Goal: Task Accomplishment & Management: Manage account settings

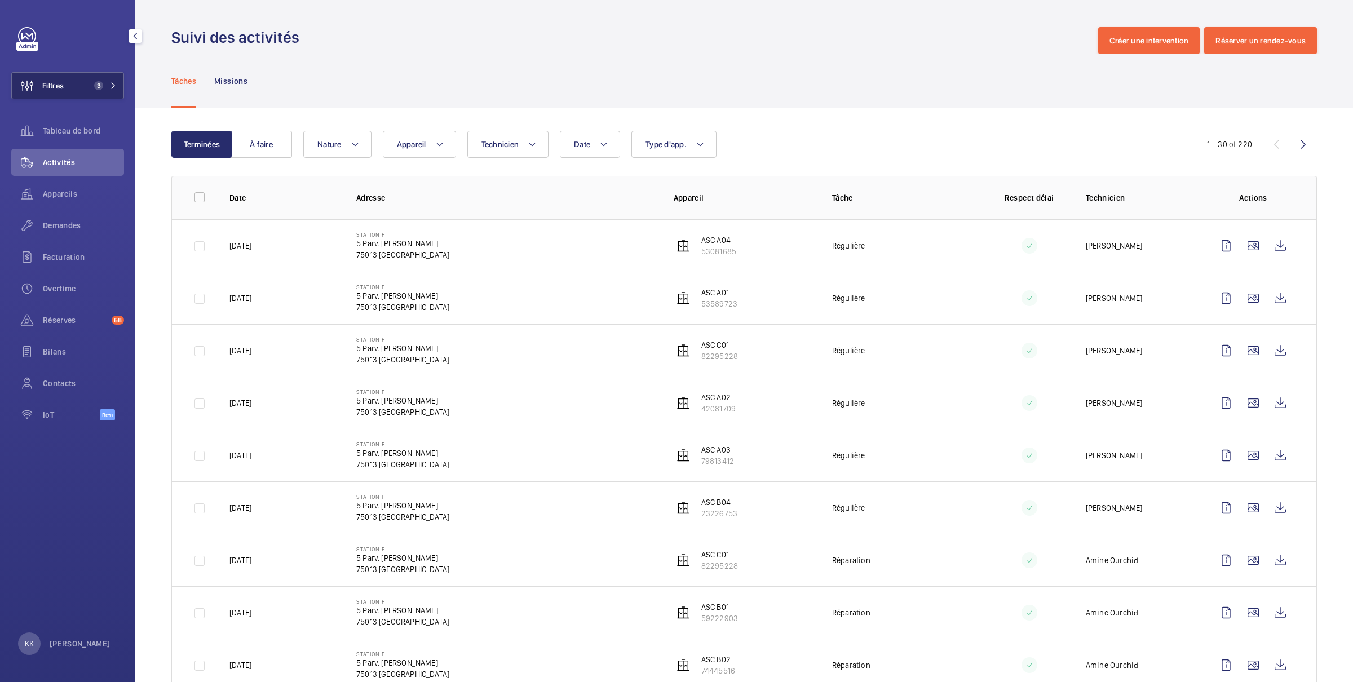
click at [114, 83] on mat-icon at bounding box center [113, 85] width 7 height 7
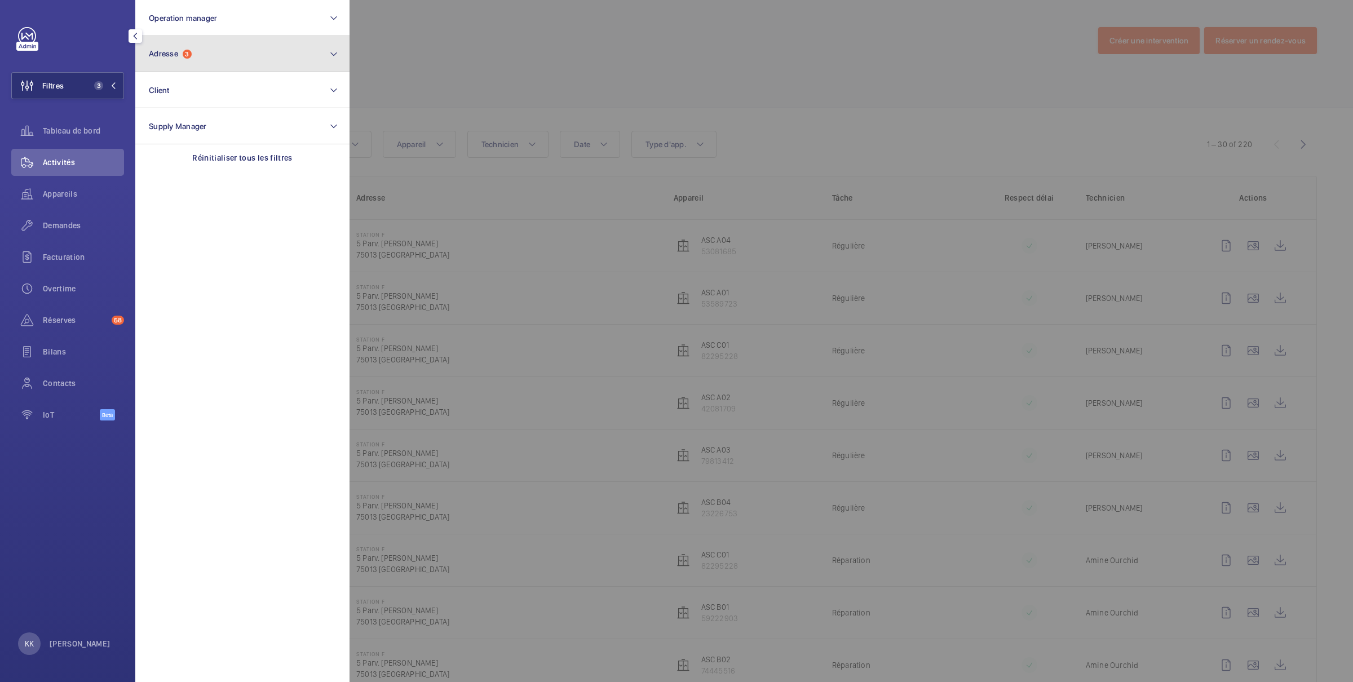
click at [149, 65] on button "Adresse 3" at bounding box center [242, 54] width 214 height 36
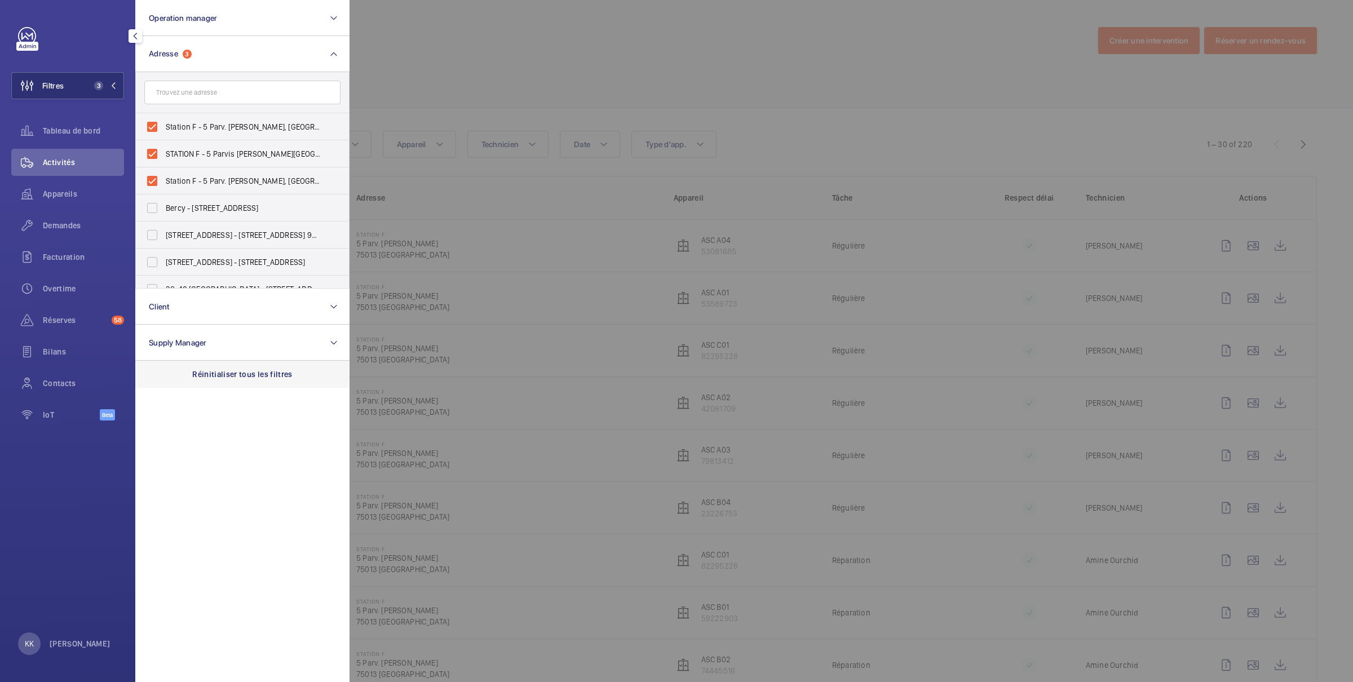
click at [203, 372] on p "Réinitialiser tous les filtres" at bounding box center [242, 374] width 100 height 11
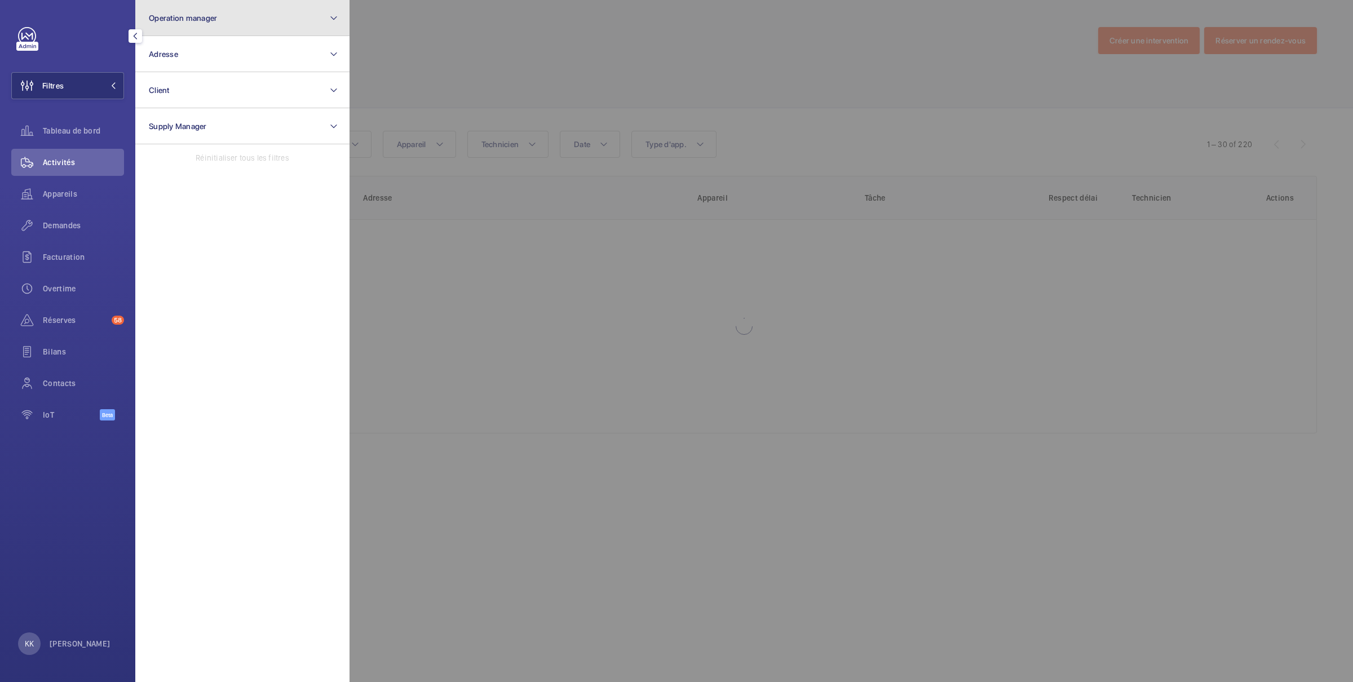
click at [175, 26] on button "Operation manager" at bounding box center [242, 18] width 214 height 36
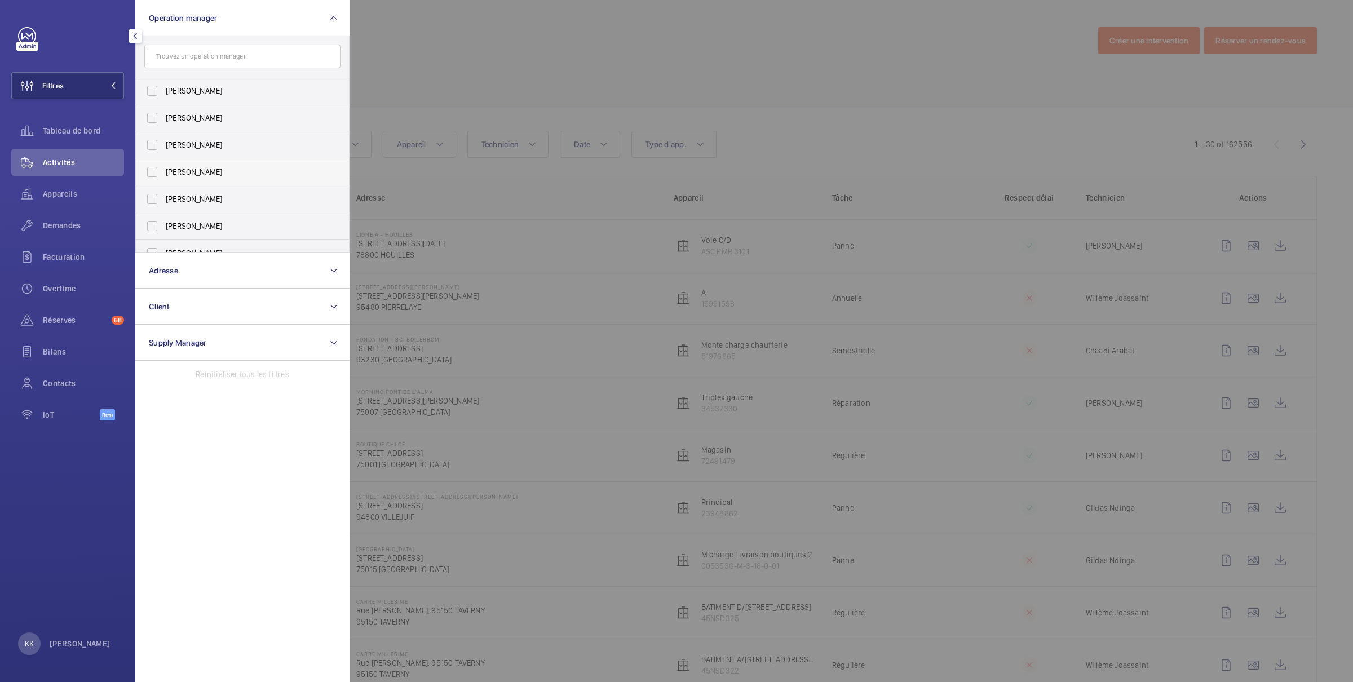
click at [170, 165] on label "[PERSON_NAME]" at bounding box center [234, 171] width 196 height 27
click at [163, 165] on input "[PERSON_NAME]" at bounding box center [152, 172] width 23 height 23
checkbox input "true"
click at [80, 194] on span "Appareils" at bounding box center [83, 193] width 81 height 11
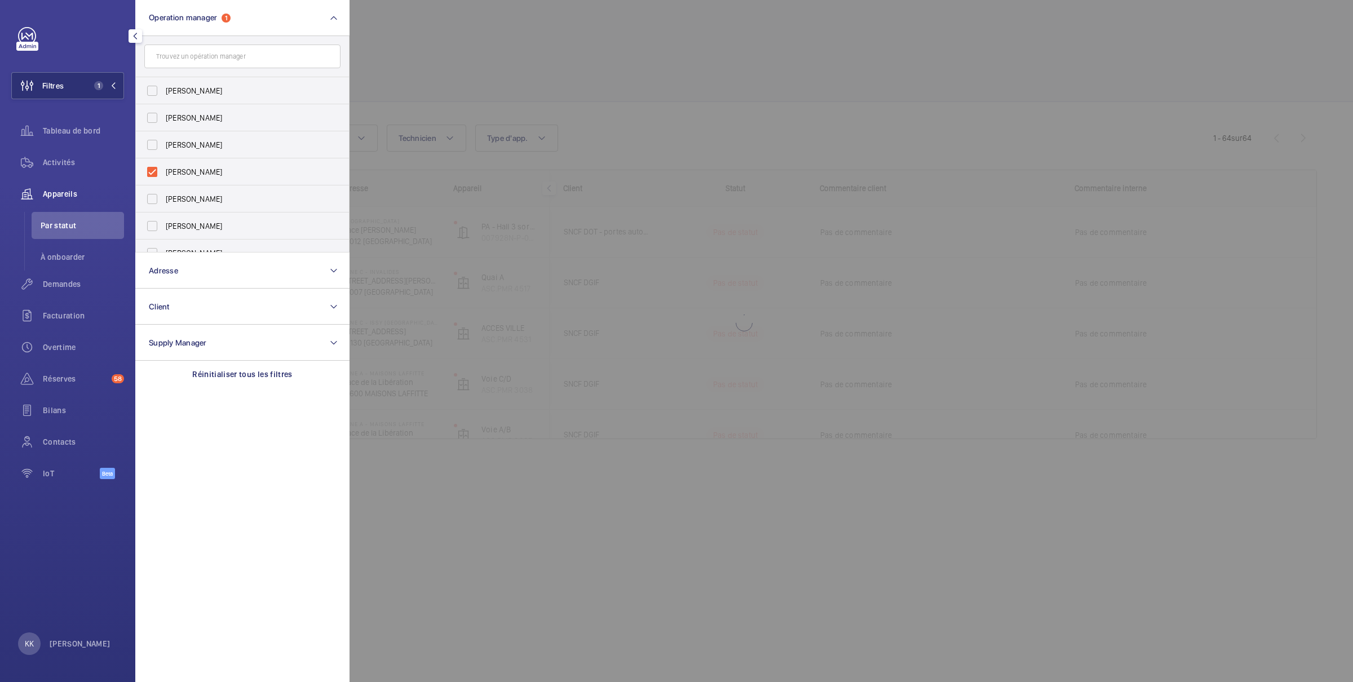
click at [367, 28] on div at bounding box center [1025, 341] width 1353 height 682
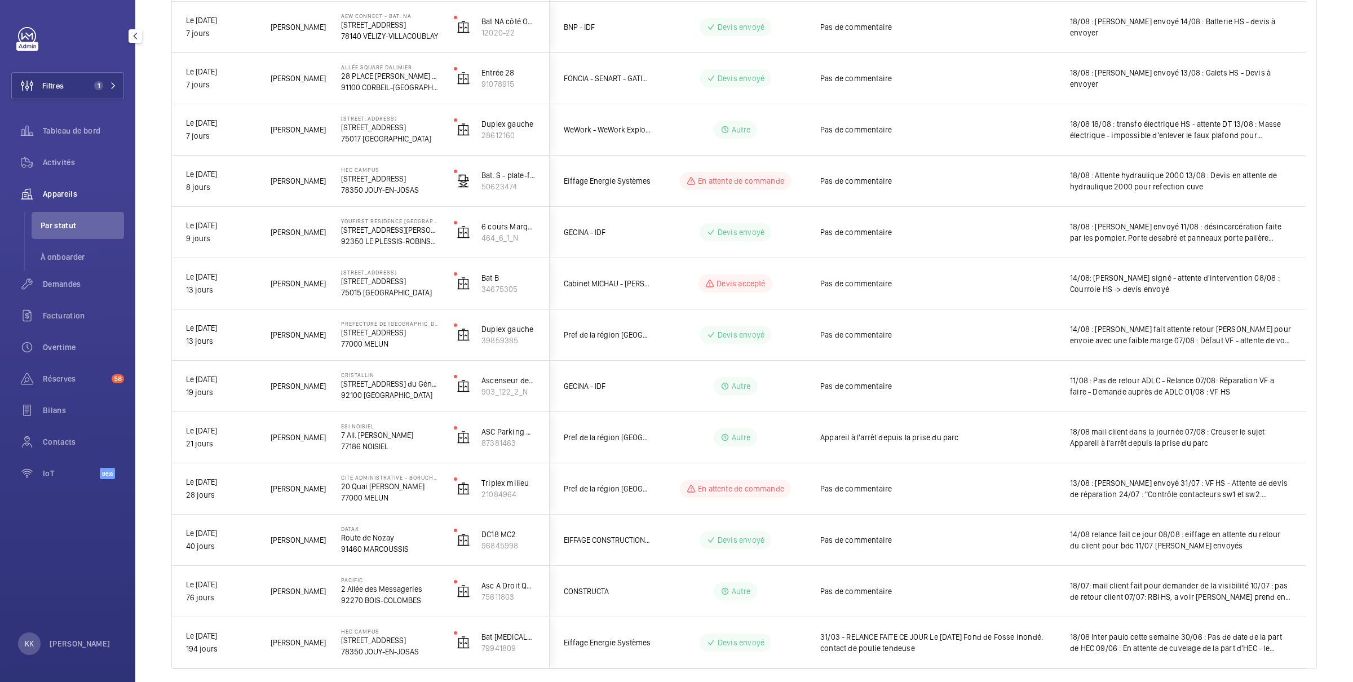
scroll to position [503, 0]
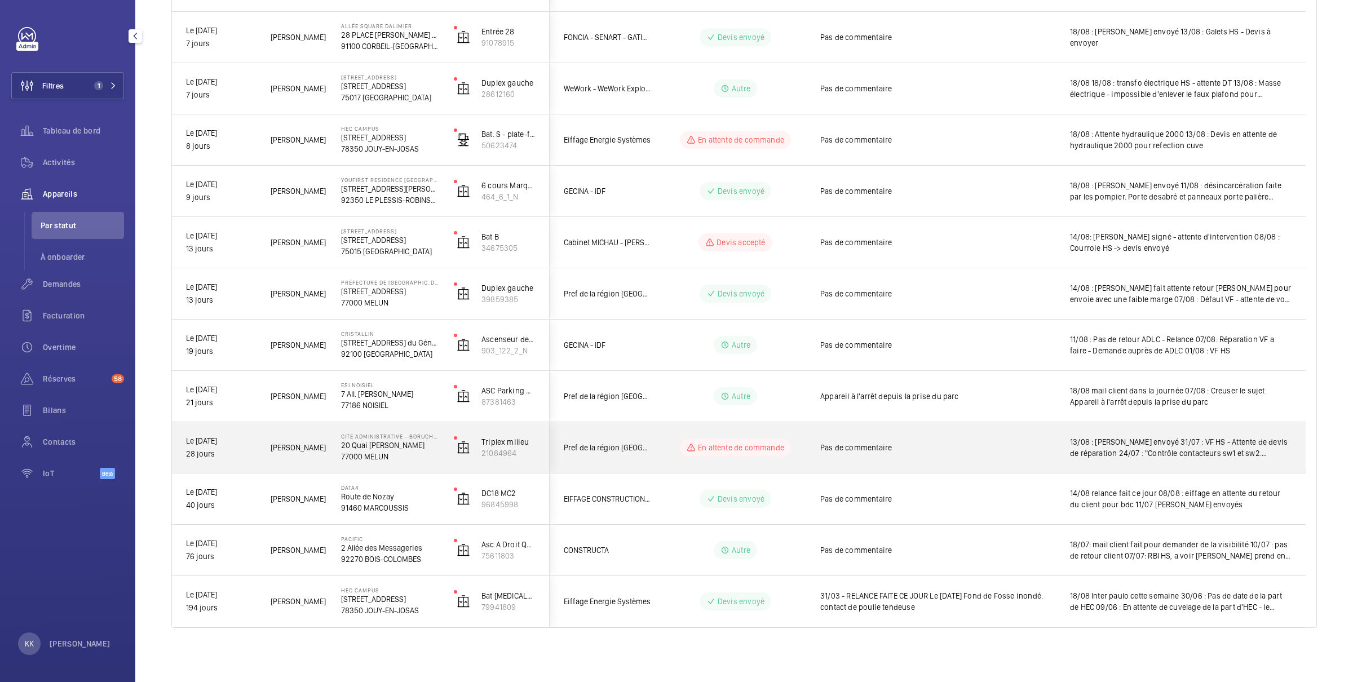
click at [609, 440] on div "Pref de la région [GEOGRAPHIC_DATA]" at bounding box center [600, 448] width 100 height 36
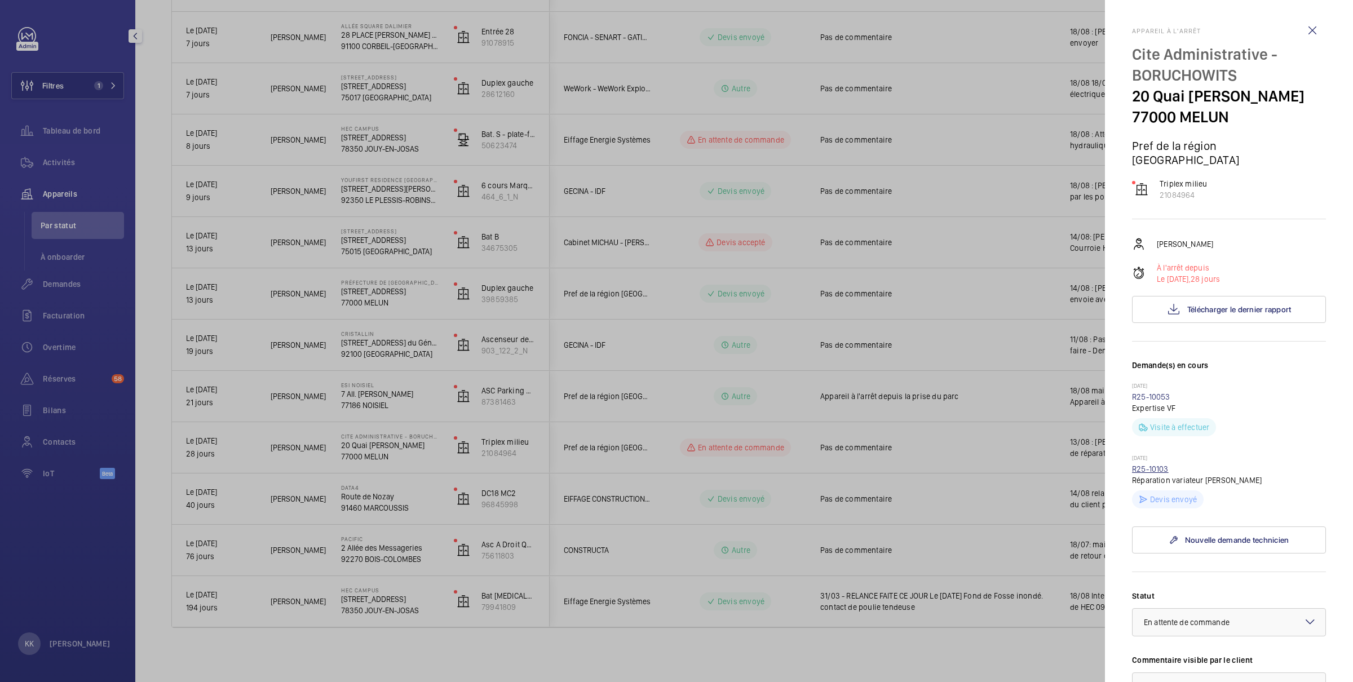
click at [1154, 472] on link "R25-10103" at bounding box center [1150, 468] width 37 height 9
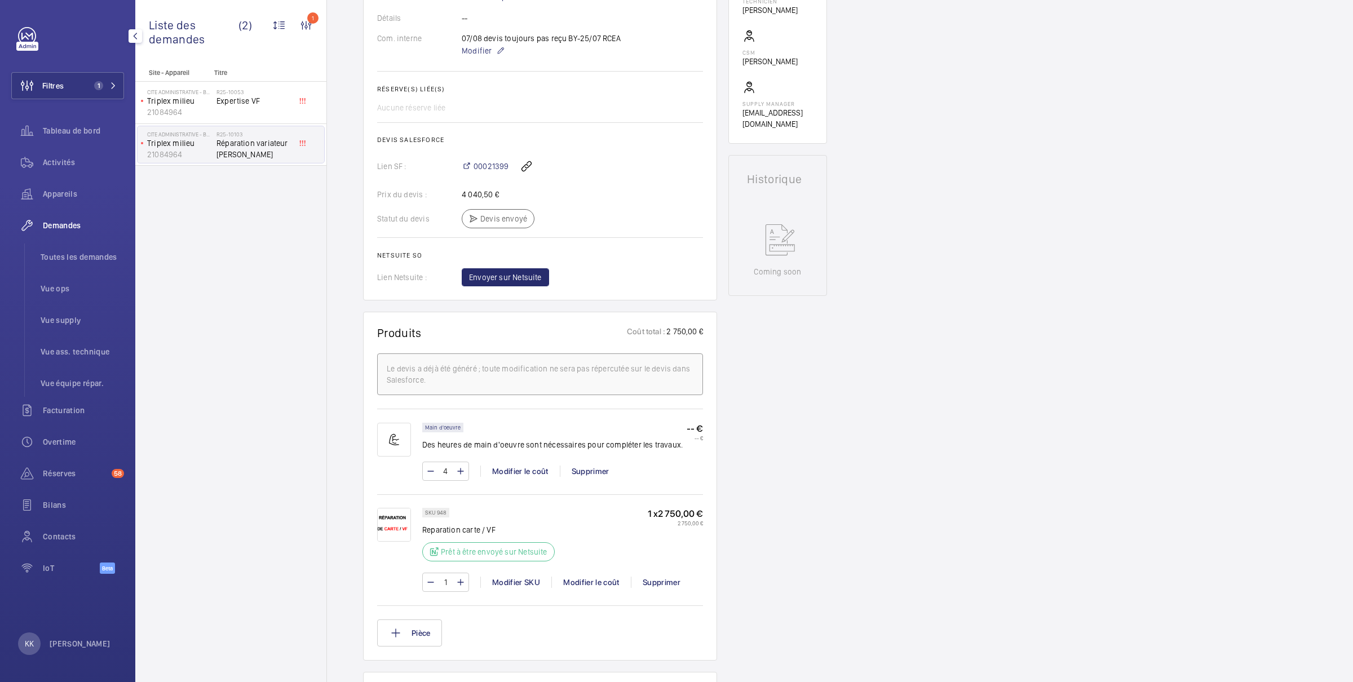
scroll to position [370, 0]
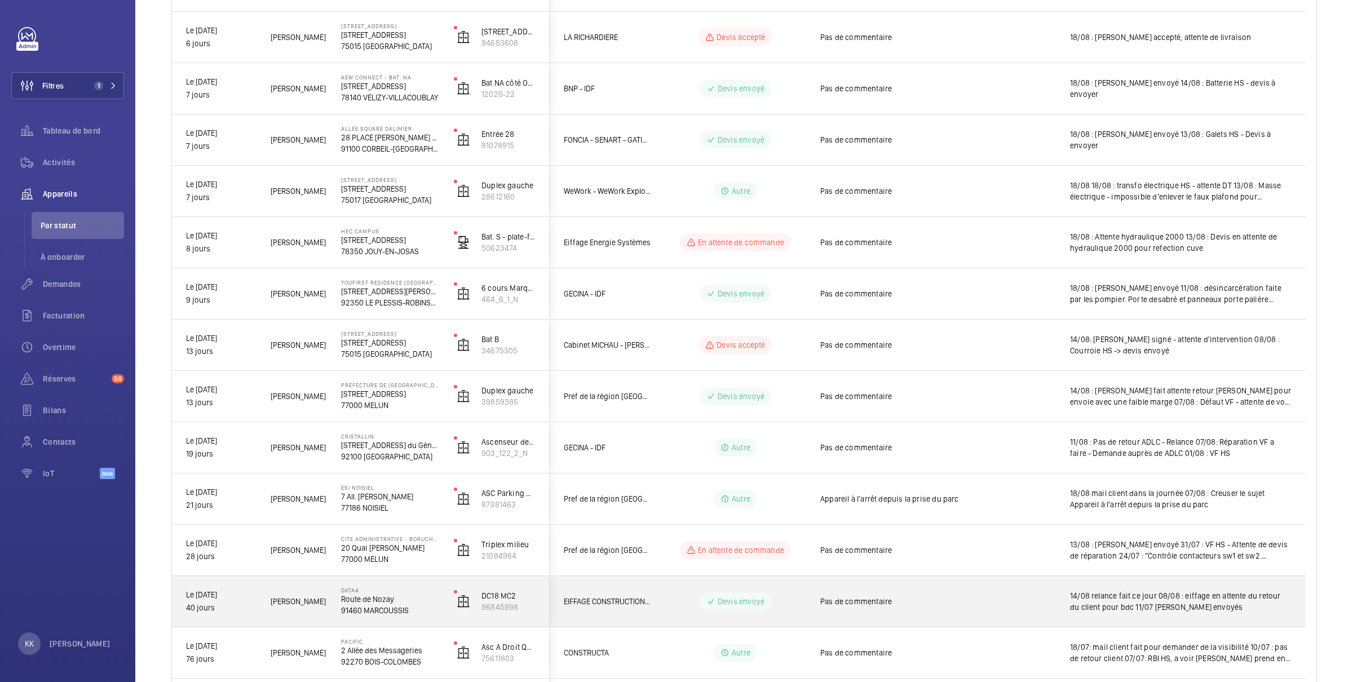
scroll to position [503, 0]
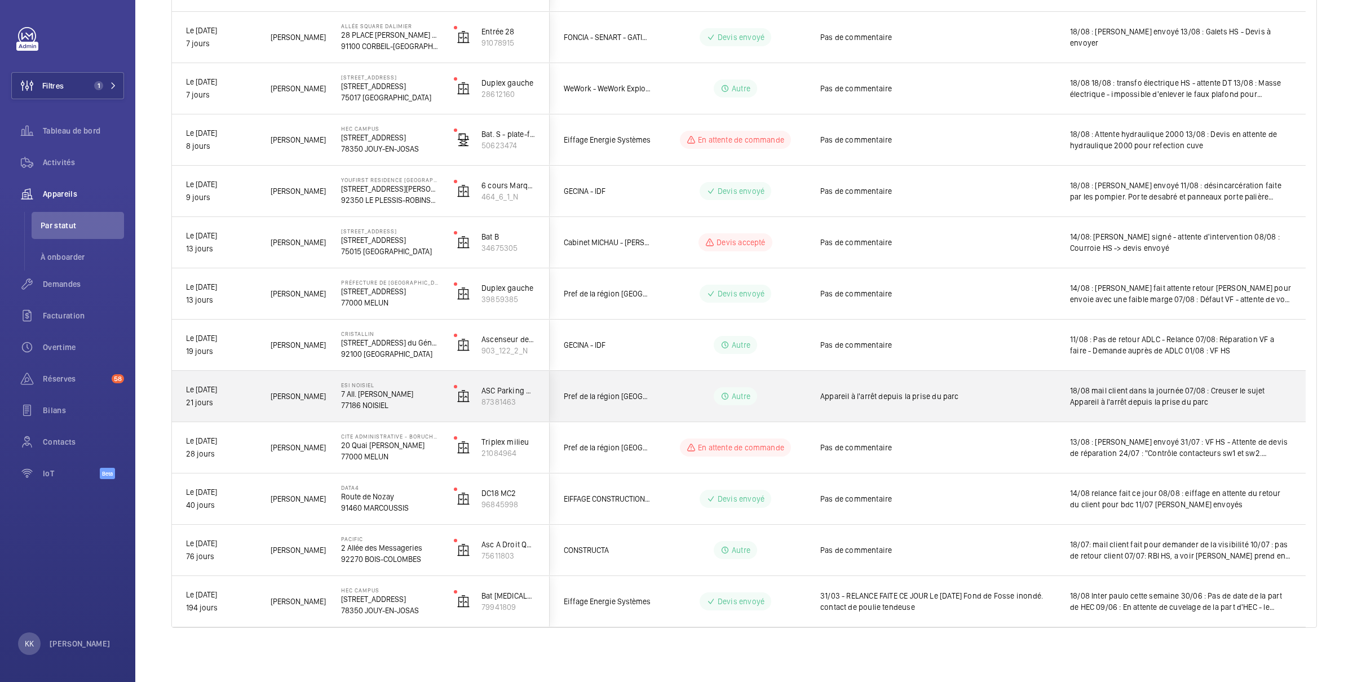
click at [368, 408] on p "77186 NOISIEL" at bounding box center [390, 405] width 98 height 11
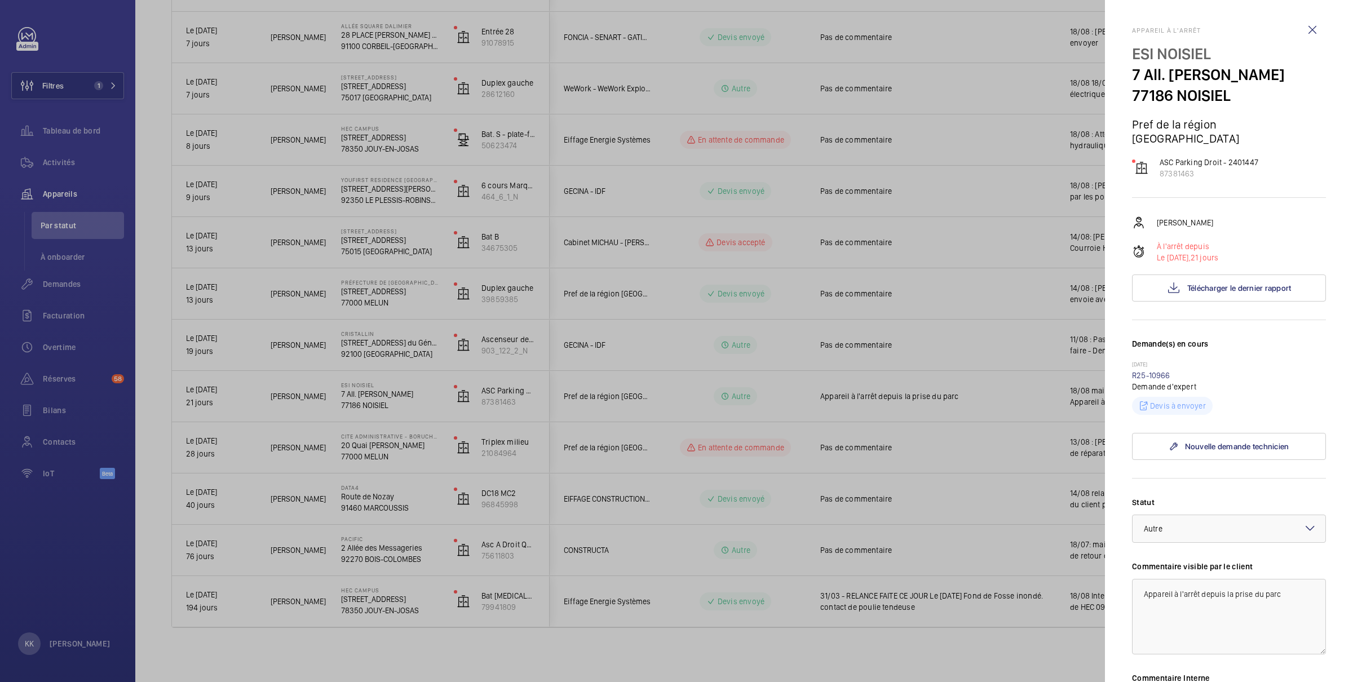
scroll to position [0, 0]
drag, startPoint x: 1225, startPoint y: 158, endPoint x: 1157, endPoint y: 162, distance: 67.7
click at [1157, 162] on wm-front-device-cell "ASC Parking Droit - 2401447 87381463" at bounding box center [1195, 168] width 126 height 23
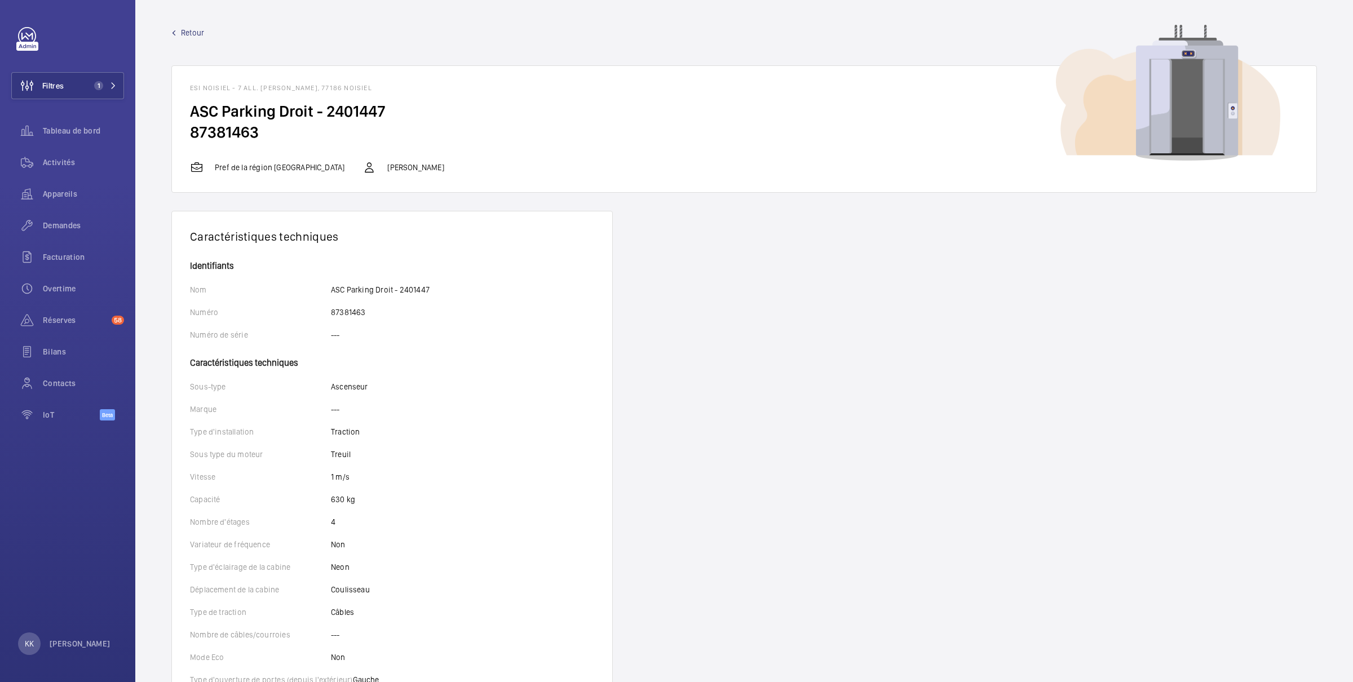
drag, startPoint x: 280, startPoint y: 136, endPoint x: 188, endPoint y: 132, distance: 91.9
click at [188, 132] on wm-front-card-body "ASC Parking Droit - 2401447 87381463" at bounding box center [744, 131] width 1144 height 60
copy h2 "87381463"
click at [375, 196] on wm-front-async-data-loader "Retour ESI NOISIEL - 7 All. Simone de Beauvoir, 77186 NOISIEL ASC Parking Droit…" at bounding box center [743, 518] width 1145 height 983
click at [196, 40] on div "Retour ESI NOISIEL - 7 All. Simone de Beauvoir, 77186 NOISIEL ASC Parking Droit…" at bounding box center [743, 110] width 1145 height 166
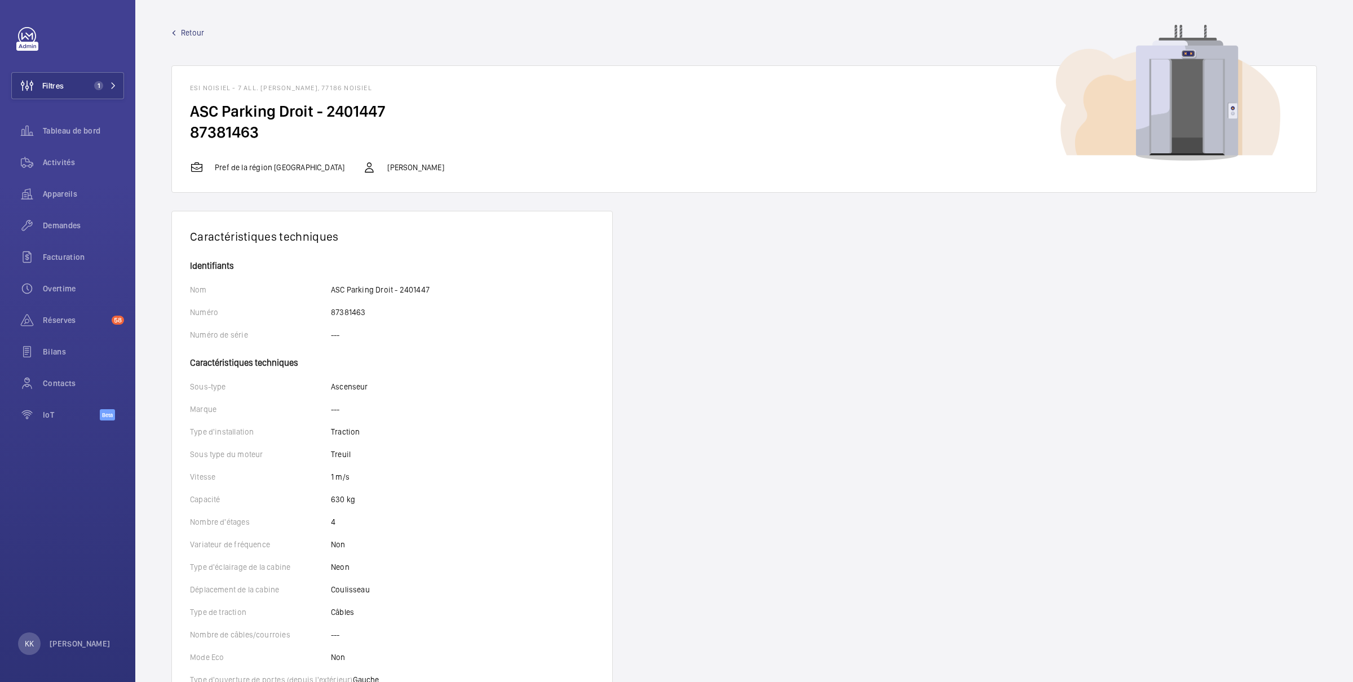
click at [197, 34] on span "Retour" at bounding box center [192, 32] width 23 height 11
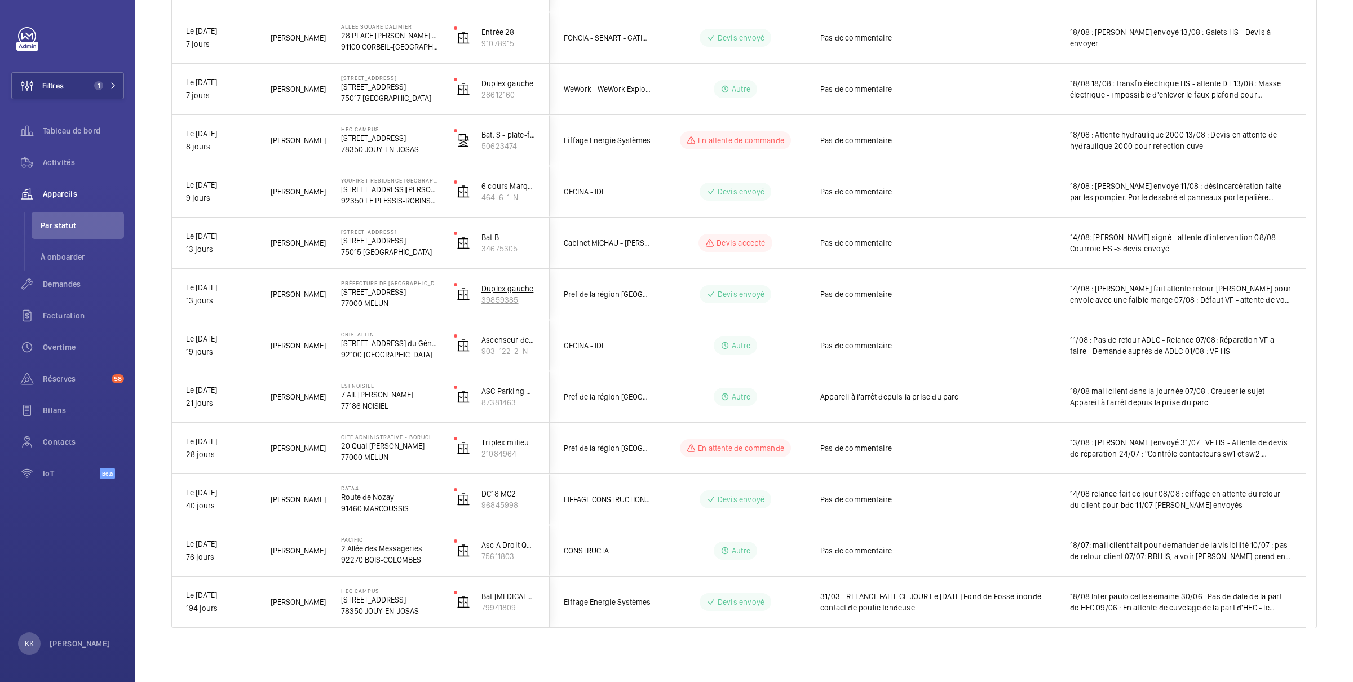
scroll to position [503, 0]
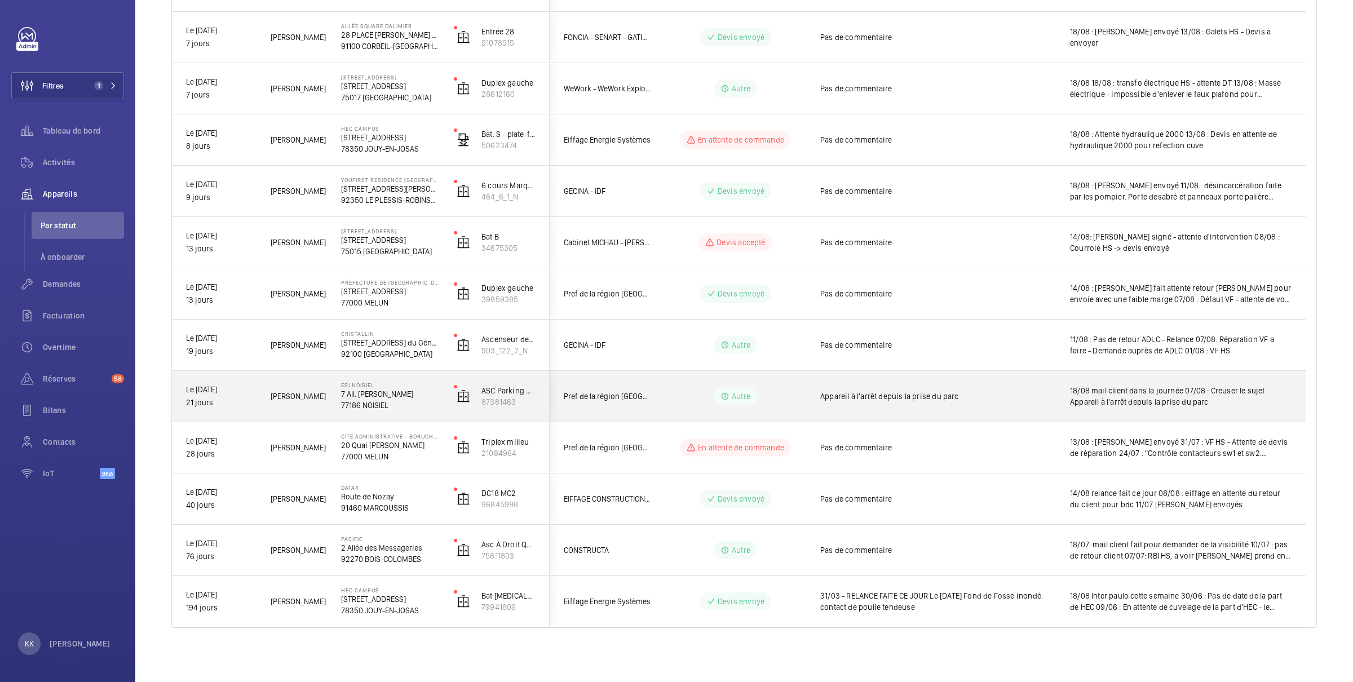
click at [368, 406] on p "77186 NOISIEL" at bounding box center [390, 405] width 98 height 11
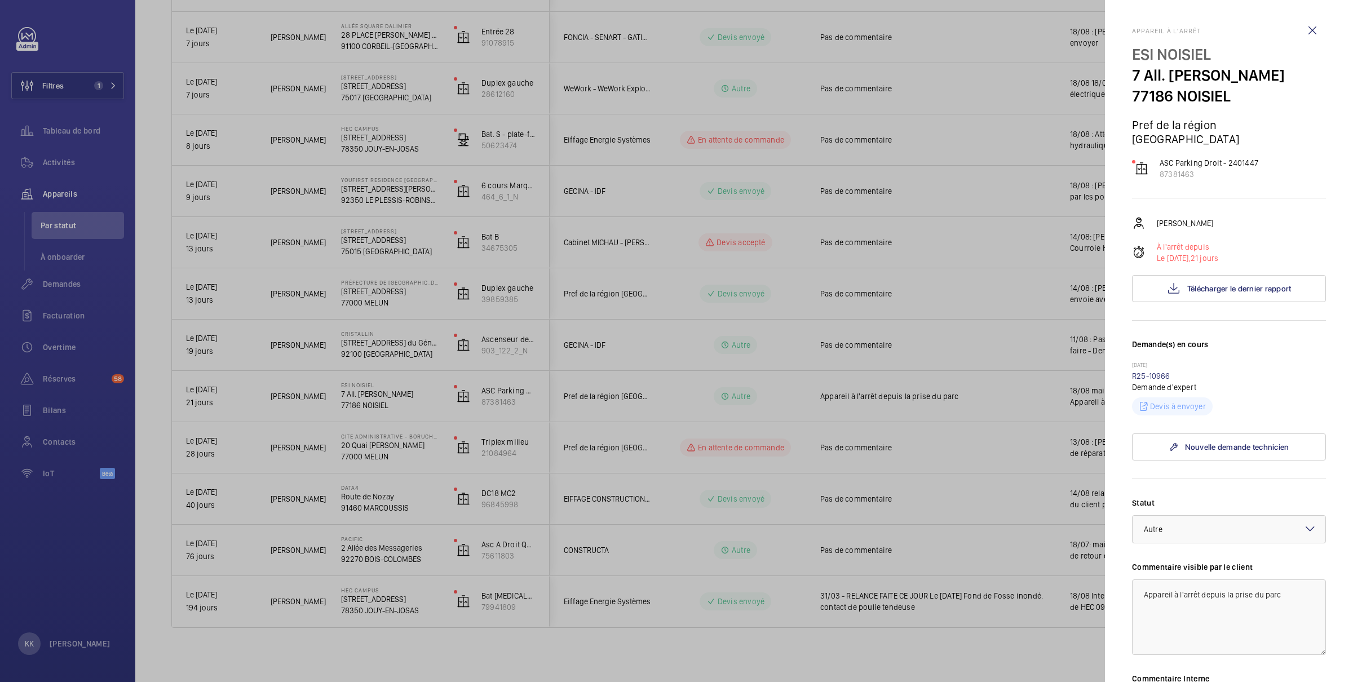
drag, startPoint x: 1127, startPoint y: 73, endPoint x: 1229, endPoint y: 91, distance: 103.7
click at [1229, 91] on mat-sidenav "Appareil à l'arrêt ESI NOISIEL 7 All. Simone de Beauvoir 77186 NOISIEL Pref de …" at bounding box center [1229, 341] width 248 height 682
copy div "7 All. Simone de Beauvoir 77186 NOISIEL"
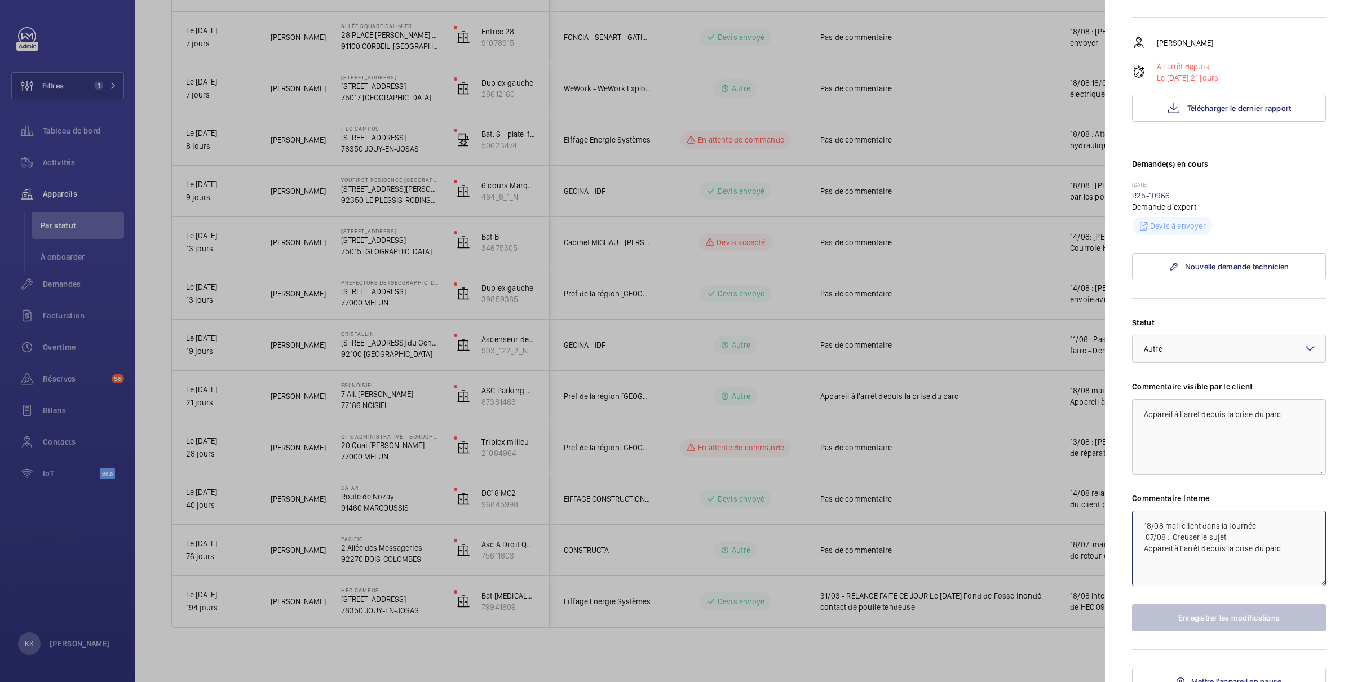
click at [1144, 511] on textarea "18/08 mail client dans la journée 07/08 : Creuser le sujet Appareil à l'arrêt d…" at bounding box center [1229, 549] width 194 height 76
type textarea "21/08 : Mail envoyé - attente retour client 18/08 mail client dans la journée 0…"
click at [1252, 604] on button "Enregistrer les modifications" at bounding box center [1229, 617] width 194 height 27
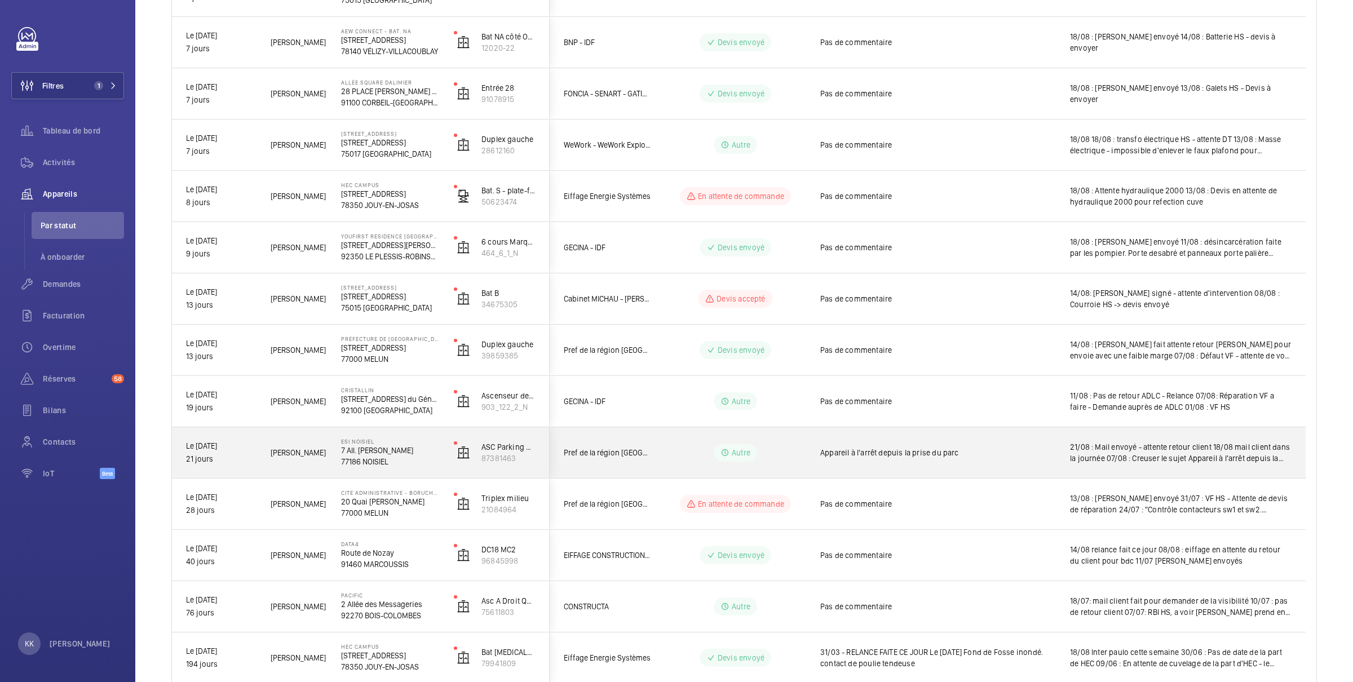
scroll to position [446, 0]
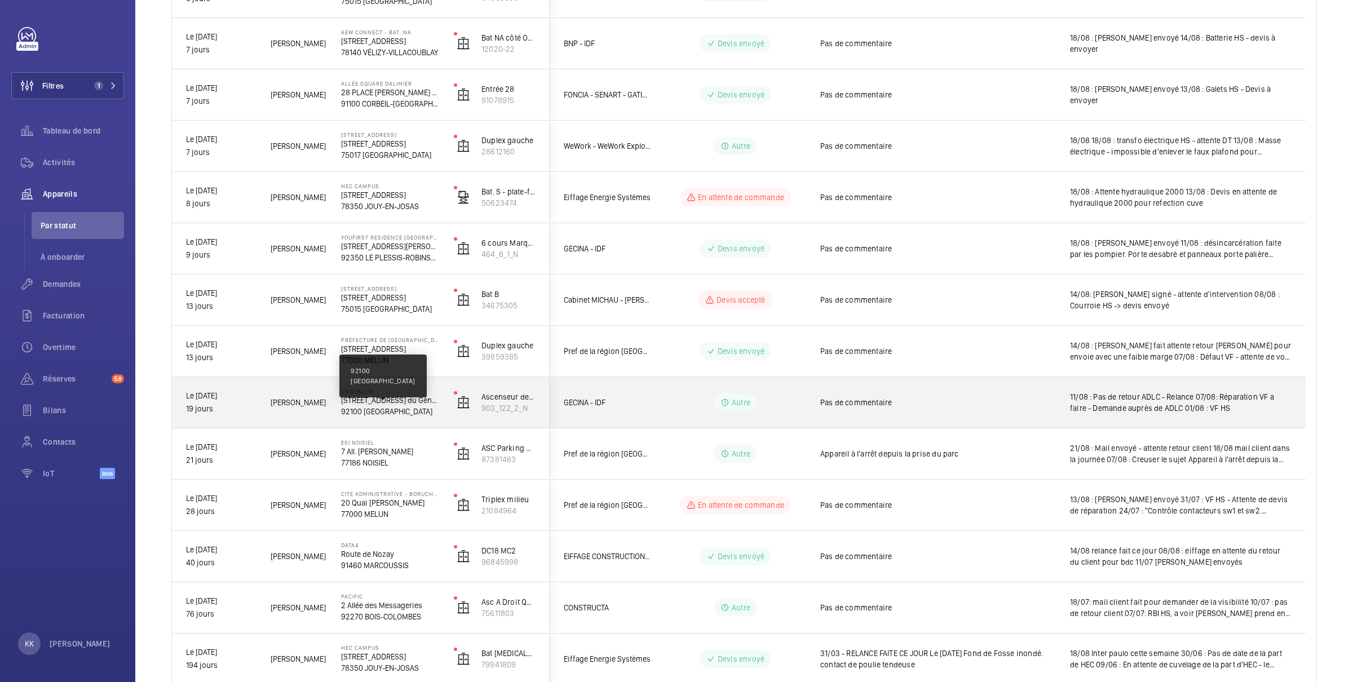
click at [401, 415] on p "92100 [GEOGRAPHIC_DATA]" at bounding box center [390, 411] width 98 height 11
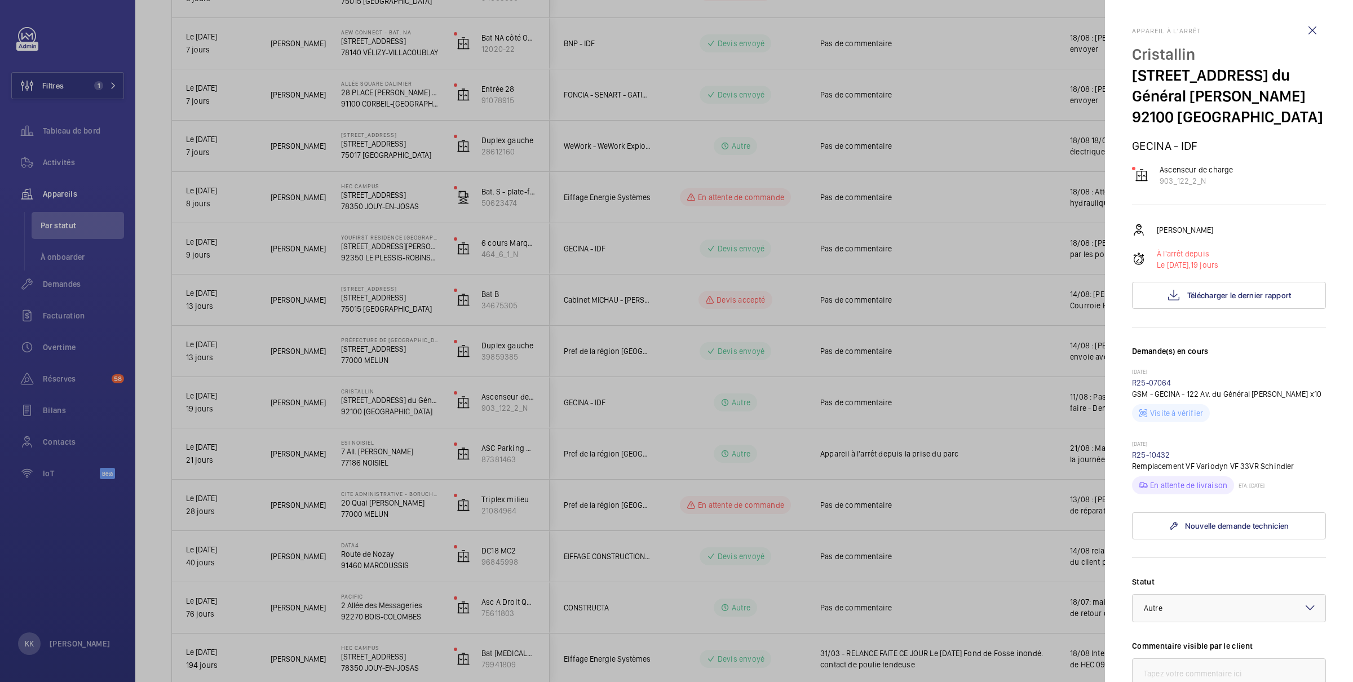
scroll to position [272, 0]
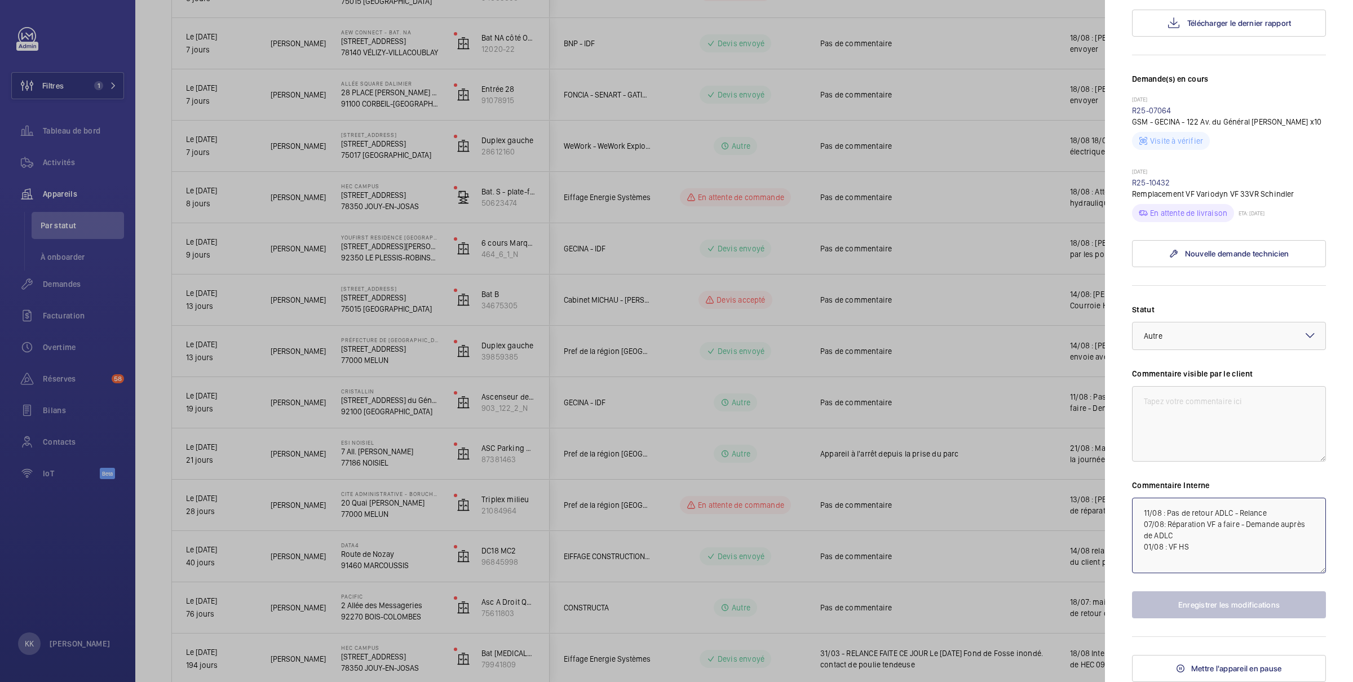
click at [1202, 516] on textarea "11/08 : Pas de retour ADLC - Relance 07/08: Réparation VF a faire - Demande aup…" at bounding box center [1229, 536] width 194 height 76
click at [1205, 511] on textarea "11/08 : Pas de retour ADLC - Relance 07/08: Réparation VF a faire - Demande aup…" at bounding box center [1229, 536] width 194 height 76
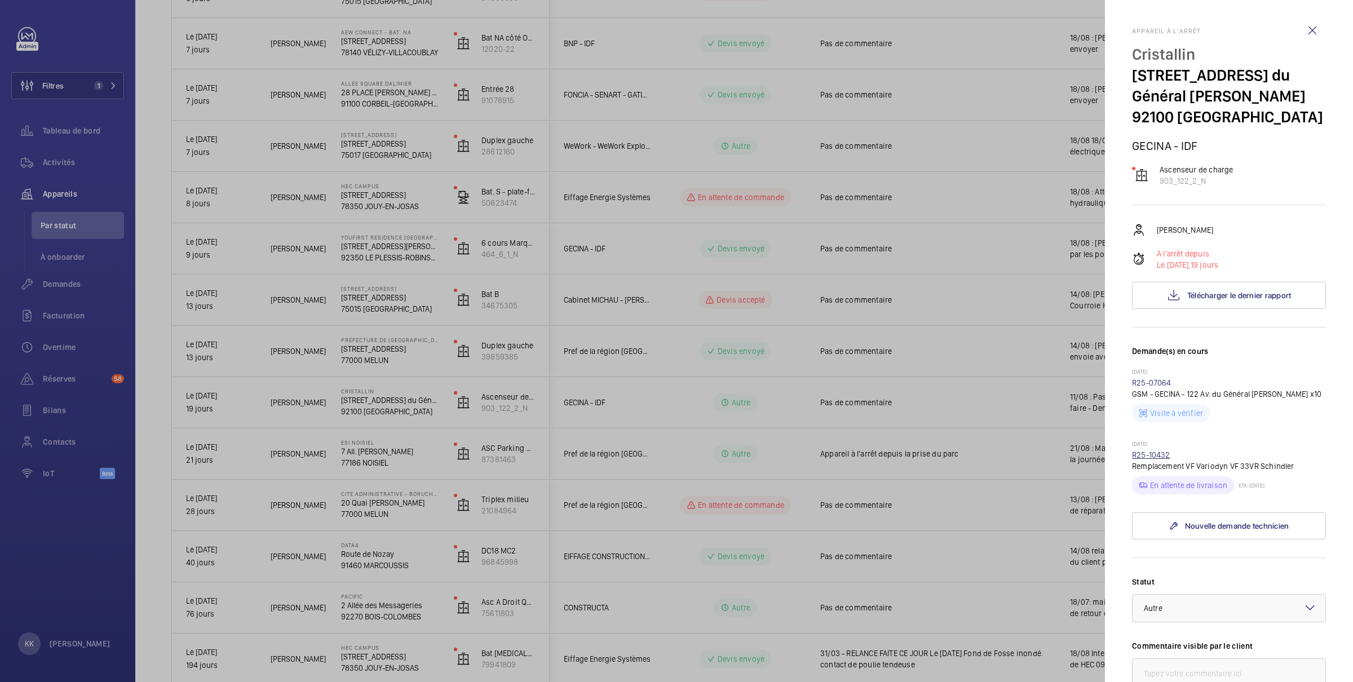
click at [1142, 453] on link "R25-10432" at bounding box center [1151, 454] width 38 height 9
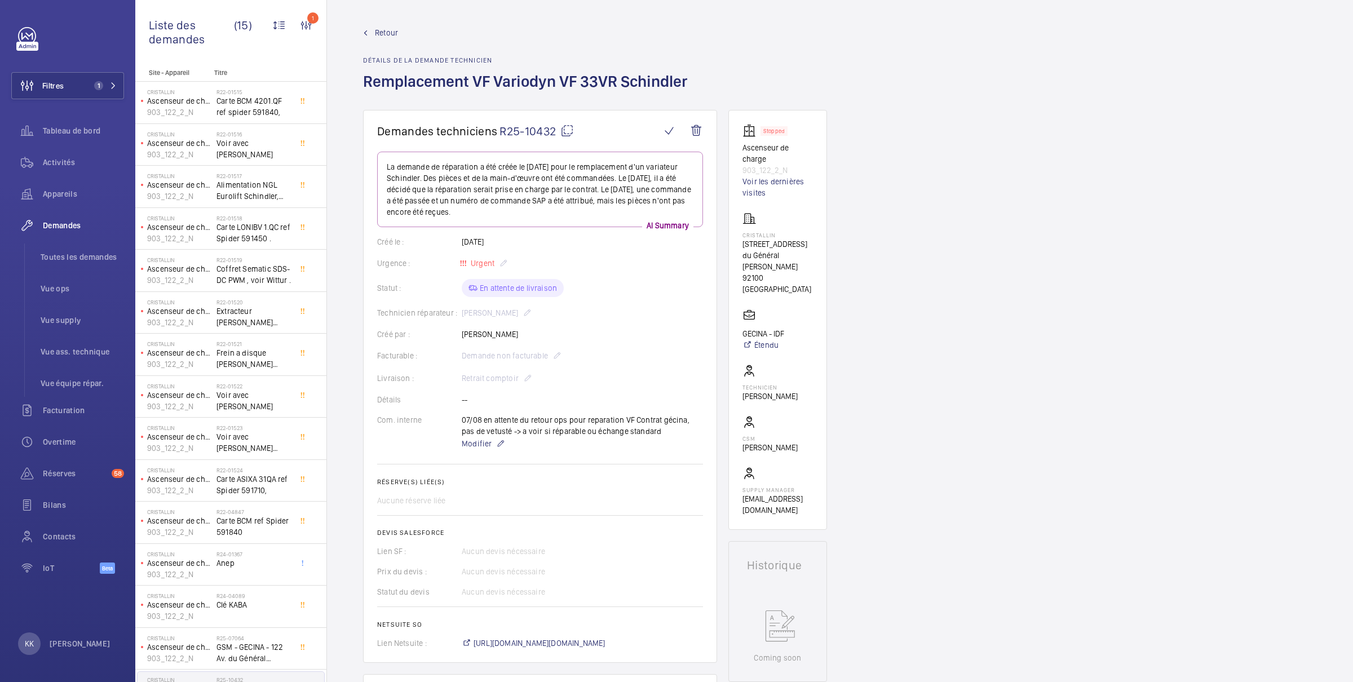
click at [383, 32] on span "Retour" at bounding box center [386, 32] width 23 height 11
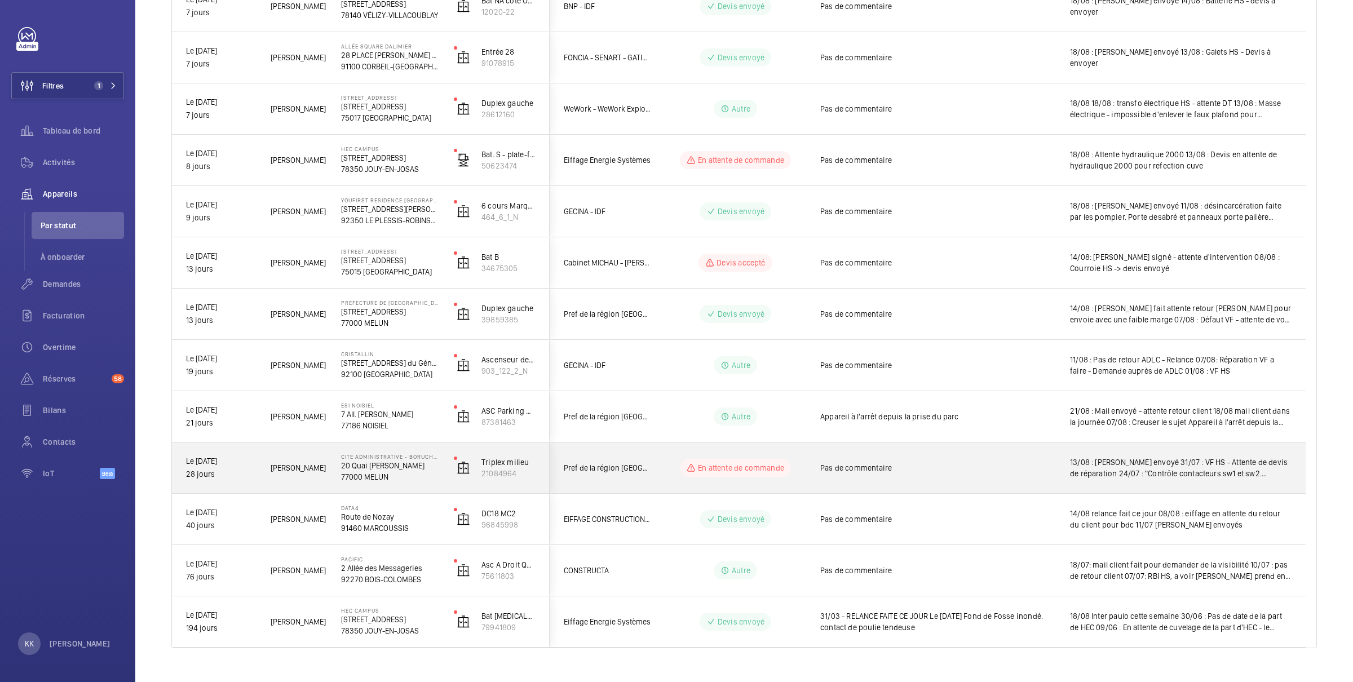
scroll to position [503, 0]
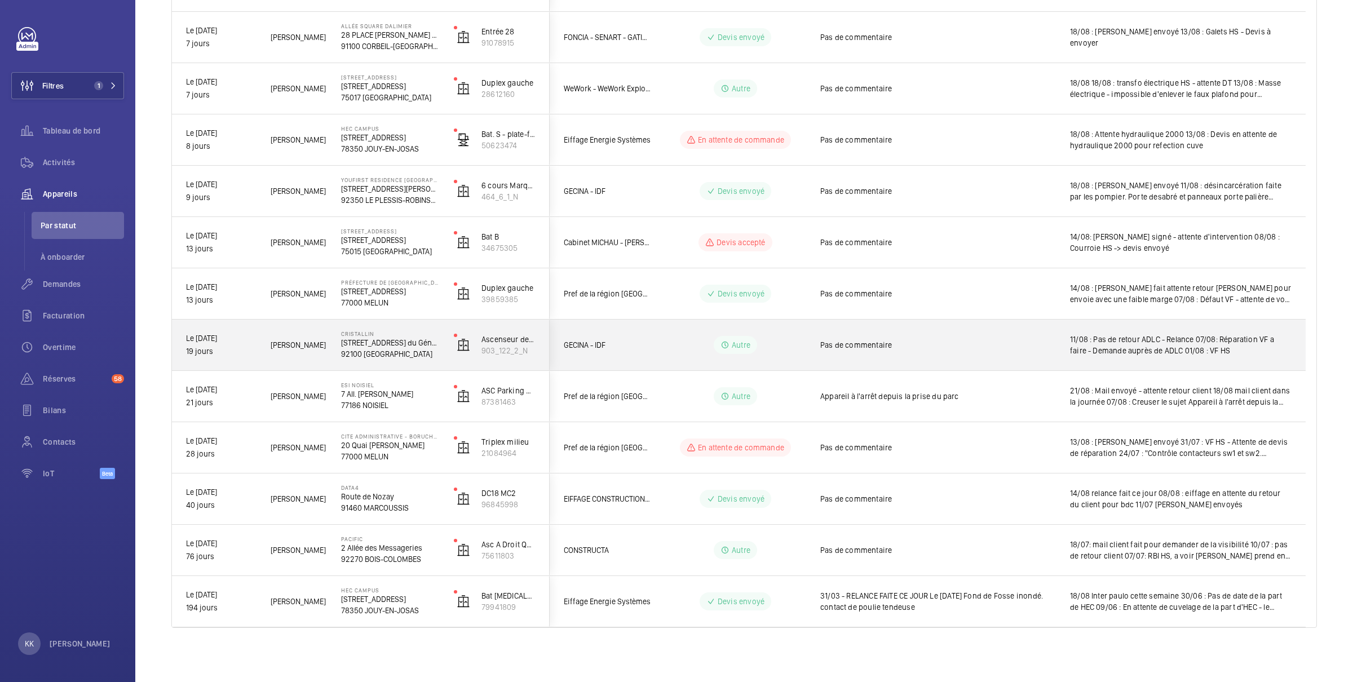
click at [355, 334] on p "Cristallin" at bounding box center [390, 333] width 98 height 7
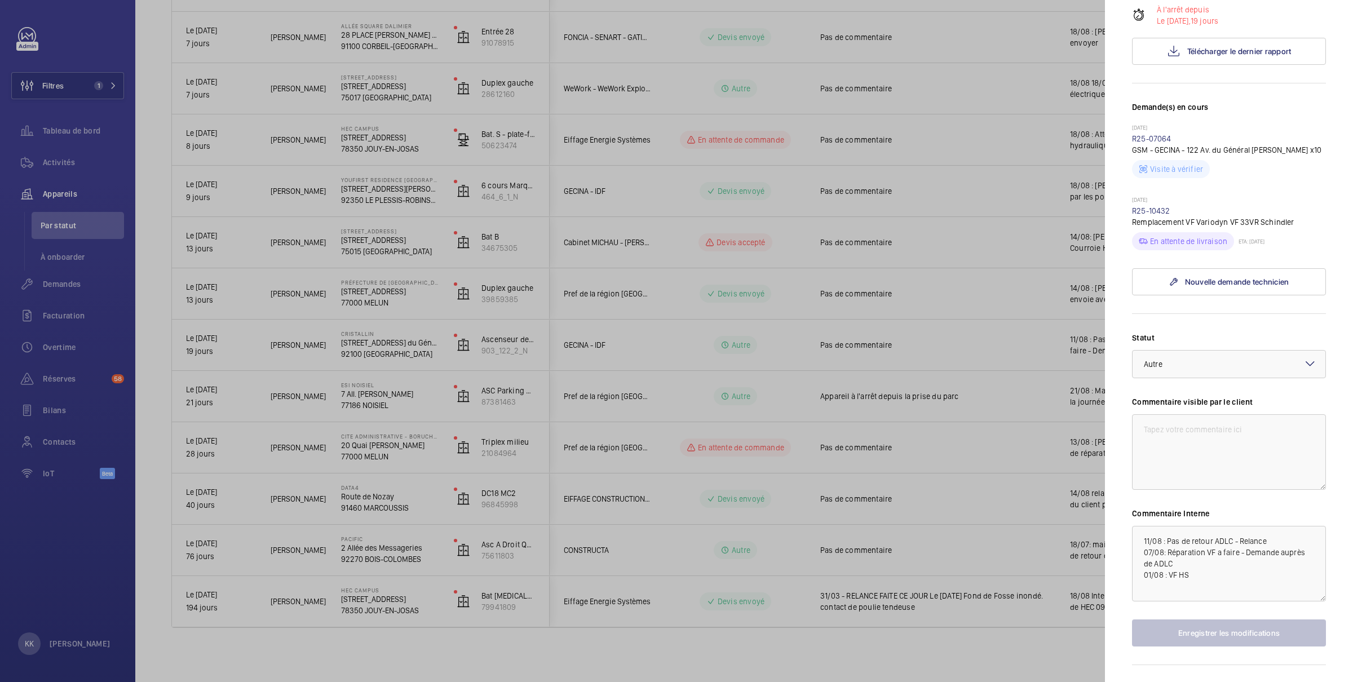
scroll to position [272, 0]
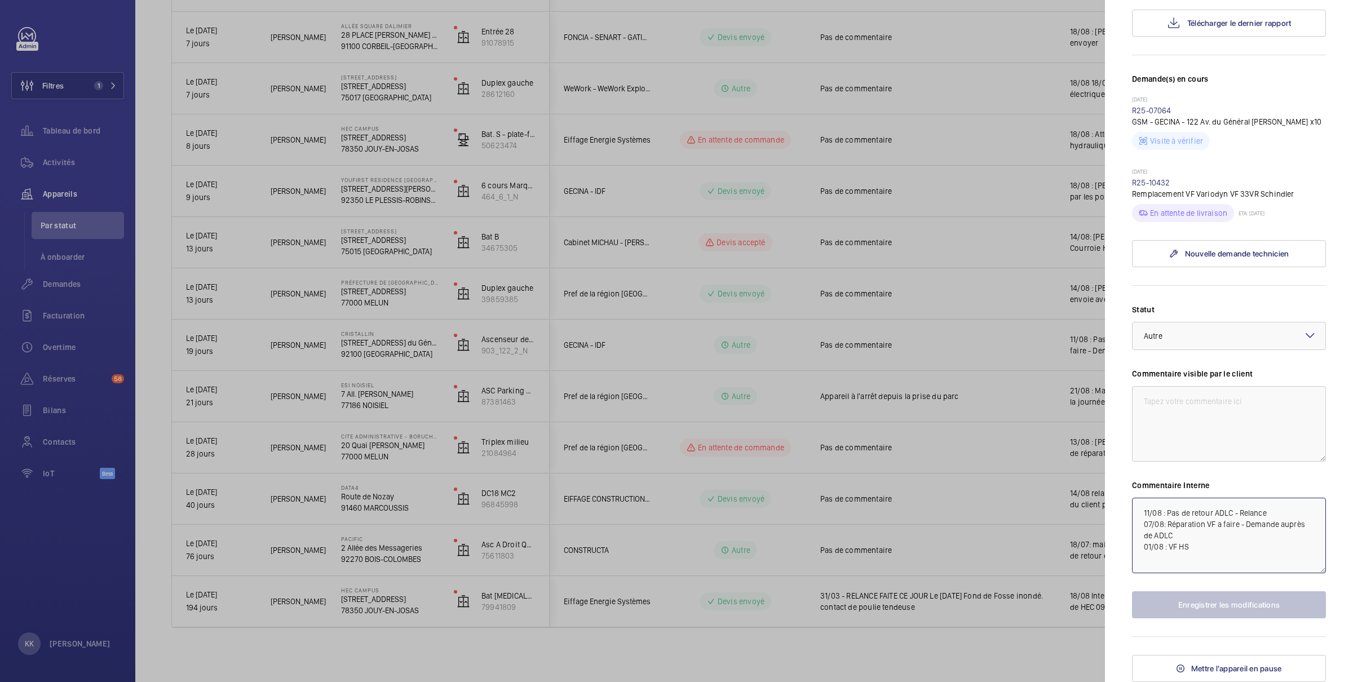
click at [1156, 520] on textarea "11/08 : Pas de retour ADLC - Relance 07/08: Réparation VF a faire - Demande aup…" at bounding box center [1229, 536] width 194 height 76
click at [1144, 512] on textarea "11/08 : Pas de retour ADLC - Relance 07/08: Réparation VF a faire - Demande aup…" at bounding box center [1229, 536] width 194 height 76
click at [1172, 335] on div "× Autre" at bounding box center [1166, 335] width 47 height 11
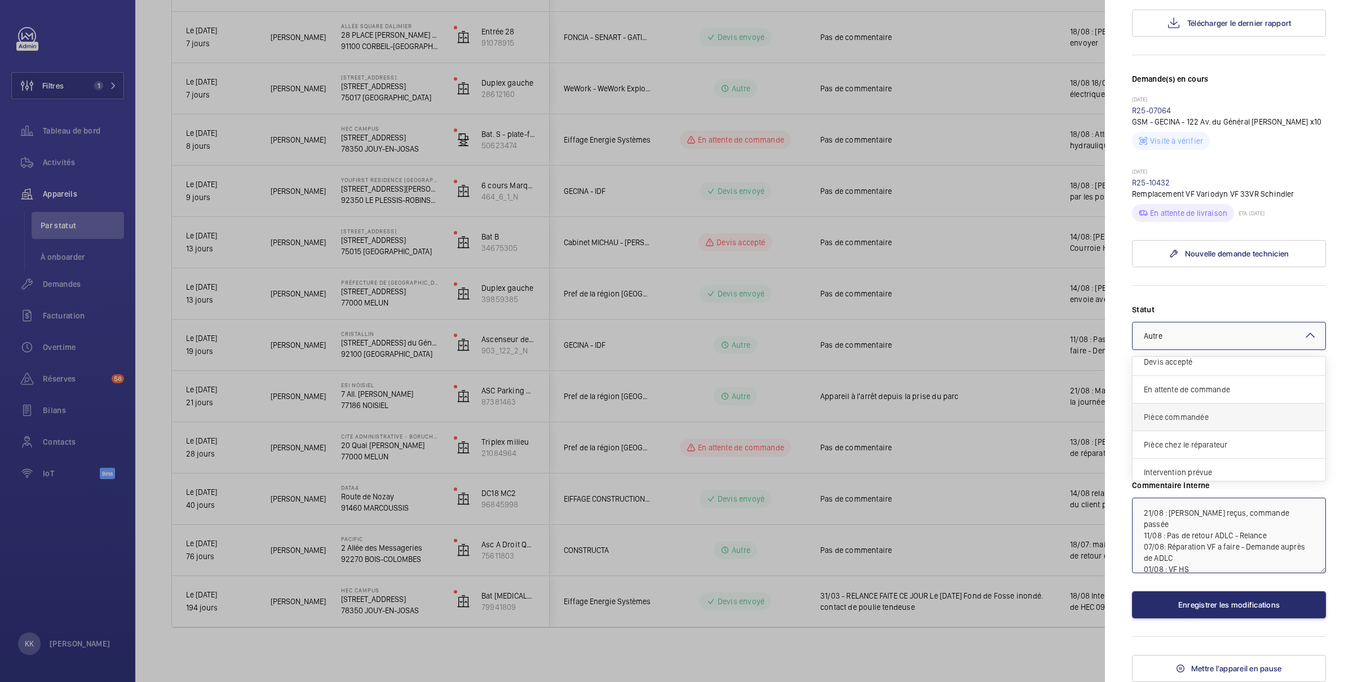
scroll to position [63, 0]
click at [1184, 437] on div "Pièce chez le réparateur" at bounding box center [1228, 446] width 193 height 28
type textarea "21/08 : [PERSON_NAME] reçus, commande passée 11/08 : Pas de retour ADLC - Relan…"
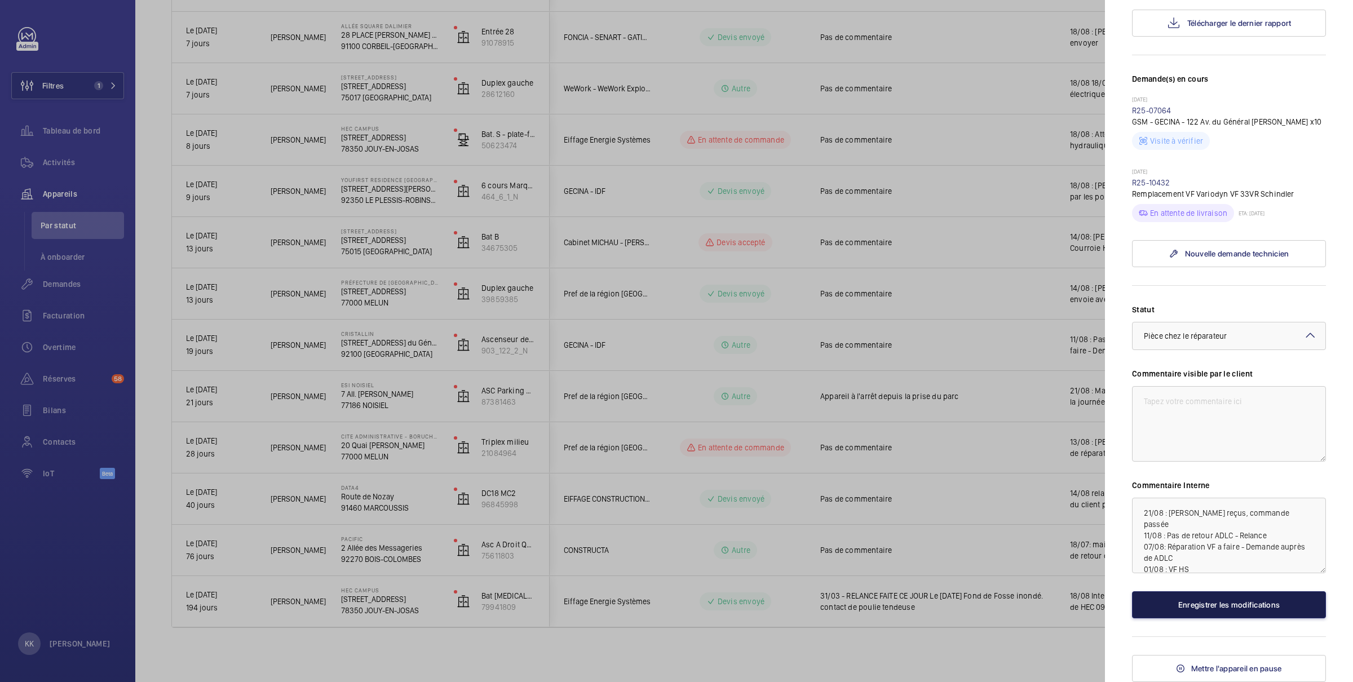
click at [1194, 595] on button "Enregistrer les modifications" at bounding box center [1229, 604] width 194 height 27
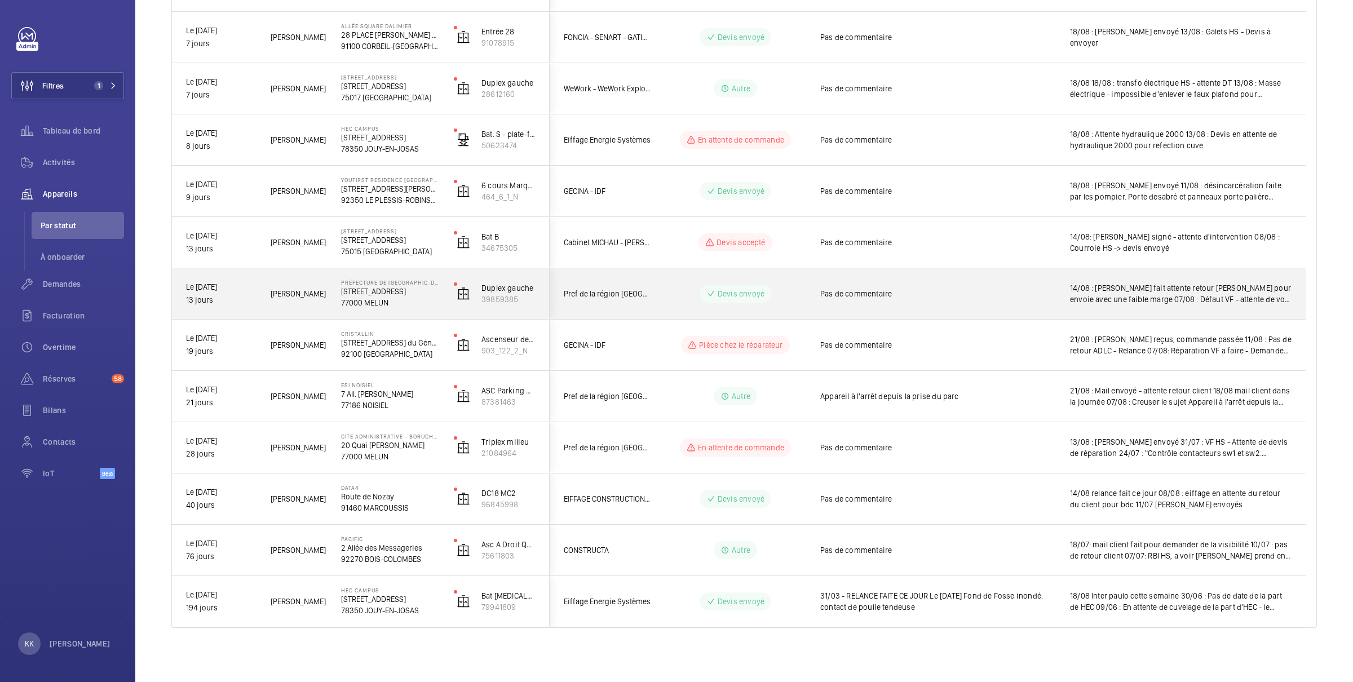
click at [398, 301] on p "77000 MELUN" at bounding box center [390, 302] width 98 height 11
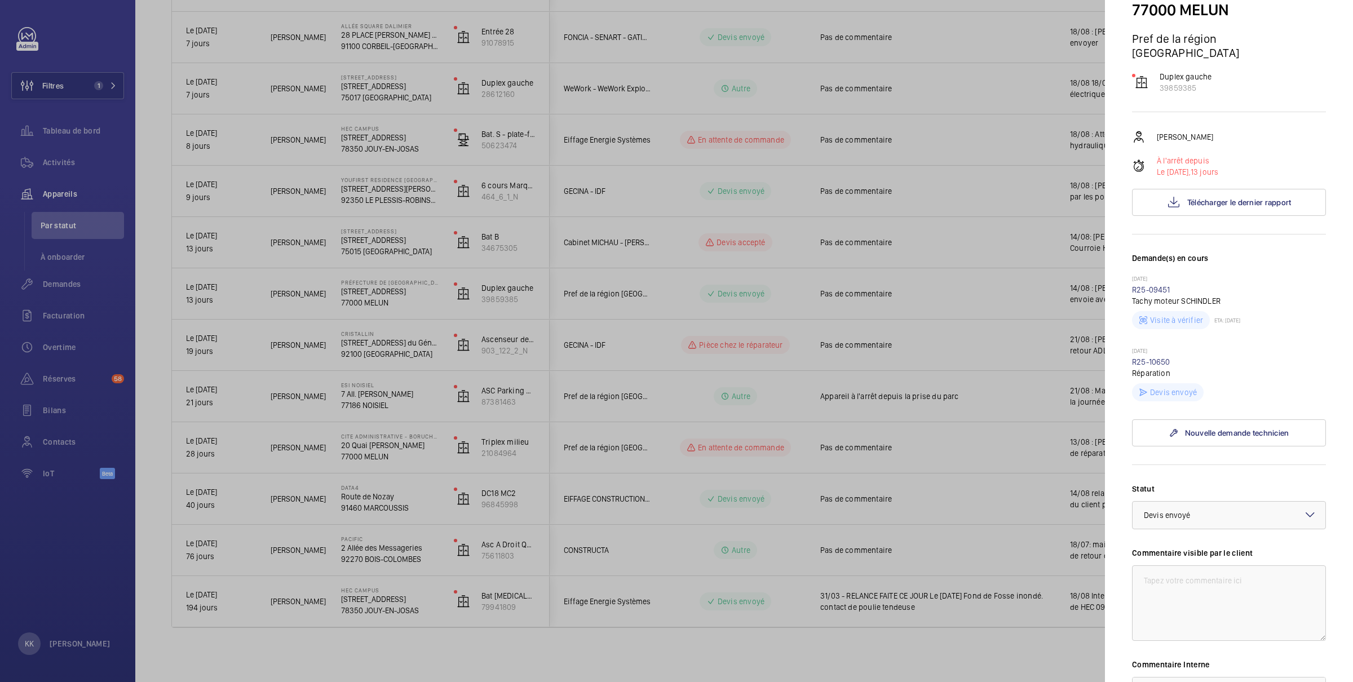
scroll to position [272, 0]
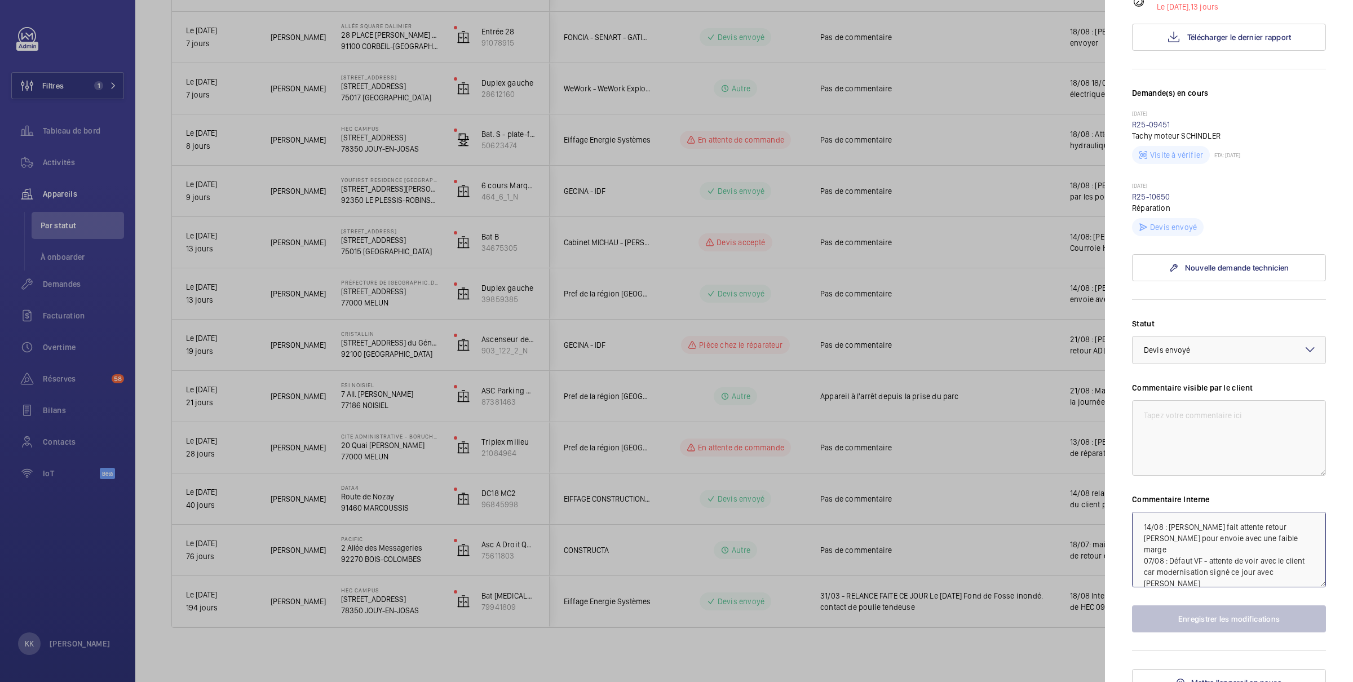
click at [1162, 518] on textarea "14/08 : Devis fait attente retour Romain pour envoie avec une faible marge 07/0…" at bounding box center [1229, 550] width 194 height 76
click at [1142, 512] on textarea "14/08 : Devis fait attente retour Romain pour envoie avec une faible marge 07/0…" at bounding box center [1229, 550] width 194 height 76
type textarea "21/08 : devis envoyé au client, attente retour 14/08 : [PERSON_NAME] fait atten…"
click at [1209, 607] on button "Enregistrer les modifications" at bounding box center [1229, 618] width 194 height 27
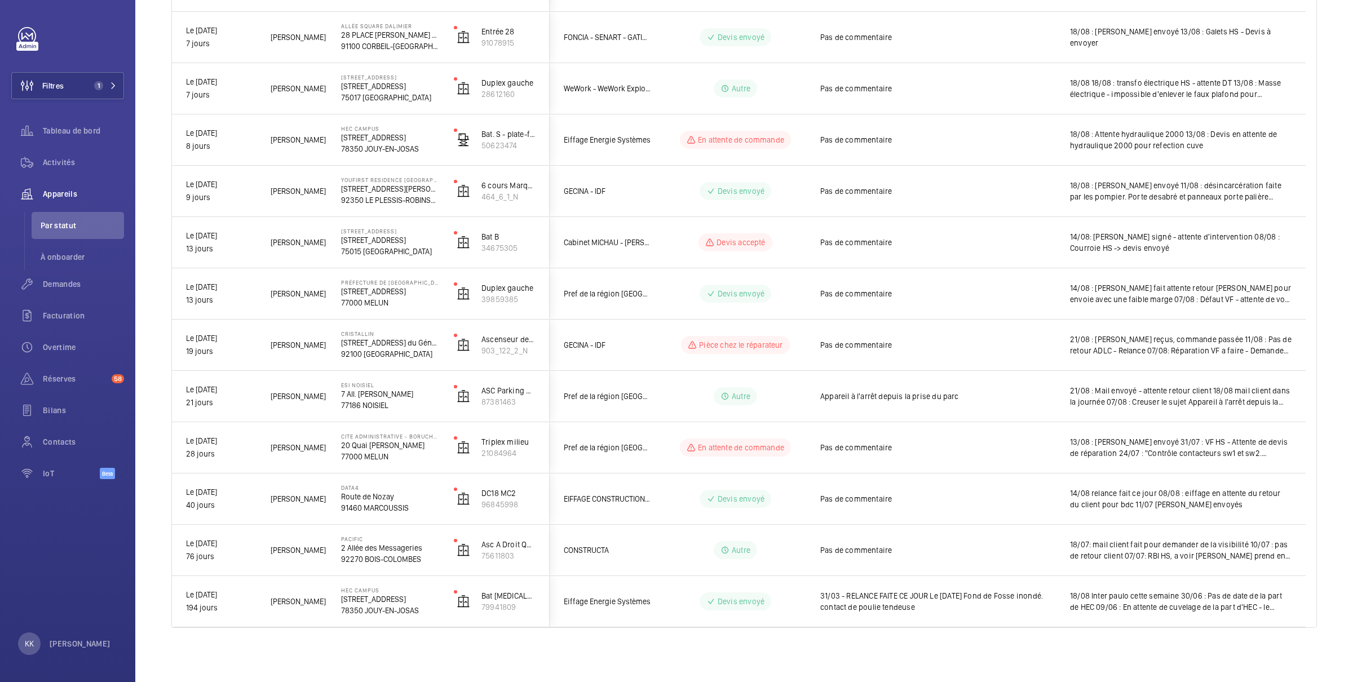
scroll to position [0, 0]
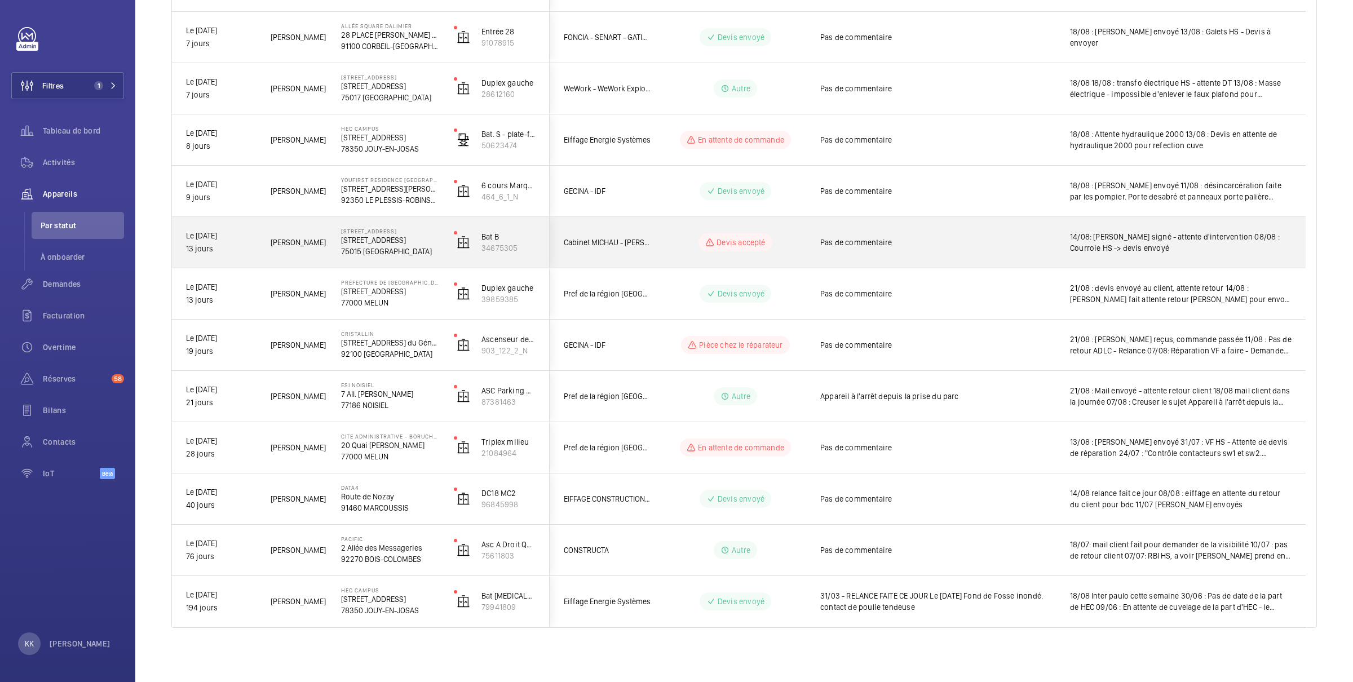
click at [371, 247] on p "75015 [GEOGRAPHIC_DATA]" at bounding box center [390, 251] width 98 height 11
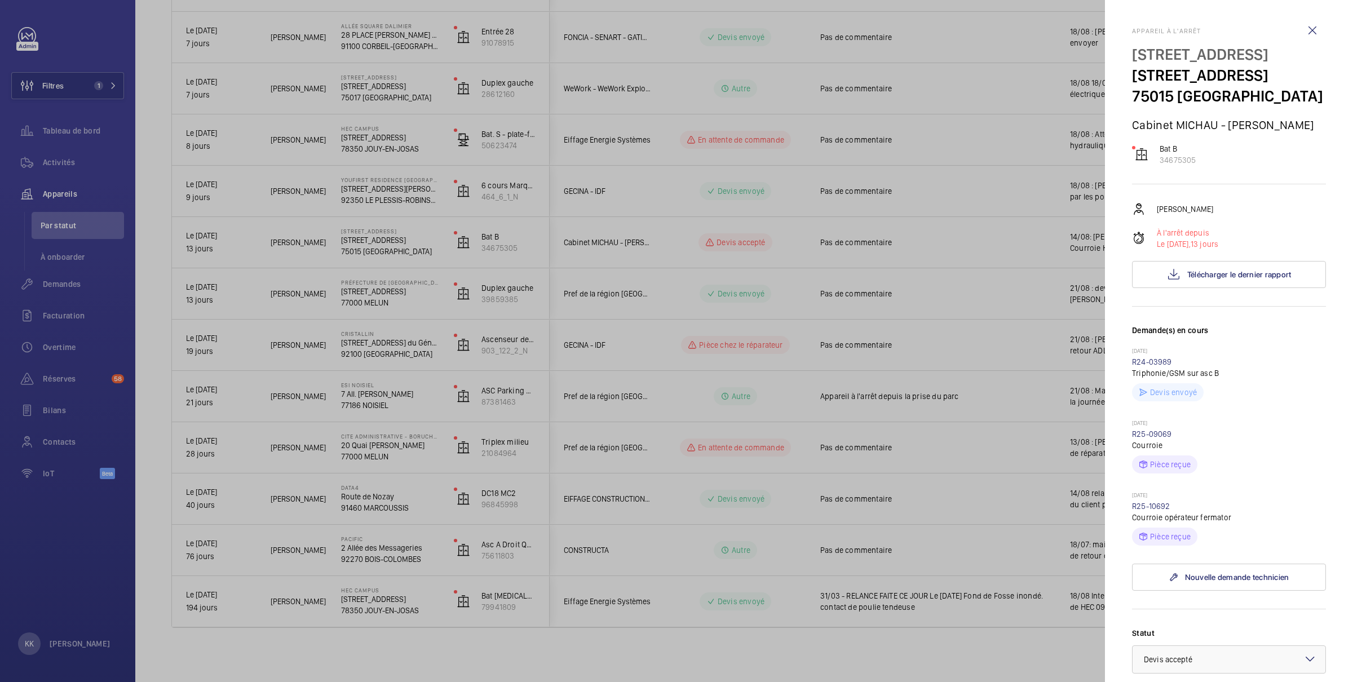
scroll to position [359, 0]
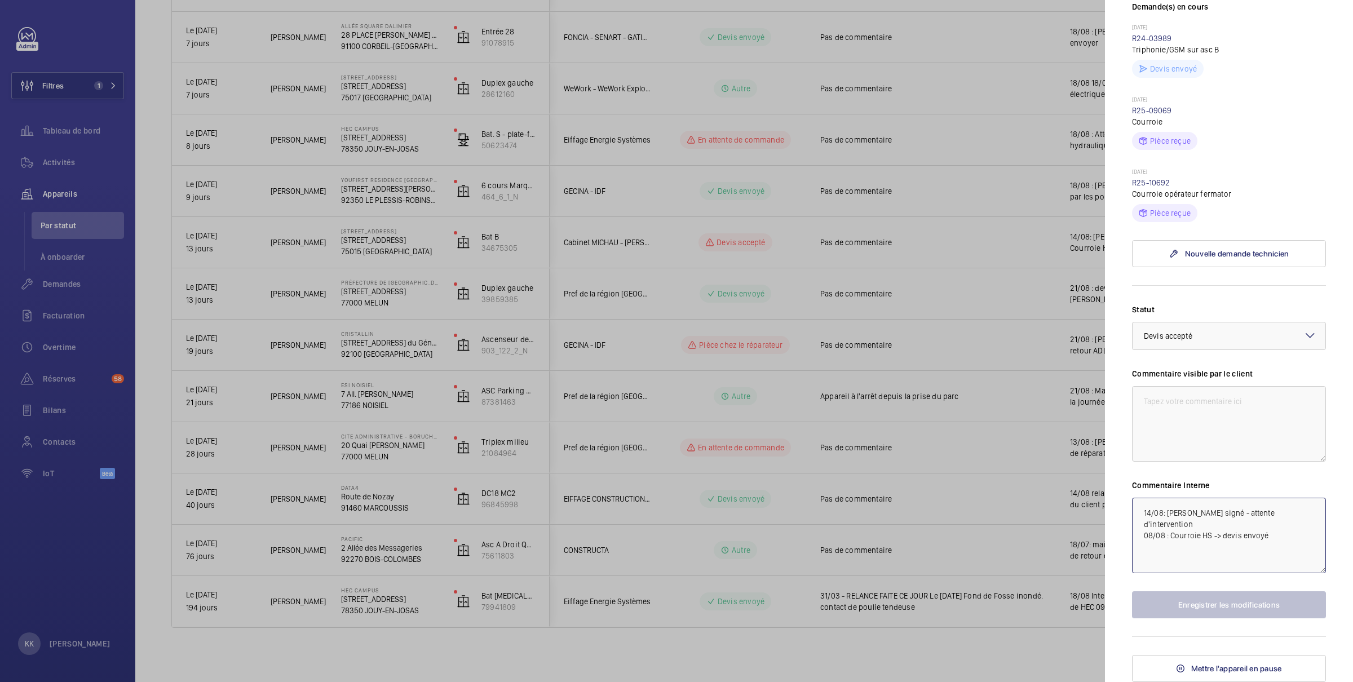
click at [1132, 509] on textarea "14/08: Devis signé - attente d'intervention 08/08 : Courroie HS -> devis envoyé" at bounding box center [1229, 536] width 194 height 76
click at [1139, 511] on textarea "14/08: Devis signé - attente d'intervention 08/08 : Courroie HS -> devis envoyé" at bounding box center [1229, 536] width 194 height 76
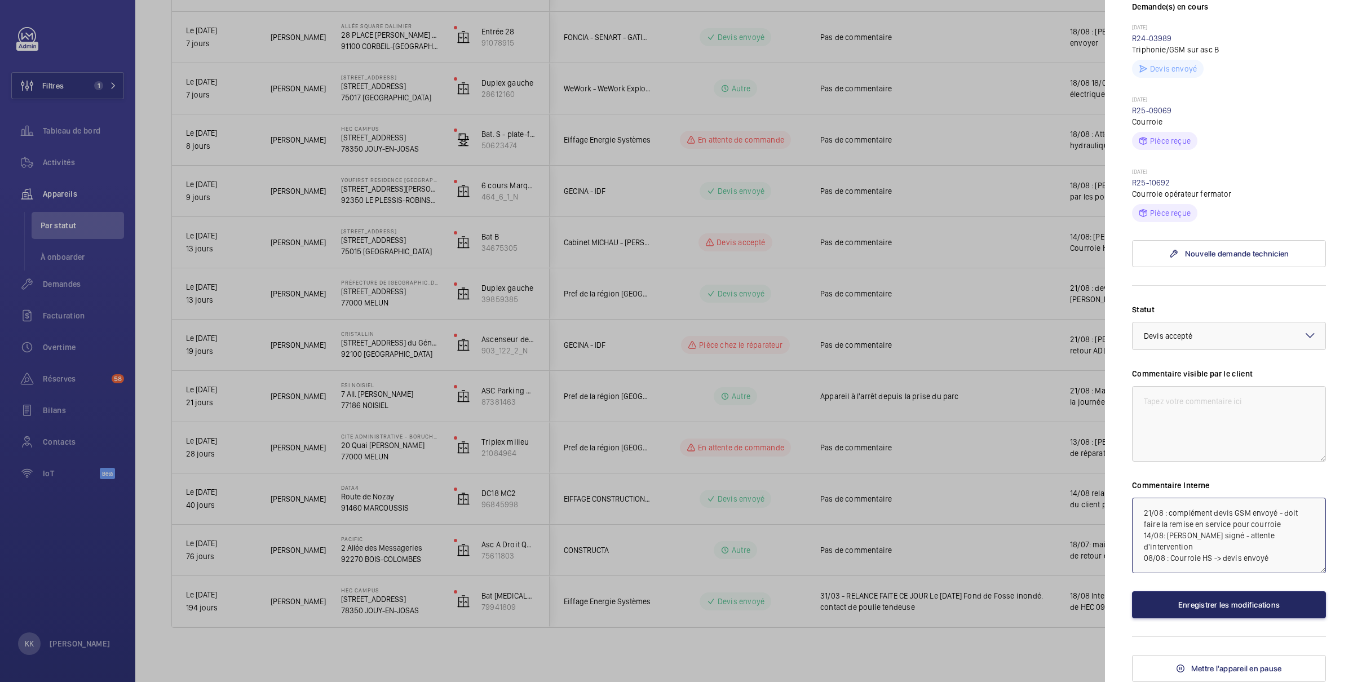
type textarea "21/08 : complément devis GSM envoyé - doit faire la remise en service pour cour…"
click at [1158, 610] on button "Enregistrer les modifications" at bounding box center [1229, 604] width 194 height 27
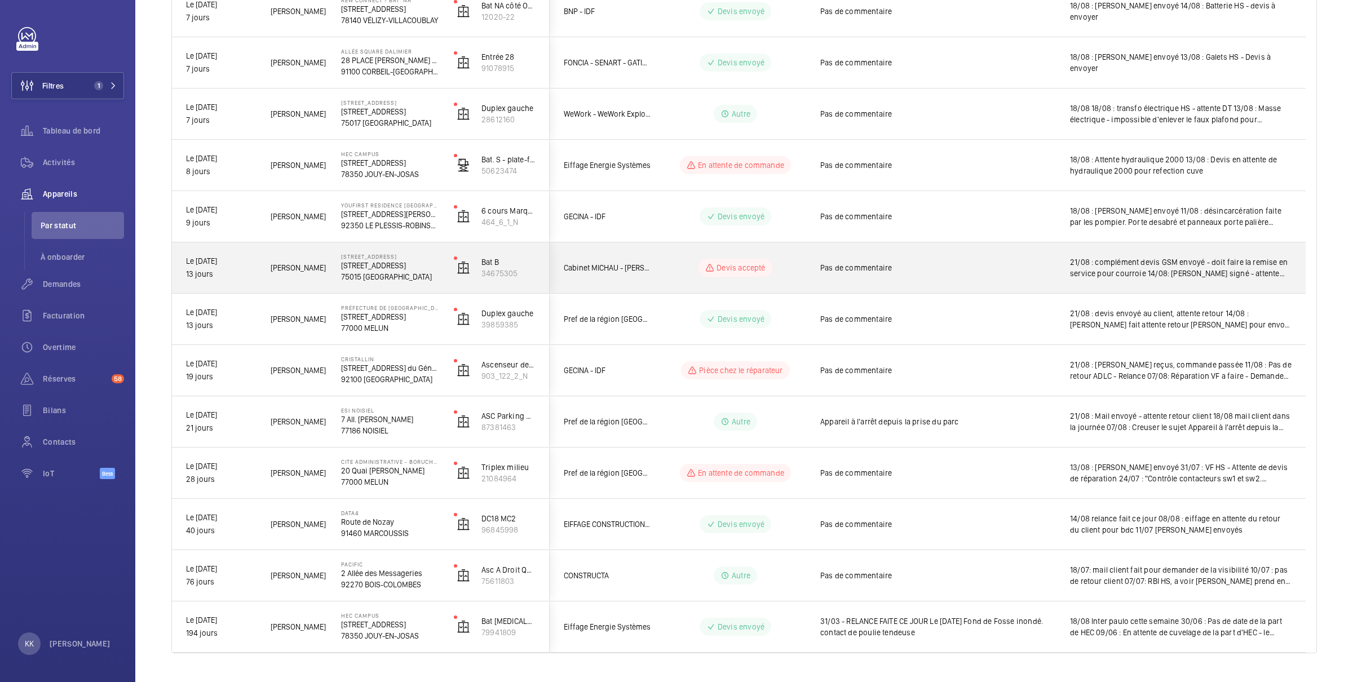
scroll to position [443, 0]
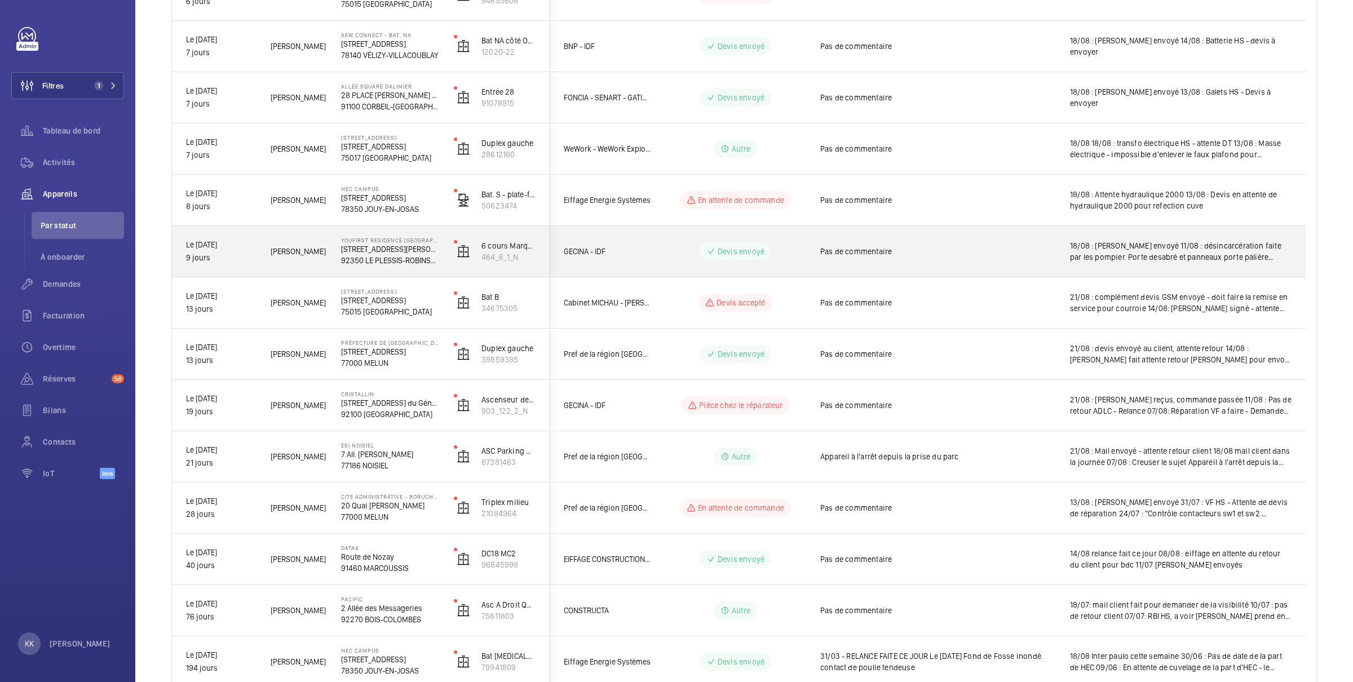
click at [361, 265] on div "YouFirst Residence Le Plessis-Robinson 23 Rue Paul Rivet 92350 LE PLESSIS-ROBIN…" at bounding box center [383, 251] width 112 height 51
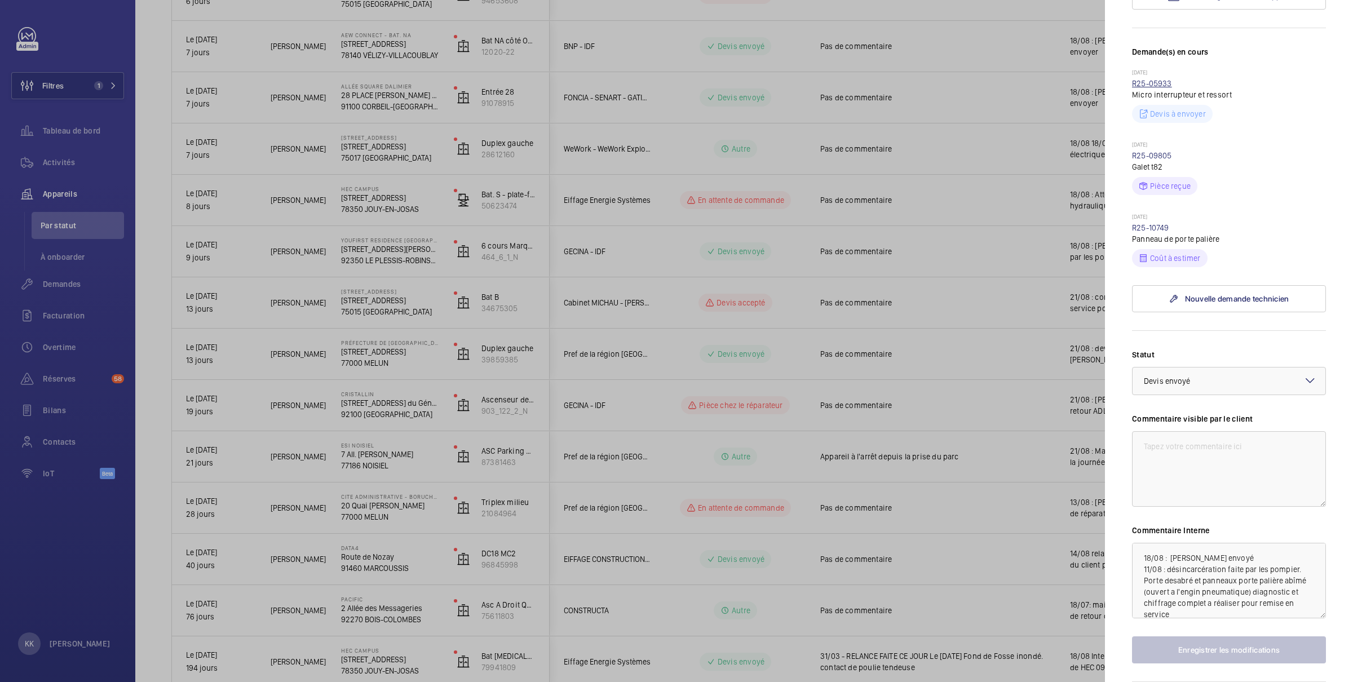
scroll to position [365, 0]
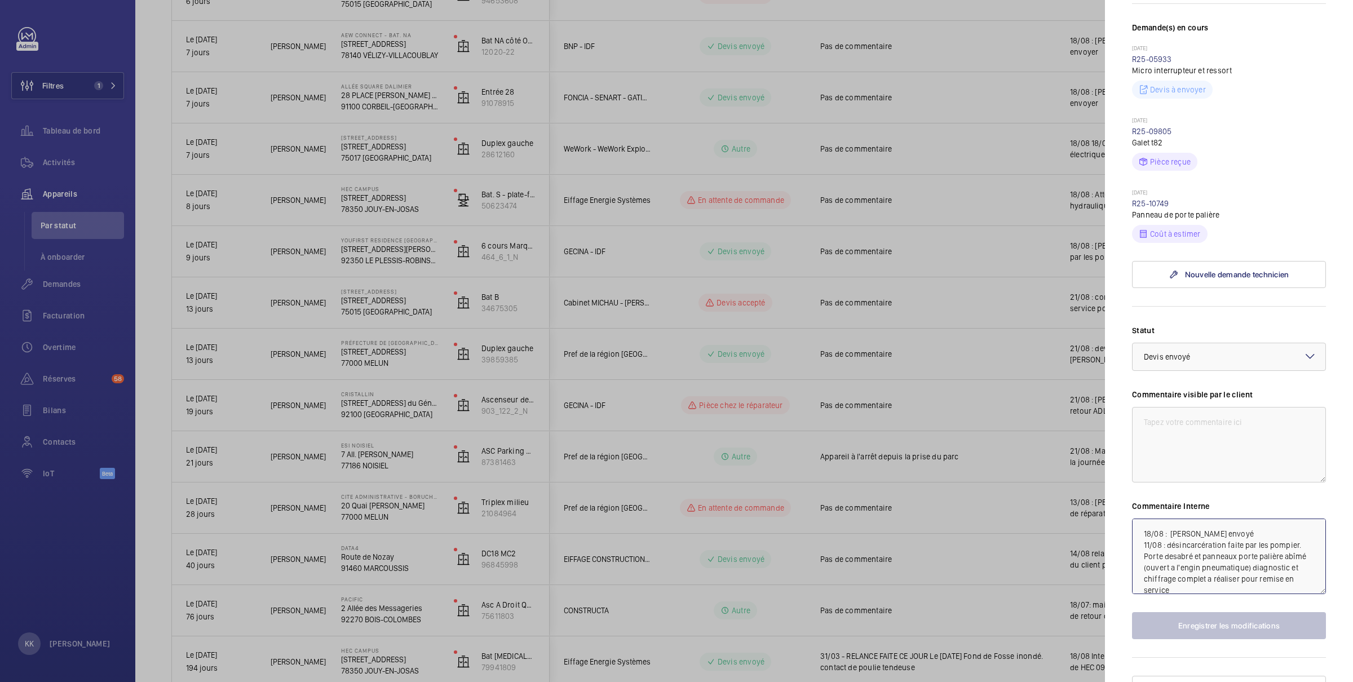
click at [1133, 518] on textarea "18/08 : Devis envoyé 11/08 : désincarcération faite par les pompier. Porte desa…" at bounding box center [1229, 556] width 194 height 76
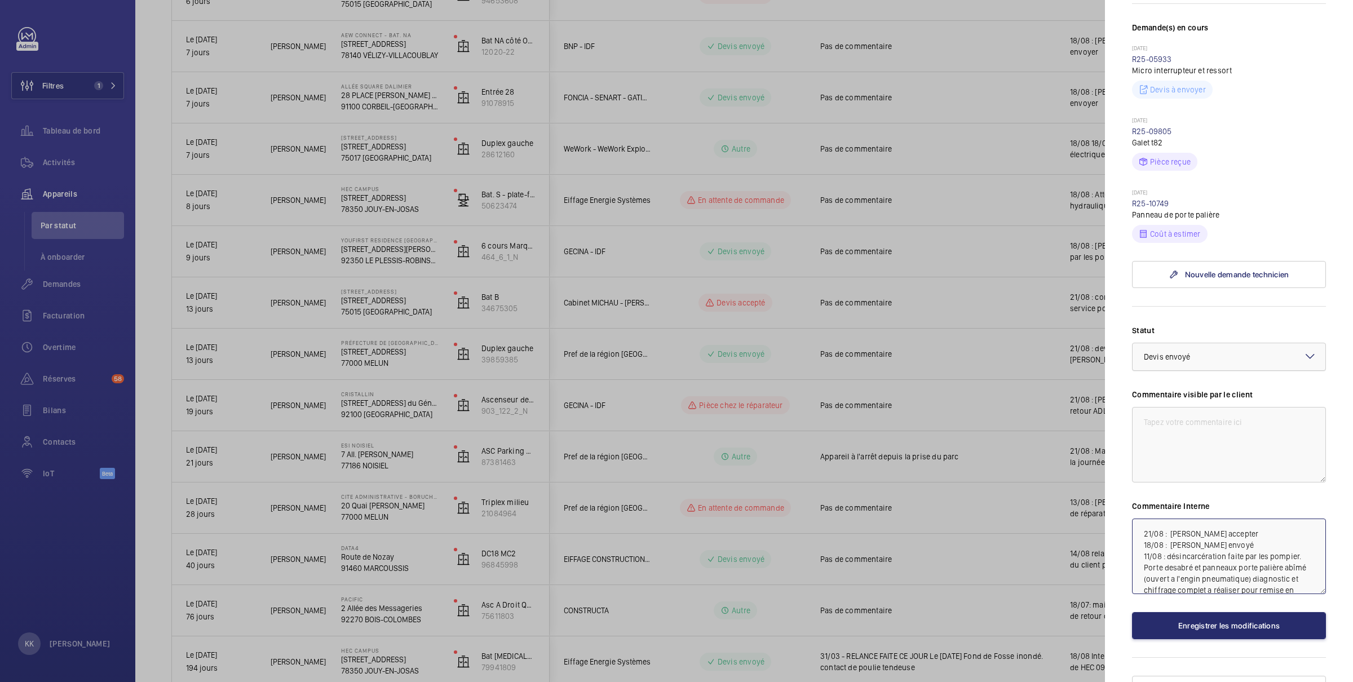
click at [1181, 348] on div at bounding box center [1228, 356] width 193 height 27
click at [1191, 441] on span "Devis accepté" at bounding box center [1228, 446] width 170 height 11
type textarea "21/08 : Devis accepter 18/08 : Devis envoyé 11/08 : désincarcération faite par …"
click at [1202, 615] on button "Enregistrer les modifications" at bounding box center [1229, 625] width 194 height 27
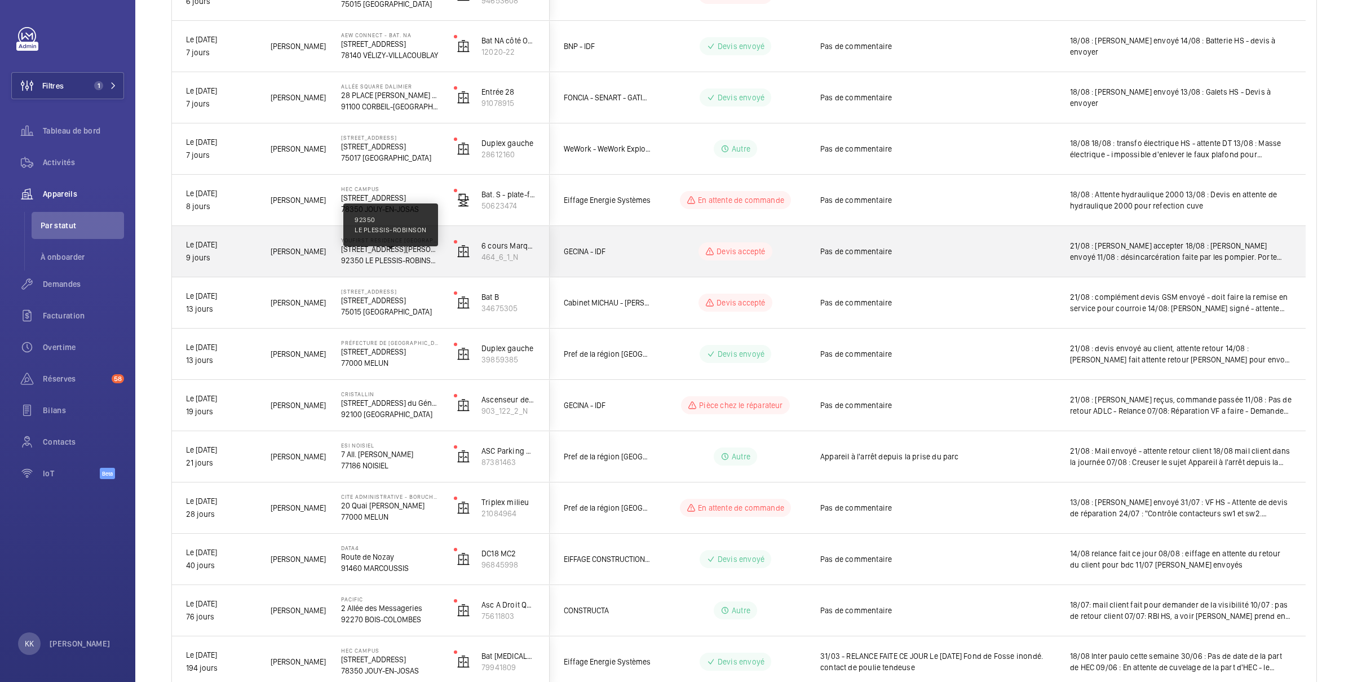
click at [413, 258] on p "92350 LE PLESSIS-ROBINSON" at bounding box center [390, 260] width 98 height 11
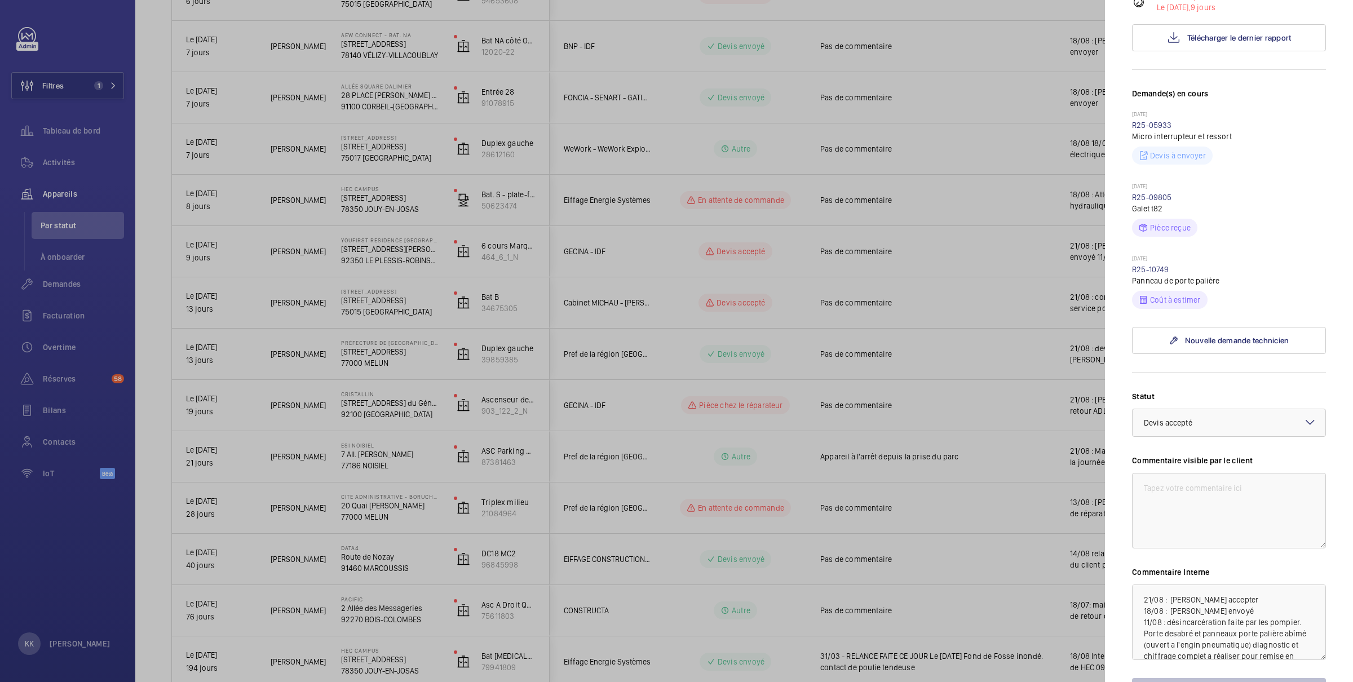
scroll to position [365, 0]
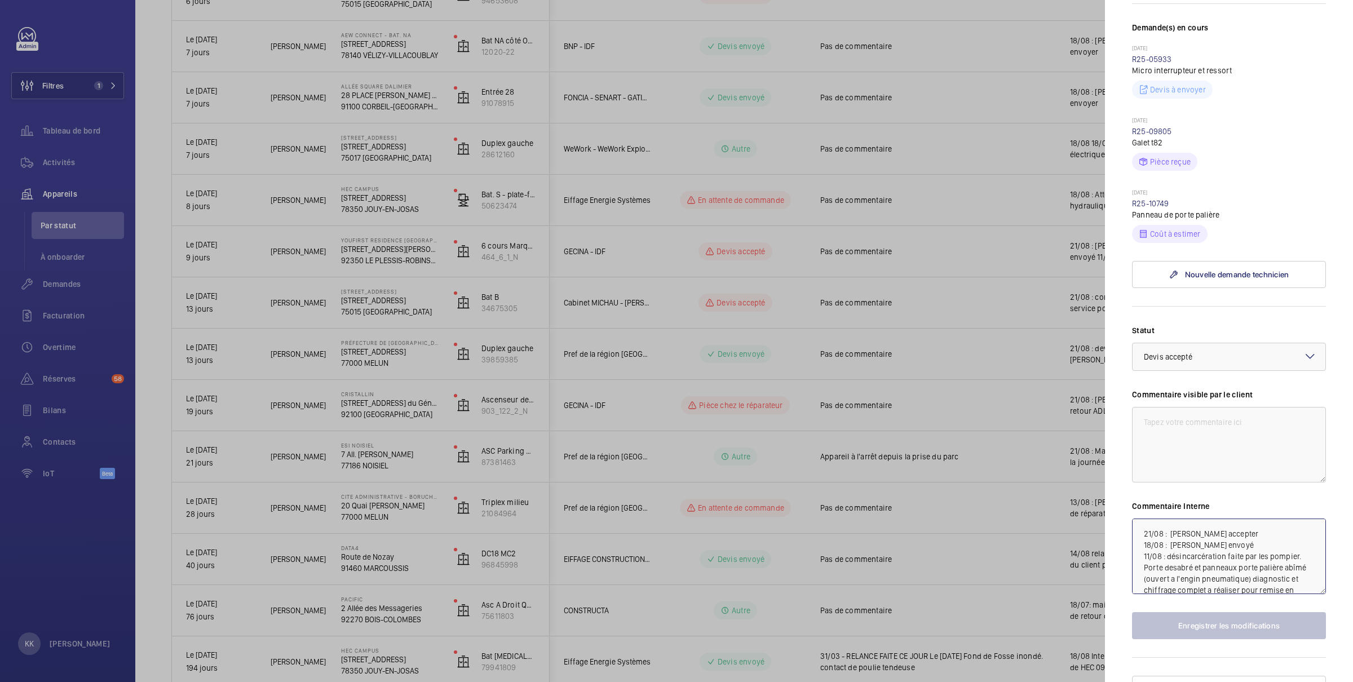
click at [1224, 518] on textarea "21/08 : Devis accepter 18/08 : Devis envoyé 11/08 : désincarcération faite par …" at bounding box center [1229, 556] width 194 height 76
type textarea "21/08 : [PERSON_NAME] accepté 18/08 : [PERSON_NAME] envoyé 11/08 : désincarcéra…"
click at [1222, 612] on button "Enregistrer les modifications" at bounding box center [1229, 625] width 194 height 27
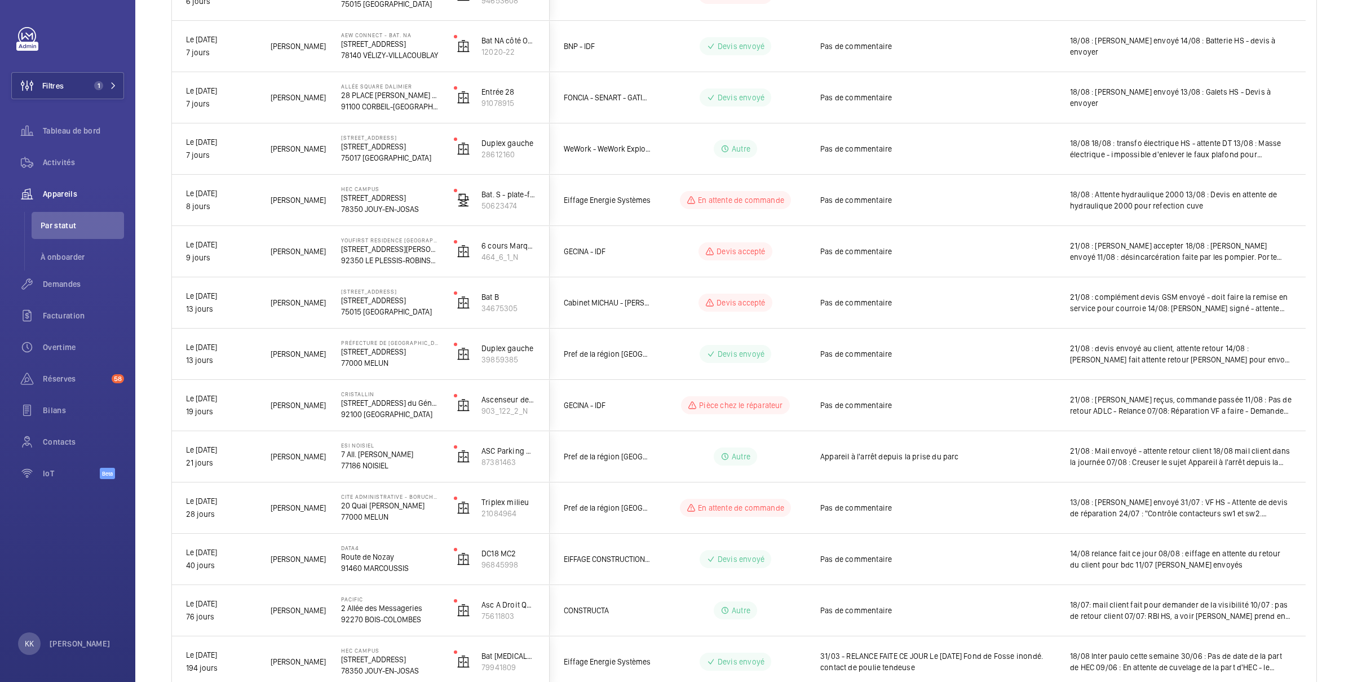
scroll to position [0, 0]
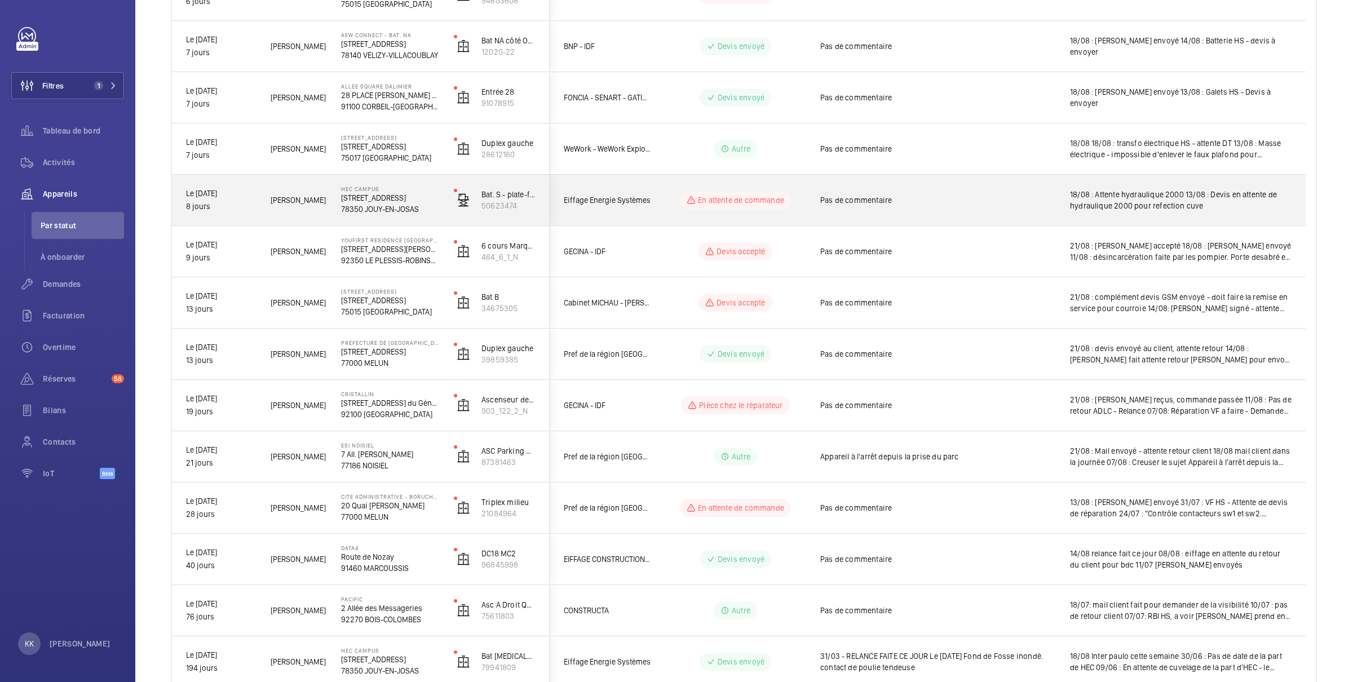
click at [357, 203] on p "78350 JOUY-EN-JOSAS" at bounding box center [390, 208] width 98 height 11
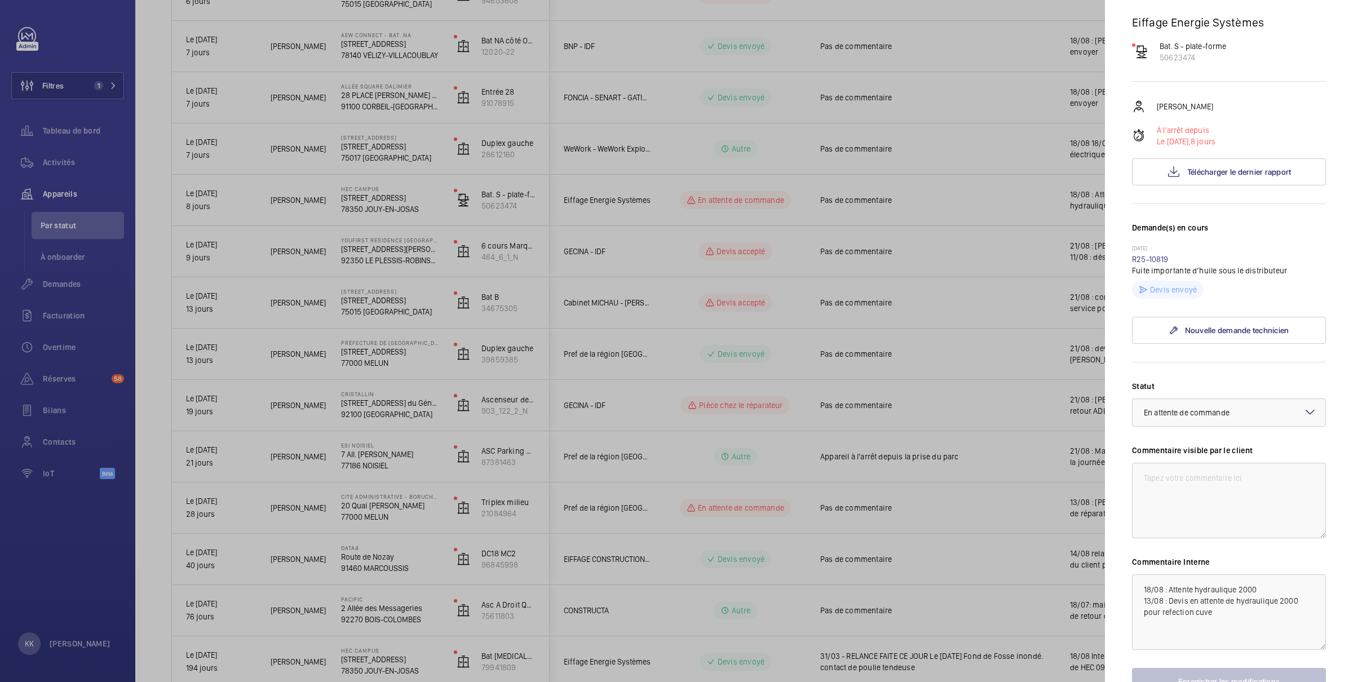
scroll to position [180, 0]
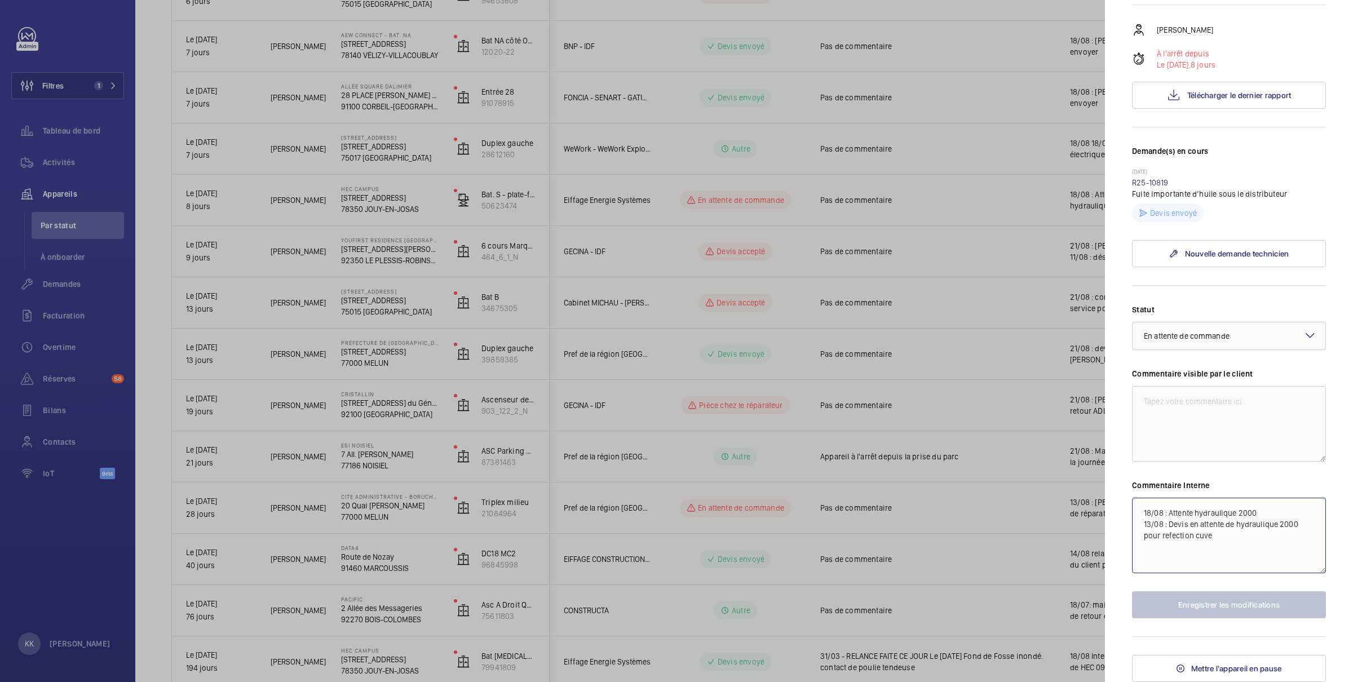
click at [1144, 513] on textarea "18/08 : Attente hydraulique 2000 13/08 : Devis en attente de hydraulique 2000 p…" at bounding box center [1229, 536] width 194 height 76
type textarea "21/08 : [PERSON_NAME] envoyé 18/08 : Attente hydraulique 2000 13/08 : Devis en …"
click at [1182, 606] on button "Enregistrer les modifications" at bounding box center [1229, 604] width 194 height 27
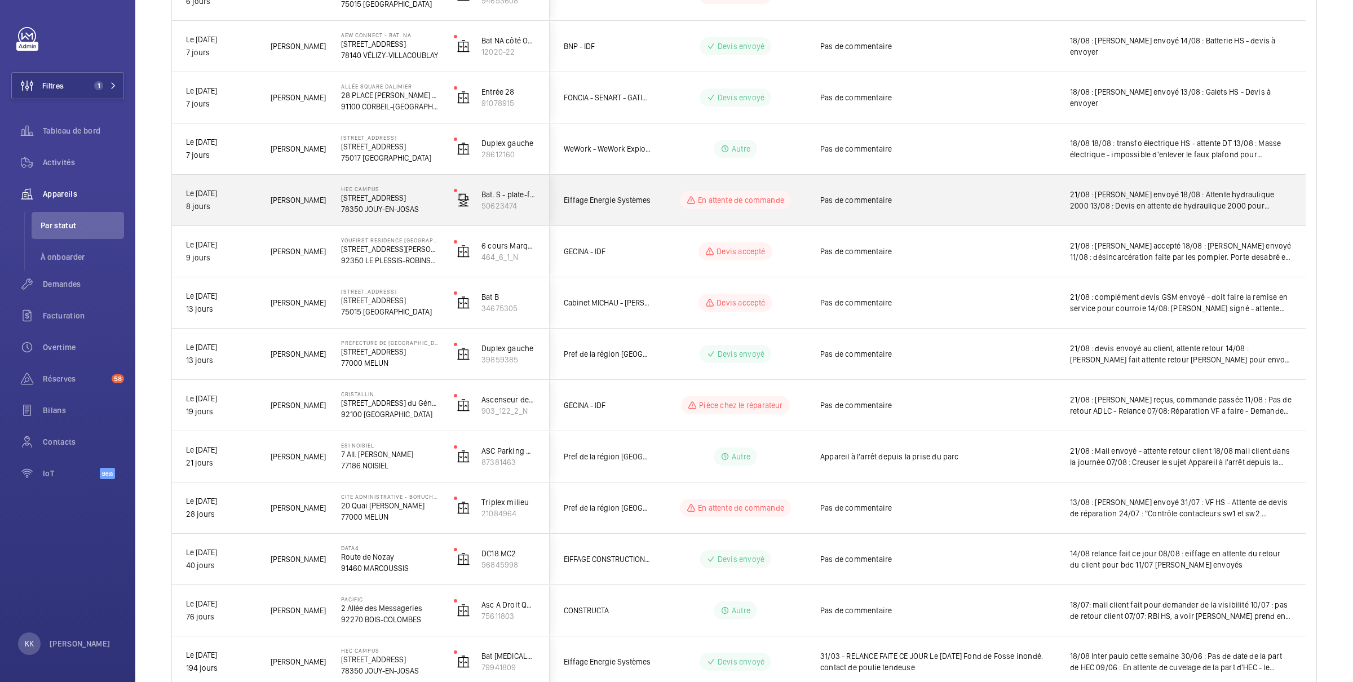
click at [374, 214] on div "HEC CAMPUS 1 Rue de la Libération 78350 JOUY-EN-JOSAS" at bounding box center [383, 200] width 112 height 51
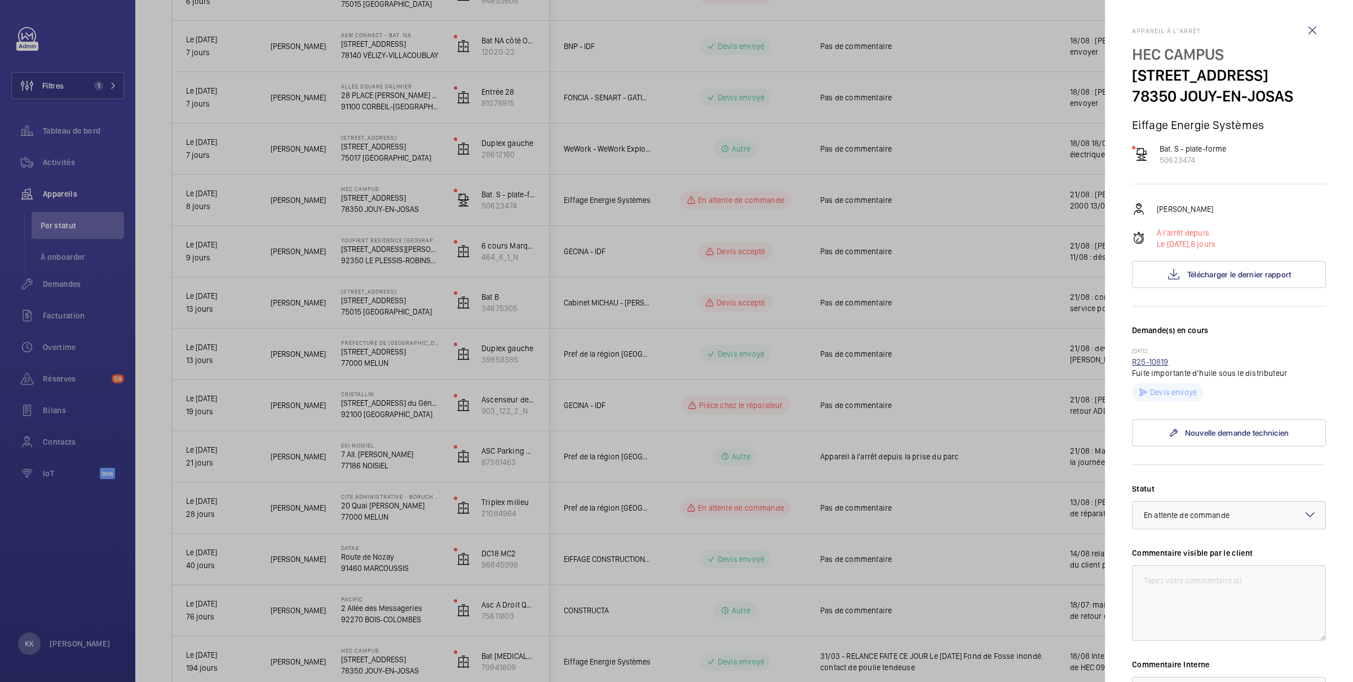
click at [1155, 359] on link "R25-10819" at bounding box center [1150, 361] width 37 height 9
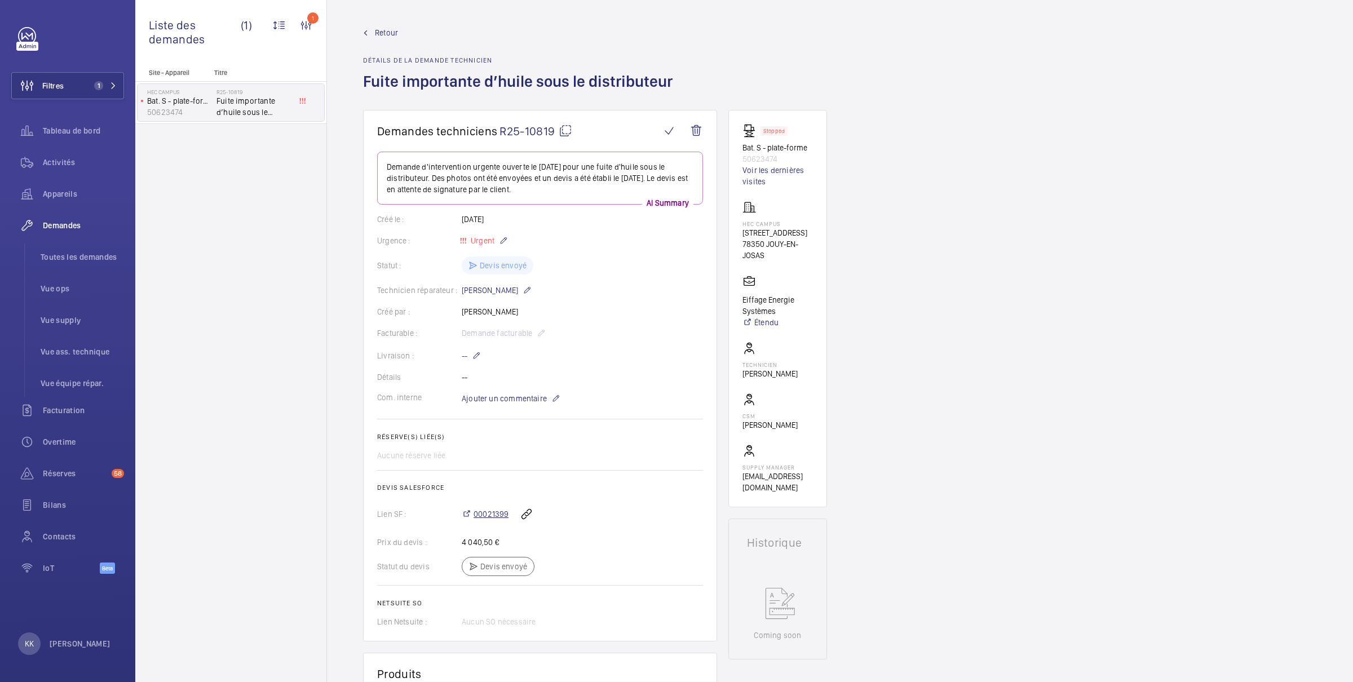
click at [486, 509] on span "00021399" at bounding box center [490, 513] width 35 height 11
click at [490, 401] on span "Ajouter un commentaire" at bounding box center [504, 398] width 85 height 11
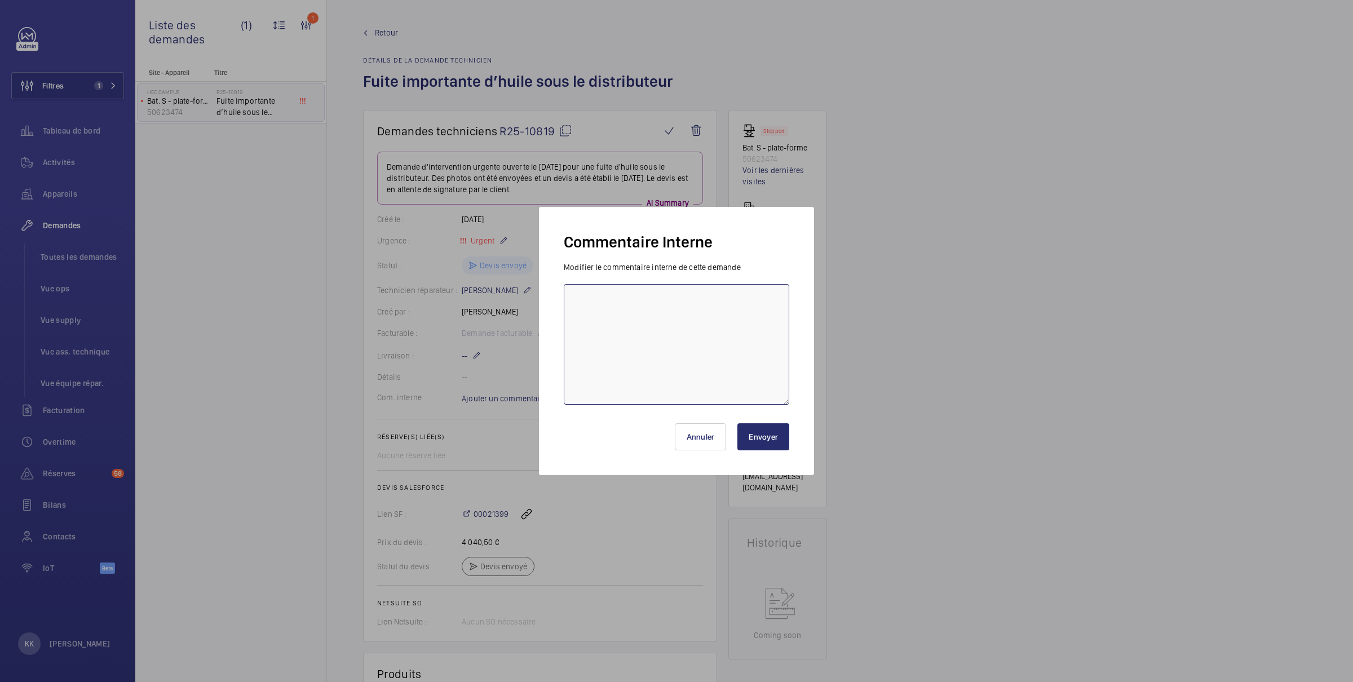
click at [570, 313] on textarea at bounding box center [676, 344] width 225 height 121
click at [707, 301] on textarea "Devis H2000 ref 2518043 prix HT 3670euros" at bounding box center [676, 344] width 225 height 121
type textarea "Devis H2000 ref 2518043 prix HT 3670 euros"
click at [768, 450] on div "Annuler Envoyer" at bounding box center [676, 432] width 225 height 54
click at [768, 443] on button "Envoyer" at bounding box center [763, 436] width 52 height 27
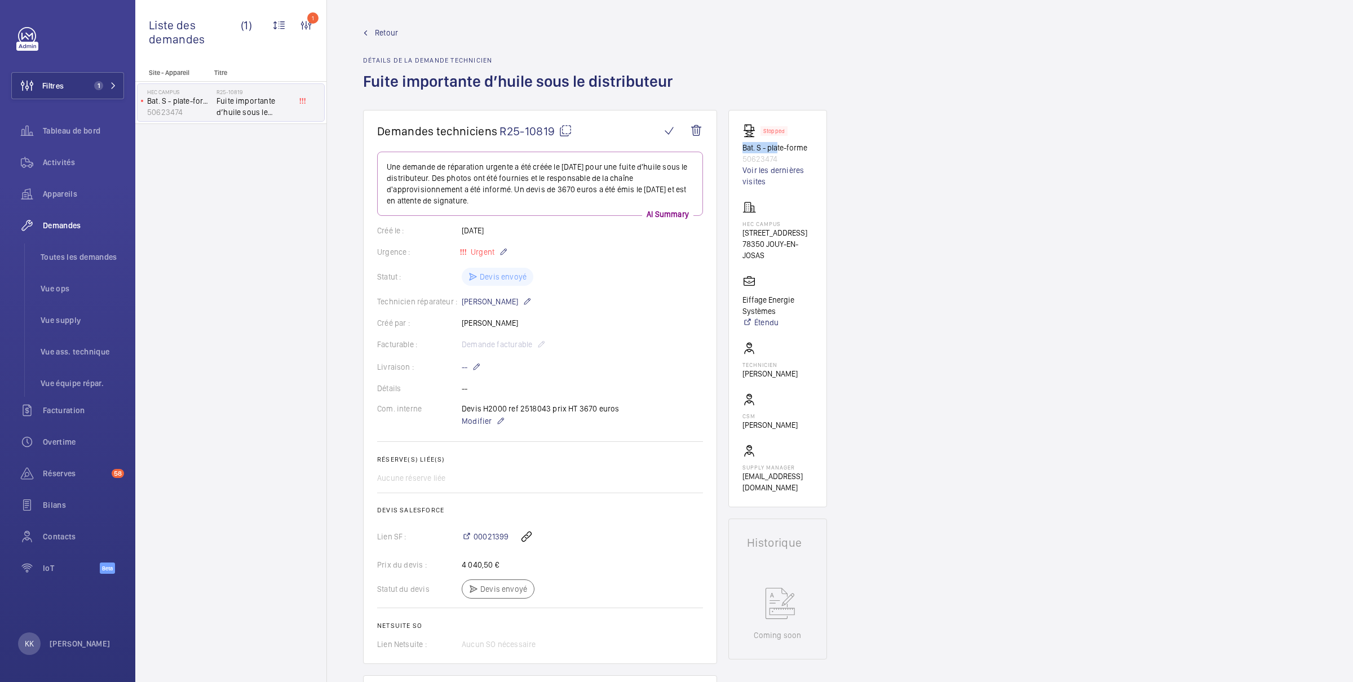
drag, startPoint x: 740, startPoint y: 148, endPoint x: 777, endPoint y: 148, distance: 36.6
click at [777, 148] on wm-front-card "Stopped Bat. S - plate-forme 50623474 Voir les dernières visites HEC CAMPUS 1 R…" at bounding box center [777, 308] width 99 height 397
drag, startPoint x: 741, startPoint y: 223, endPoint x: 783, endPoint y: 223, distance: 42.3
click at [783, 223] on wm-front-card "Stopped Bat. S - plate-forme 50623474 Voir les dernières visites HEC CAMPUS 1 R…" at bounding box center [777, 308] width 99 height 397
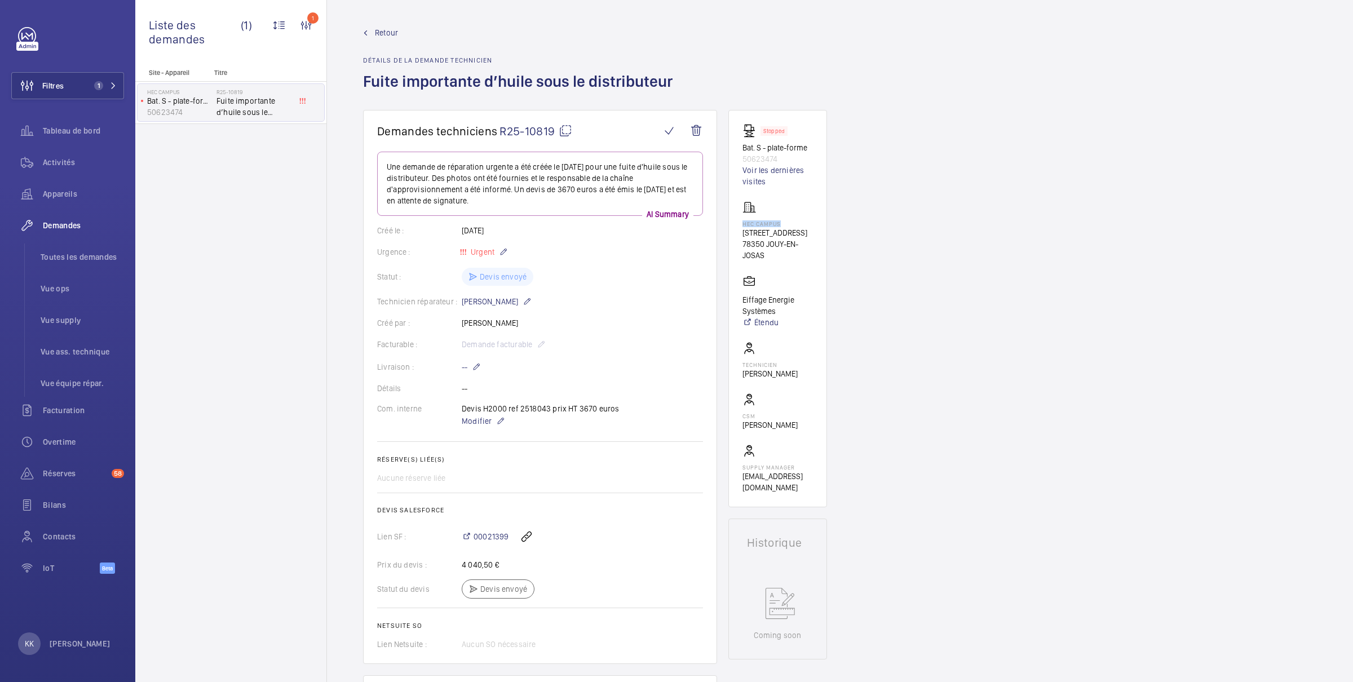
copy p "HEC CAMPUS"
click at [529, 537] on wm-front-icon-button at bounding box center [526, 536] width 27 height 27
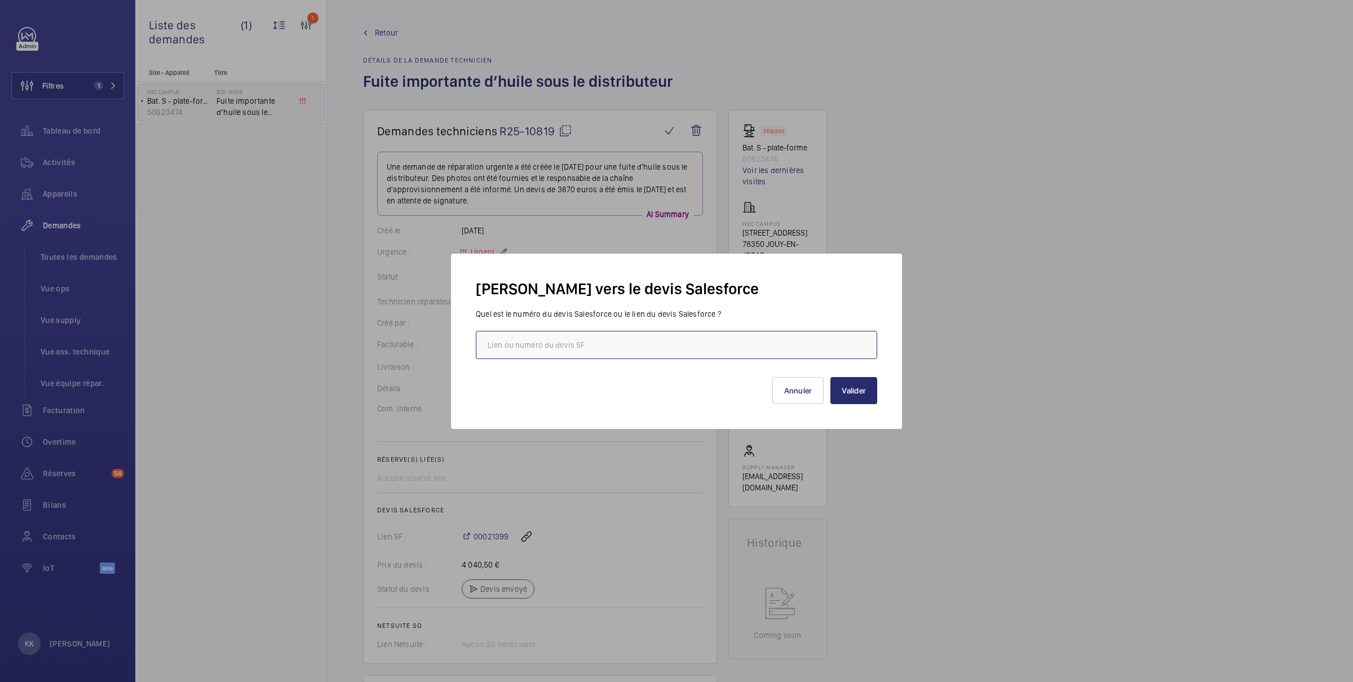
click at [529, 348] on input "text" at bounding box center [676, 345] width 401 height 28
paste input "https://wemaintain.lightning.force.com/lightning/r/Quote/0Q0SZ000007ZDSz0AO/view"
type input "https://wemaintain.lightning.force.com/lightning/r/Quote/0Q0SZ000007ZDSz0AO/view"
click at [857, 397] on button "Valider" at bounding box center [853, 390] width 47 height 27
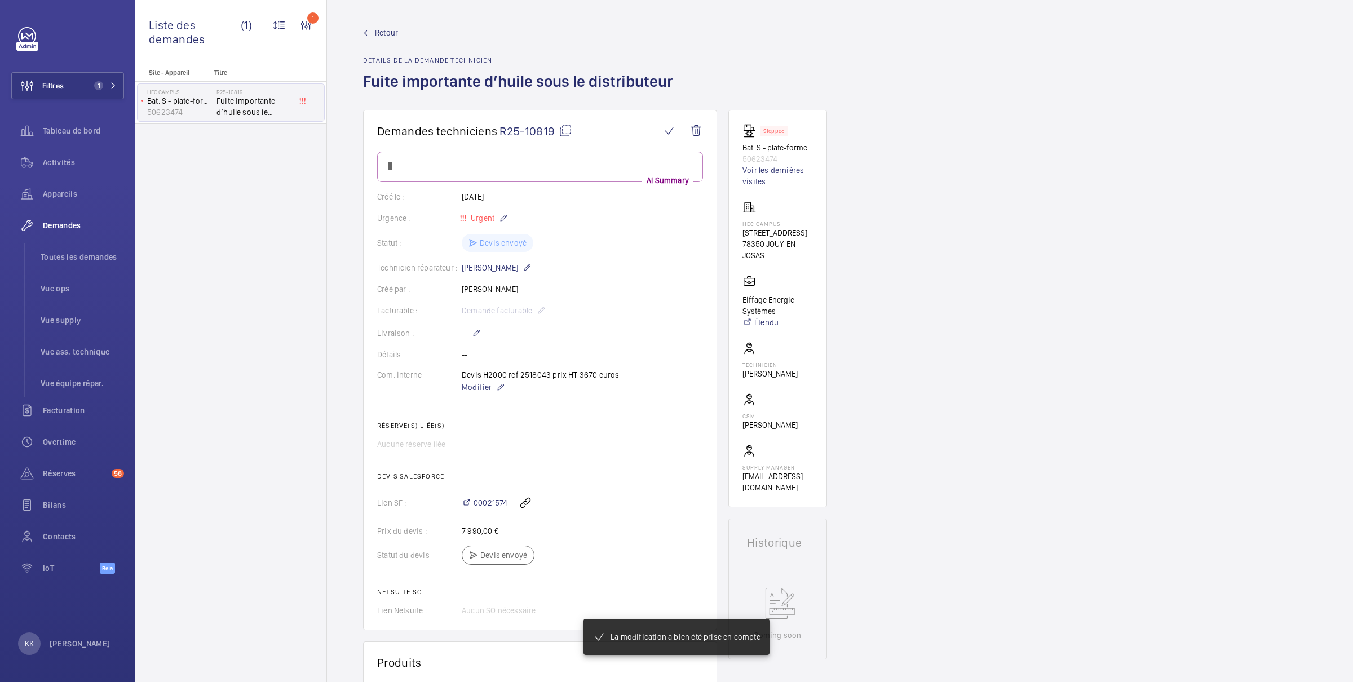
click at [900, 252] on div "Demandes techniciens R25-10819 AI Summary Créé le : 12/08/2025 Urgence : Urgent…" at bounding box center [840, 695] width 1026 height 1170
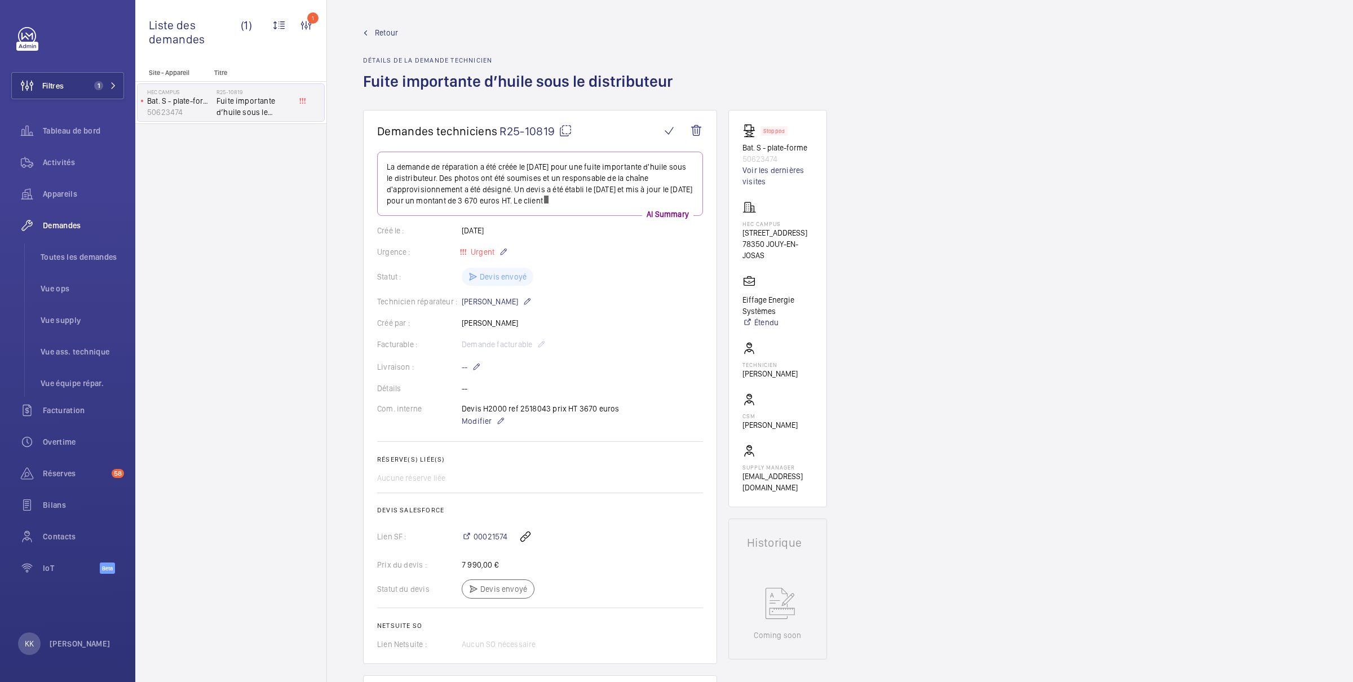
click at [370, 28] on link "Retour" at bounding box center [521, 32] width 316 height 11
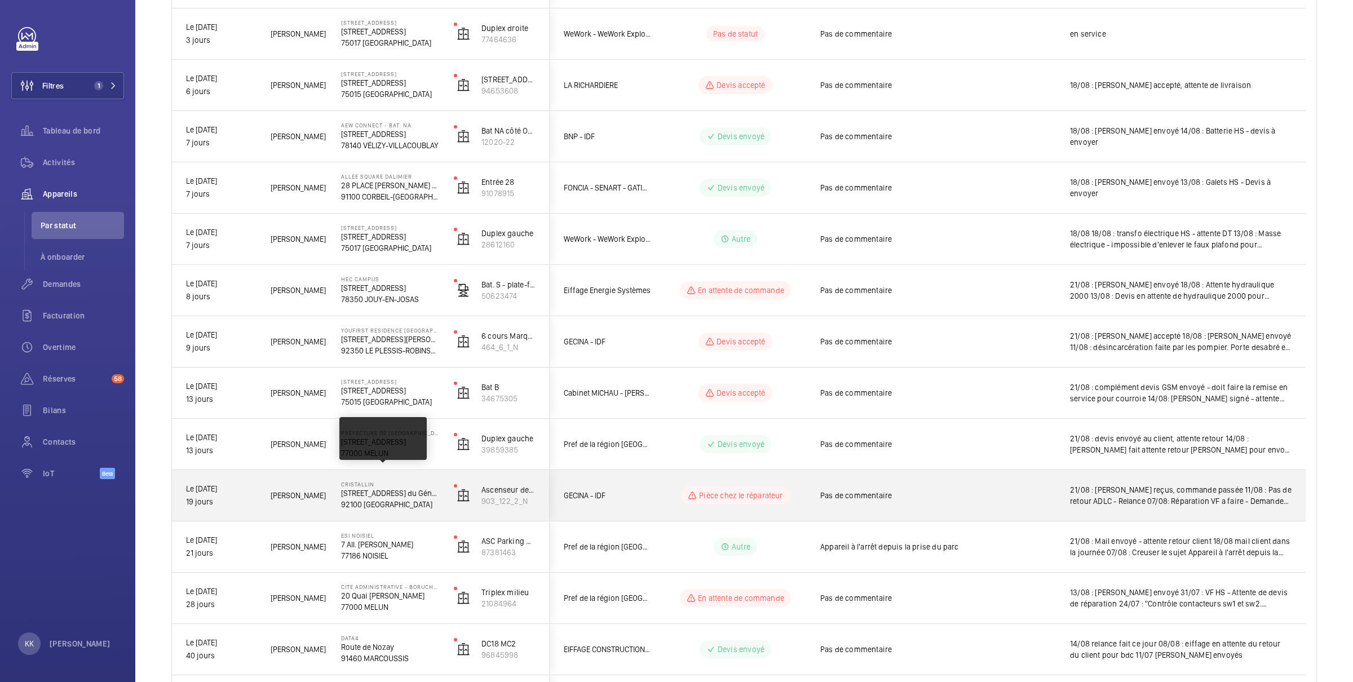
scroll to position [348, 0]
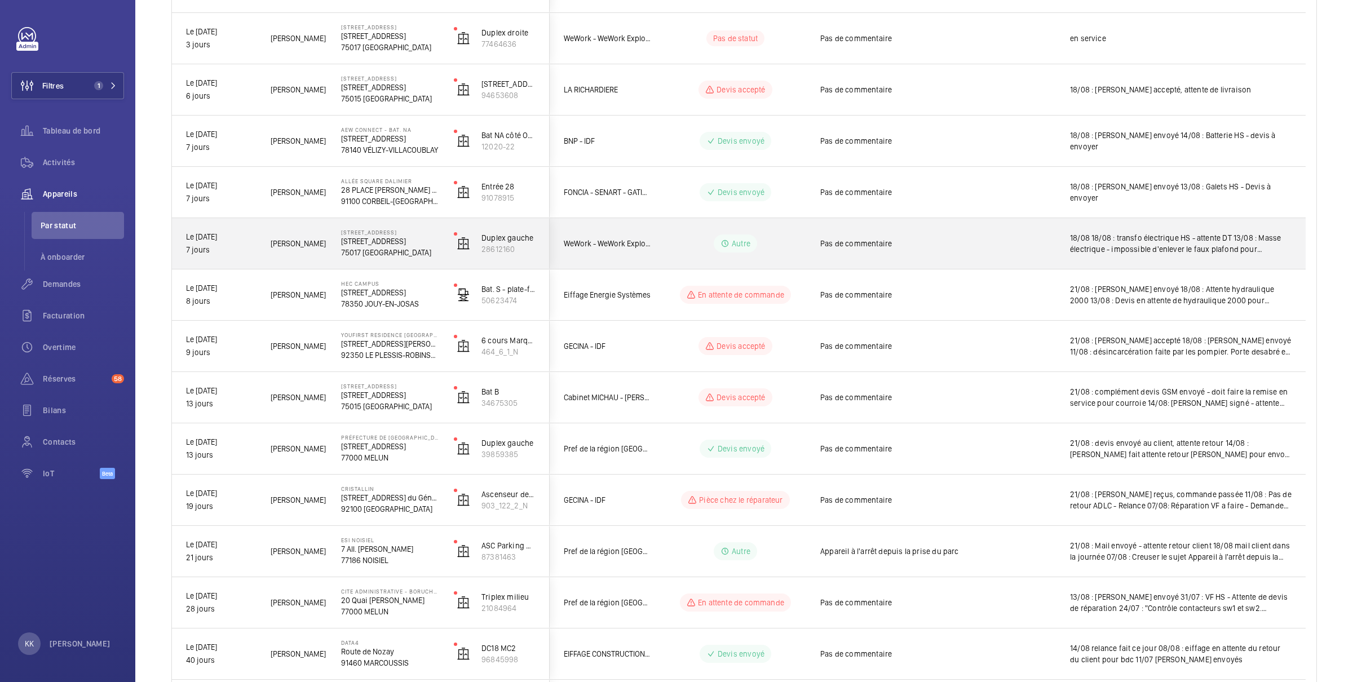
click at [362, 254] on p "75017 [GEOGRAPHIC_DATA]" at bounding box center [390, 252] width 98 height 11
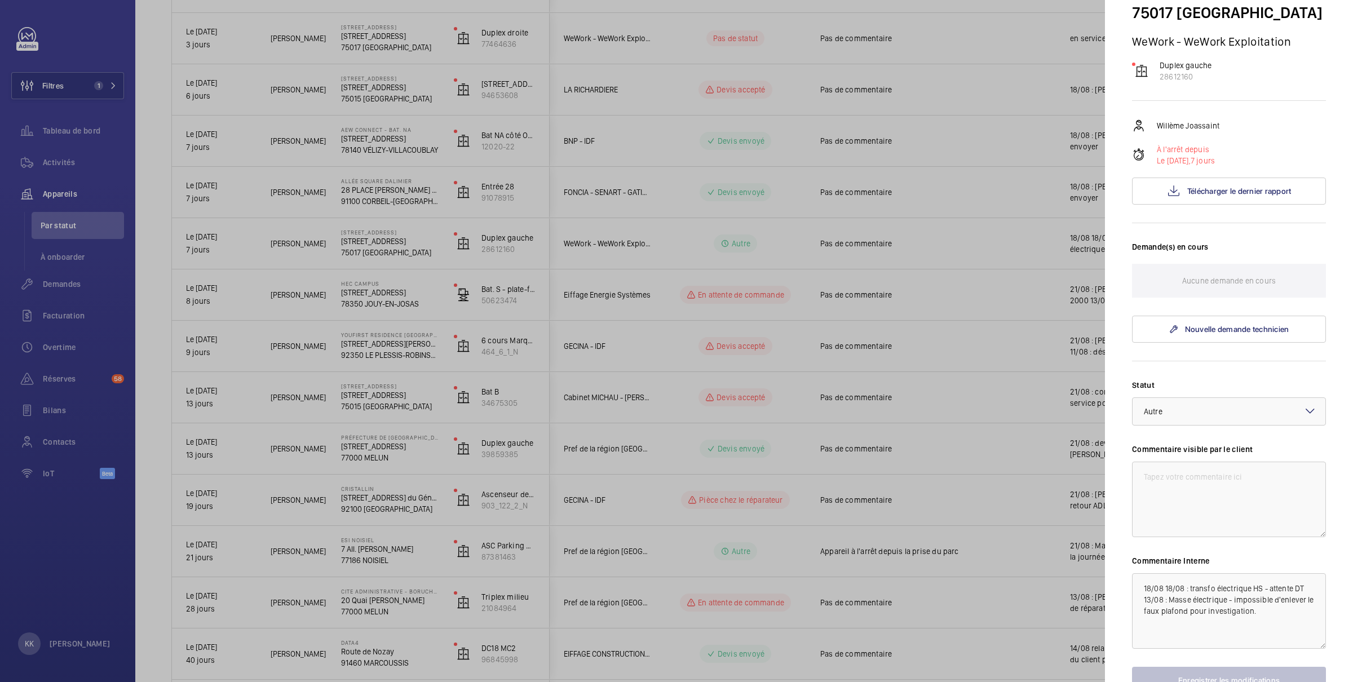
scroll to position [180, 0]
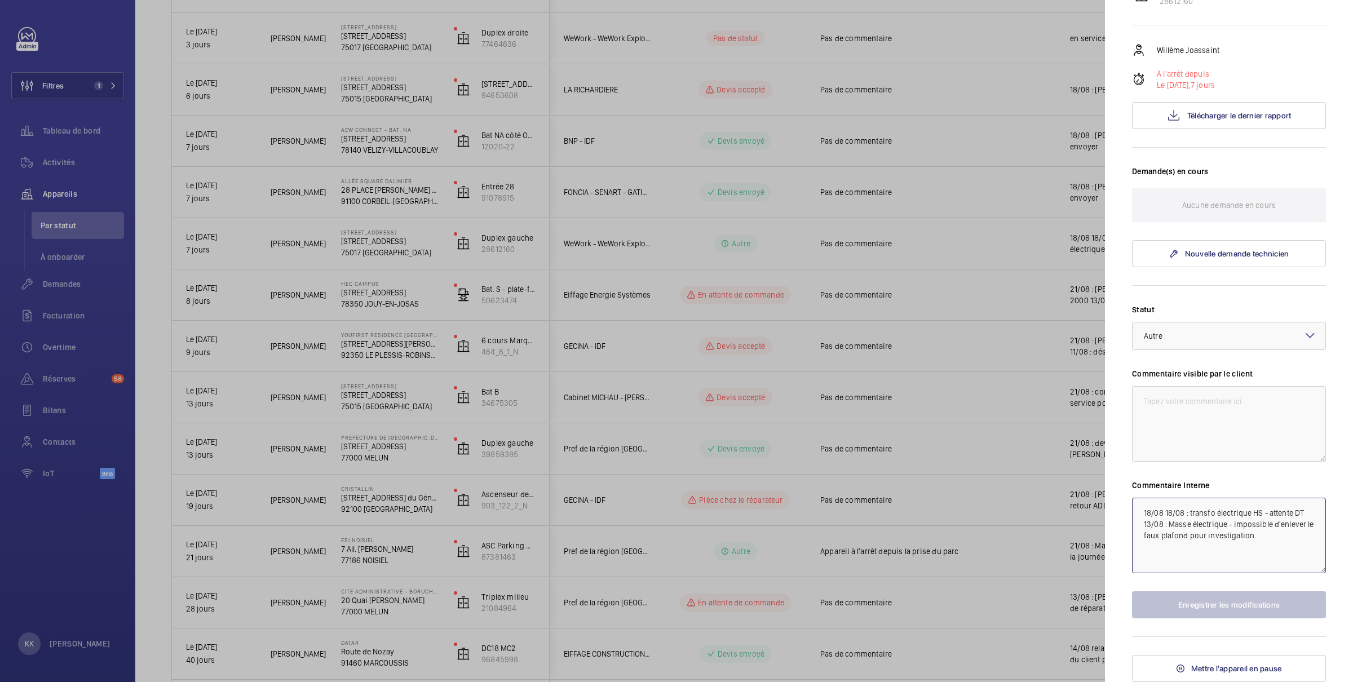
click at [1139, 512] on textarea "18/08 18/08 : transfo électrique HS - attente DT 13/08 : Masse électrique - imp…" at bounding box center [1229, 536] width 194 height 76
click at [1162, 329] on div at bounding box center [1228, 335] width 193 height 27
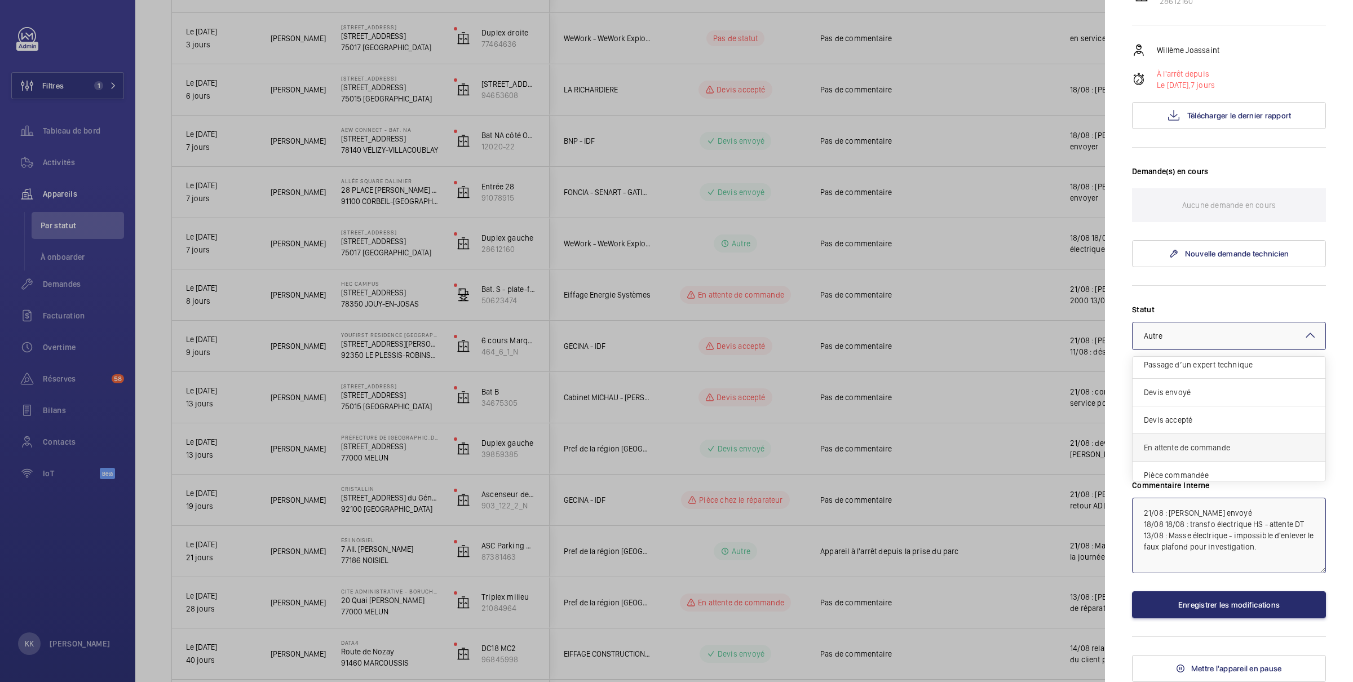
scroll to position [1, 0]
click at [1174, 386] on div "Devis envoyé" at bounding box center [1228, 397] width 193 height 28
type textarea "21/08 : Devis envoyé 18/08 18/08 : transfo électrique HS - attente DT 13/08 : M…"
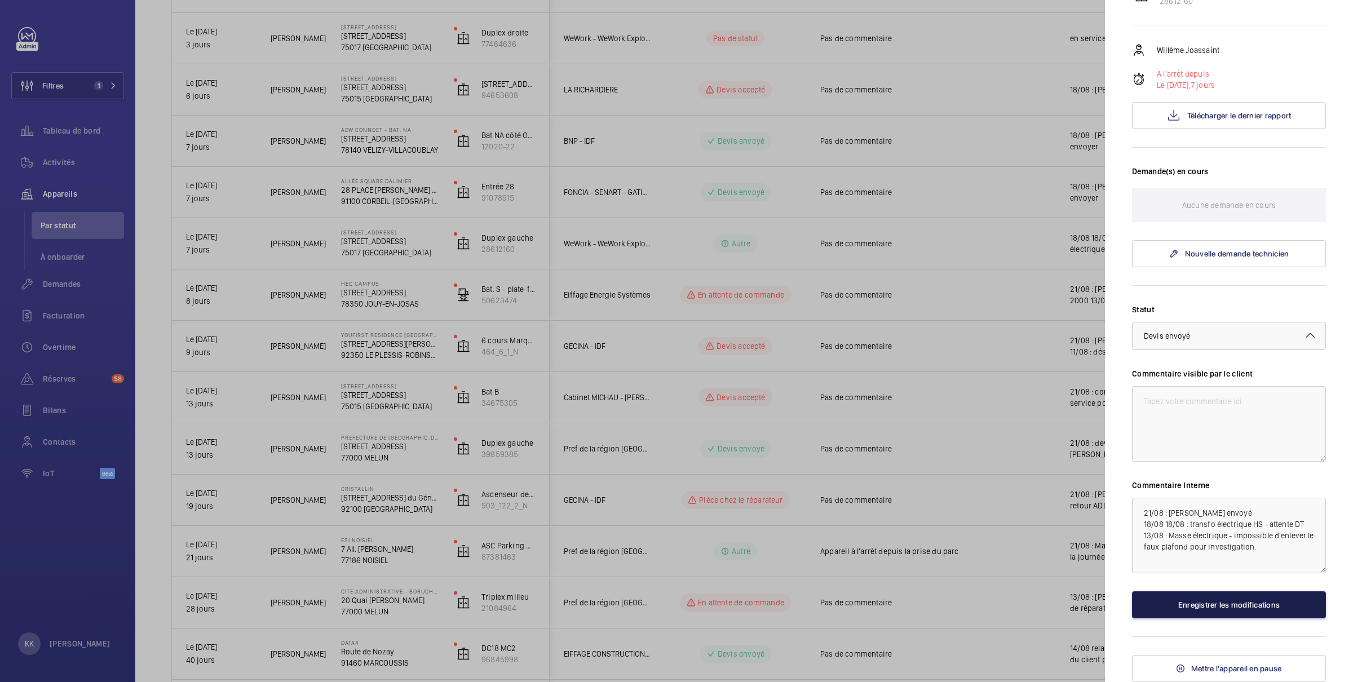
click at [1202, 601] on button "Enregistrer les modifications" at bounding box center [1229, 604] width 194 height 27
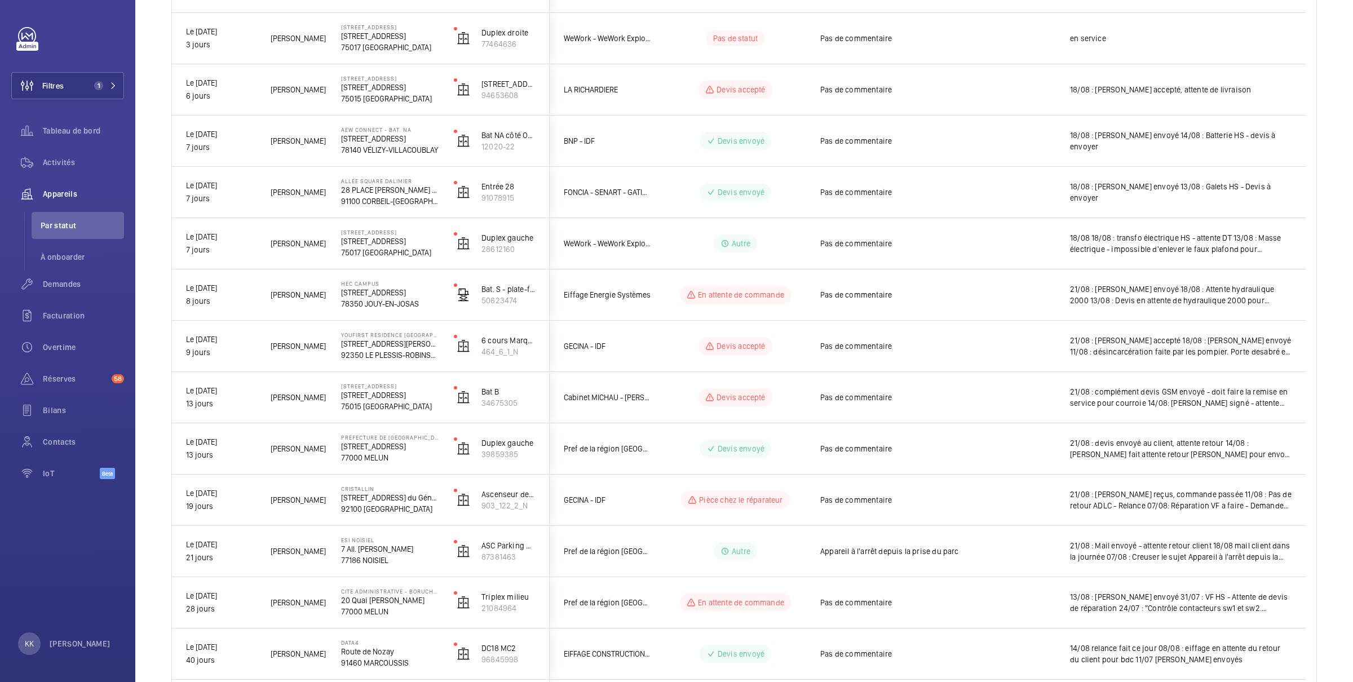
scroll to position [0, 0]
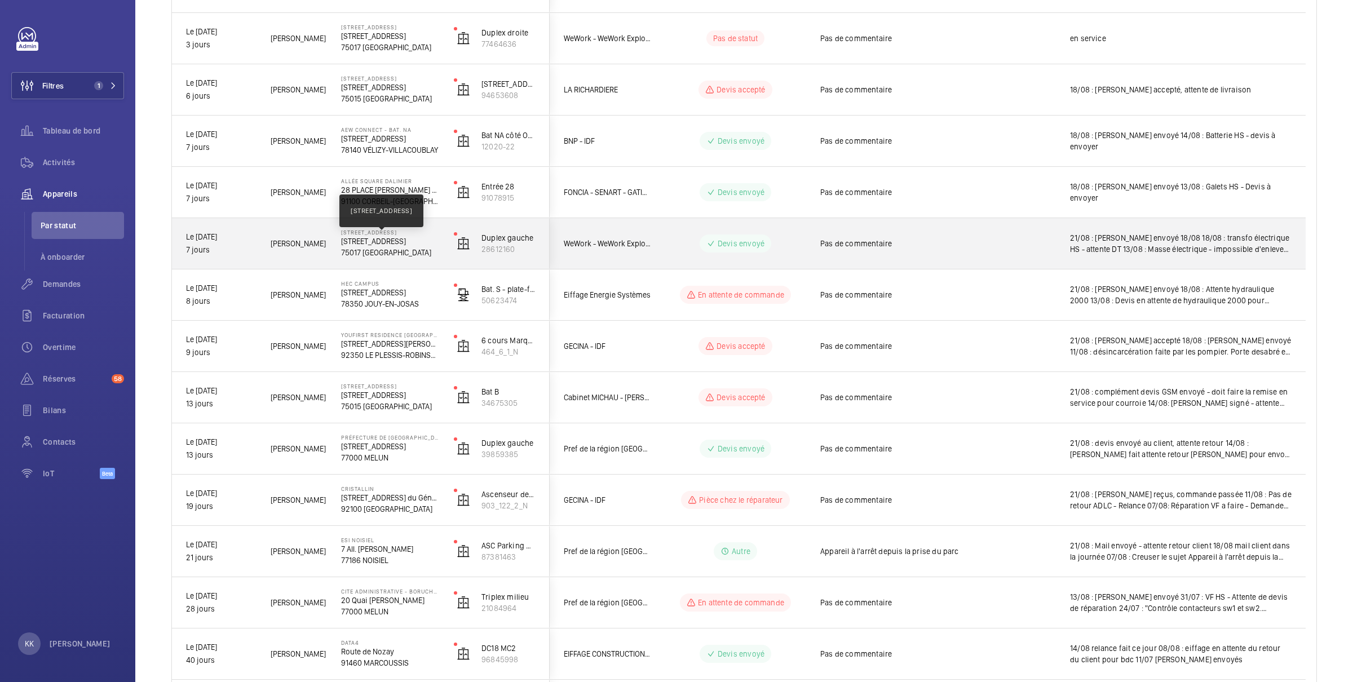
click at [395, 242] on p "[STREET_ADDRESS]" at bounding box center [390, 241] width 98 height 11
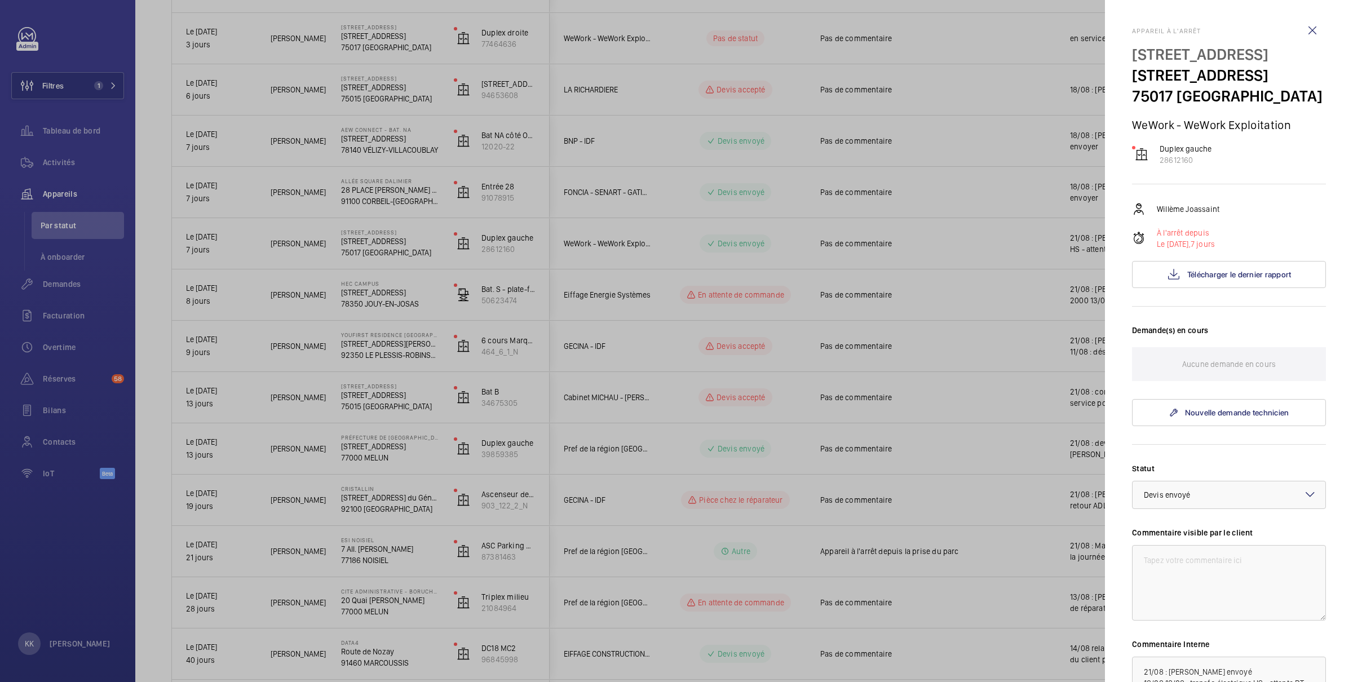
click at [350, 287] on div at bounding box center [676, 341] width 1353 height 682
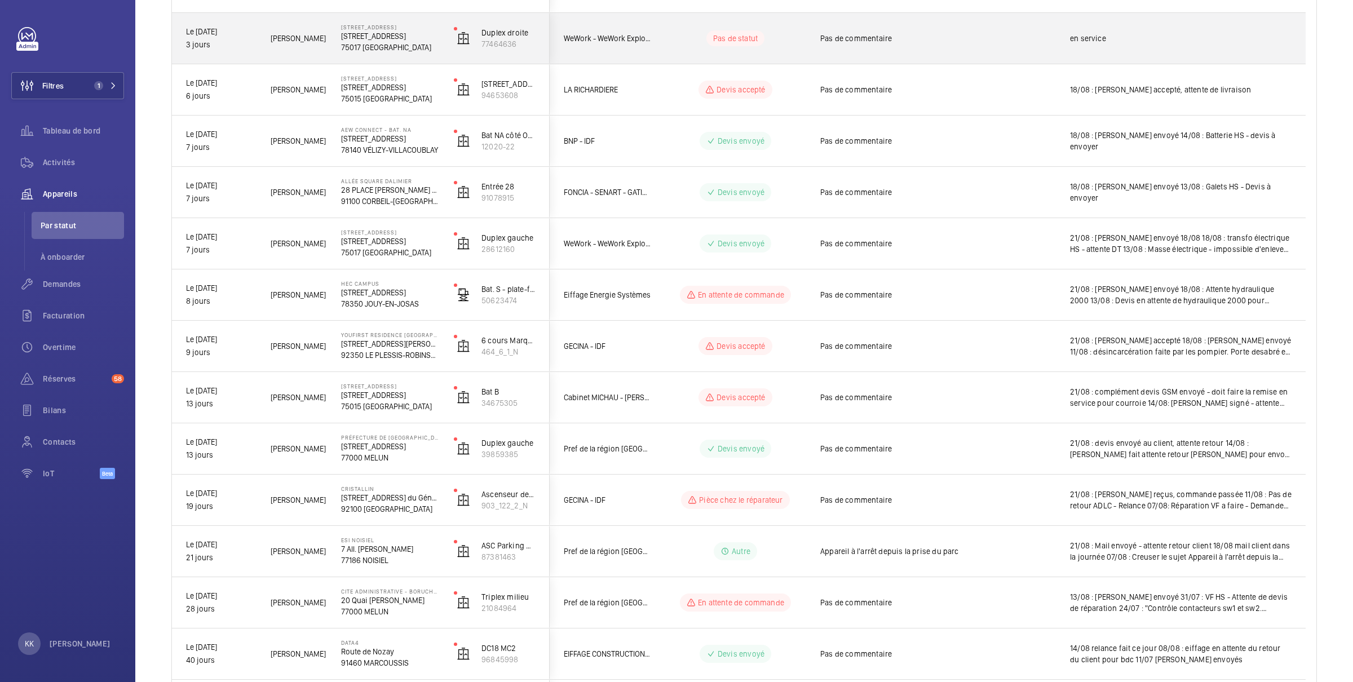
click at [394, 50] on p "75017 [GEOGRAPHIC_DATA]" at bounding box center [390, 47] width 98 height 11
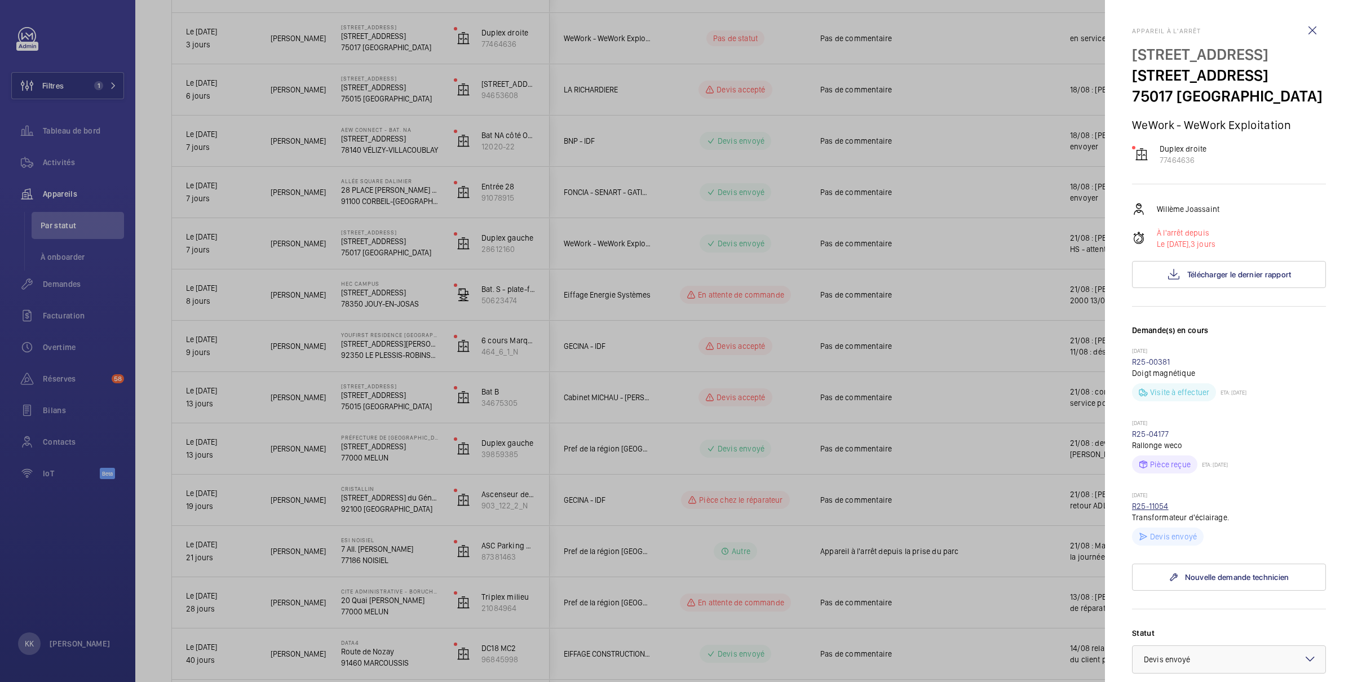
click at [1156, 511] on link "R25-11054" at bounding box center [1150, 506] width 37 height 9
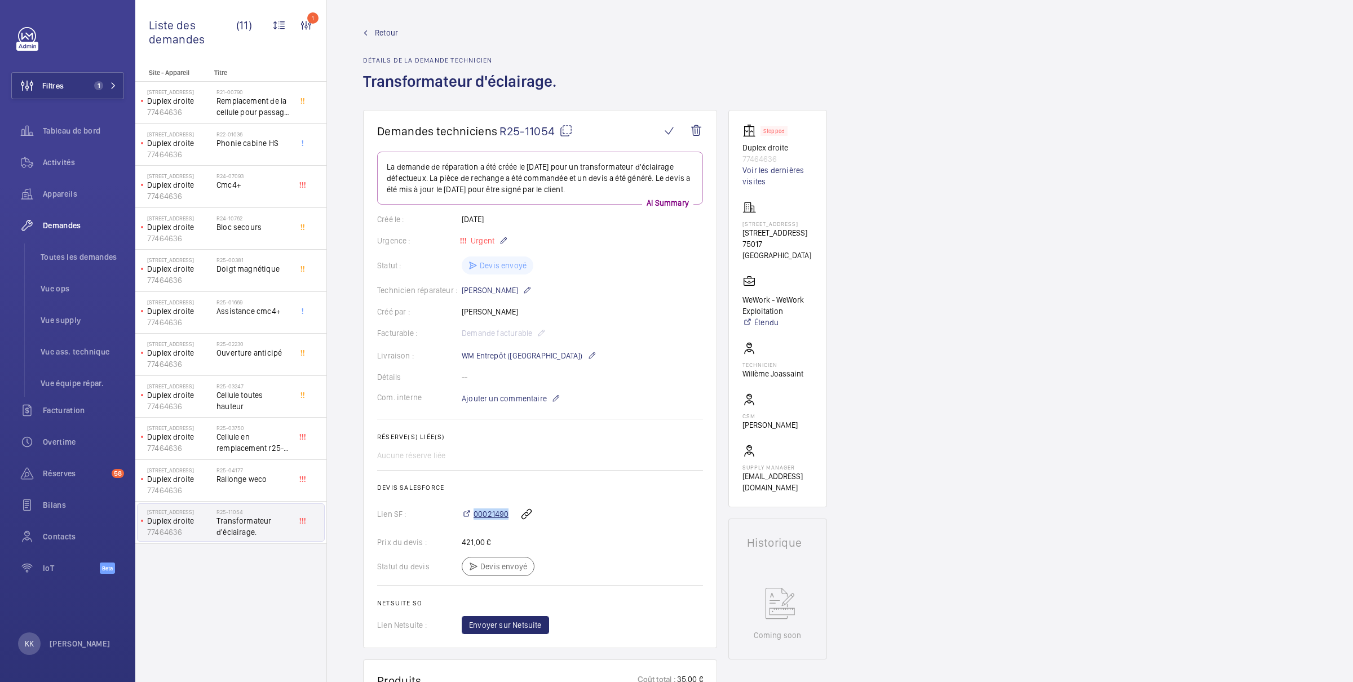
drag, startPoint x: 510, startPoint y: 516, endPoint x: 472, endPoint y: 518, distance: 38.4
click at [472, 518] on div "00021490" at bounding box center [582, 513] width 241 height 27
copy span "00021490"
click at [372, 31] on link "Retour" at bounding box center [463, 32] width 200 height 11
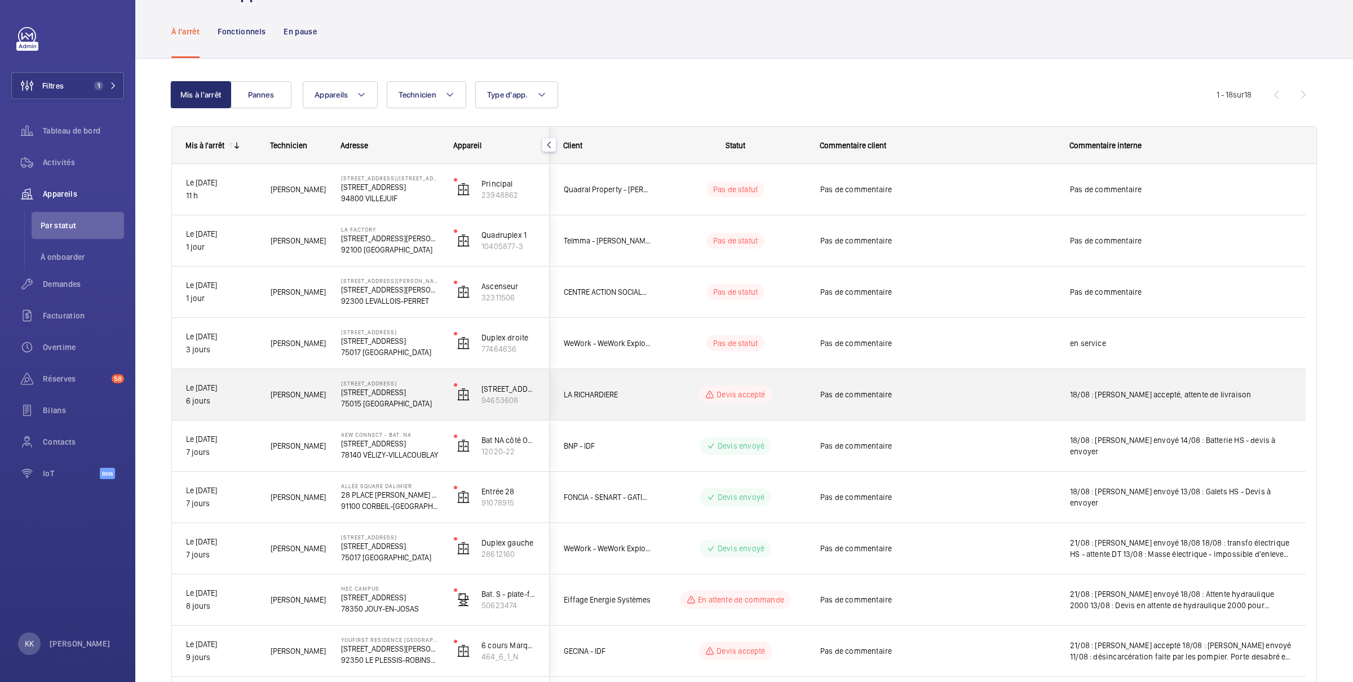
scroll to position [66, 0]
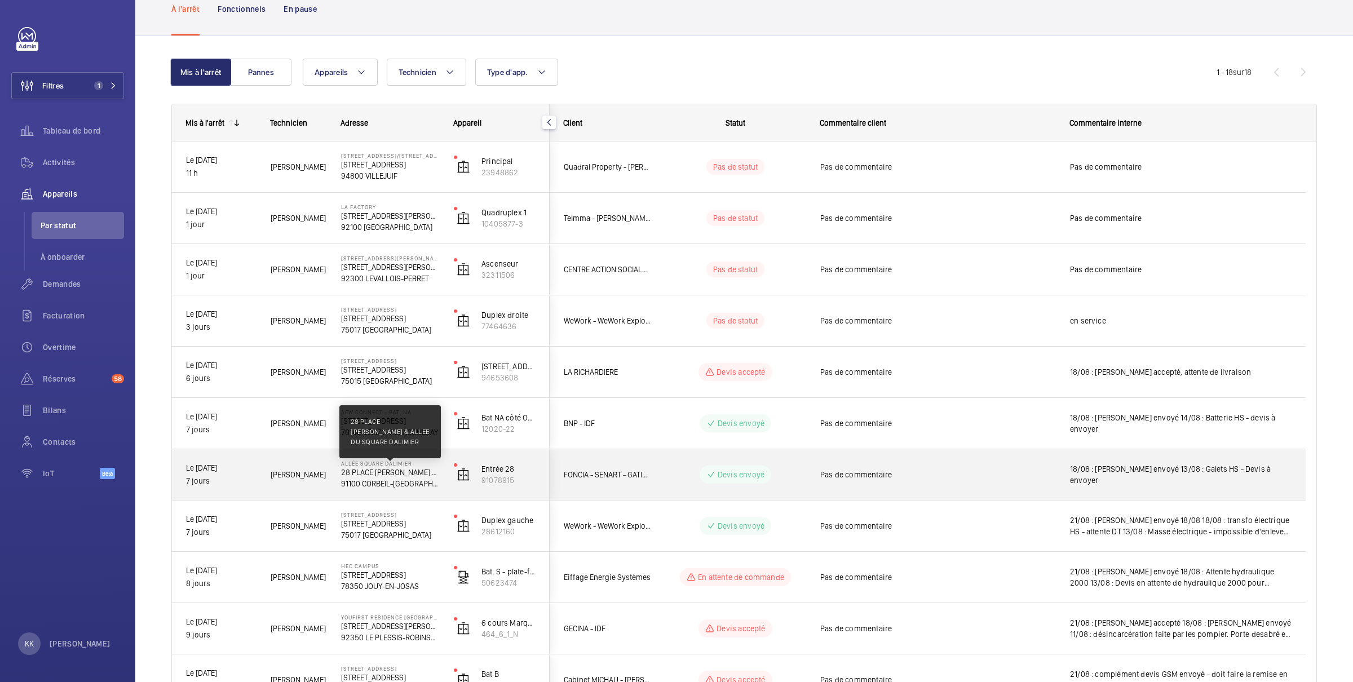
drag, startPoint x: 379, startPoint y: 476, endPoint x: 385, endPoint y: 477, distance: 6.2
click at [385, 477] on p "28 PLACE [PERSON_NAME] & ALLEE DU SQUARE DALIMIER" at bounding box center [390, 472] width 98 height 11
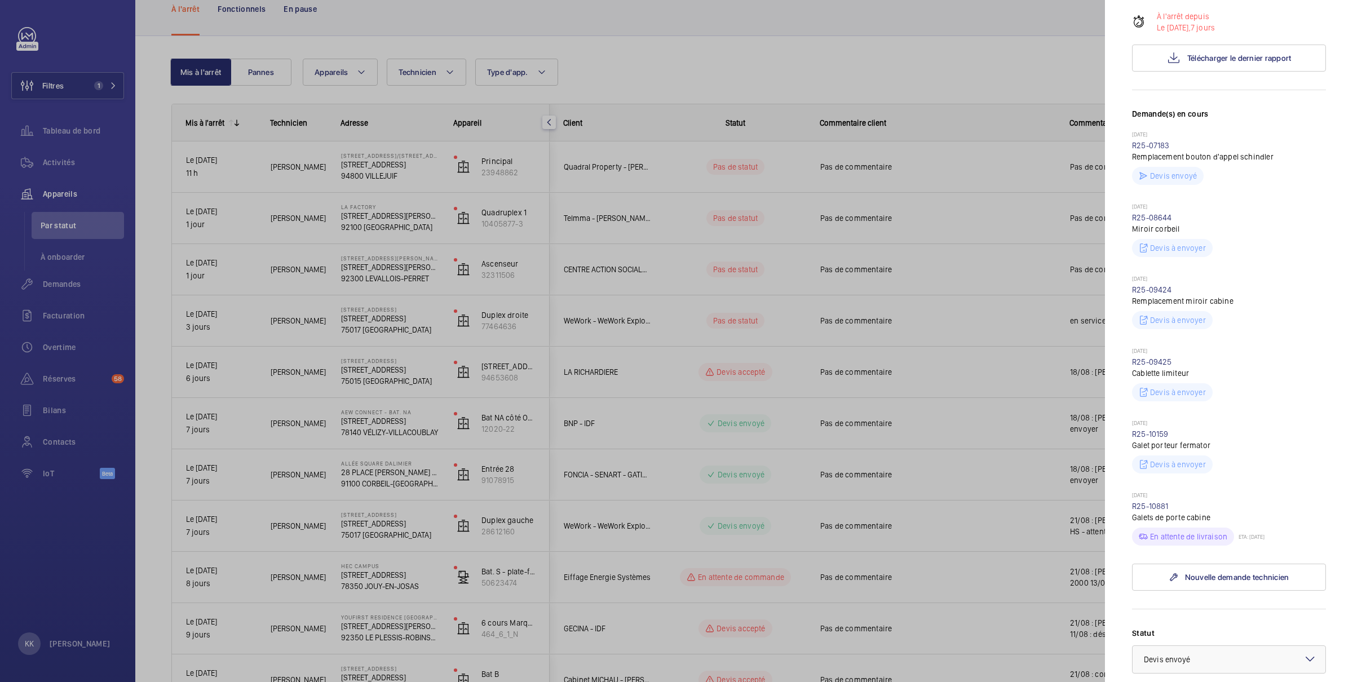
scroll to position [424, 0]
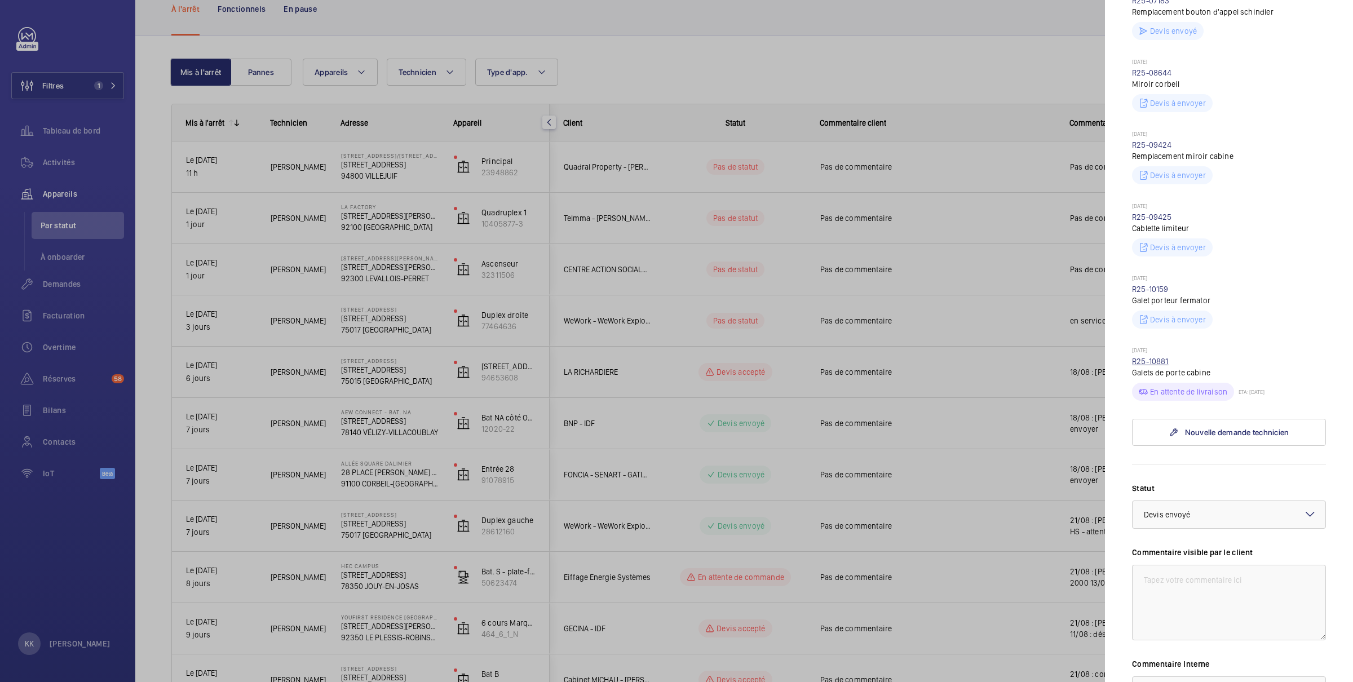
click at [1143, 357] on link "R25-10881" at bounding box center [1150, 361] width 37 height 9
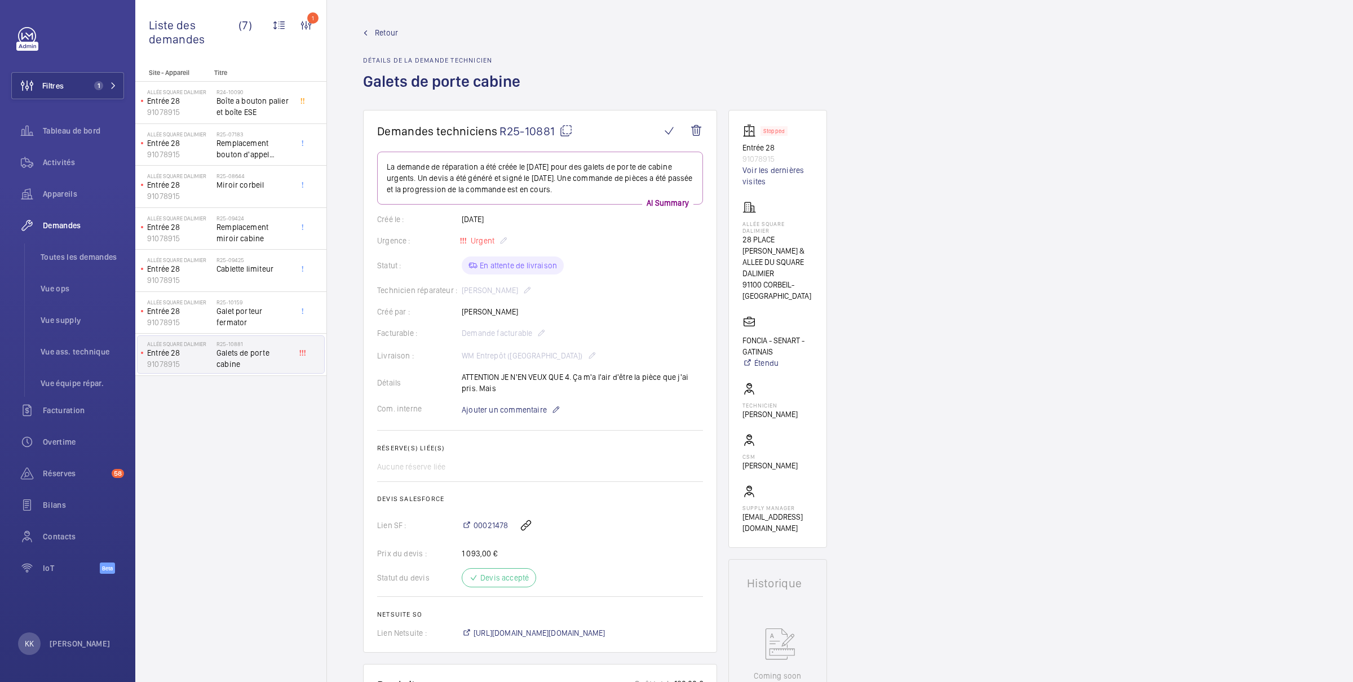
drag, startPoint x: 529, startPoint y: 492, endPoint x: 534, endPoint y: 489, distance: 6.6
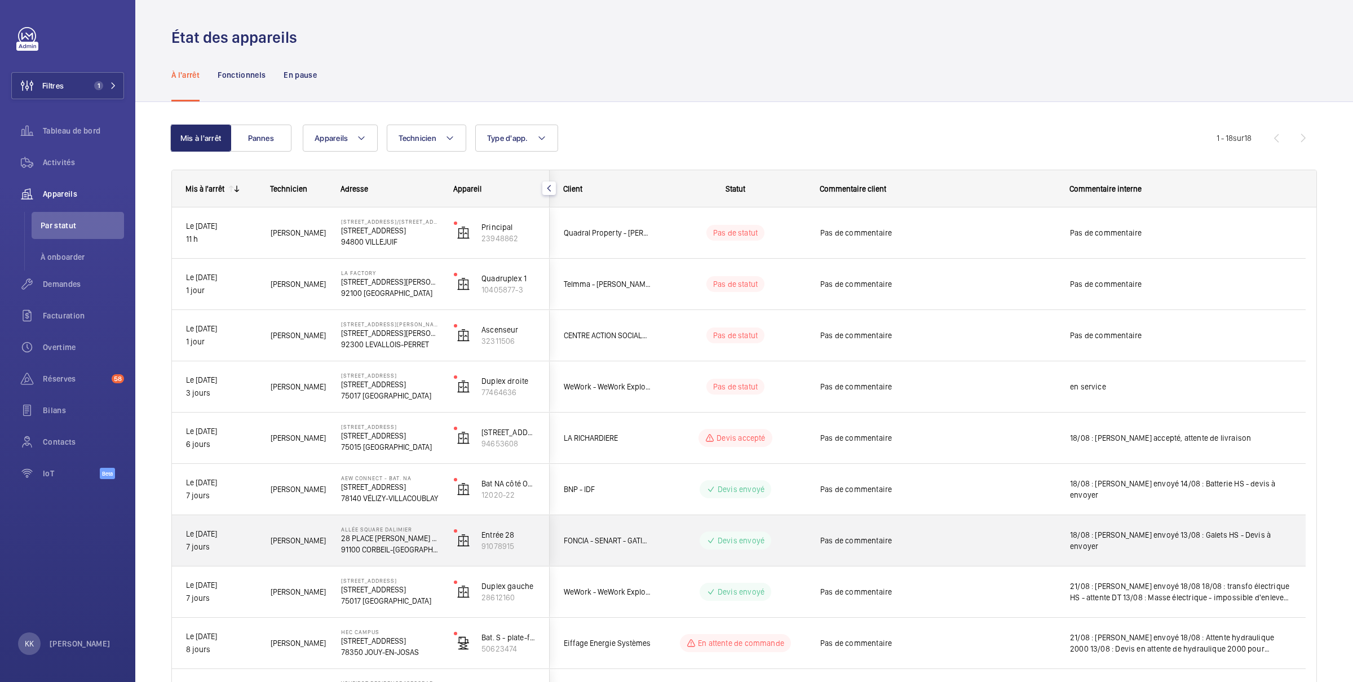
click at [283, 532] on div "[PERSON_NAME]" at bounding box center [291, 541] width 69 height 36
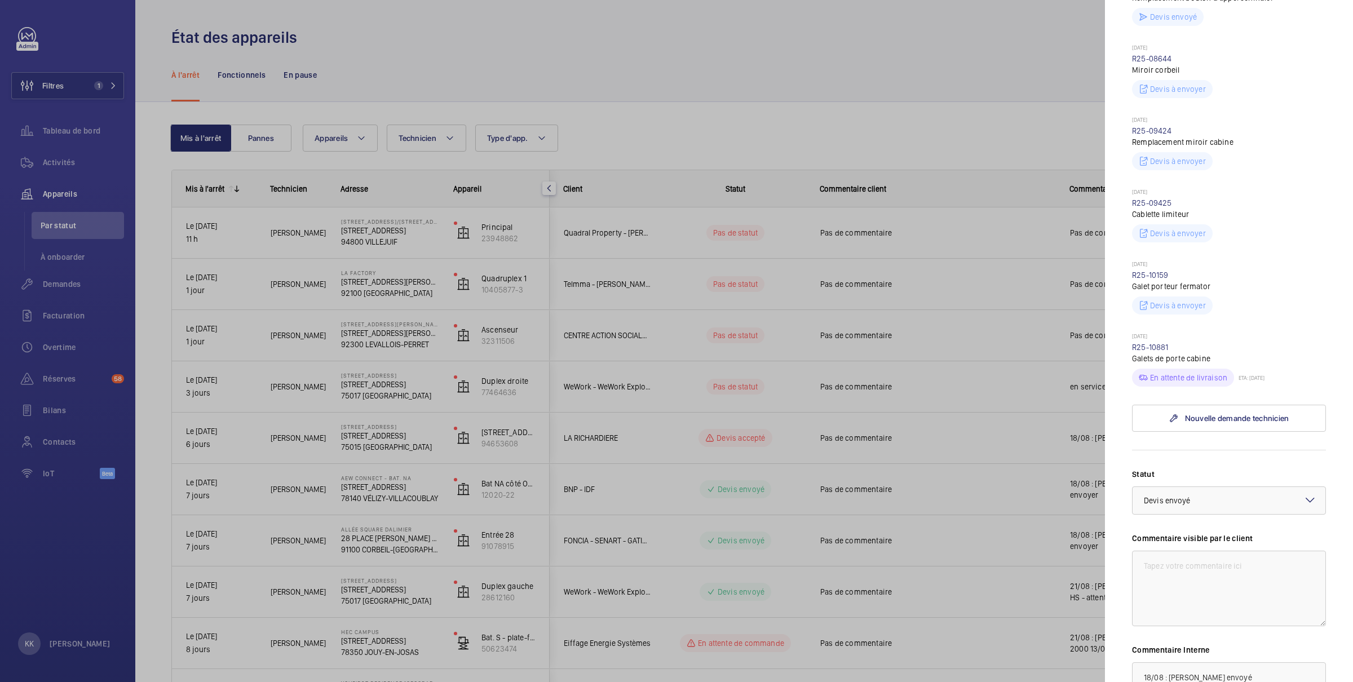
scroll to position [603, 0]
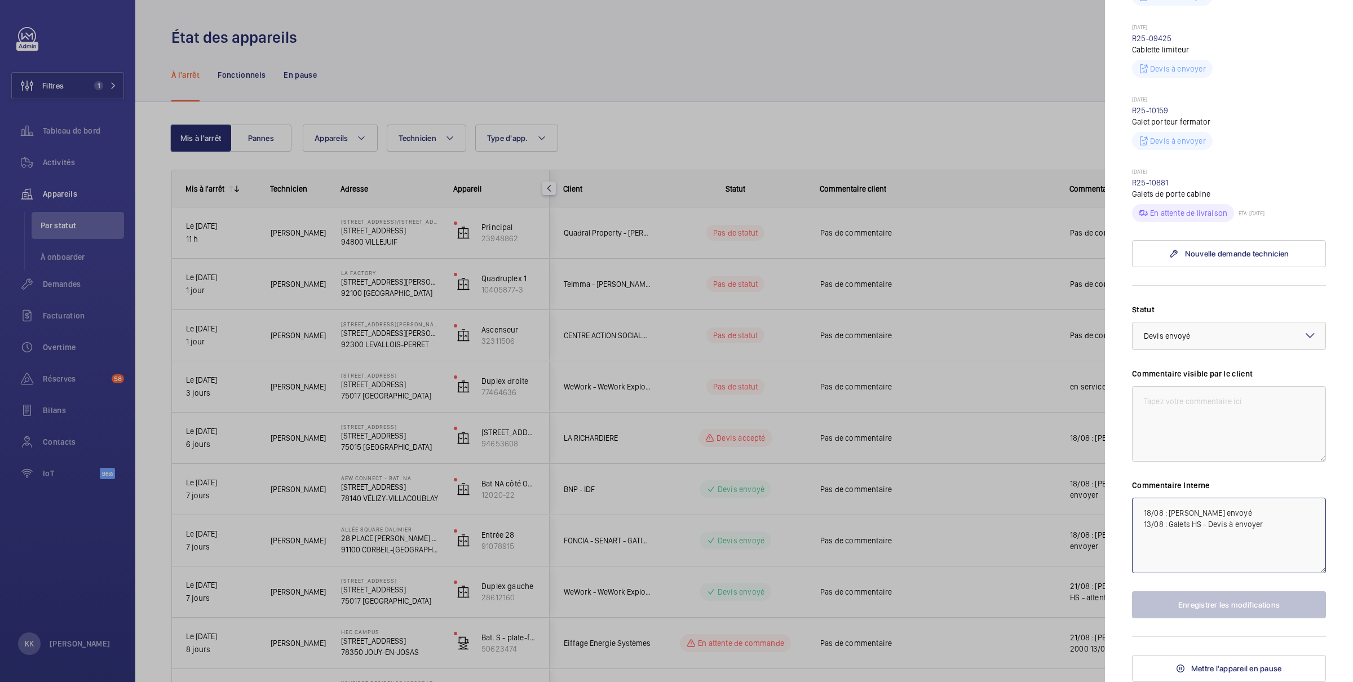
click at [1138, 509] on textarea "18/08 : Devis envoyé 13/08 : Galets HS - Devis à envoyer" at bounding box center [1229, 536] width 194 height 76
type textarea "21/08 : [PERSON_NAME] accepté 18/08 : [PERSON_NAME] envoyé 13/08 : [PERSON_NAME…"
click at [1220, 613] on button "Enregistrer les modifications" at bounding box center [1229, 604] width 194 height 27
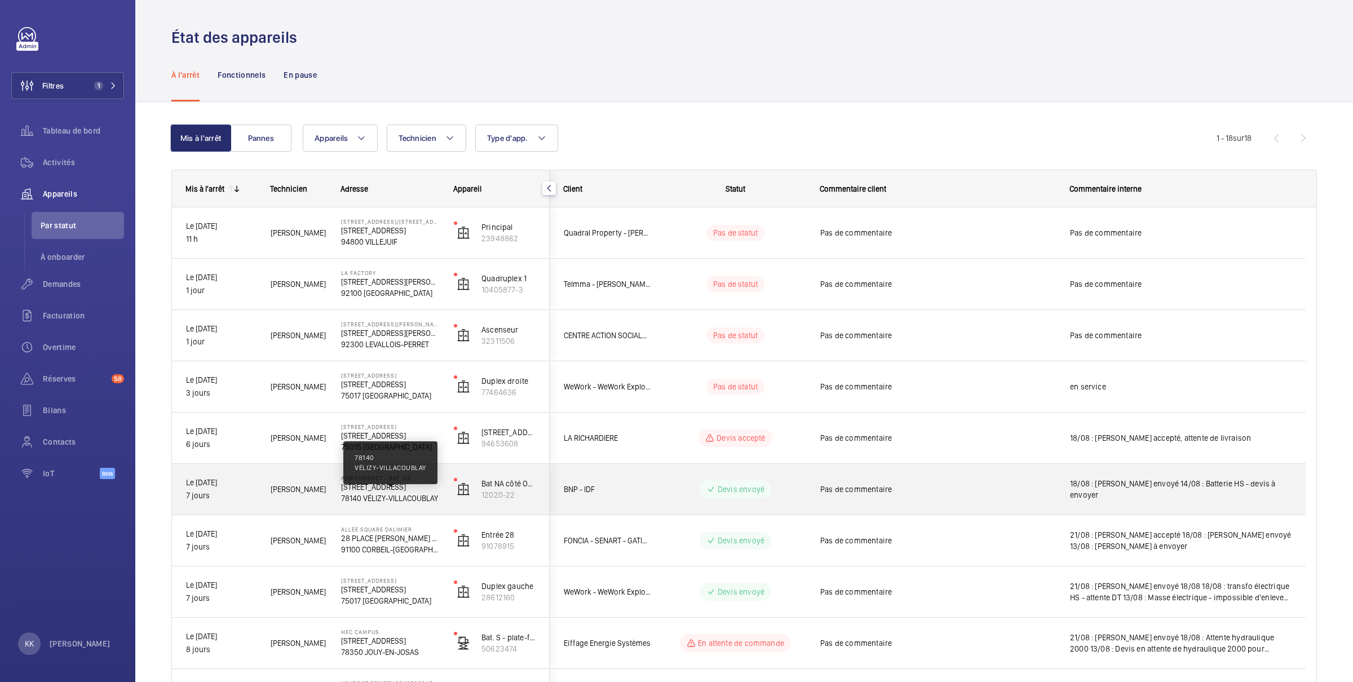
click at [356, 502] on p "78140 VÉLIZY-VILLACOUBLAY" at bounding box center [390, 498] width 98 height 11
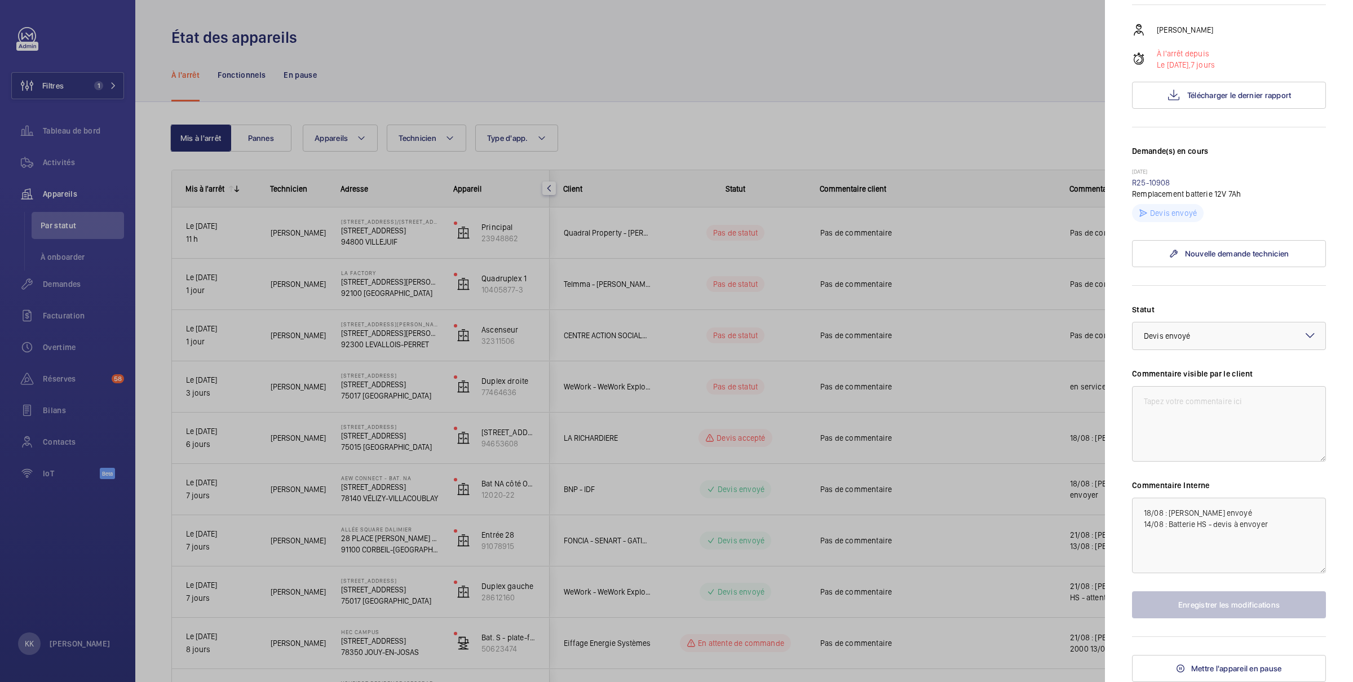
scroll to position [221, 0]
click at [1155, 179] on link "R25-10908" at bounding box center [1151, 182] width 38 height 9
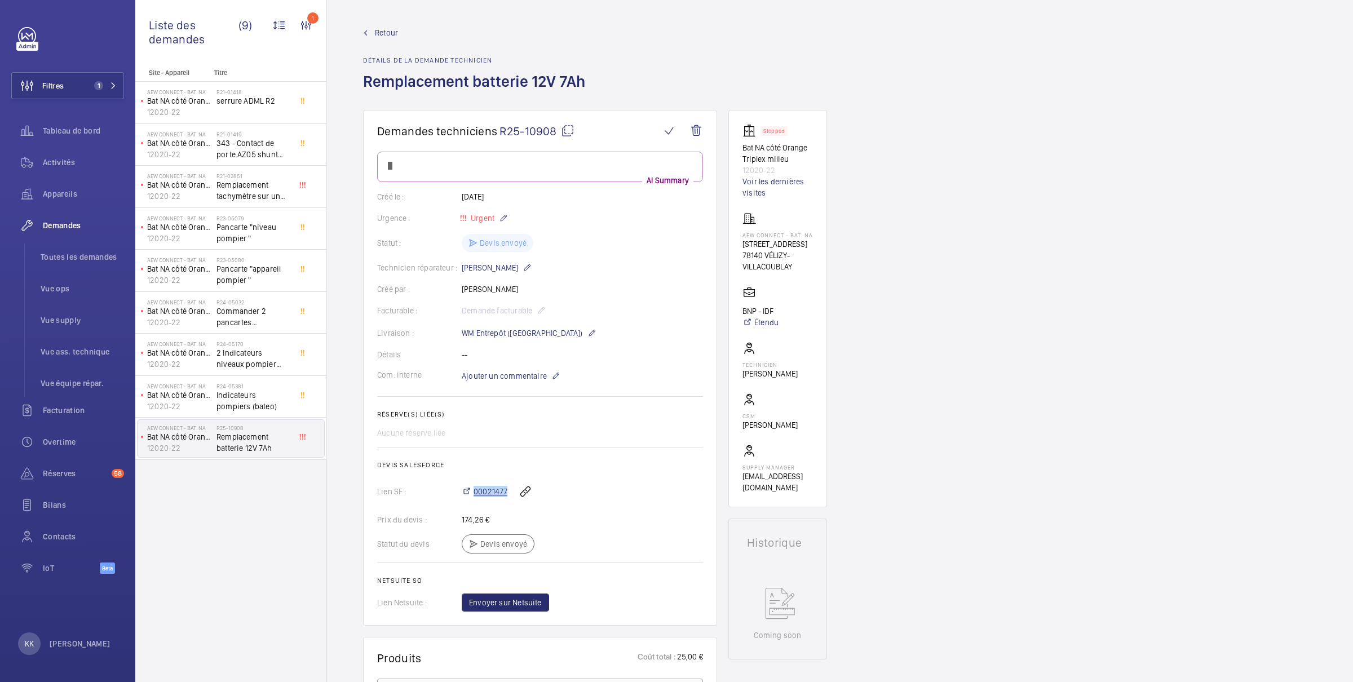
drag, startPoint x: 510, startPoint y: 492, endPoint x: 474, endPoint y: 494, distance: 36.1
click at [474, 494] on div "00021477" at bounding box center [582, 491] width 241 height 27
copy span "00021477"
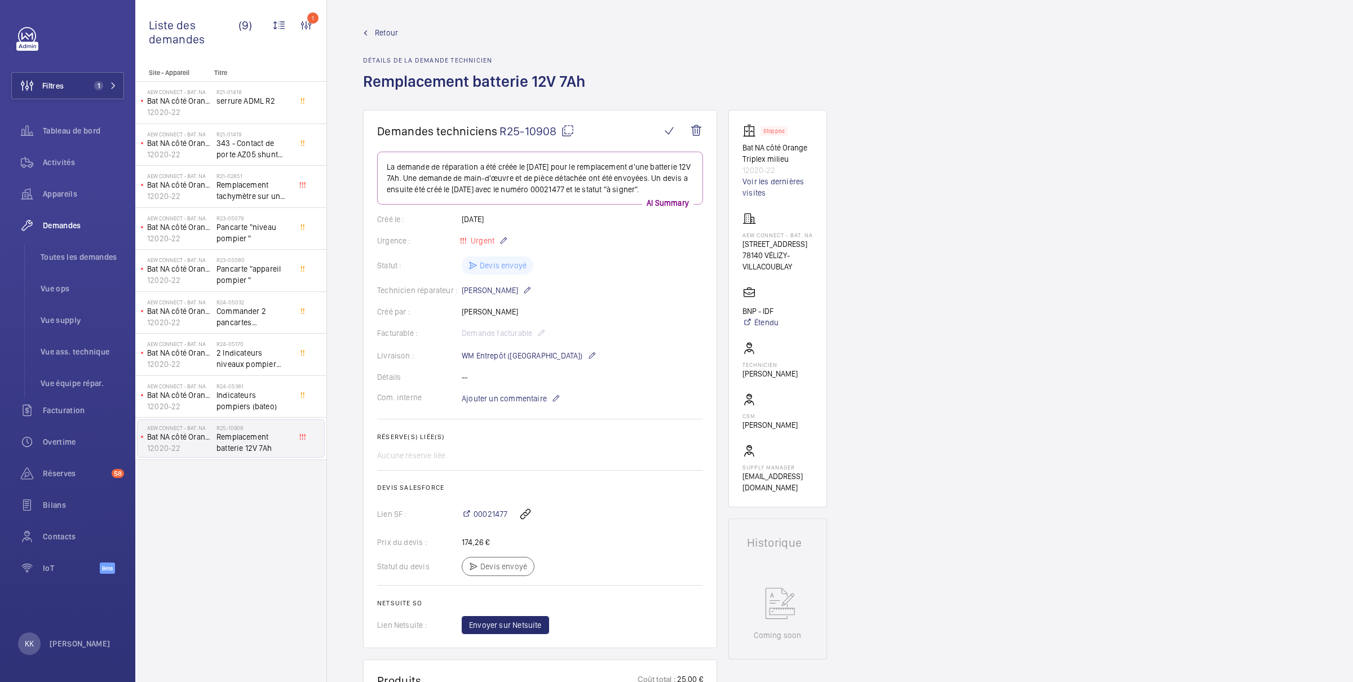
click at [375, 31] on span "Retour" at bounding box center [386, 32] width 23 height 11
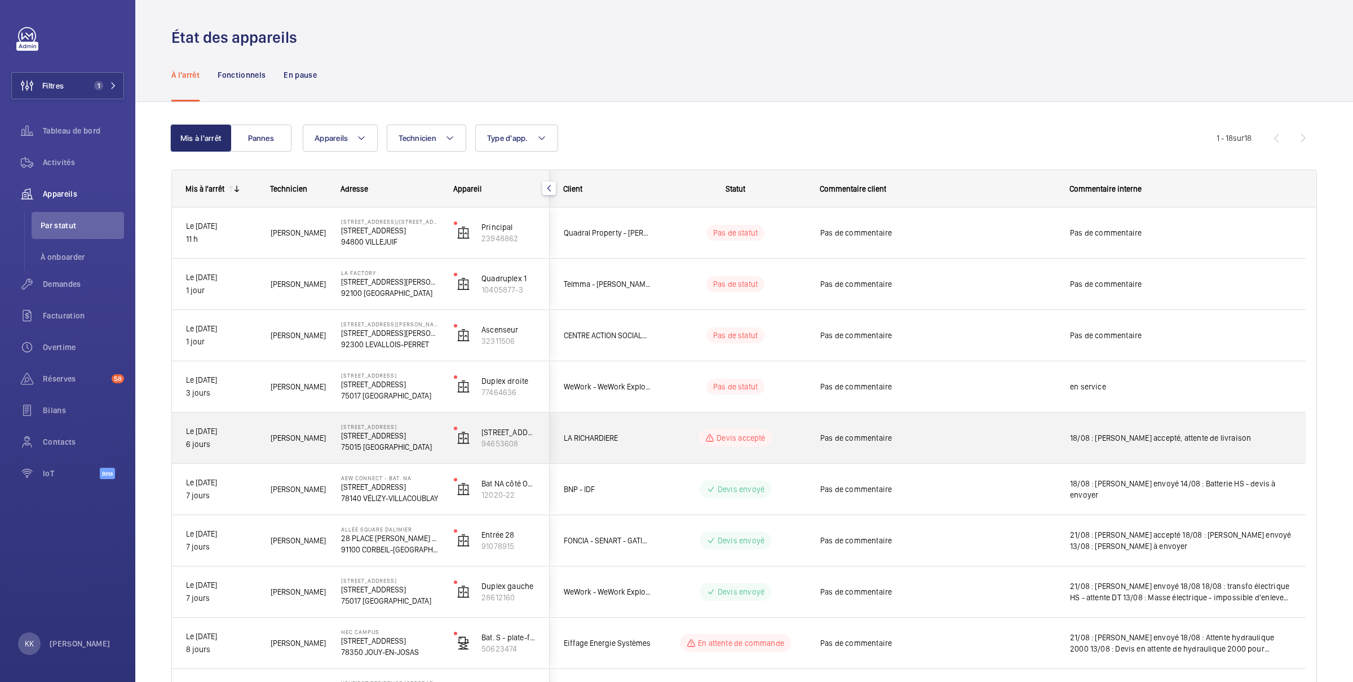
click at [374, 445] on p "75015 [GEOGRAPHIC_DATA]" at bounding box center [390, 446] width 98 height 11
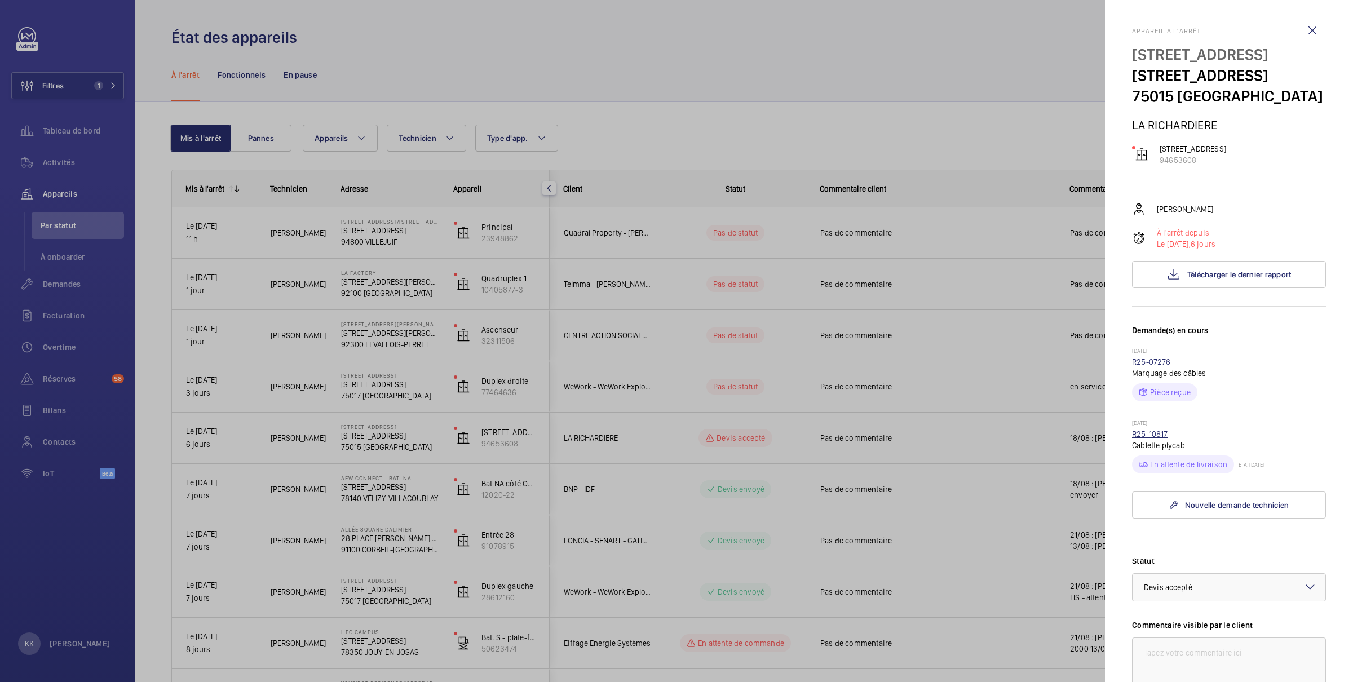
click at [1144, 438] on link "R25-10817" at bounding box center [1150, 433] width 36 height 9
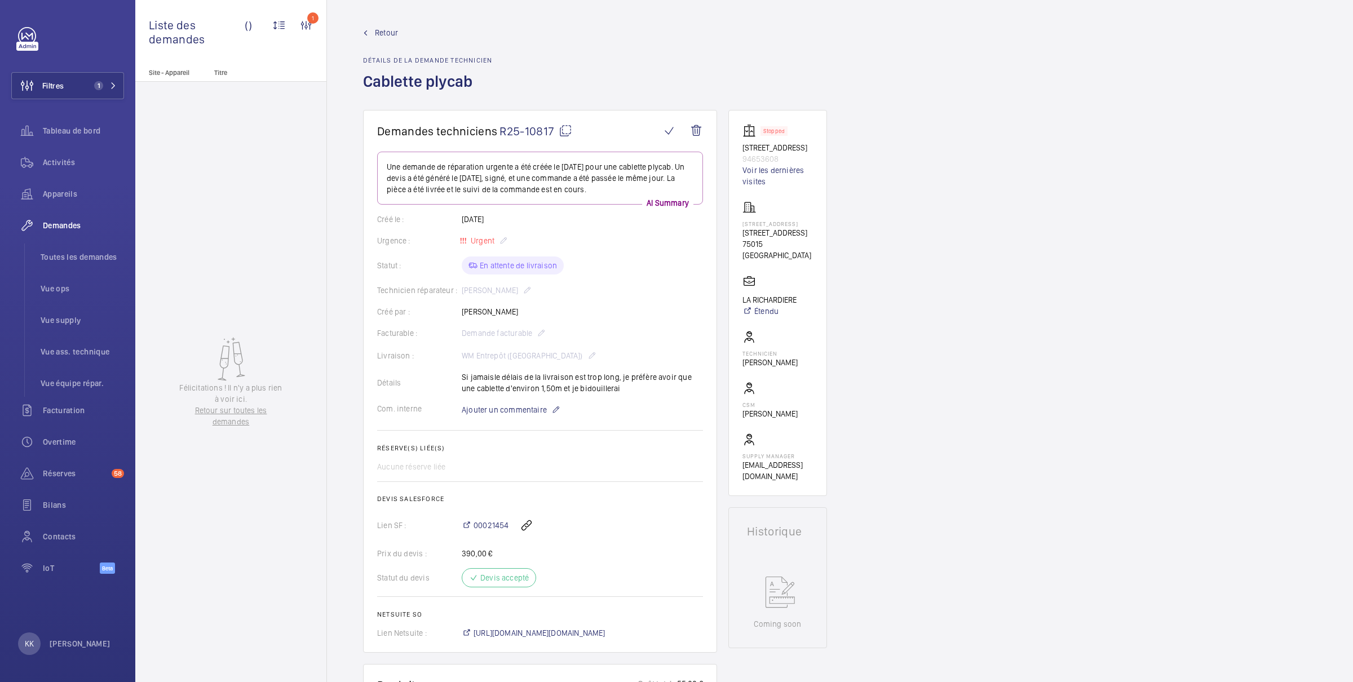
click at [890, 244] on div "Demandes techniciens R25-10817 Une demande de réparation urgente a été créée le…" at bounding box center [840, 695] width 1026 height 1171
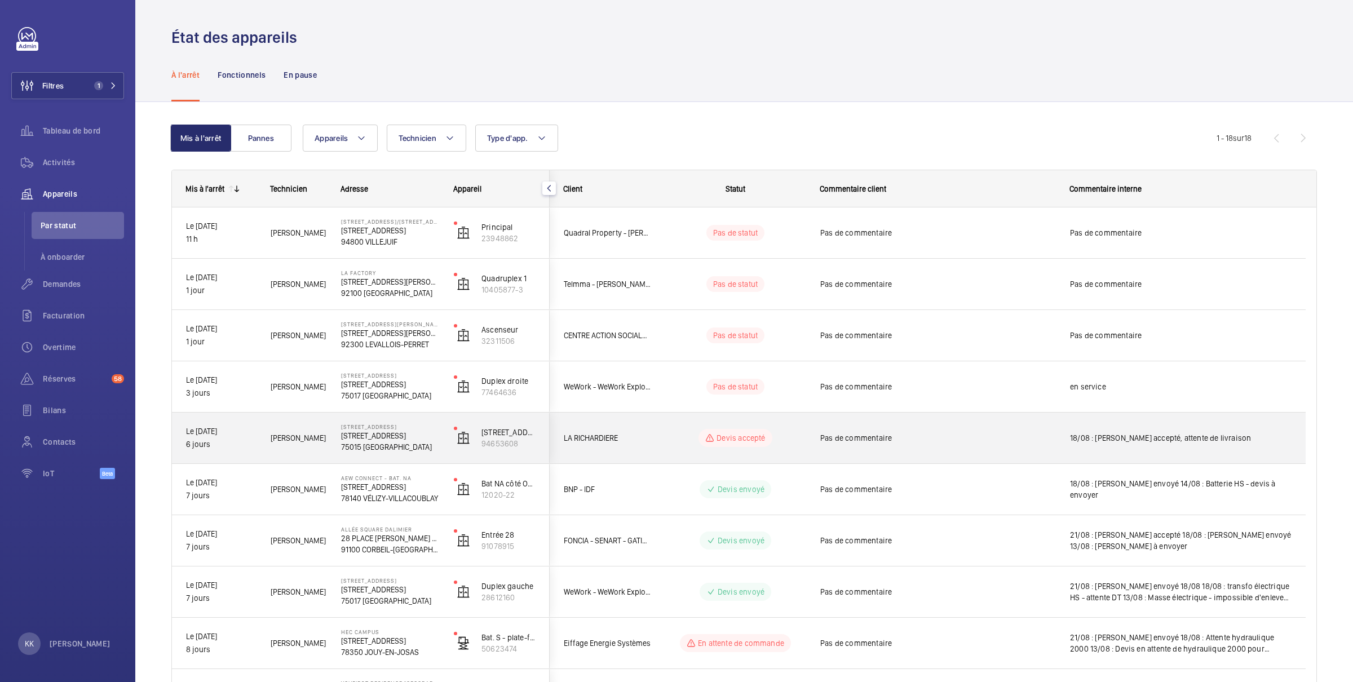
click at [415, 436] on p "[STREET_ADDRESS]" at bounding box center [390, 435] width 98 height 11
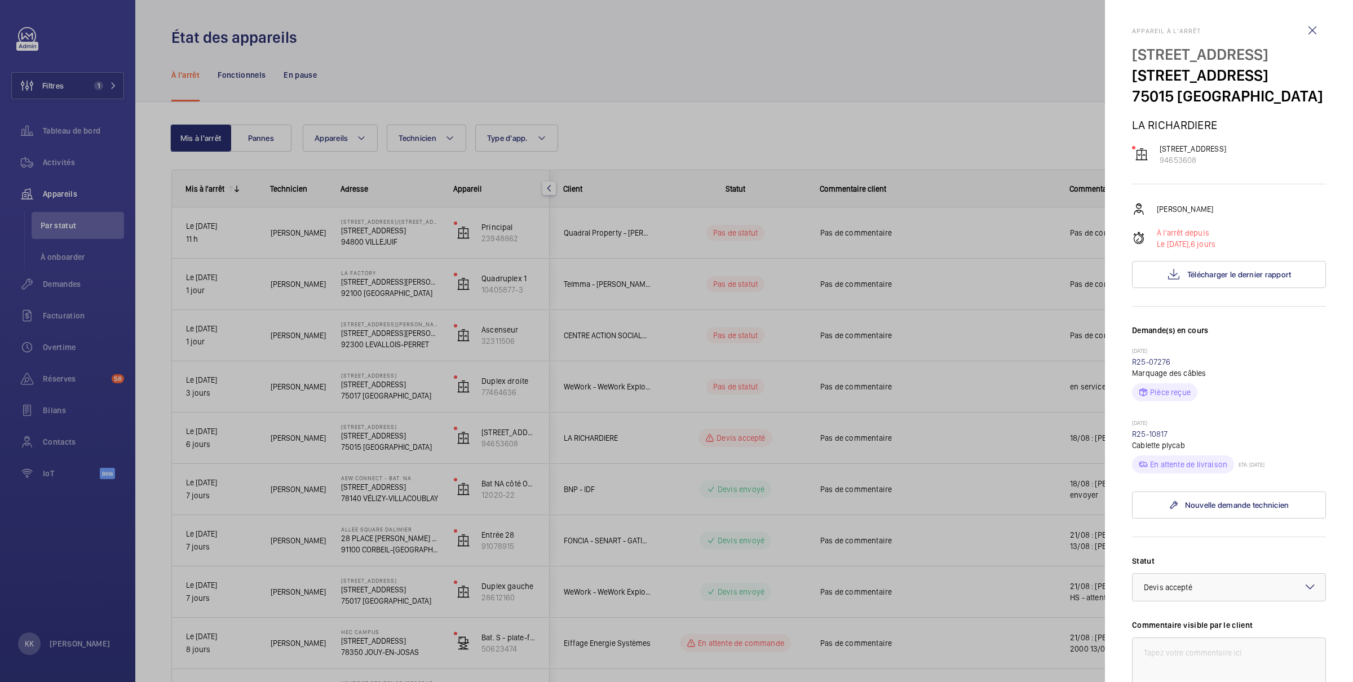
scroll to position [272, 0]
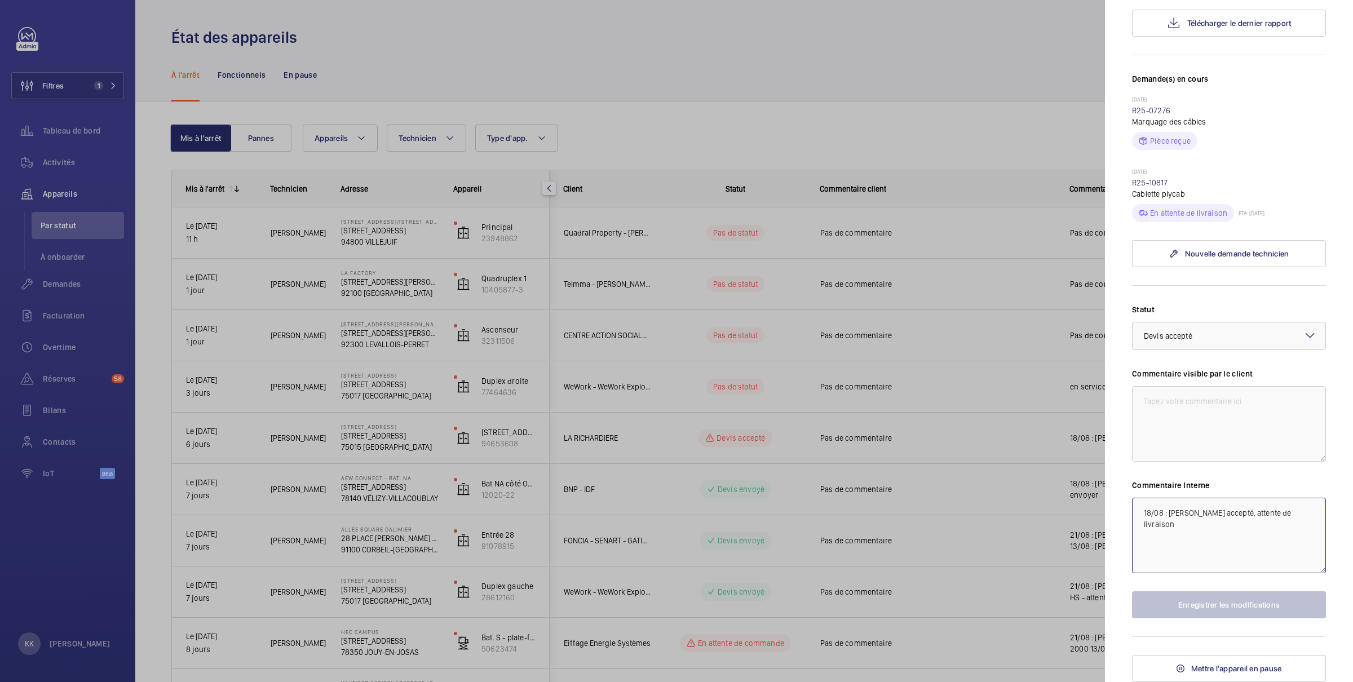
click at [1143, 515] on textarea "18/08 : [PERSON_NAME] accepté, attente de livraison" at bounding box center [1229, 536] width 194 height 76
click at [532, 433] on div at bounding box center [676, 341] width 1353 height 682
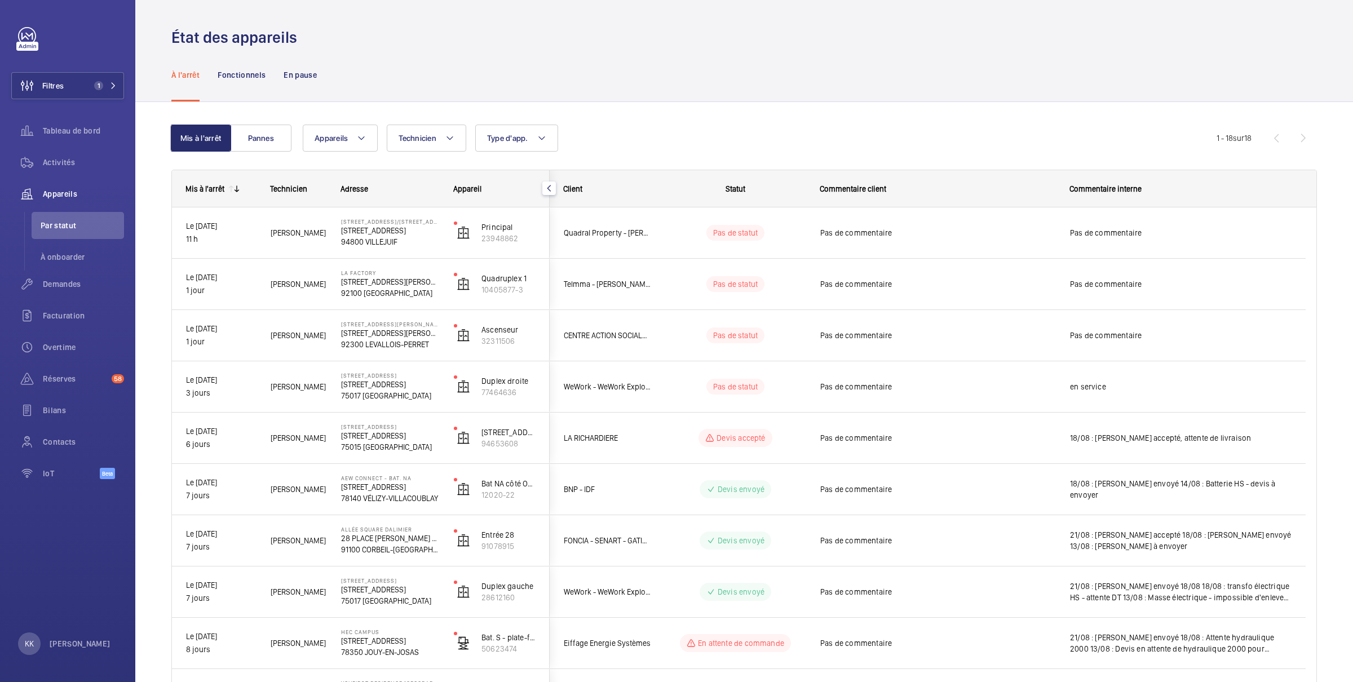
scroll to position [0, 0]
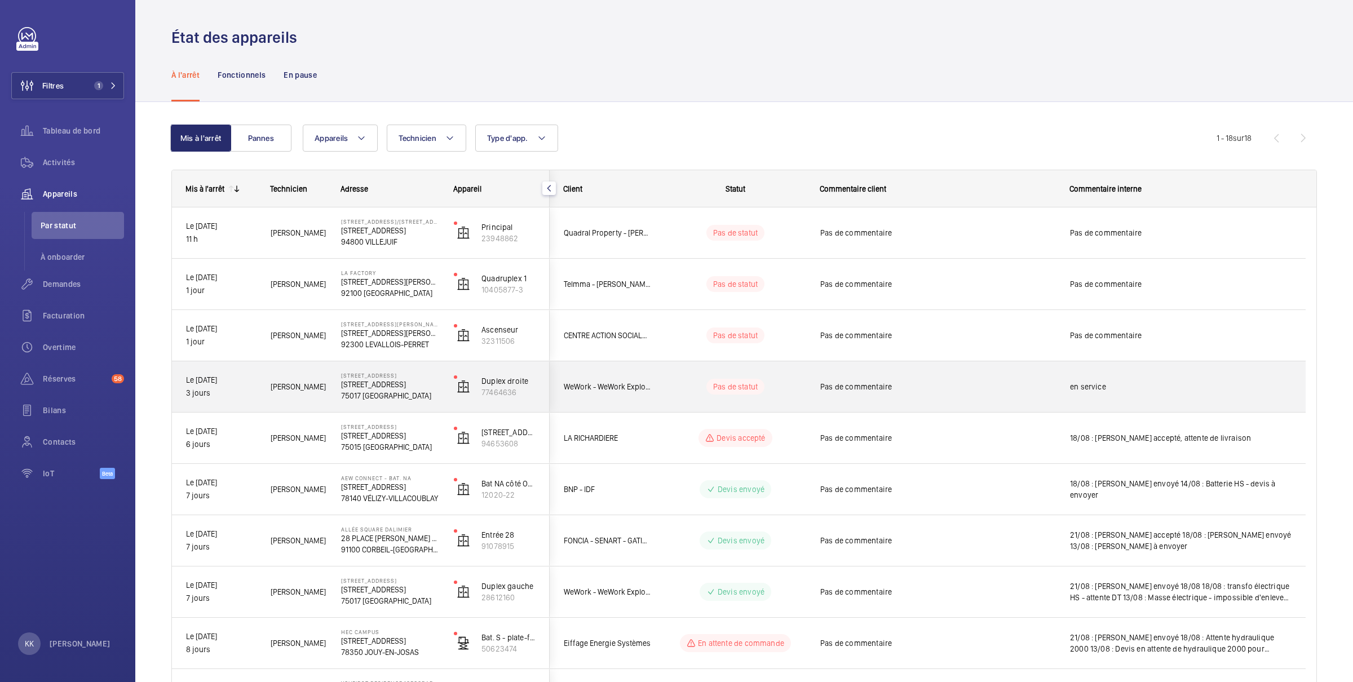
click at [434, 393] on p "75017 [GEOGRAPHIC_DATA]" at bounding box center [390, 395] width 98 height 11
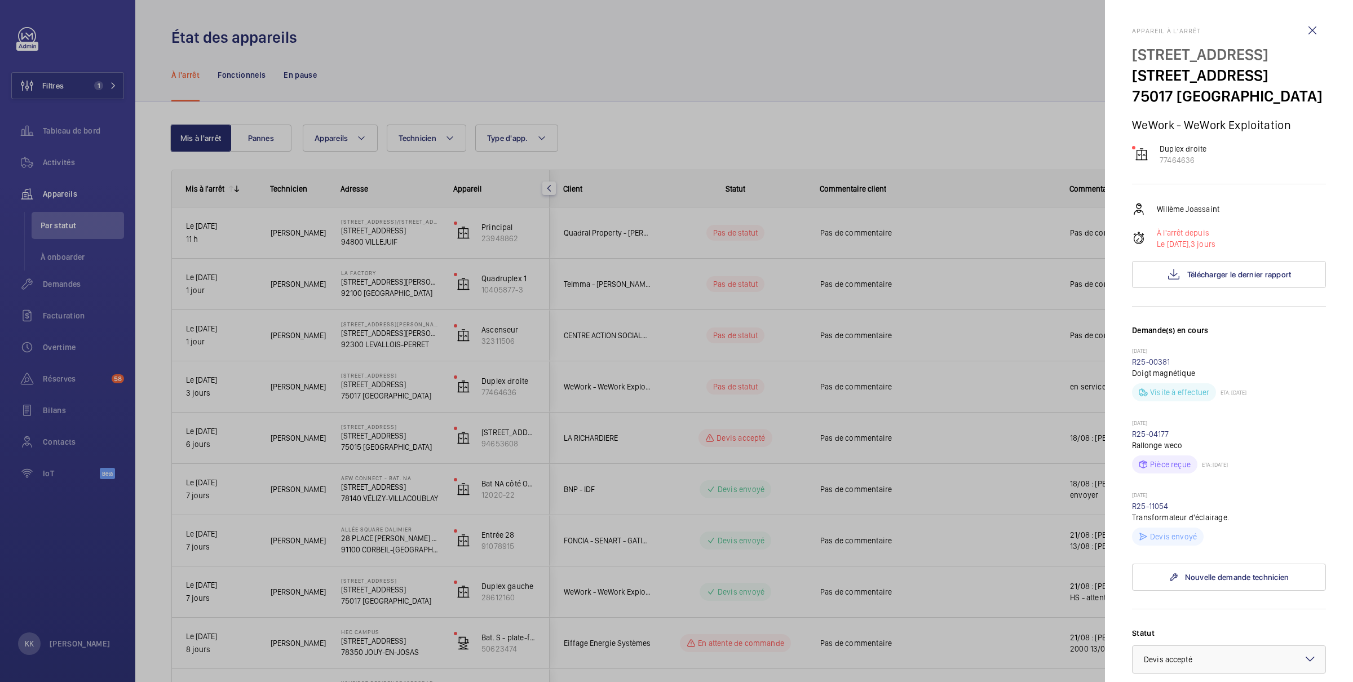
scroll to position [345, 0]
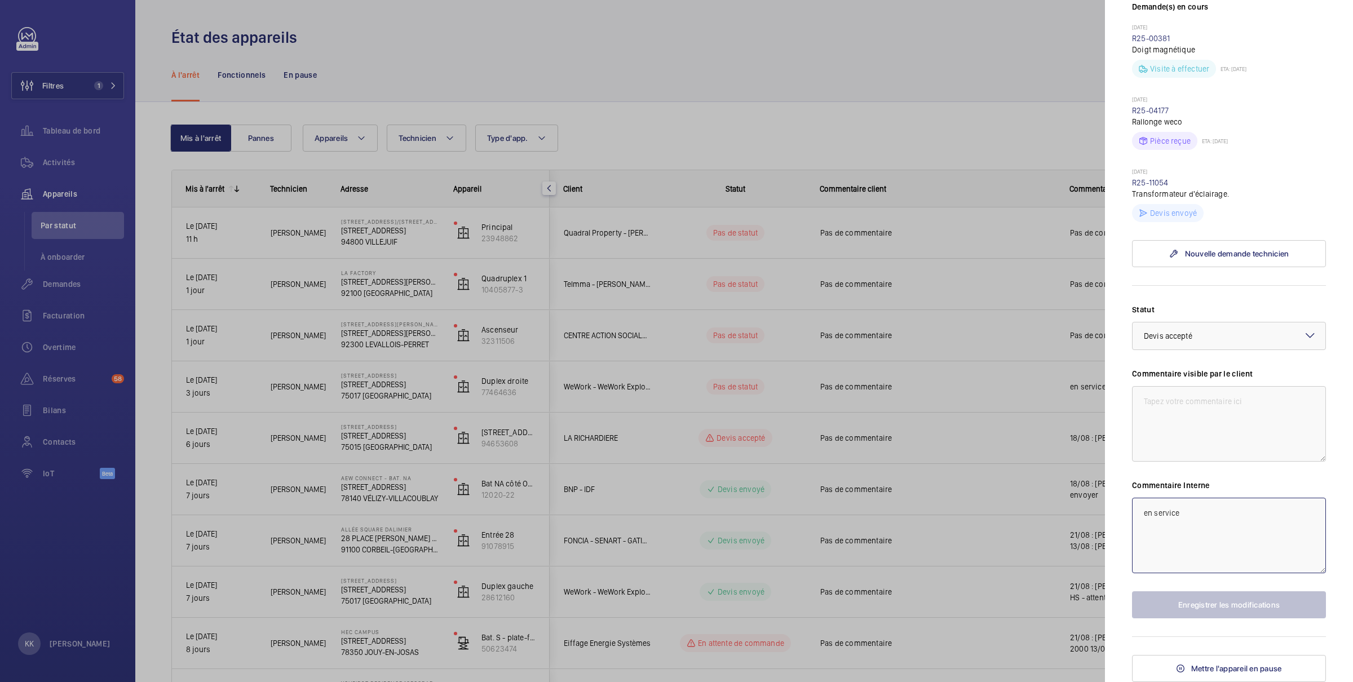
click at [1149, 525] on textarea "en service" at bounding box center [1229, 536] width 194 height 76
click at [627, 344] on div at bounding box center [676, 341] width 1353 height 682
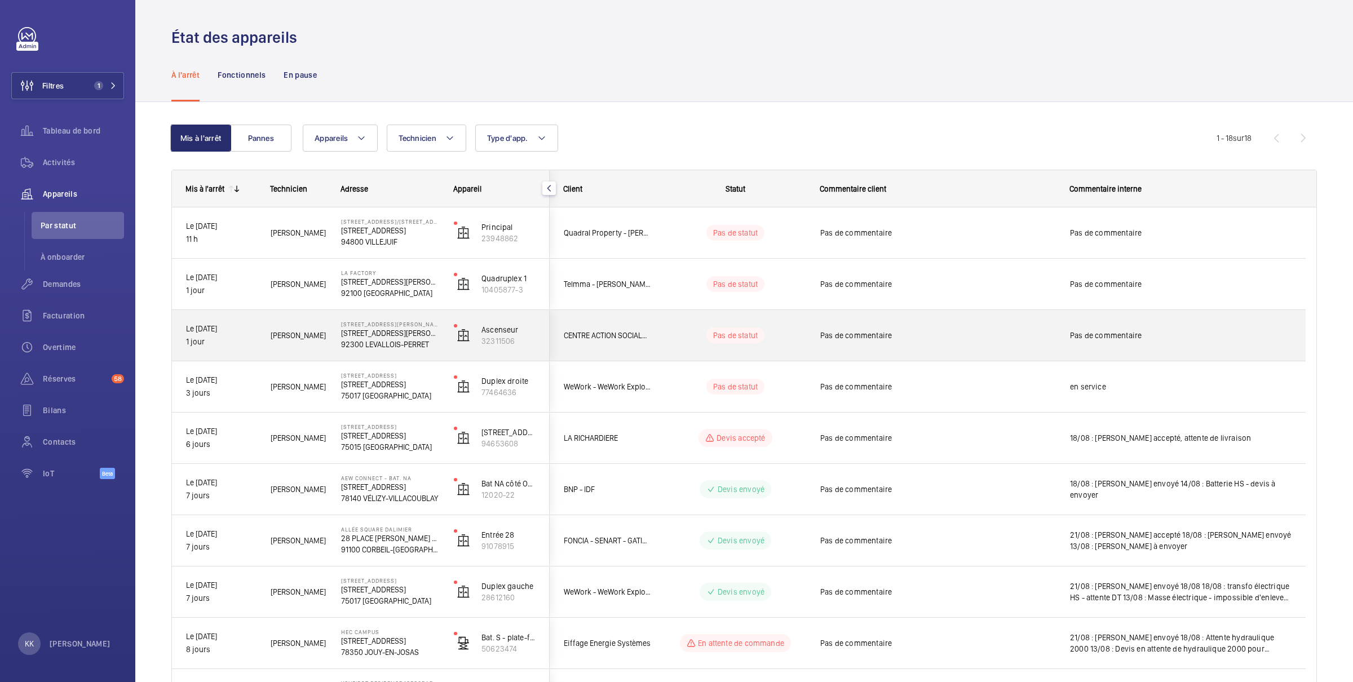
click at [335, 337] on div "154-156 rue Aristide Briand, Levallois-Perret 154 Rue Aristide Briand 92300 LEV…" at bounding box center [383, 335] width 112 height 51
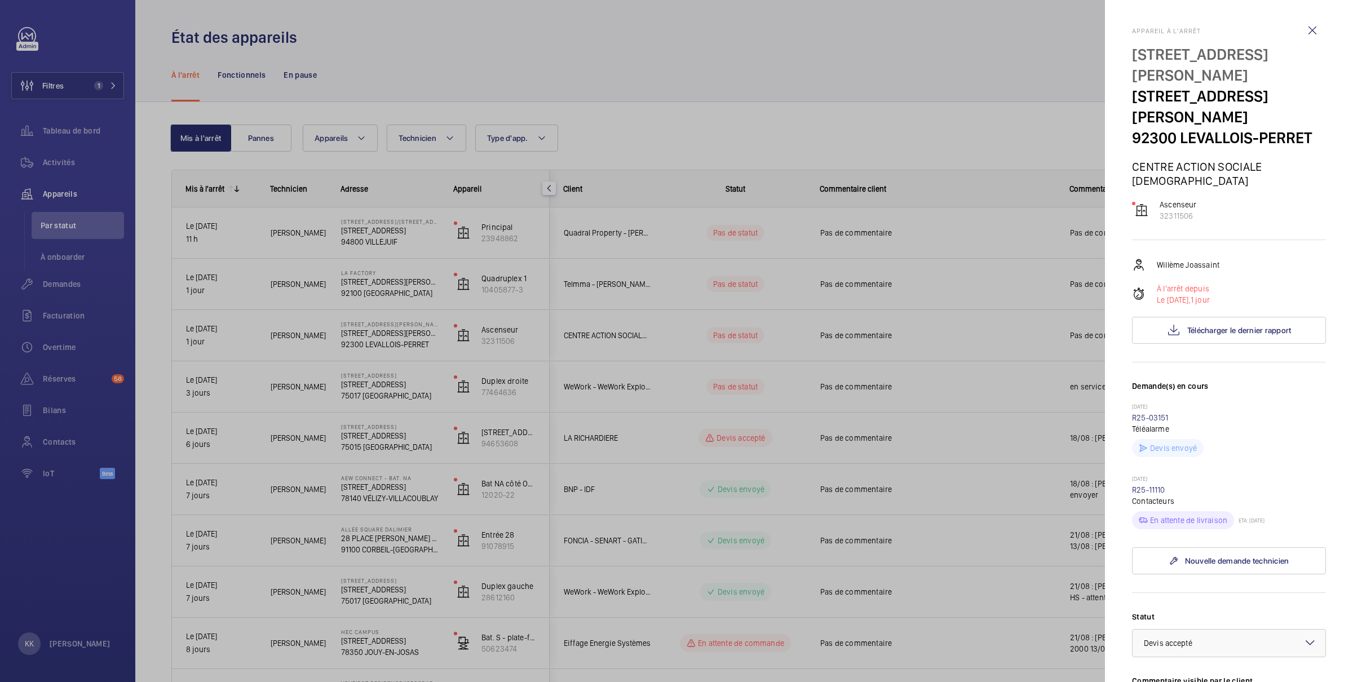
click at [352, 398] on div at bounding box center [676, 341] width 1353 height 682
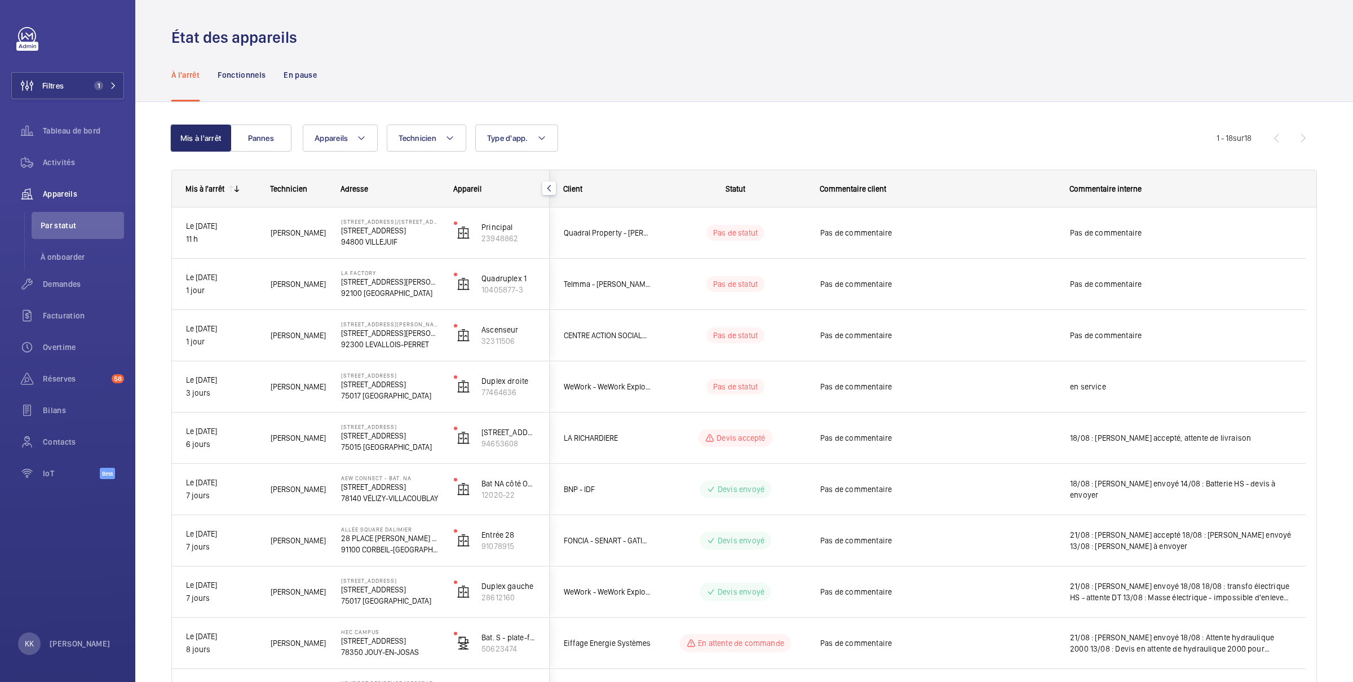
click at [352, 389] on p "[STREET_ADDRESS]" at bounding box center [390, 384] width 98 height 11
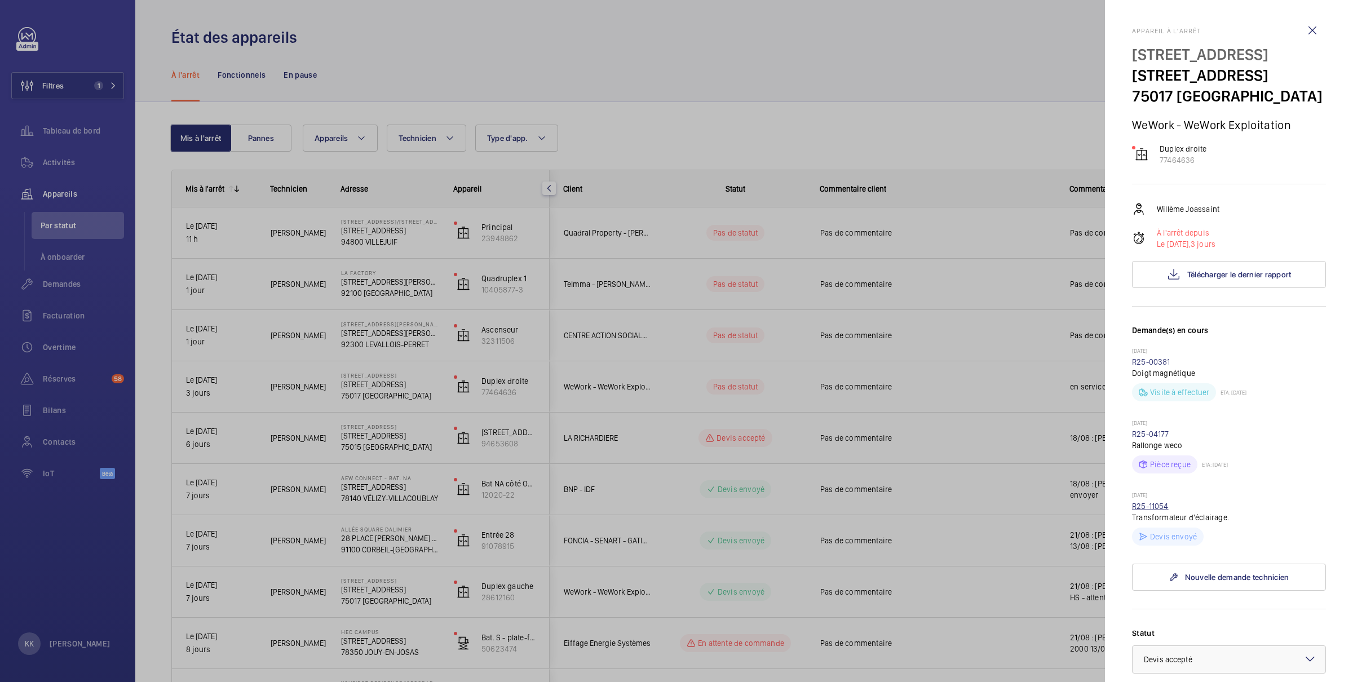
click at [1141, 511] on link "R25-11054" at bounding box center [1150, 506] width 37 height 9
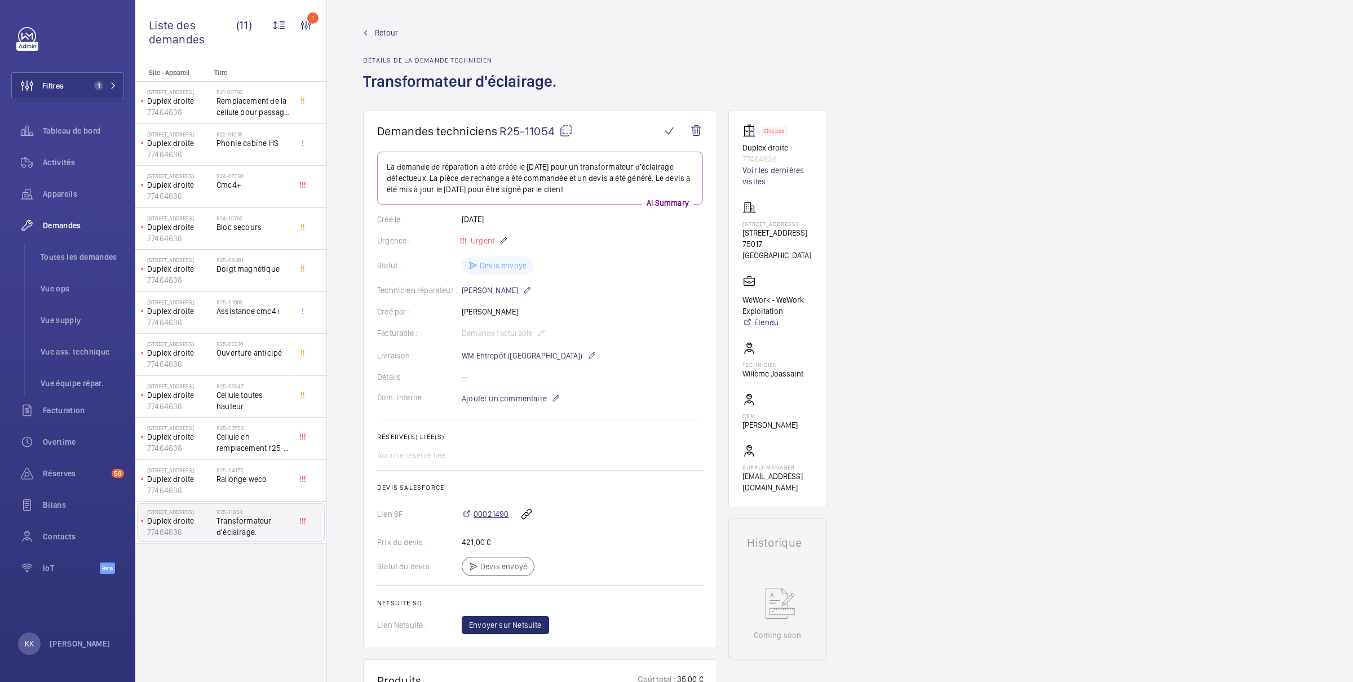
click at [495, 515] on span "00021490" at bounding box center [490, 513] width 35 height 11
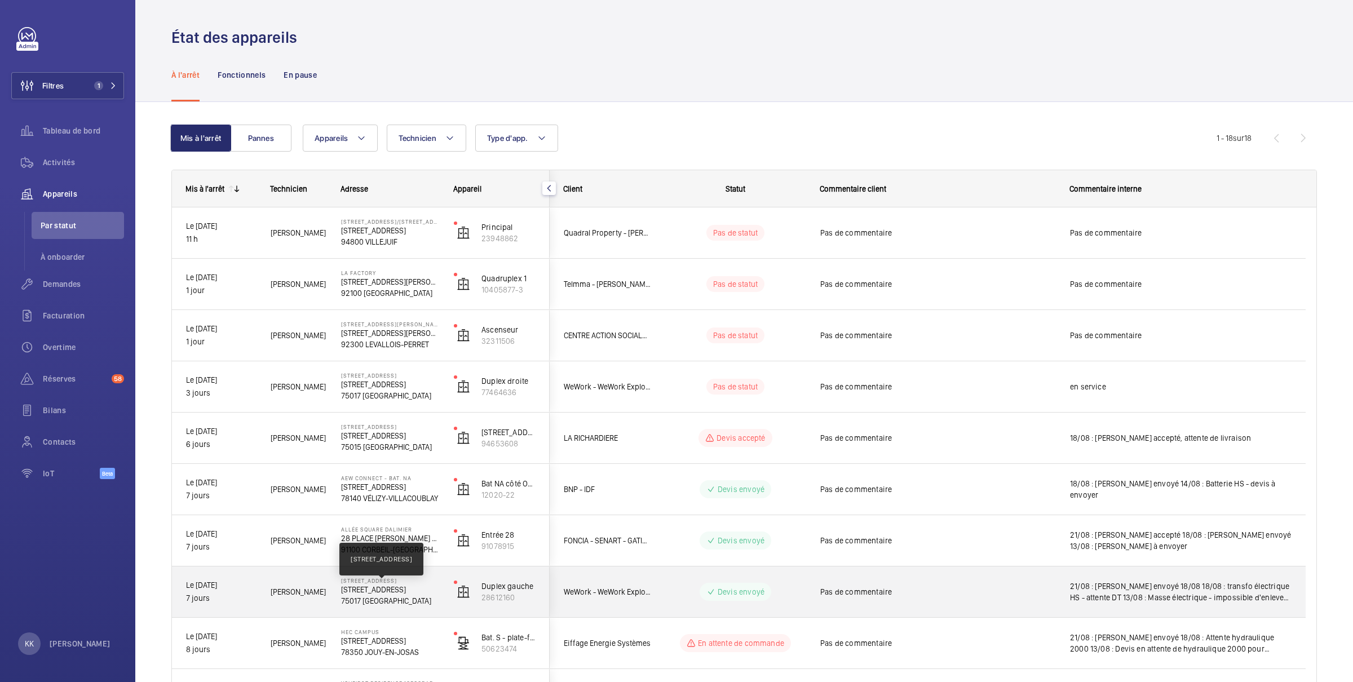
click at [373, 593] on p "[STREET_ADDRESS]" at bounding box center [390, 589] width 98 height 11
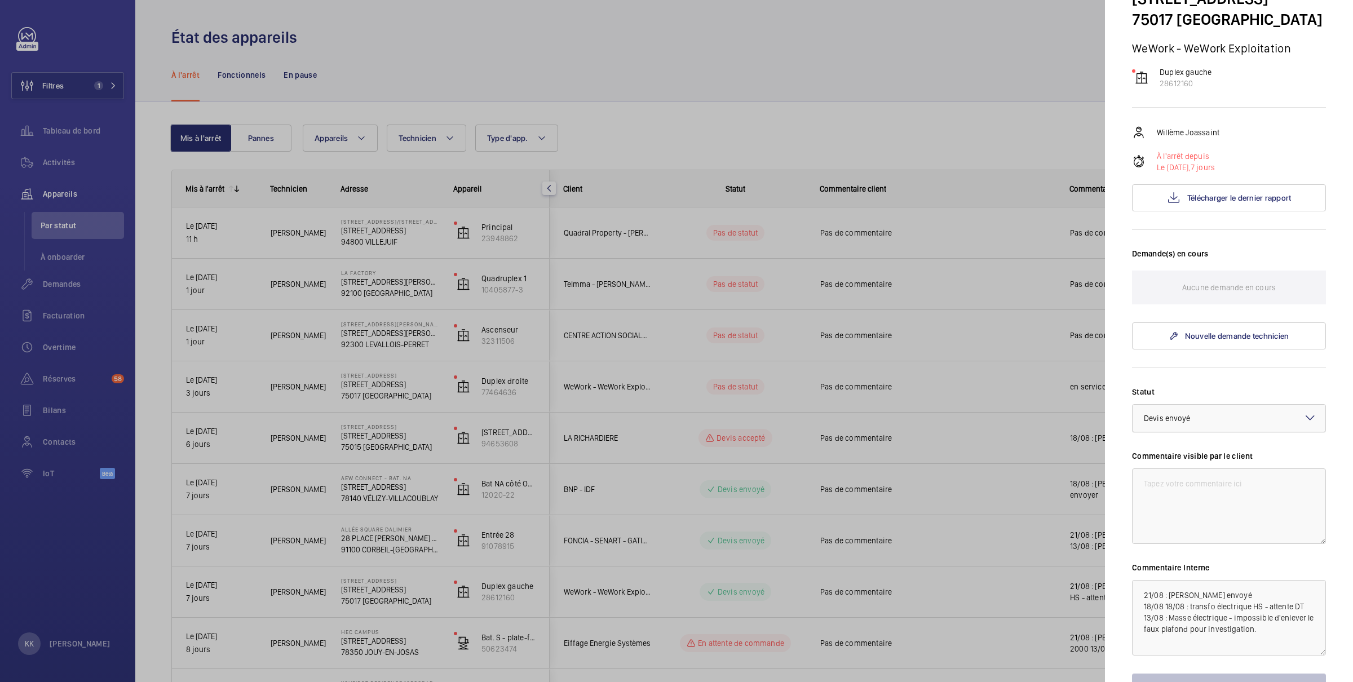
scroll to position [180, 0]
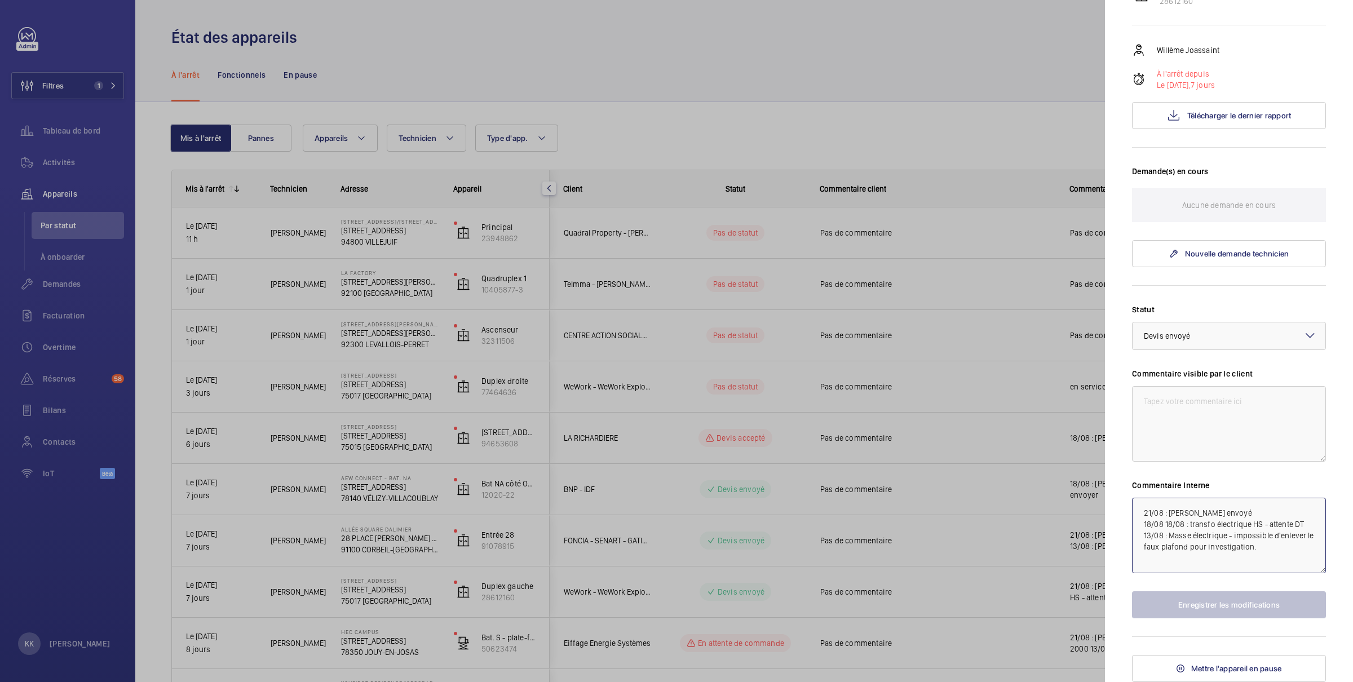
click at [1238, 515] on textarea "21/08 : Devis envoyé 18/08 18/08 : transfo électrique HS - attente DT 13/08 : M…" at bounding box center [1229, 536] width 194 height 76
paste textarea "https://wemaintain.lightning.force.com/lightning/r/Quote/0Q0SZ000007QJkY0AW/view"
type textarea "21/08 : [PERSON_NAME] envoyé [URL][DOMAIN_NAME] 18/08 18/08 : transfo électriqu…"
click at [1200, 608] on button "Enregistrer les modifications" at bounding box center [1229, 604] width 194 height 27
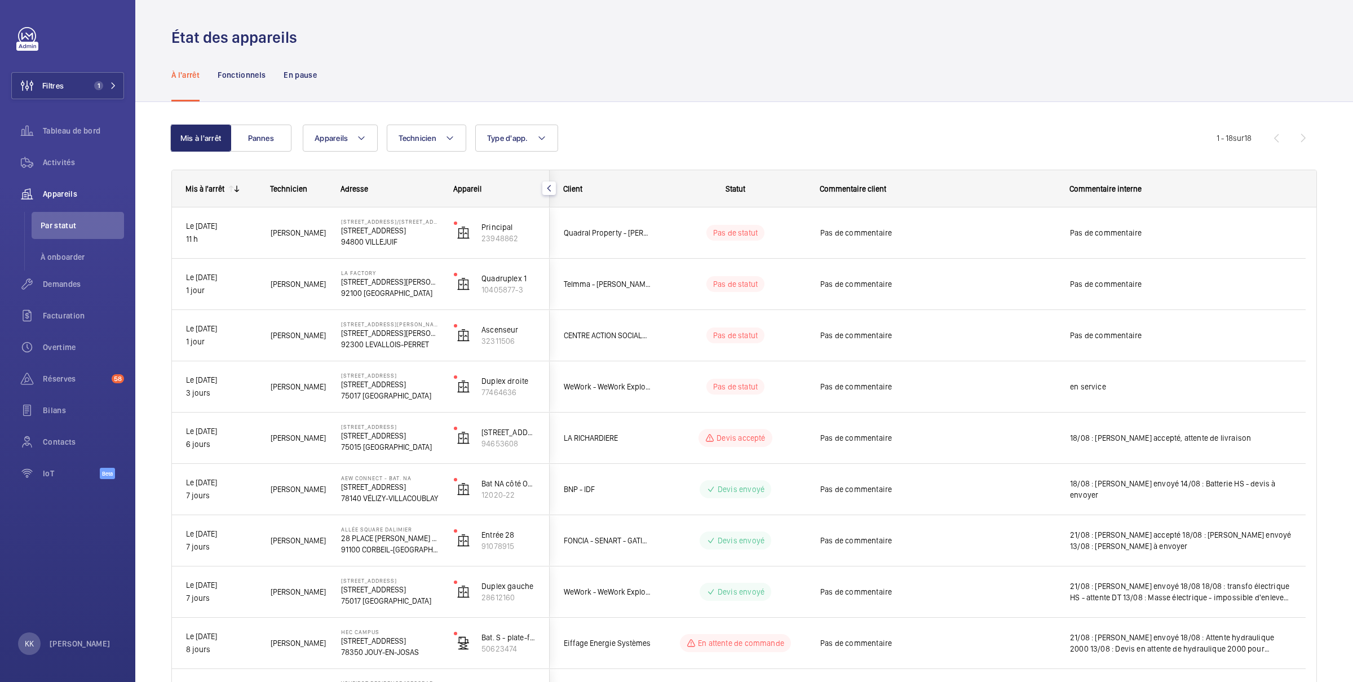
scroll to position [0, 0]
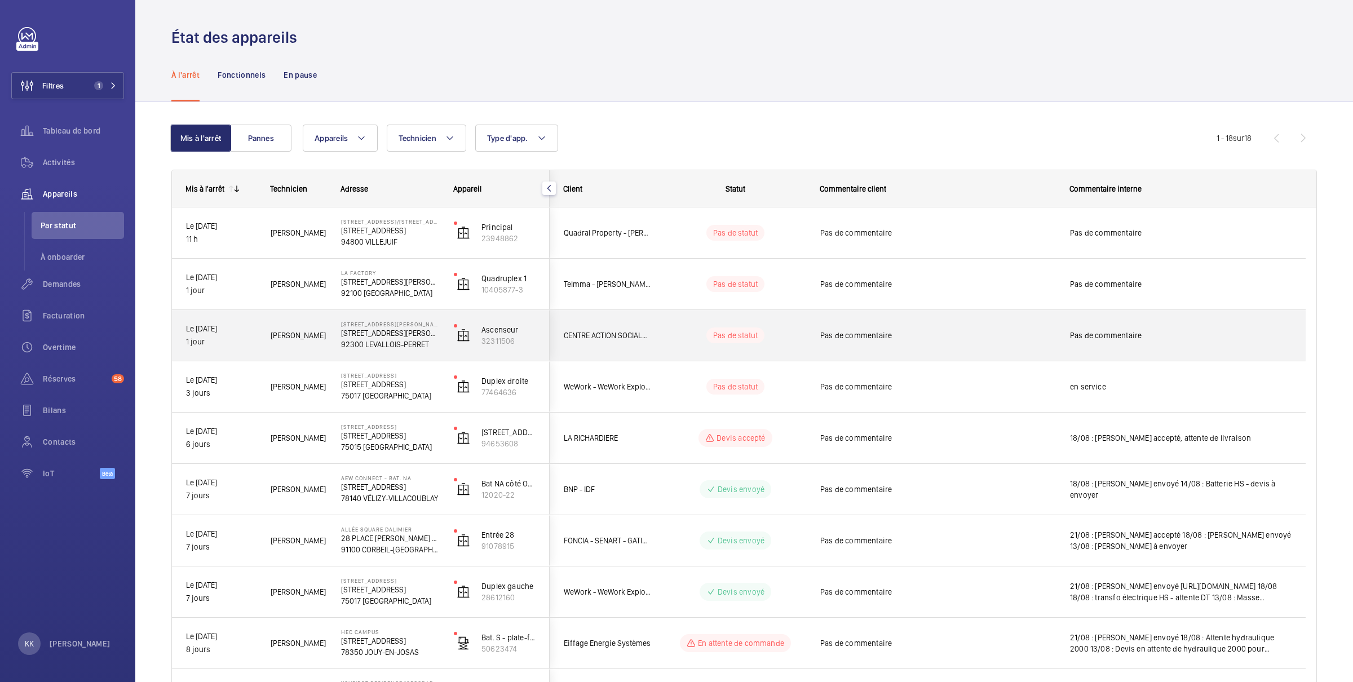
click at [354, 330] on p "[STREET_ADDRESS][PERSON_NAME]" at bounding box center [390, 332] width 98 height 11
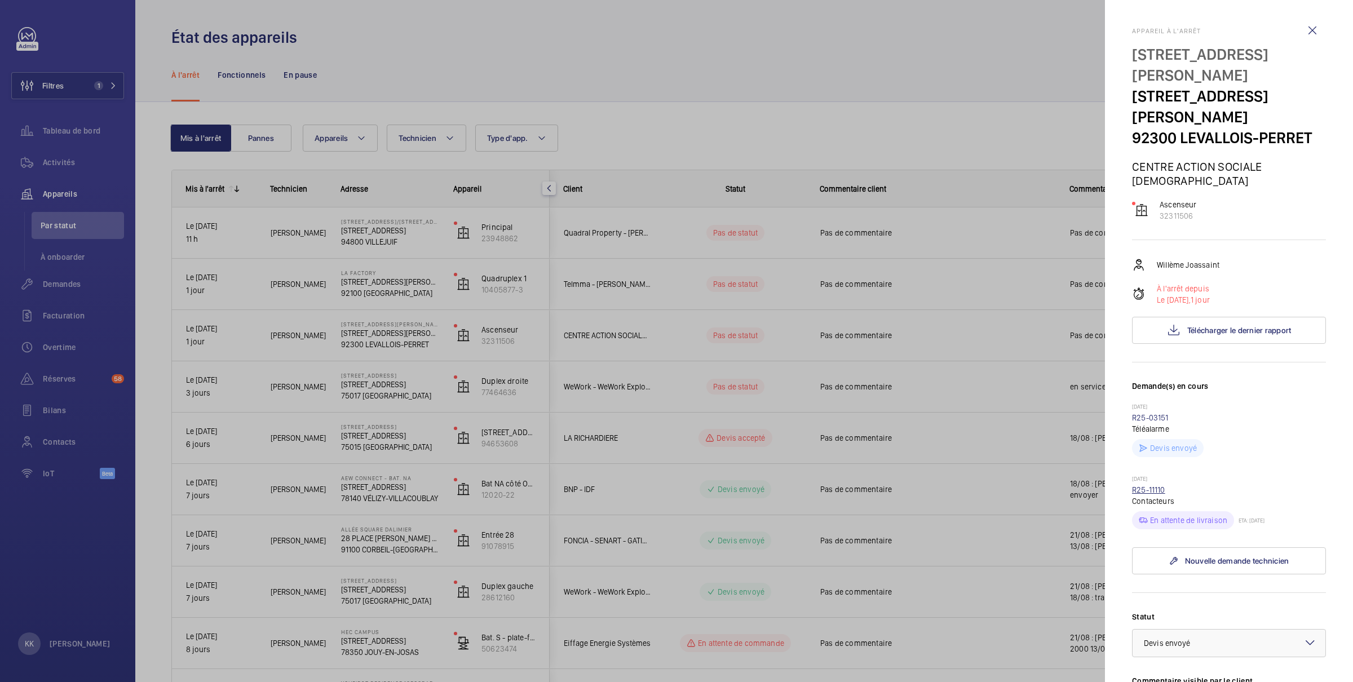
click at [1150, 485] on link "R25-11110" at bounding box center [1148, 489] width 33 height 9
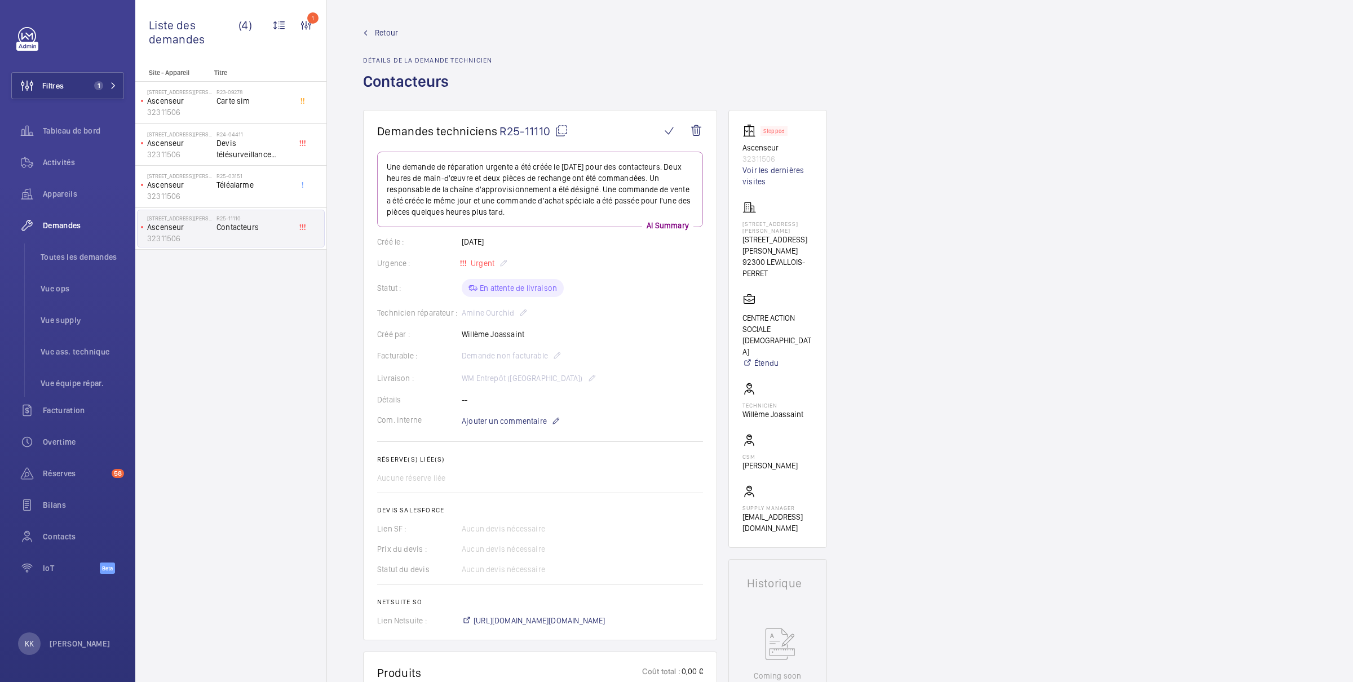
click at [509, 361] on div "Facturable : Demande non facturable" at bounding box center [540, 356] width 326 height 14
click at [513, 354] on div "Facturable : Demande non facturable" at bounding box center [540, 356] width 326 height 14
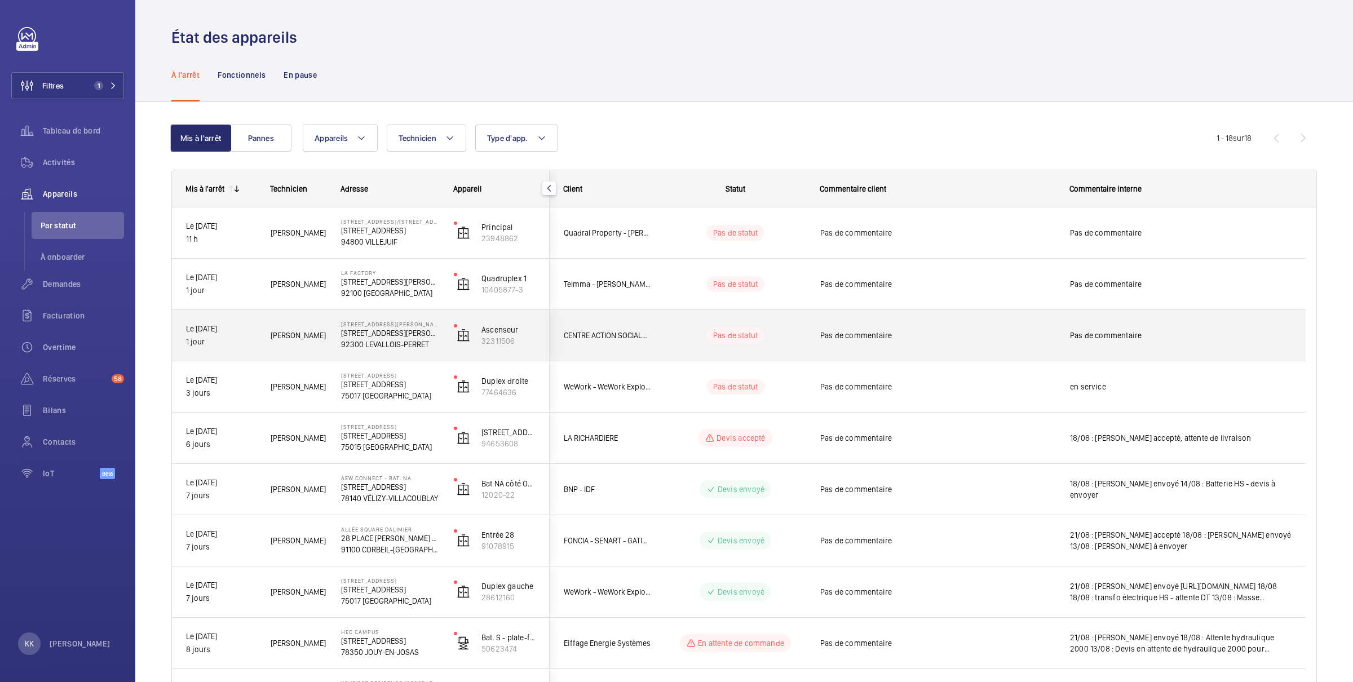
click at [379, 336] on p "[STREET_ADDRESS][PERSON_NAME]" at bounding box center [390, 332] width 98 height 11
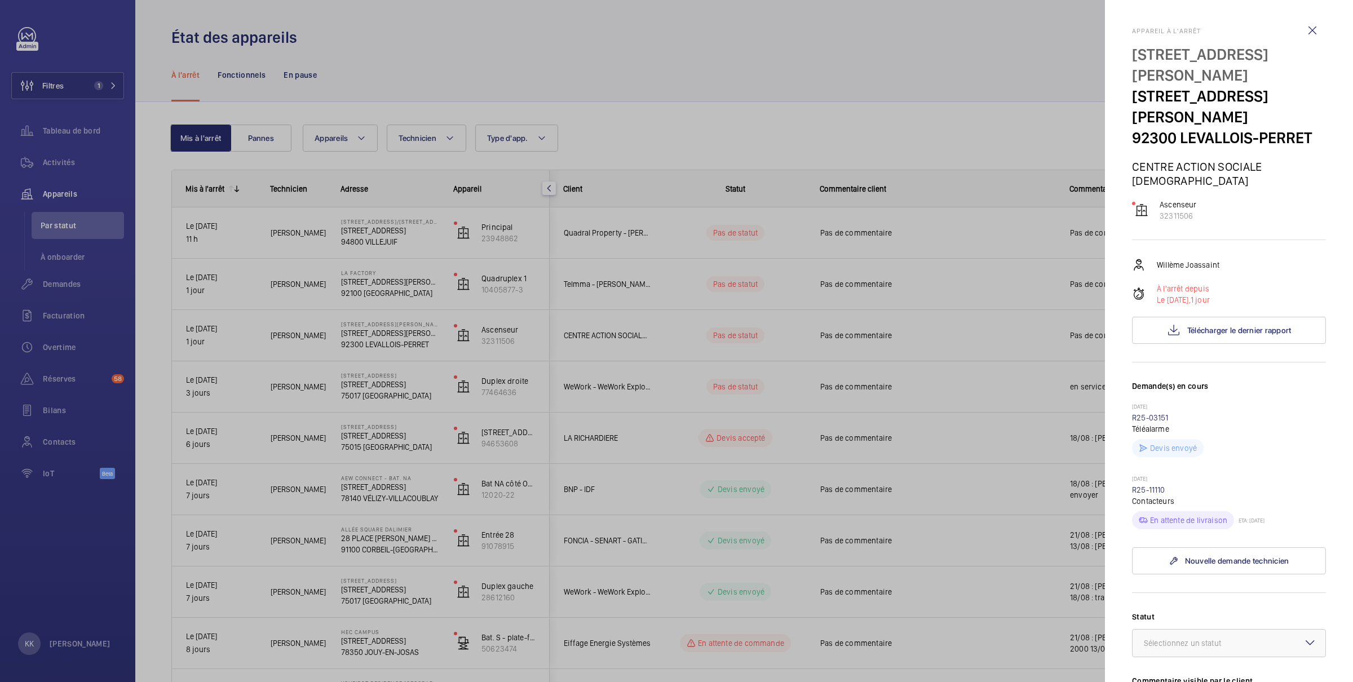
scroll to position [286, 0]
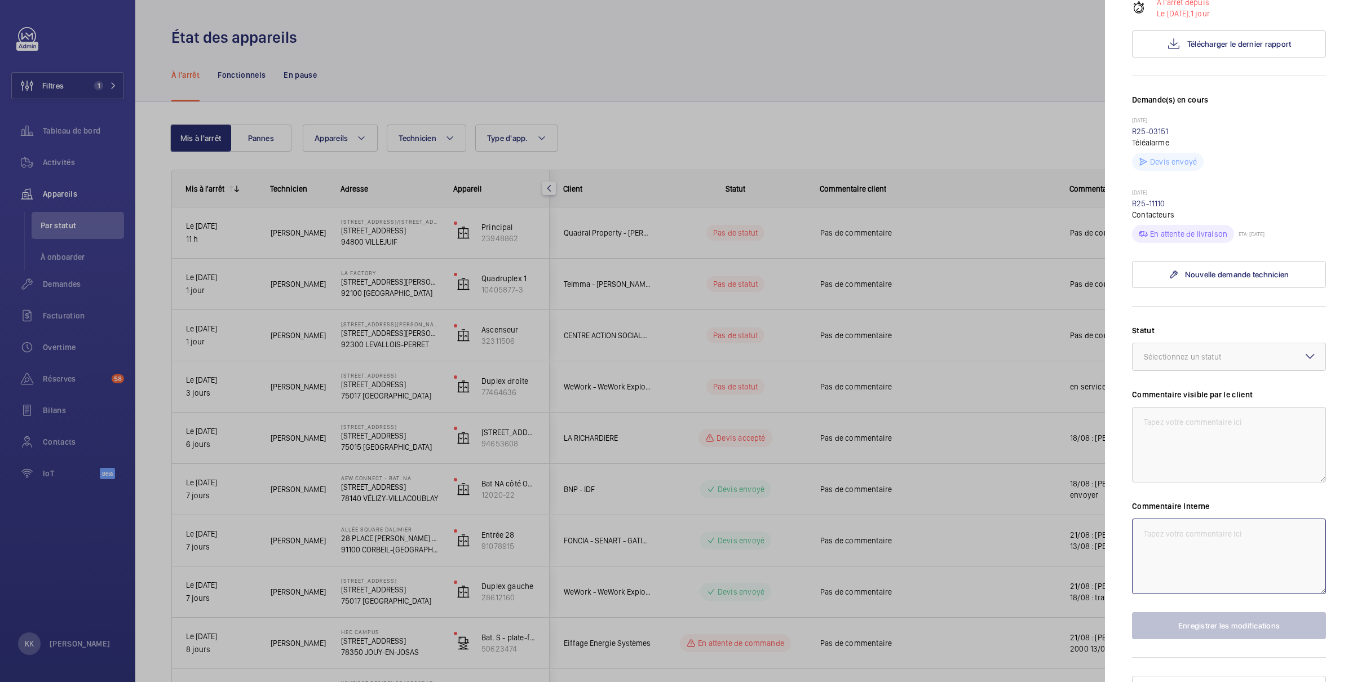
click at [1193, 518] on textarea at bounding box center [1229, 556] width 194 height 76
click at [1179, 345] on div at bounding box center [1228, 356] width 193 height 27
click at [1217, 461] on span "En attente de commande" at bounding box center [1228, 466] width 170 height 11
click at [1199, 528] on textarea at bounding box center [1229, 556] width 194 height 76
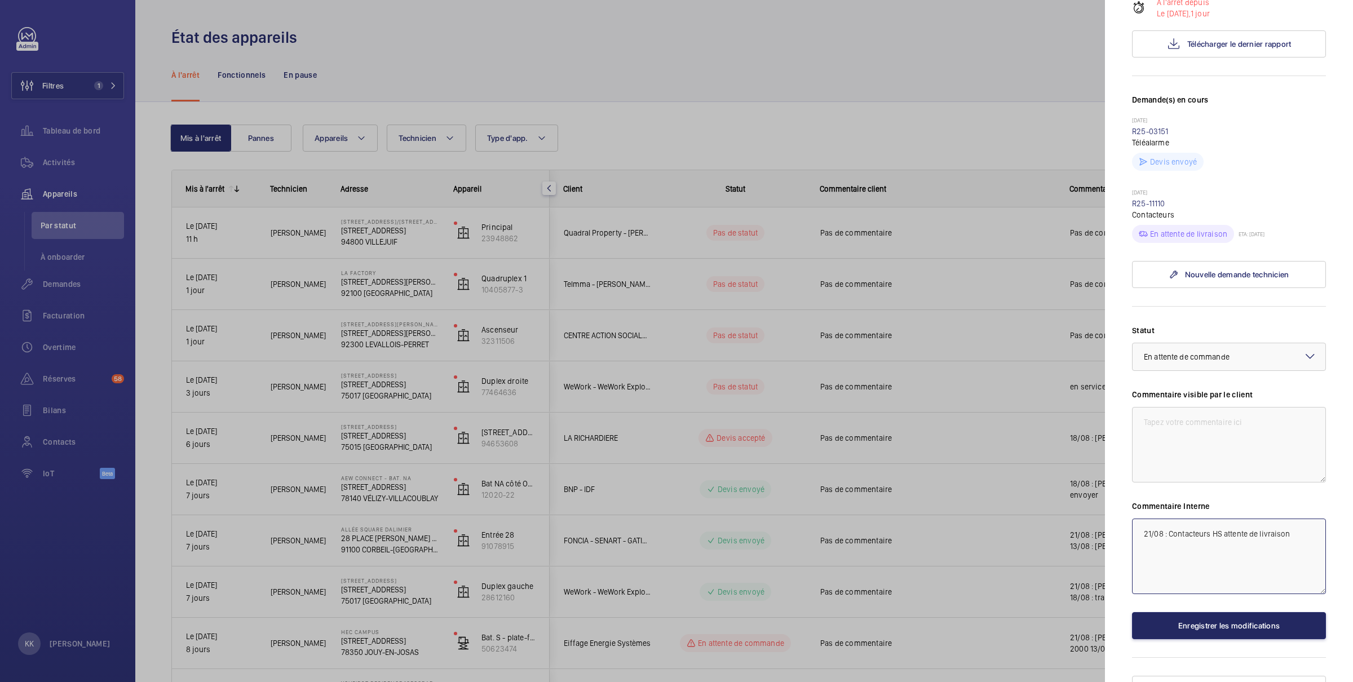
type textarea "21/08 : Contacteurs HS attente de livraison"
click at [1226, 615] on button "Enregistrer les modifications" at bounding box center [1229, 625] width 194 height 27
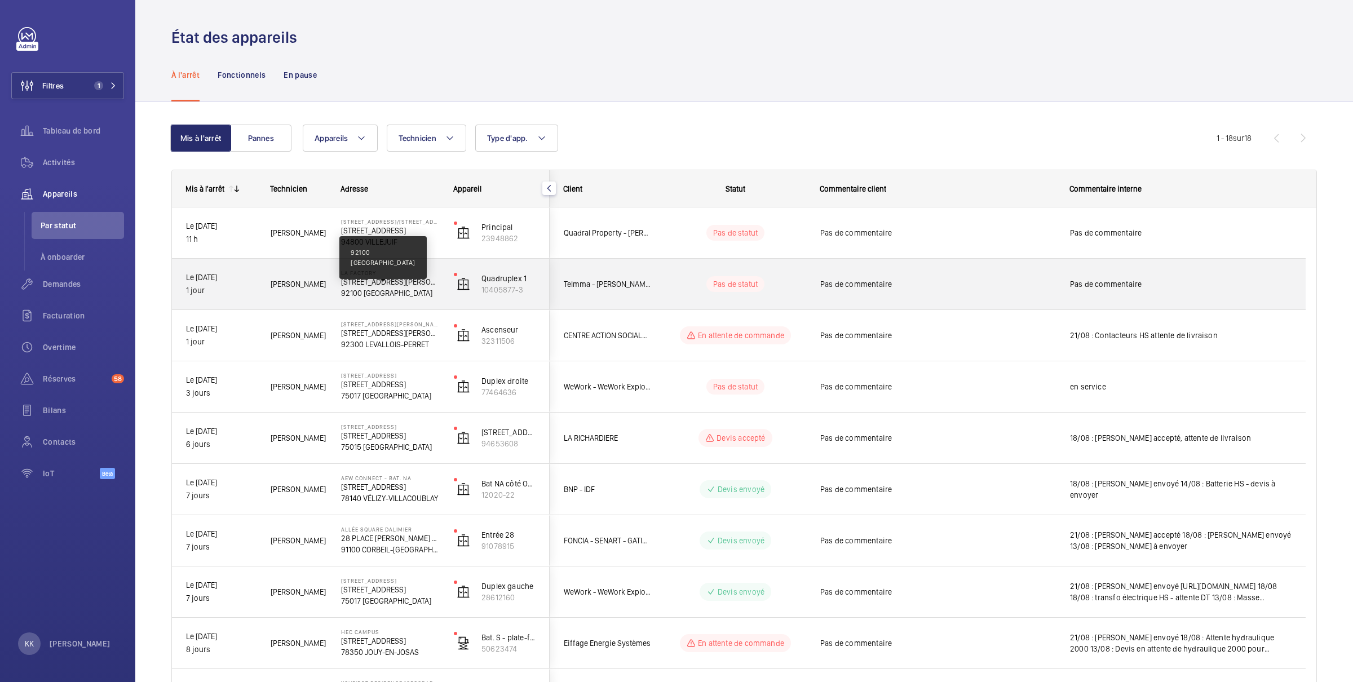
click at [382, 291] on p "92100 [GEOGRAPHIC_DATA]" at bounding box center [390, 292] width 98 height 11
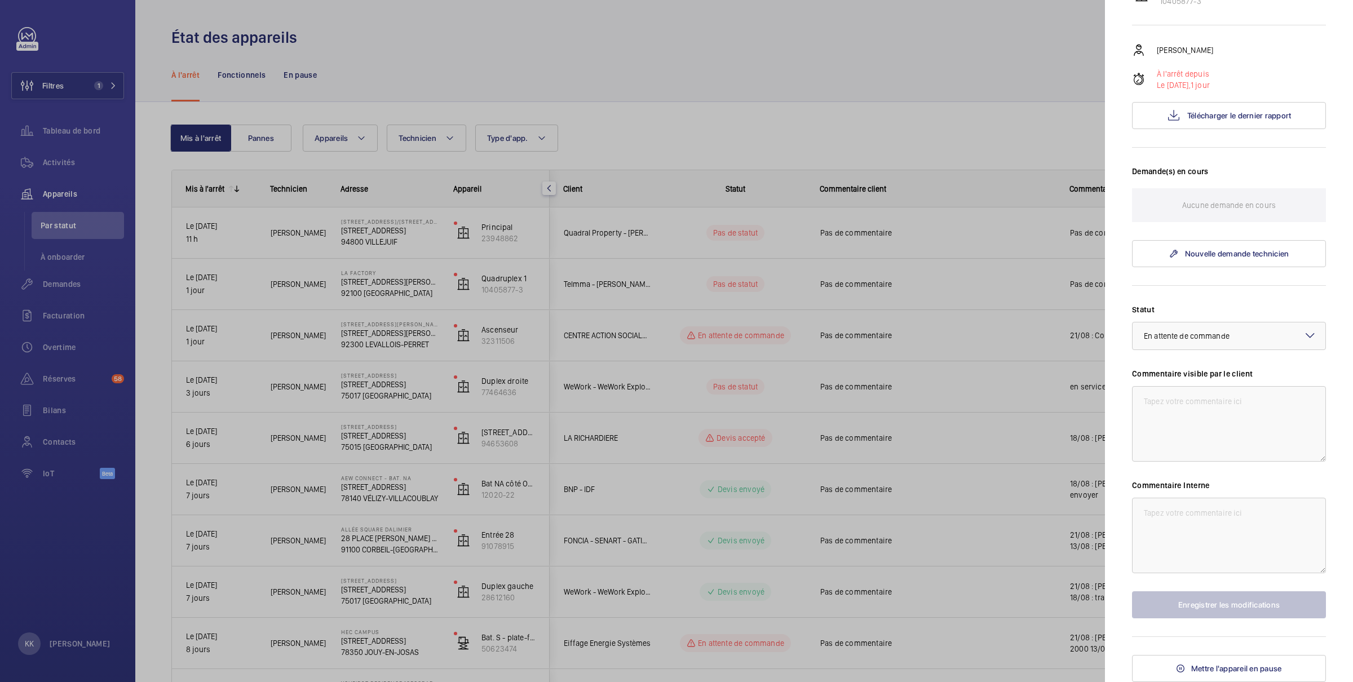
scroll to position [223, 0]
click at [1180, 110] on button "Télécharger le dernier rapport" at bounding box center [1229, 115] width 194 height 27
click at [1150, 334] on span "En attente de commande" at bounding box center [1186, 335] width 86 height 9
click at [1195, 434] on span "Intervention prévue" at bounding box center [1228, 439] width 170 height 11
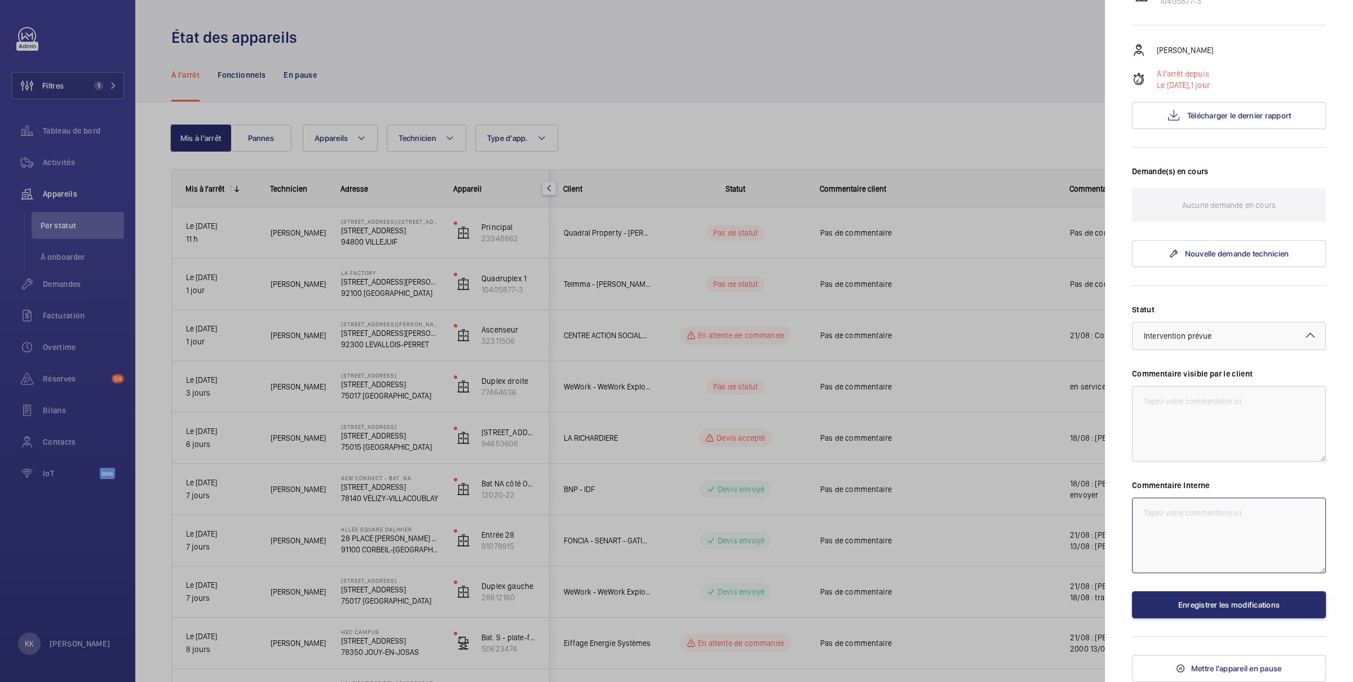
click at [1189, 504] on textarea at bounding box center [1229, 536] width 194 height 76
type textarea "21/08 : Intervention avec expert prévue"
click at [1226, 604] on button "Enregistrer les modifications" at bounding box center [1229, 604] width 194 height 27
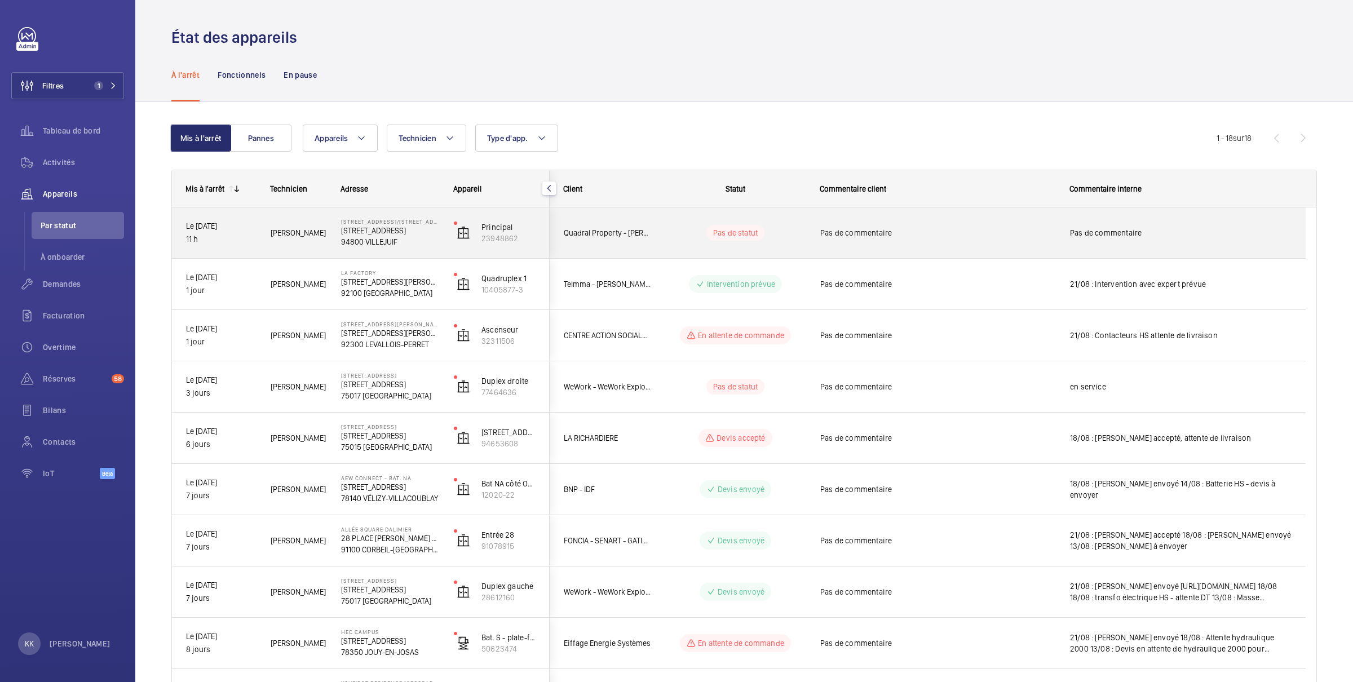
click at [313, 240] on div "[PERSON_NAME]" at bounding box center [291, 233] width 69 height 36
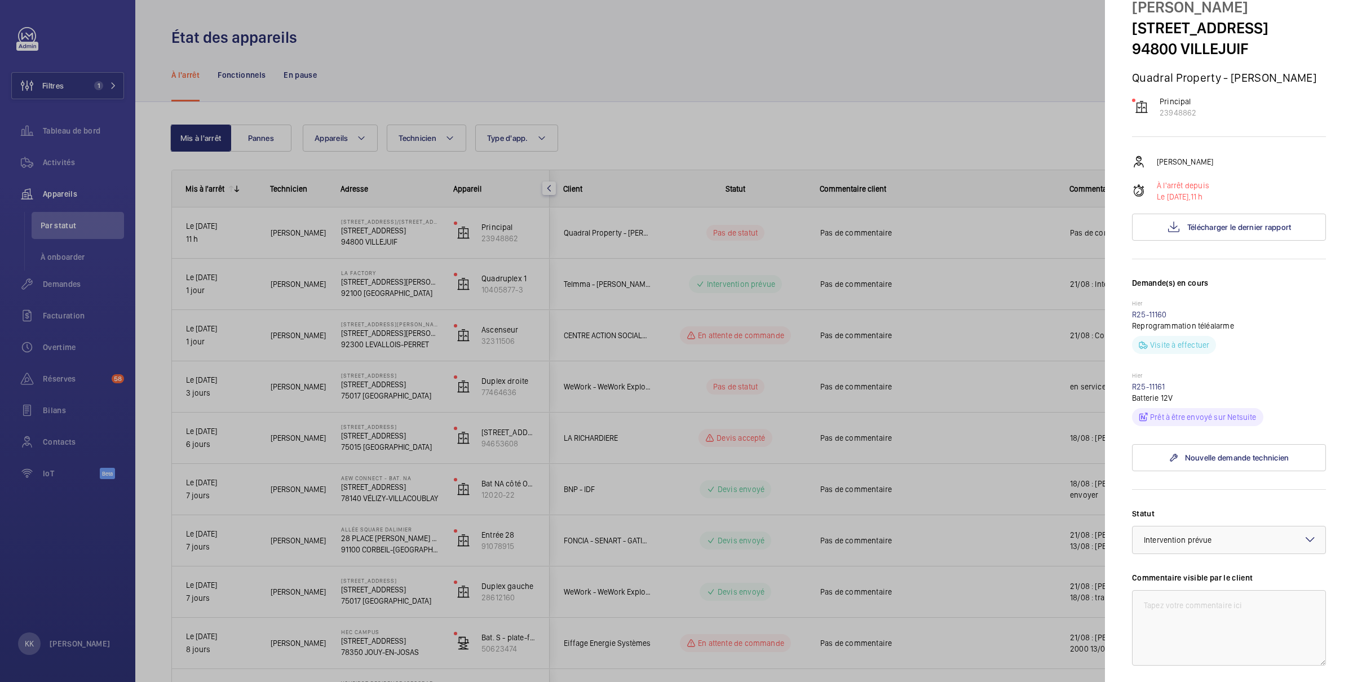
scroll to position [256, 0]
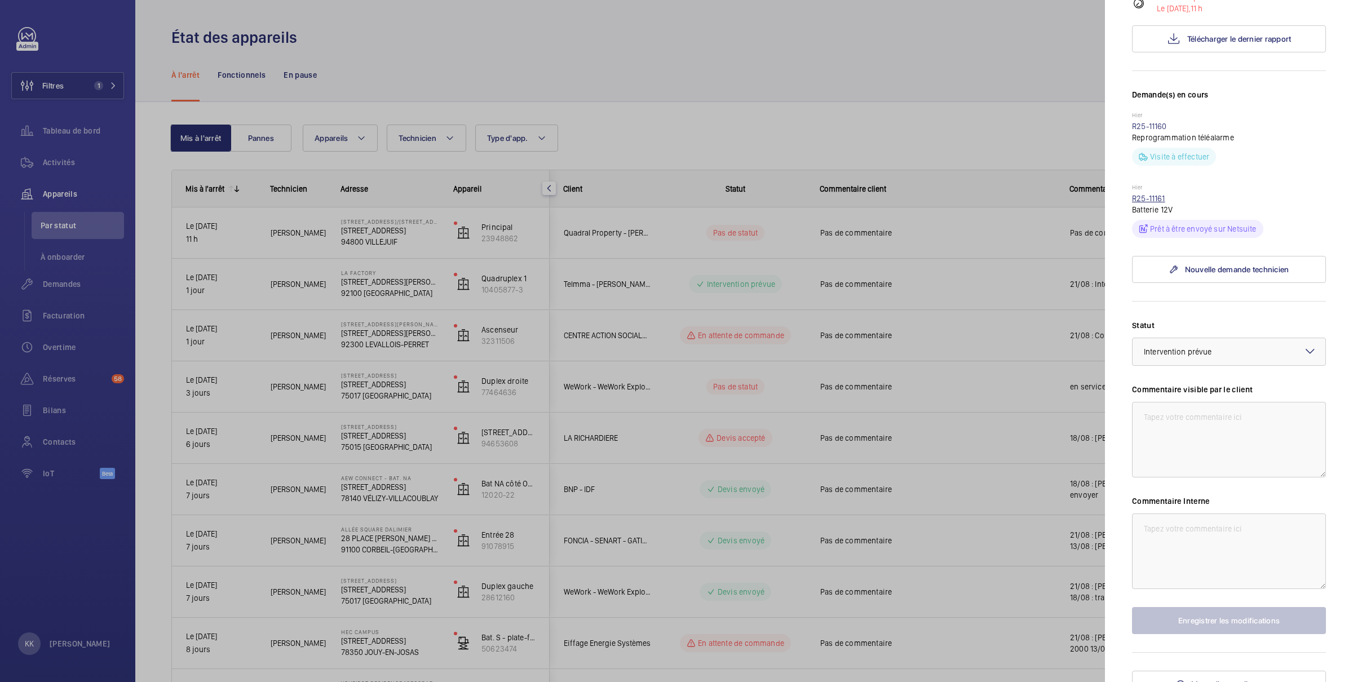
click at [1143, 203] on link "R25-11161" at bounding box center [1148, 198] width 33 height 9
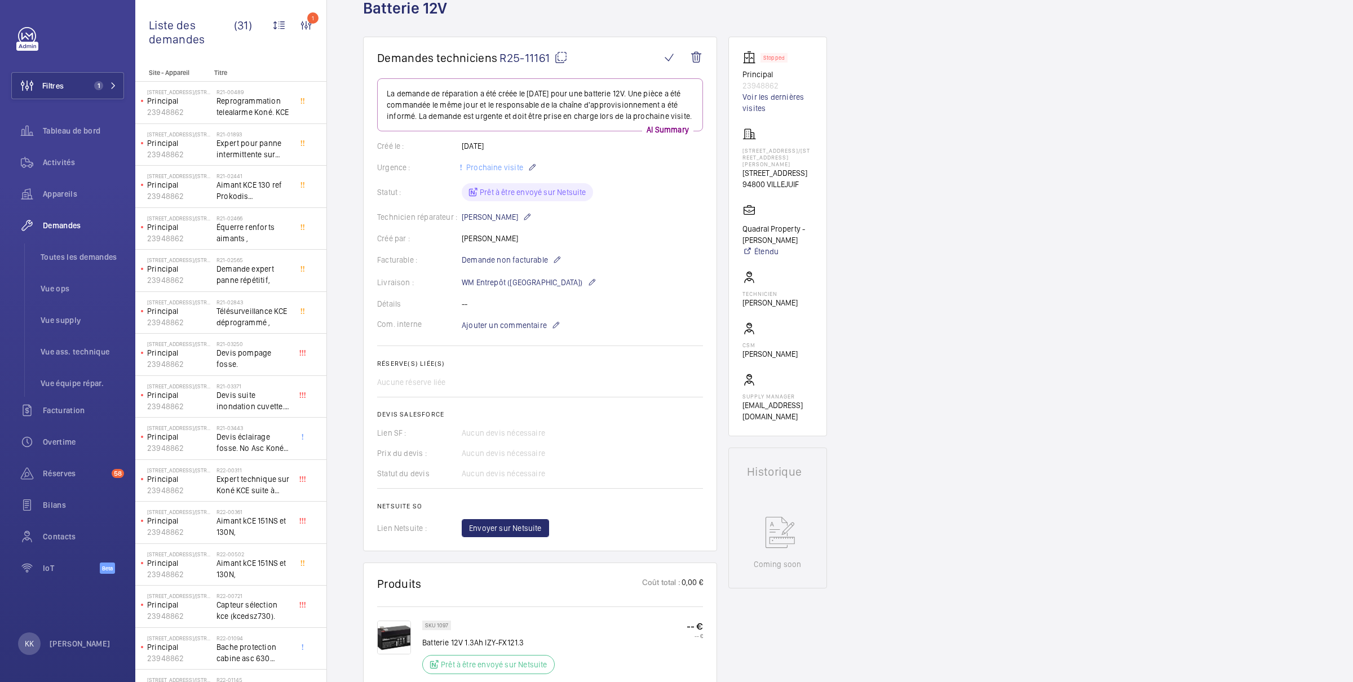
scroll to position [74, 0]
click at [553, 261] on mat-icon at bounding box center [556, 259] width 9 height 14
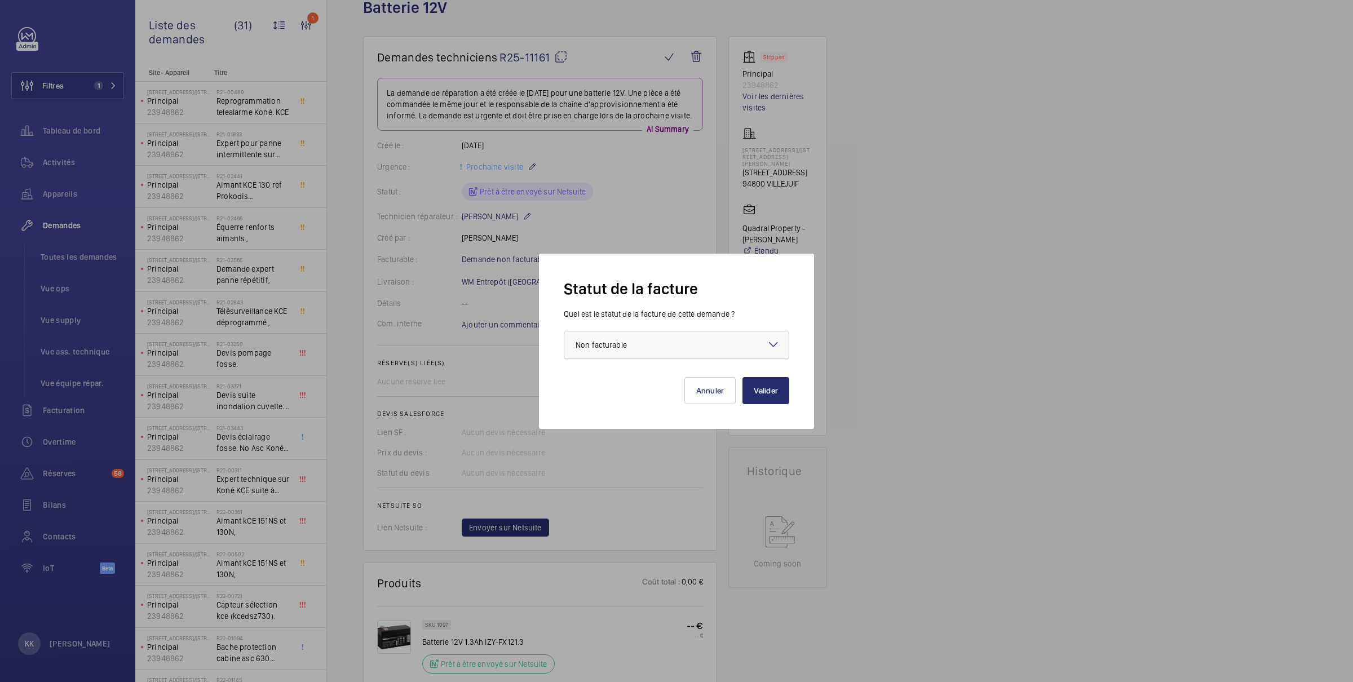
click at [609, 333] on div at bounding box center [676, 344] width 224 height 27
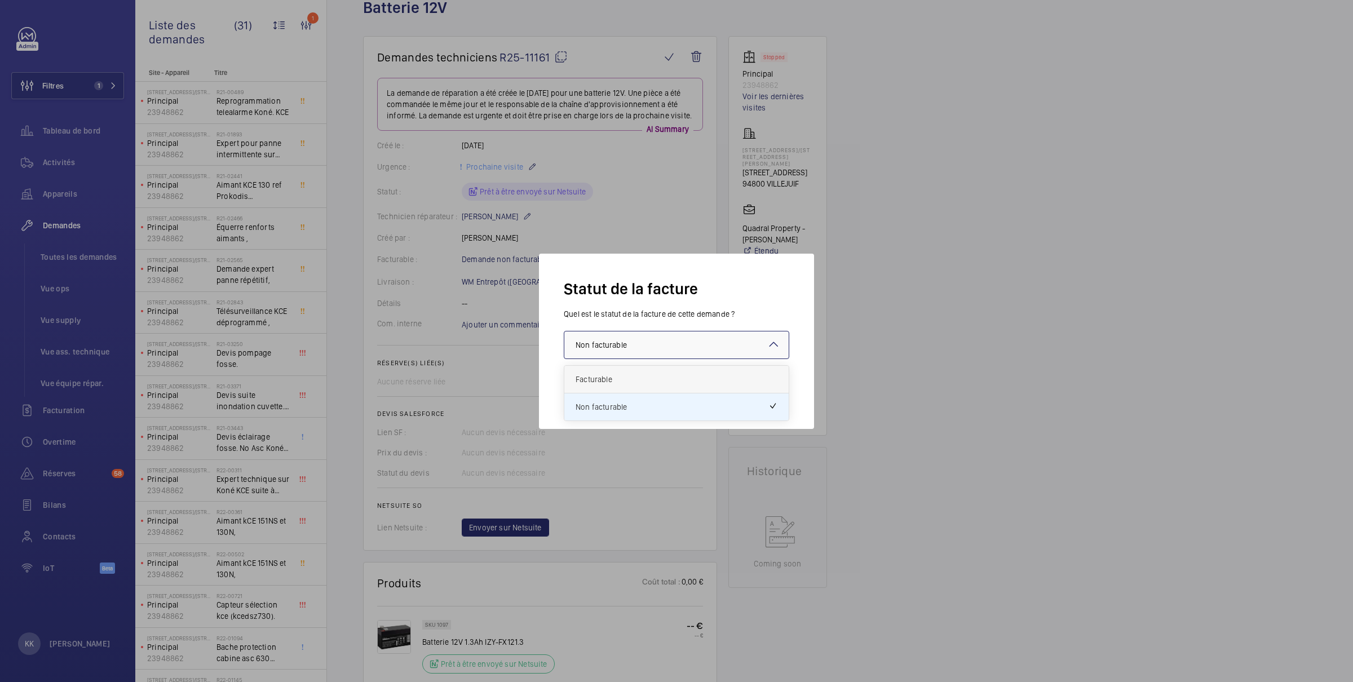
click at [608, 388] on div "Facturable" at bounding box center [676, 380] width 224 height 28
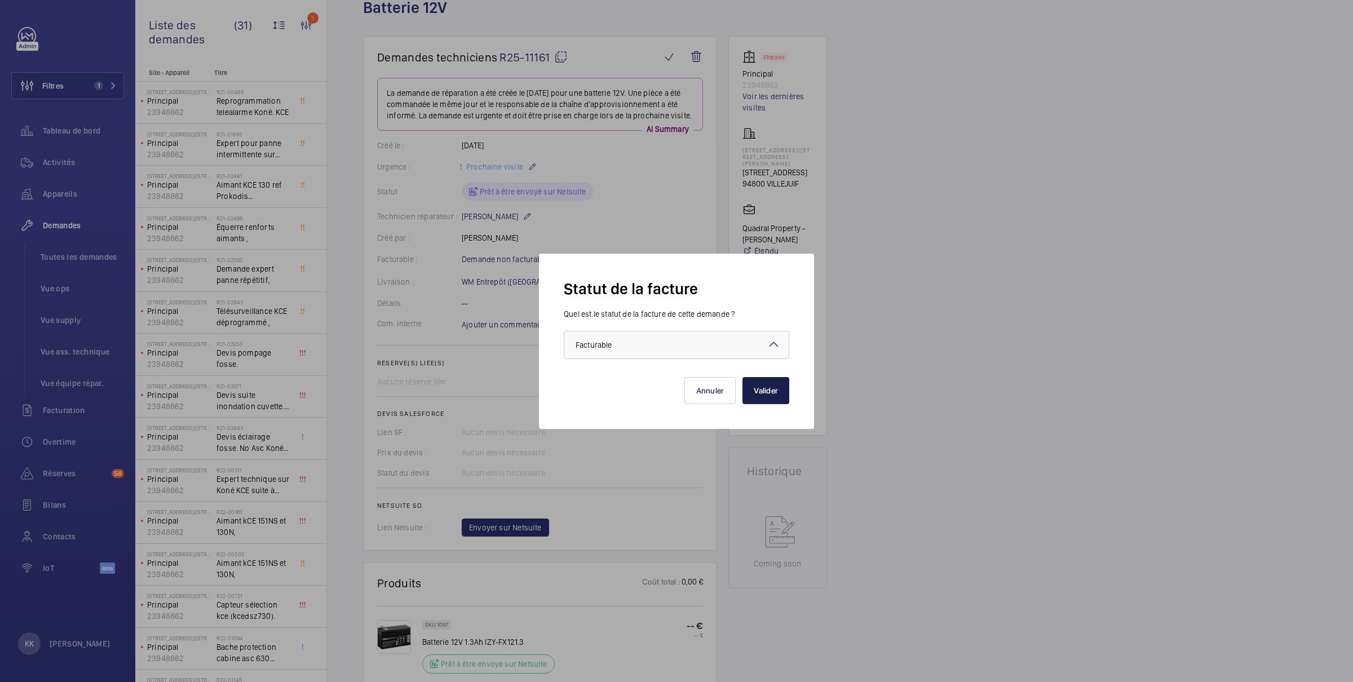
click at [771, 393] on button "Valider" at bounding box center [765, 390] width 47 height 27
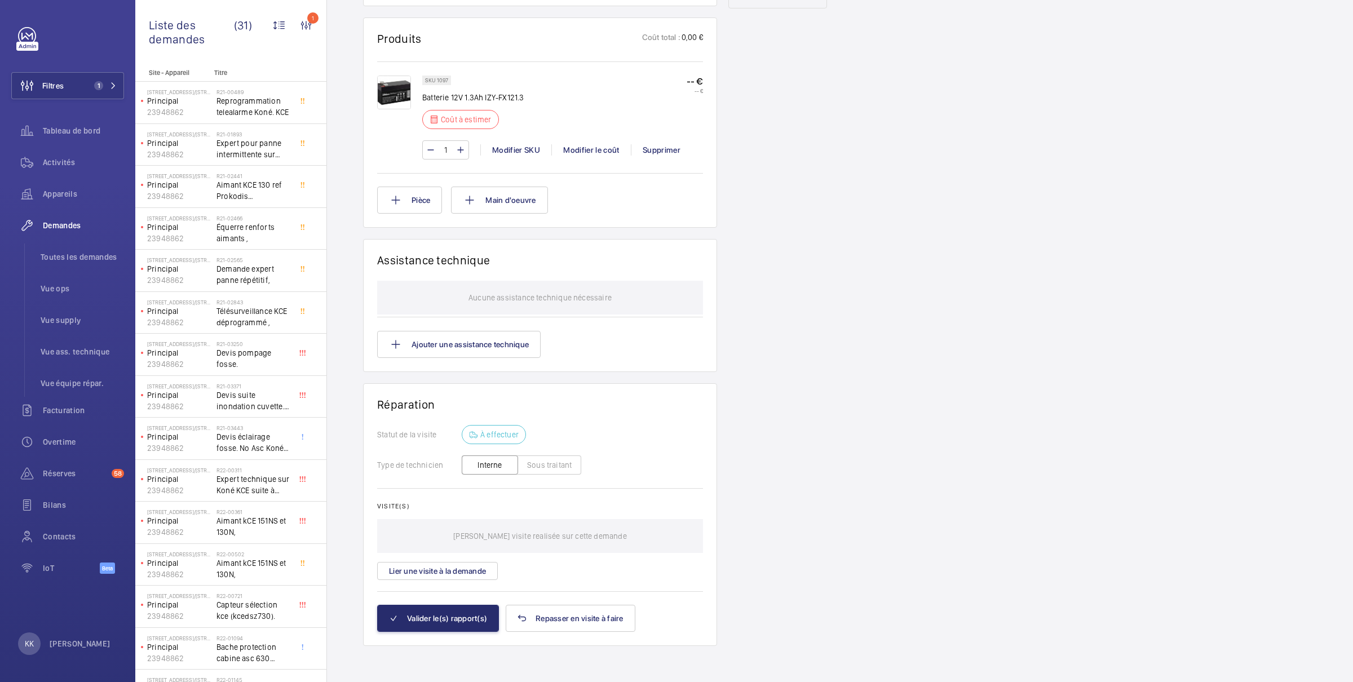
scroll to position [0, 0]
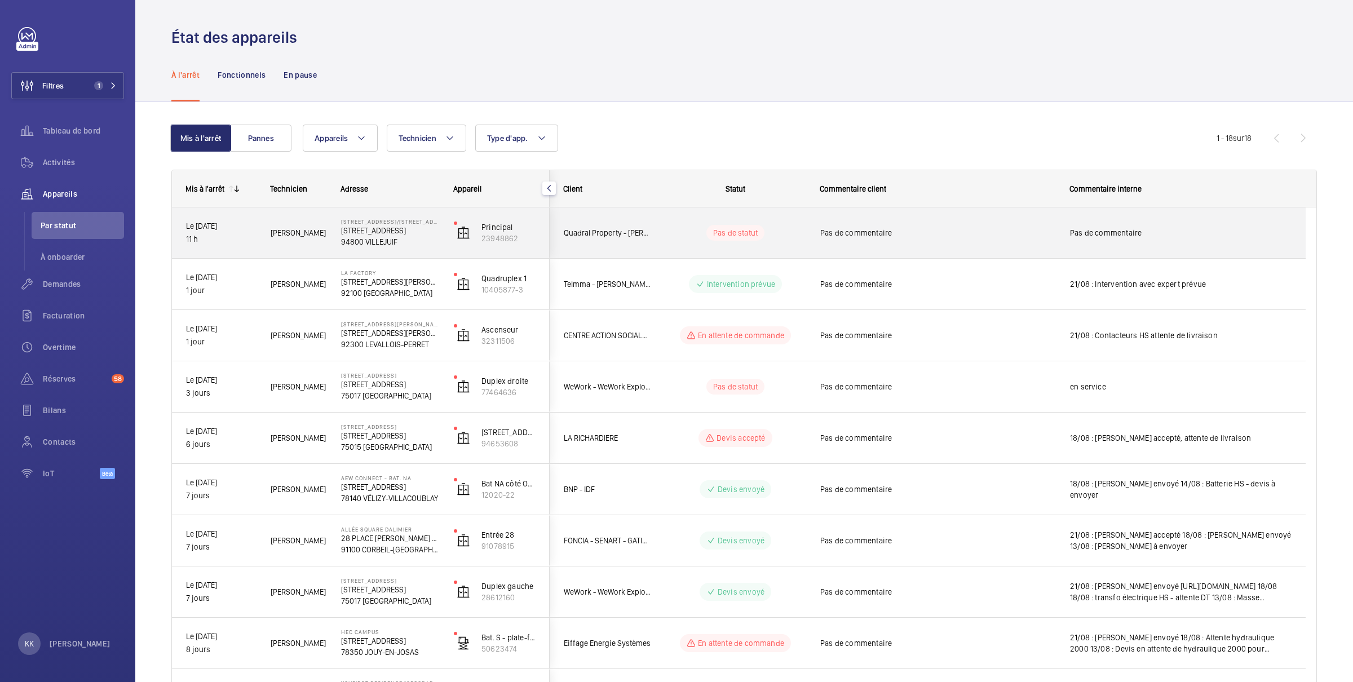
click at [267, 243] on div "[PERSON_NAME]" at bounding box center [291, 233] width 69 height 36
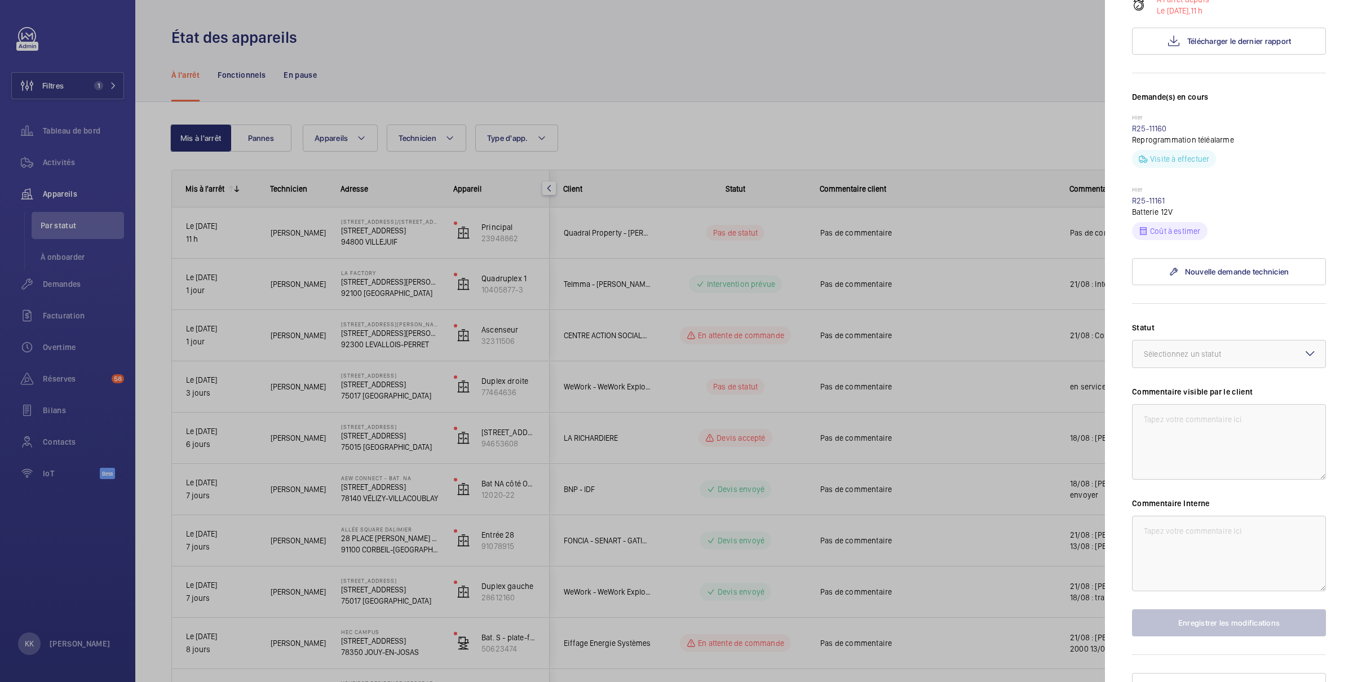
scroll to position [287, 0]
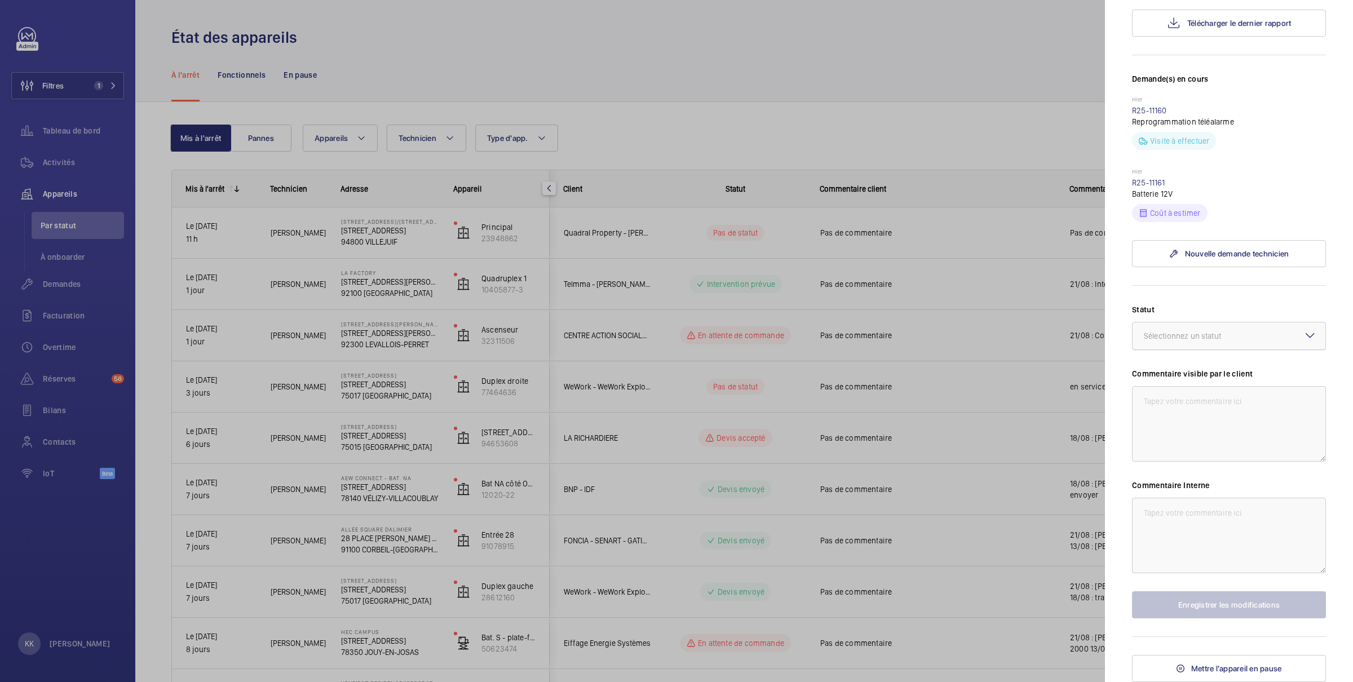
click at [1194, 349] on div at bounding box center [1228, 335] width 193 height 27
click at [1200, 470] on span "Autre" at bounding box center [1228, 467] width 170 height 11
click at [1210, 530] on textarea at bounding box center [1229, 536] width 194 height 76
type textarea "21/08 : Batterie HS - Attente cout"
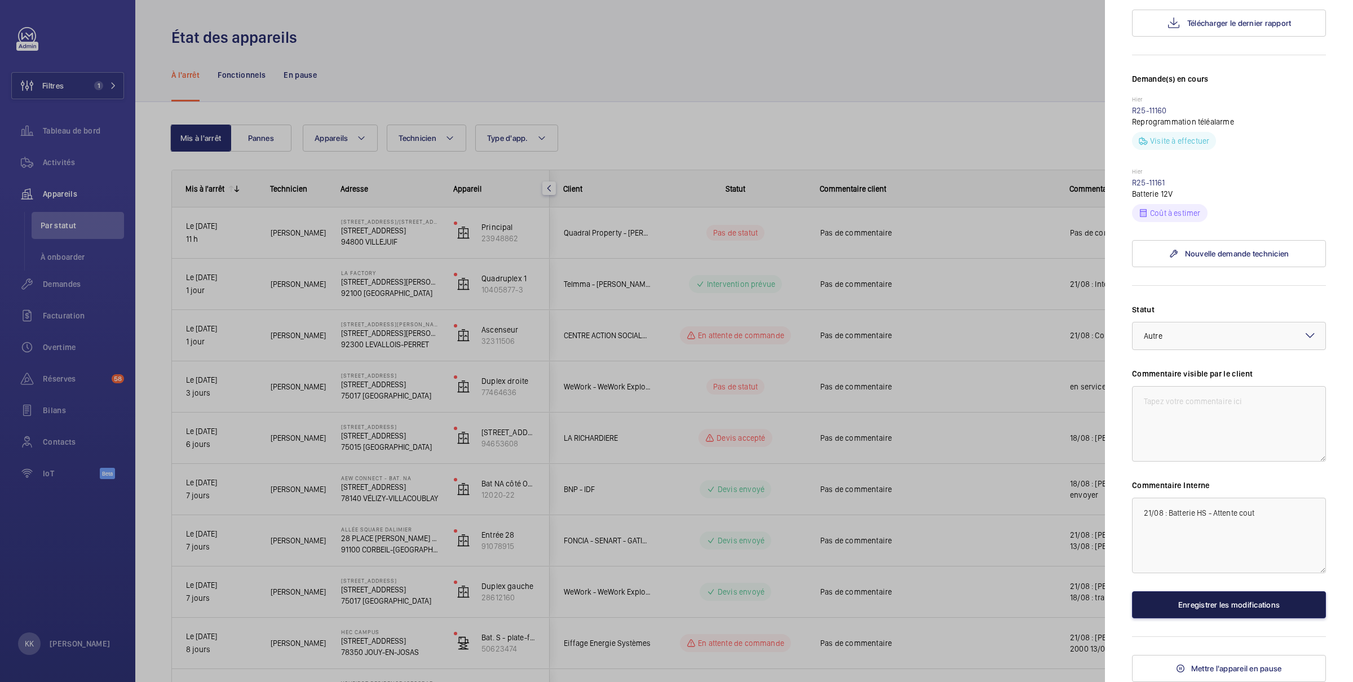
click at [1246, 614] on button "Enregistrer les modifications" at bounding box center [1229, 604] width 194 height 27
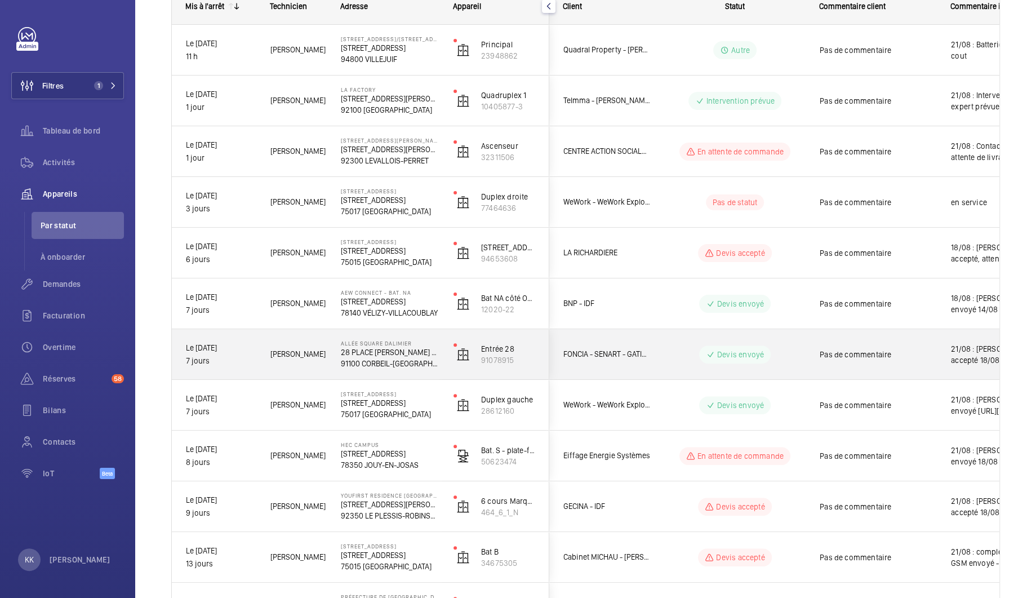
scroll to position [0, 0]
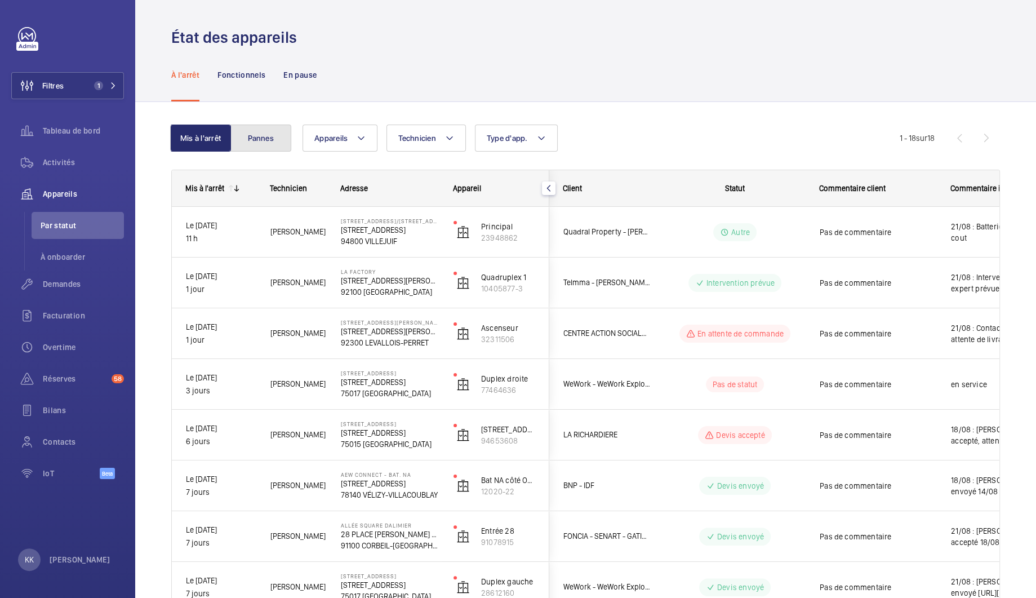
click at [289, 147] on button "Pannes" at bounding box center [261, 138] width 61 height 27
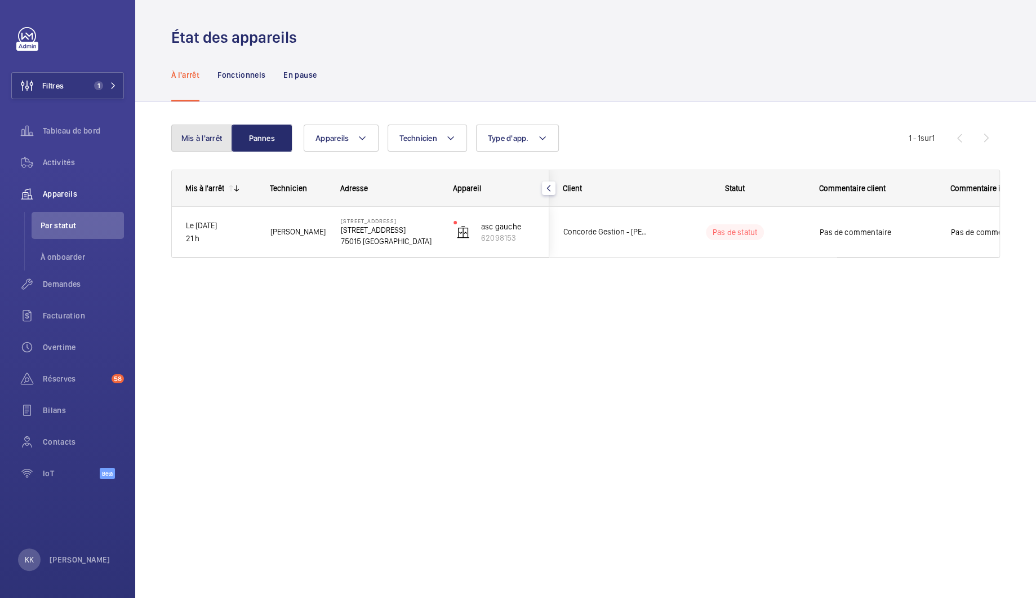
click at [205, 134] on button "Mis à l'arrêt" at bounding box center [201, 138] width 61 height 27
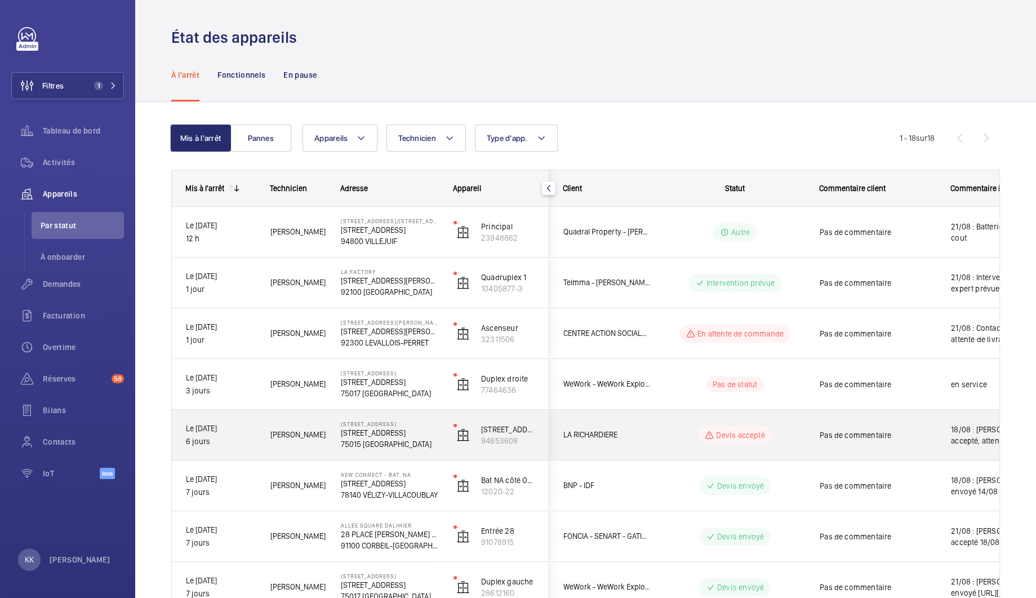
click at [369, 439] on p "75015 [GEOGRAPHIC_DATA]" at bounding box center [390, 443] width 98 height 11
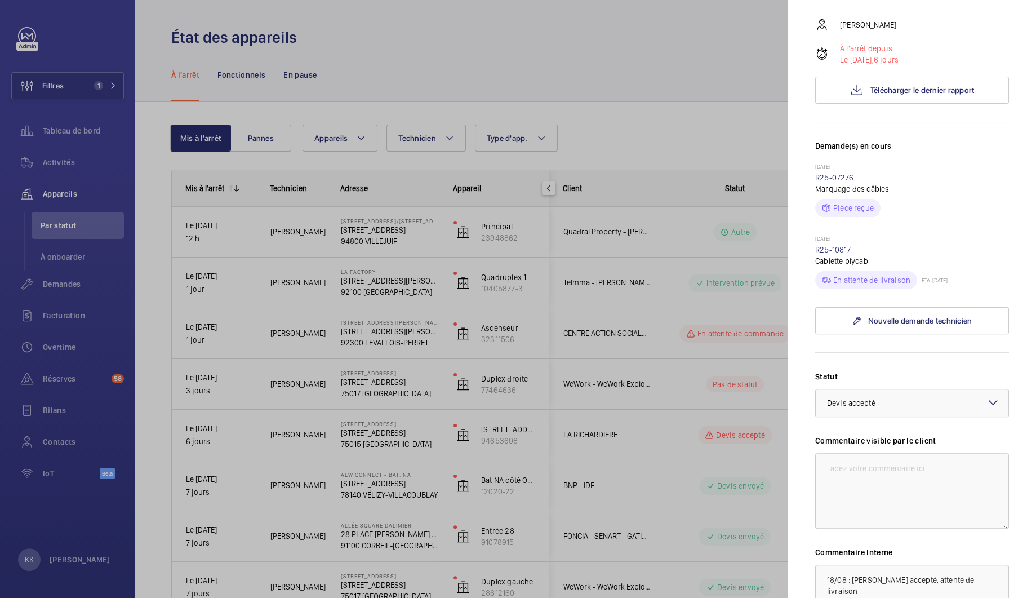
scroll to position [168, 0]
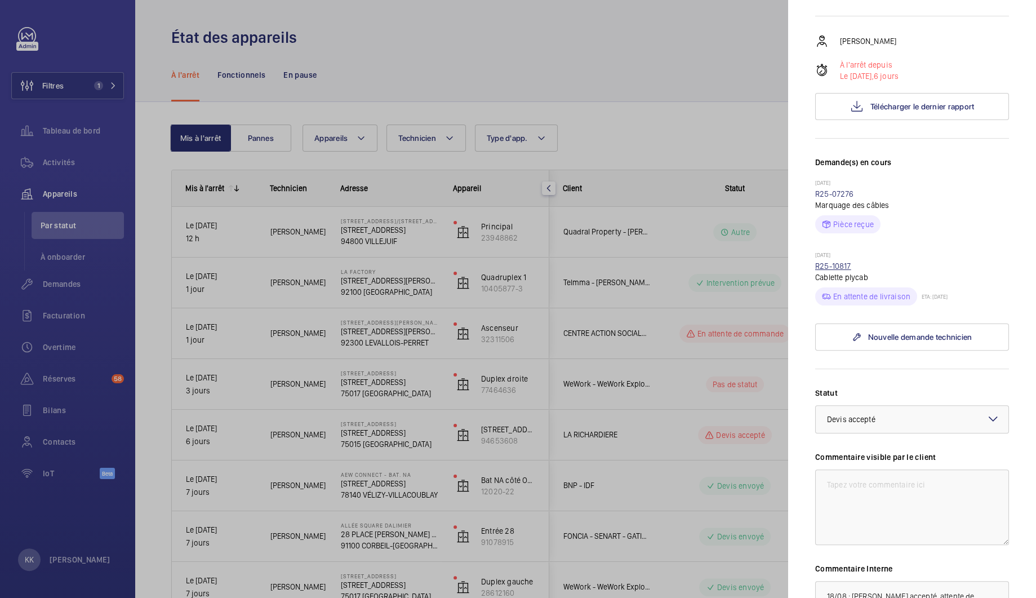
click at [829, 271] on link "R25-10817" at bounding box center [833, 265] width 36 height 9
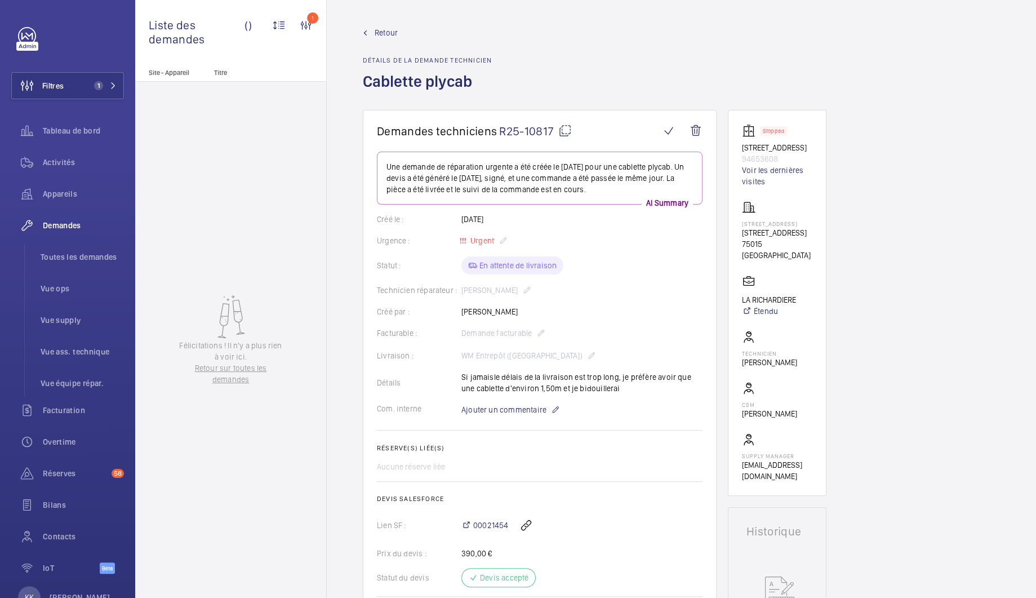
click at [388, 35] on span "Retour" at bounding box center [386, 32] width 23 height 11
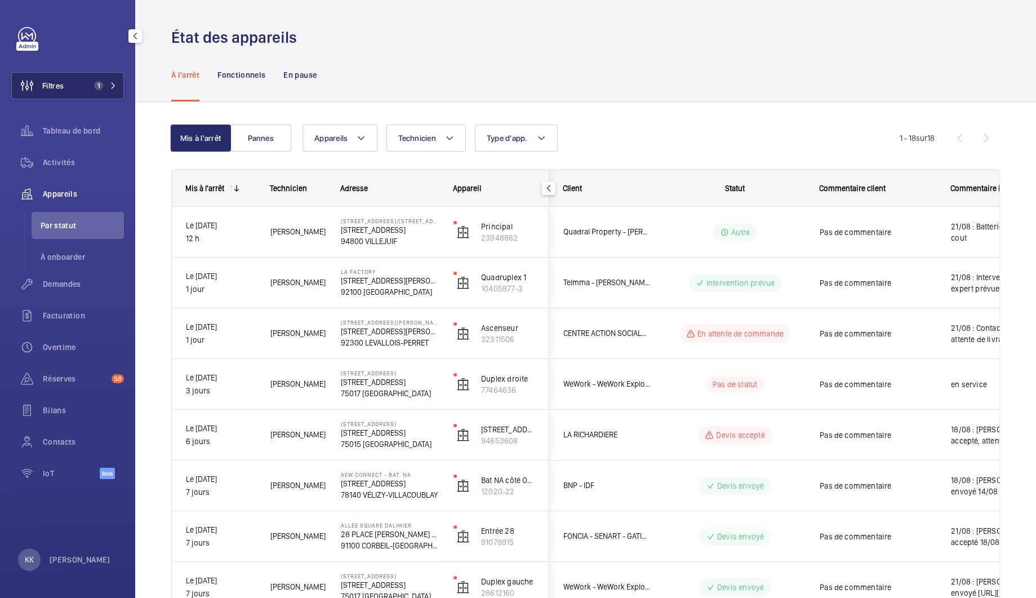
click at [81, 91] on button "Filtres 1" at bounding box center [67, 85] width 113 height 27
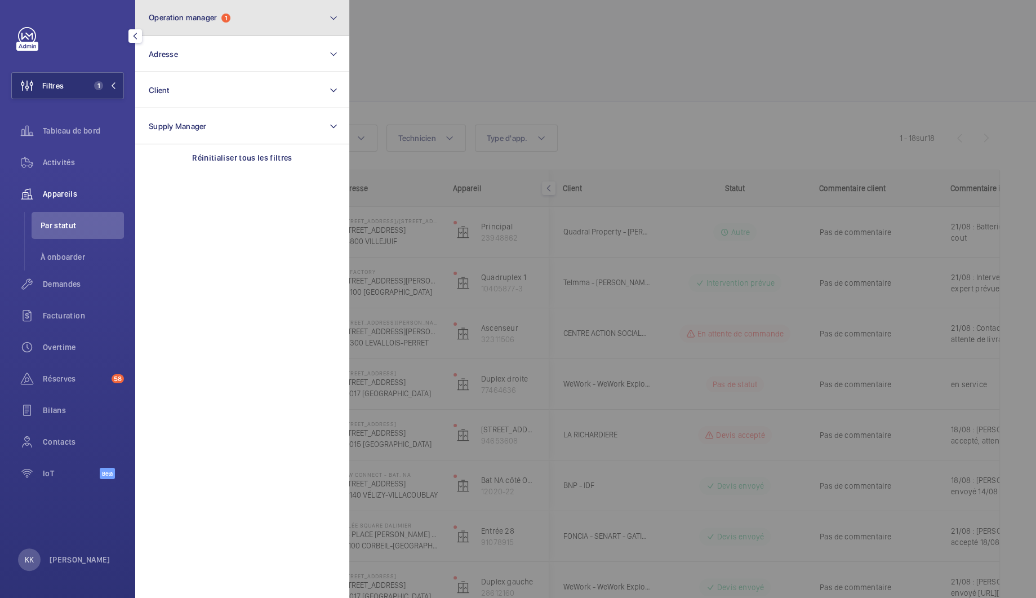
click at [323, 16] on button "Operation manager 1" at bounding box center [242, 18] width 214 height 36
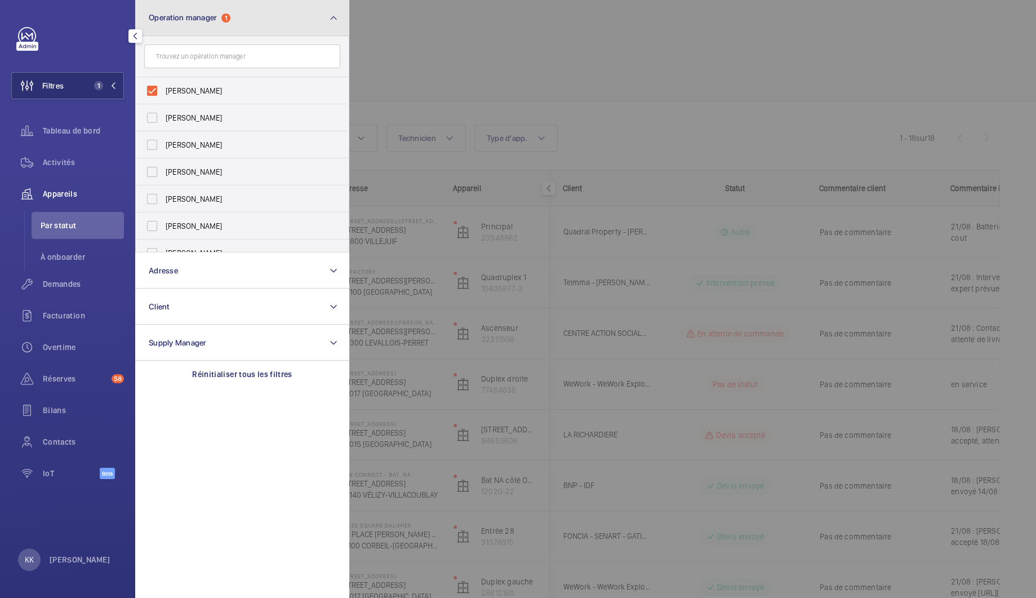
click at [323, 16] on button "Operation manager 1" at bounding box center [242, 18] width 214 height 36
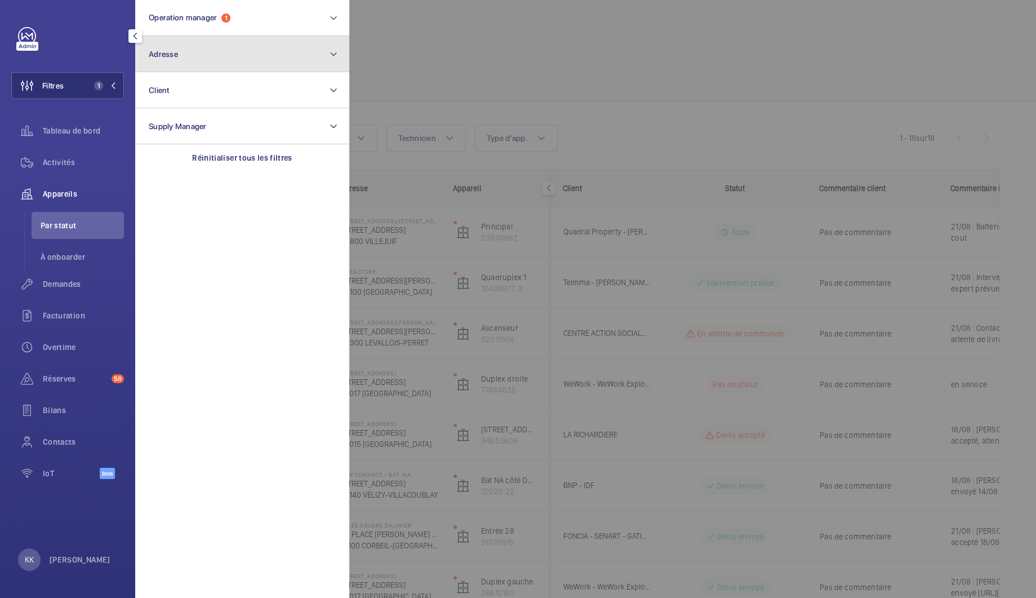
click at [214, 61] on button "Adresse" at bounding box center [242, 54] width 214 height 36
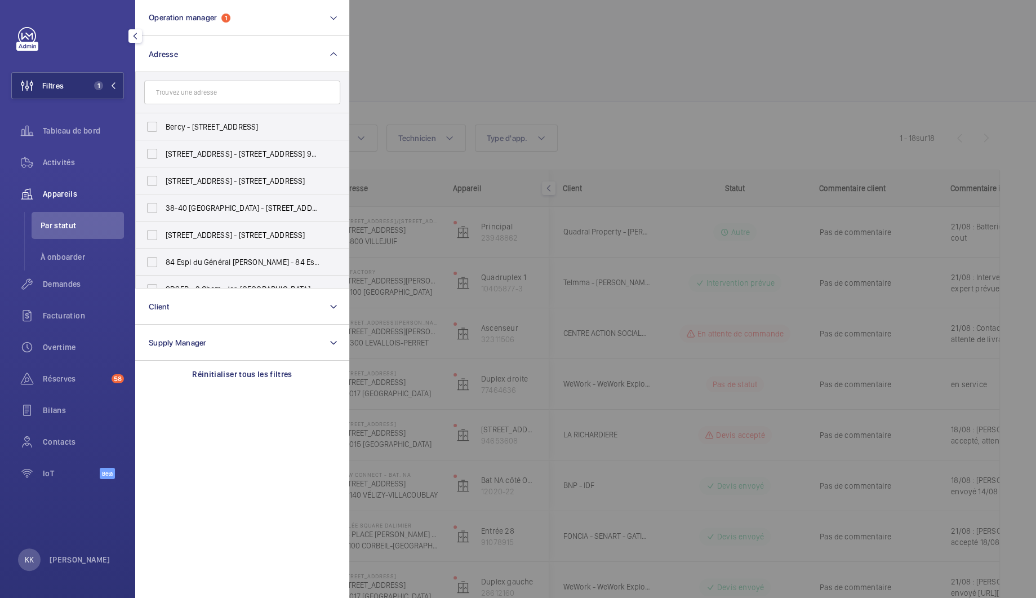
click at [191, 96] on input "text" at bounding box center [242, 93] width 196 height 24
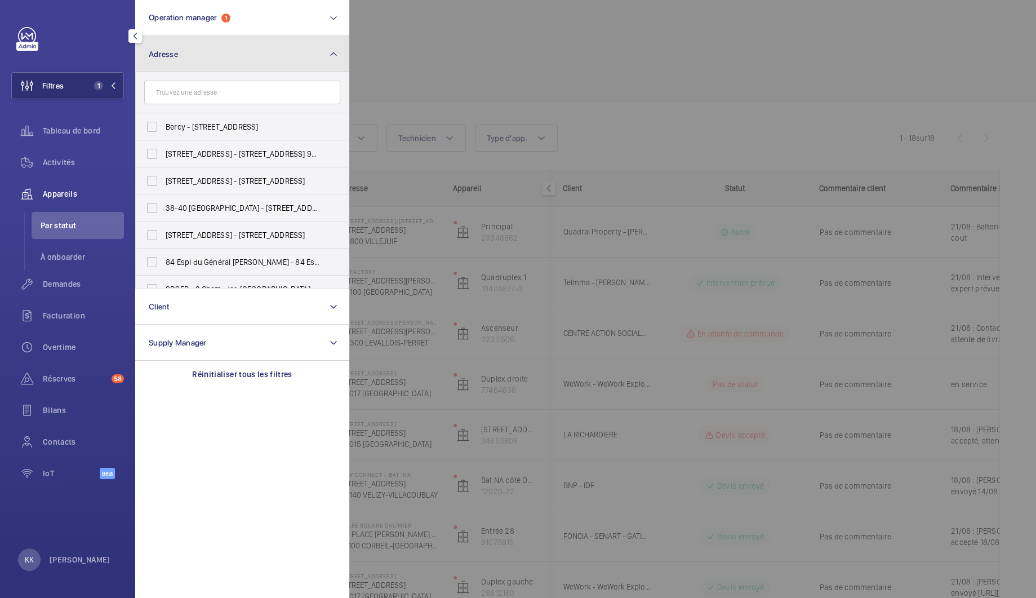
click at [233, 59] on button "Adresse" at bounding box center [242, 54] width 214 height 36
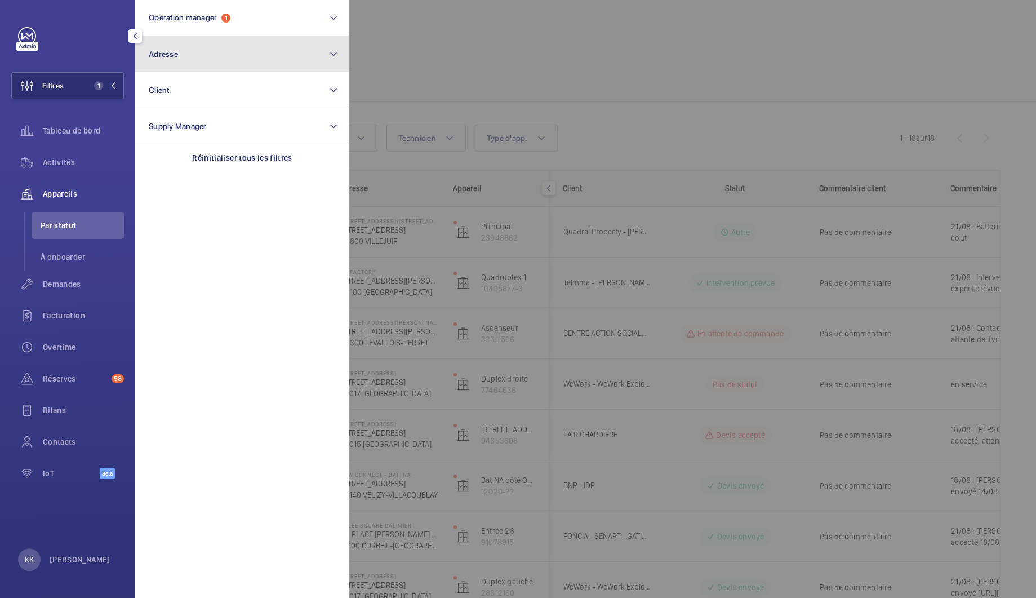
click at [210, 68] on button "Adresse" at bounding box center [242, 54] width 214 height 36
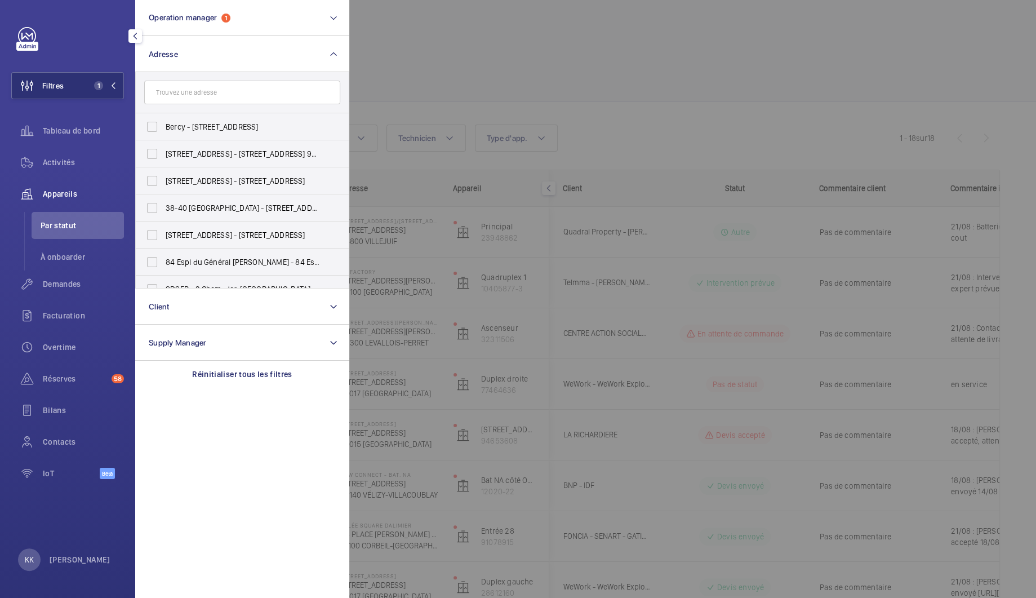
click at [210, 94] on input "text" at bounding box center [242, 93] width 196 height 24
click at [166, 98] on input "text" at bounding box center [242, 93] width 196 height 24
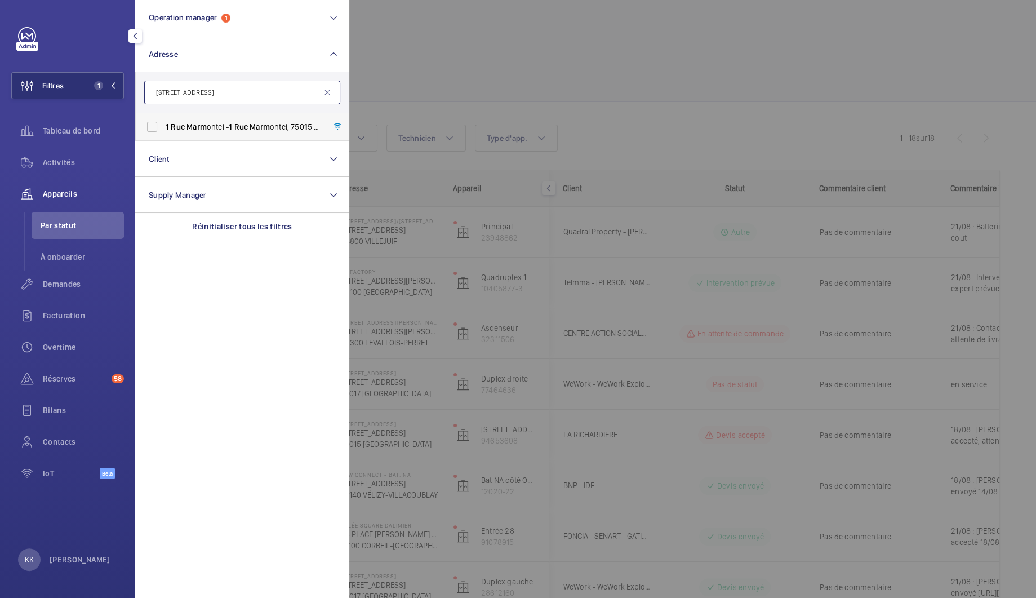
type input "1 rue marm"
click at [212, 125] on span "1 Rue Marm ontel - 1 Rue Marm ontel, 750 1 5 PARIS, PARIS 750 1 5" at bounding box center [243, 126] width 155 height 11
click at [163, 125] on input "1 Rue Marm ontel - 1 Rue Marm ontel, 750 1 5 PARIS, PARIS 750 1 5" at bounding box center [152, 127] width 23 height 23
checkbox input "true"
click at [381, 51] on div at bounding box center [867, 299] width 1036 height 598
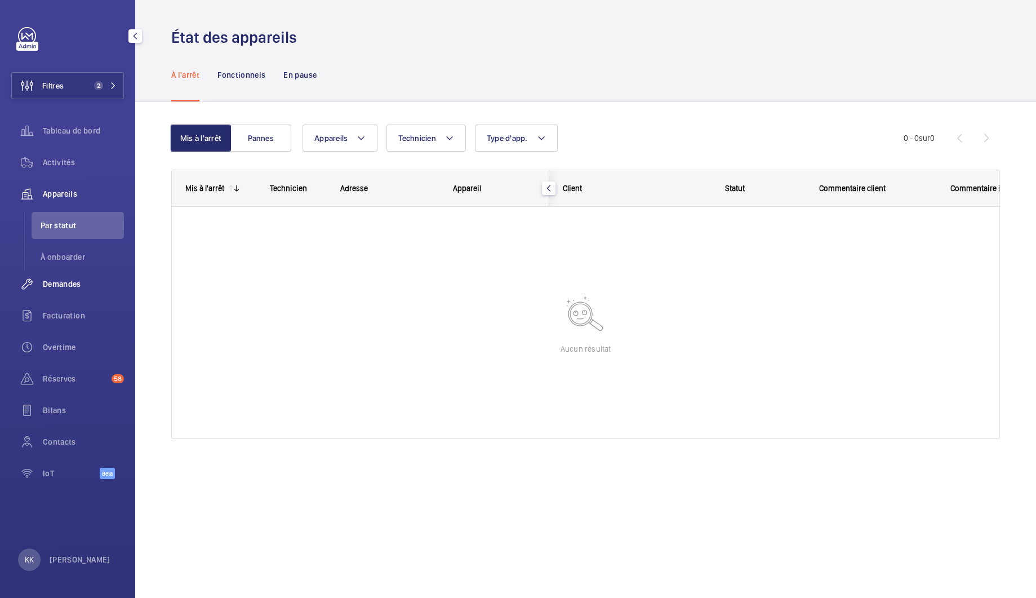
click at [87, 280] on span "Demandes" at bounding box center [83, 283] width 81 height 11
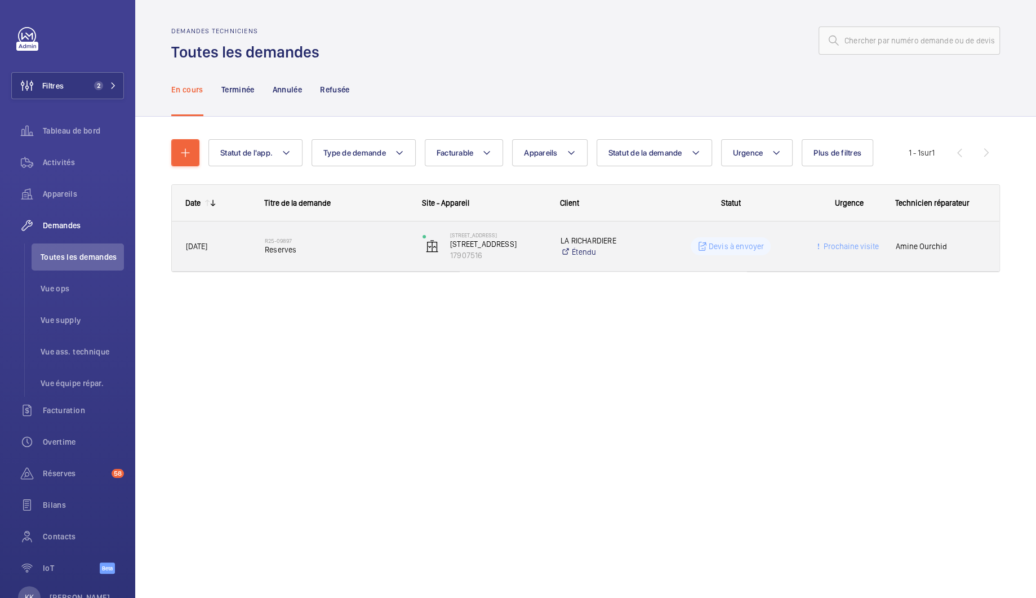
click at [276, 254] on span "Reserves" at bounding box center [336, 249] width 143 height 11
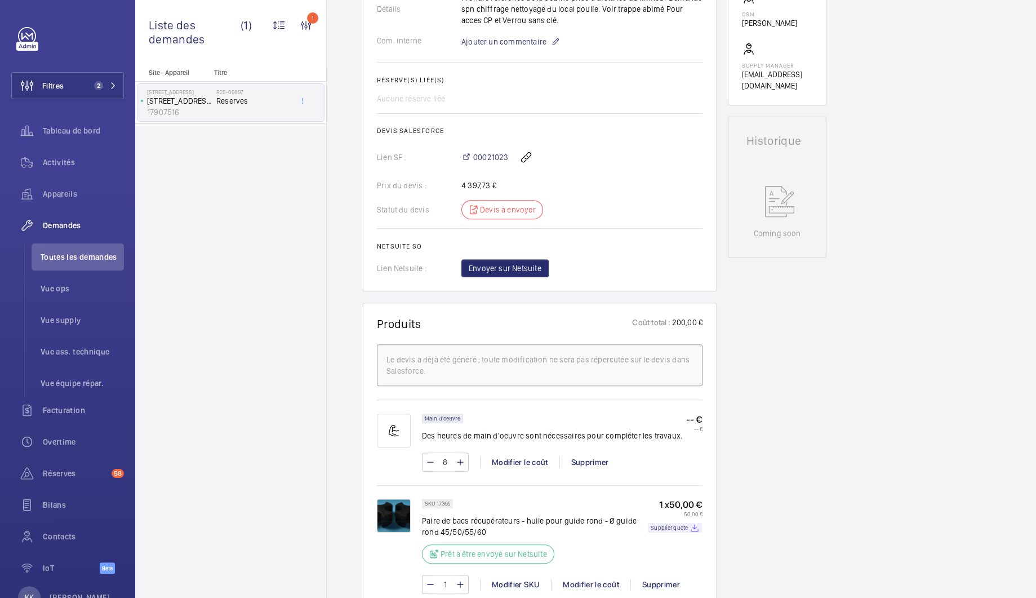
scroll to position [361, 0]
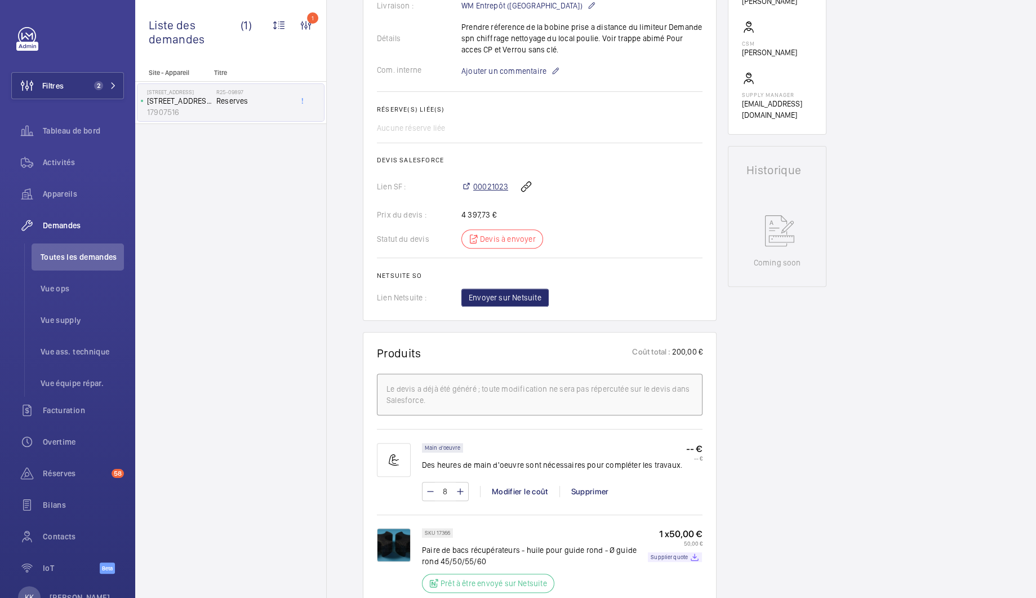
click at [479, 189] on span "00021023" at bounding box center [490, 186] width 35 height 11
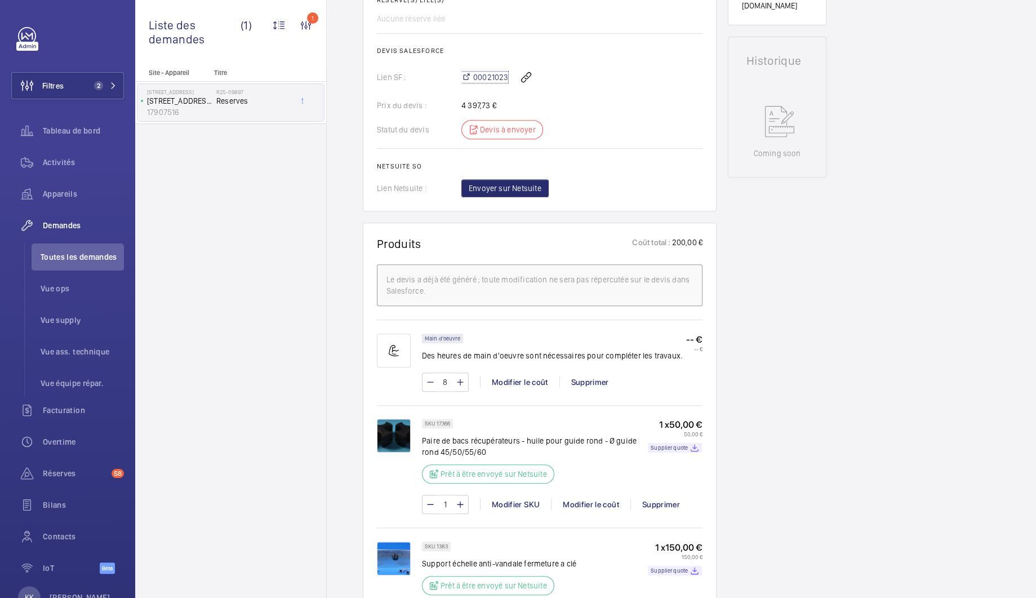
scroll to position [174, 0]
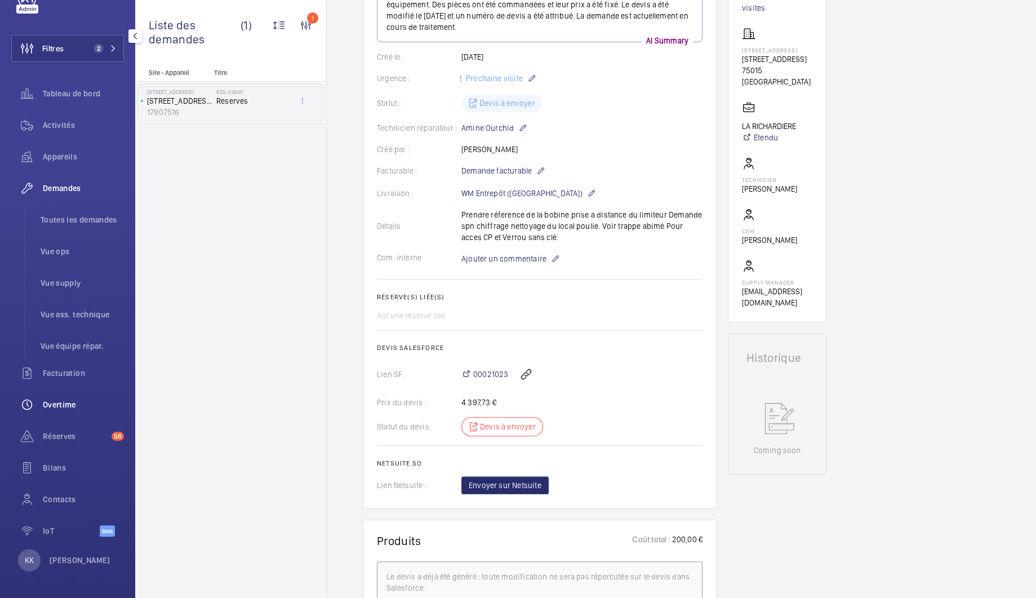
click at [68, 437] on span "Réserves" at bounding box center [75, 436] width 64 height 11
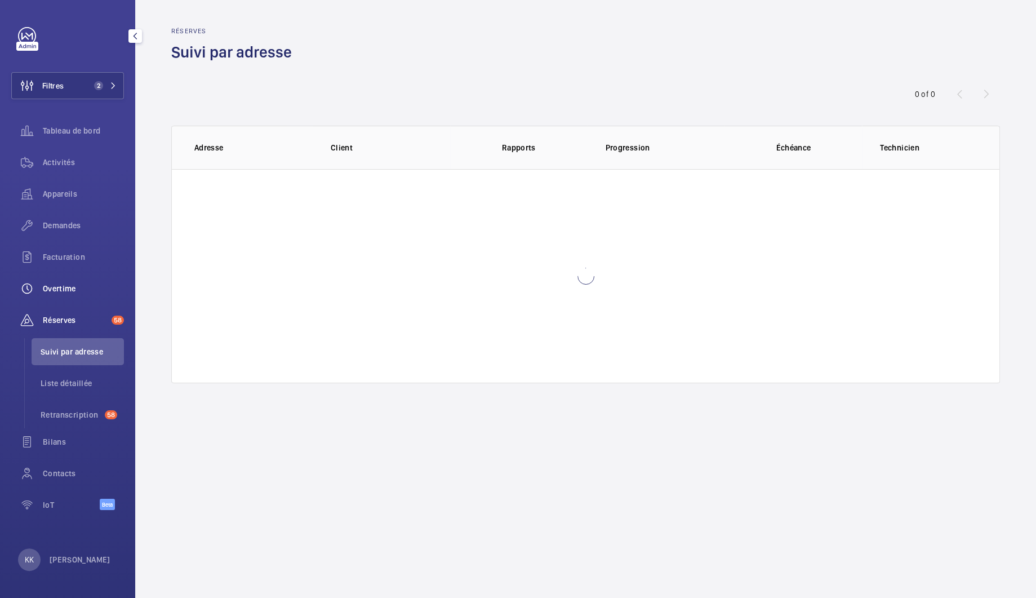
scroll to position [1, 0]
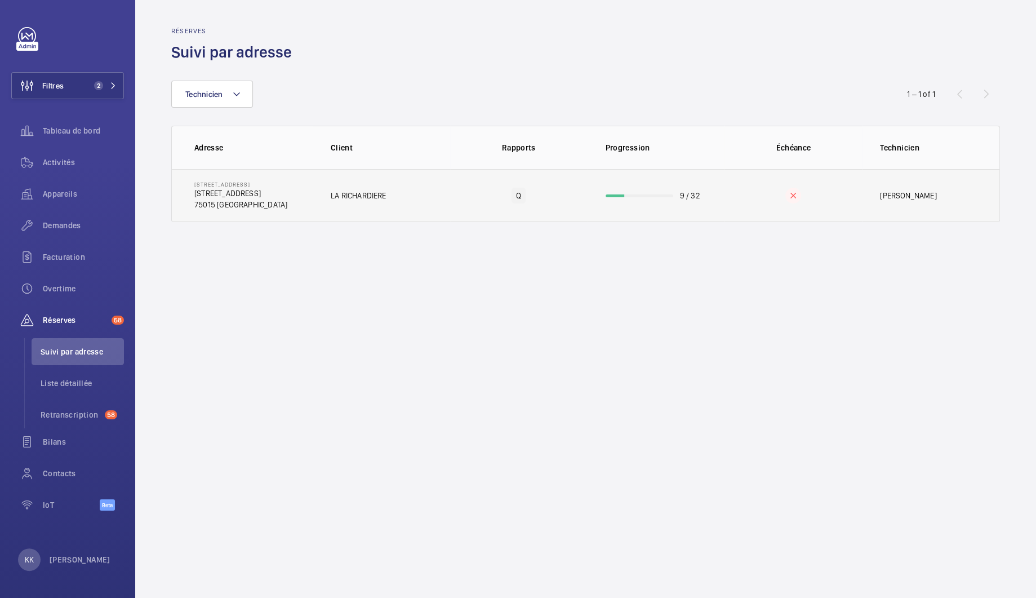
click at [238, 193] on p "1 Rue Marmontel, 75015 PARIS" at bounding box center [240, 193] width 93 height 11
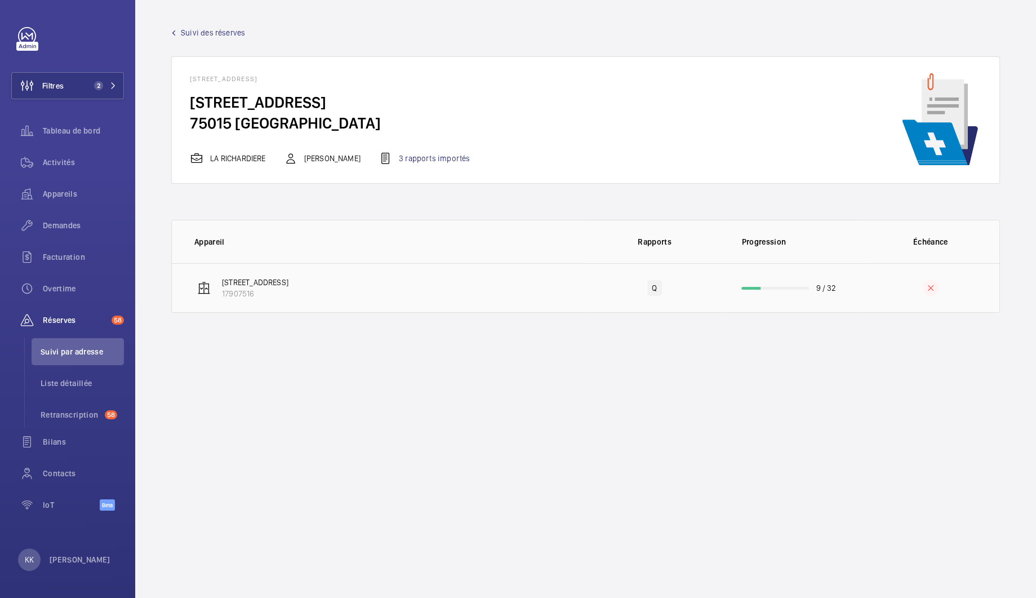
click at [393, 280] on td "1 rue Marmontel 17907516" at bounding box center [379, 288] width 414 height 50
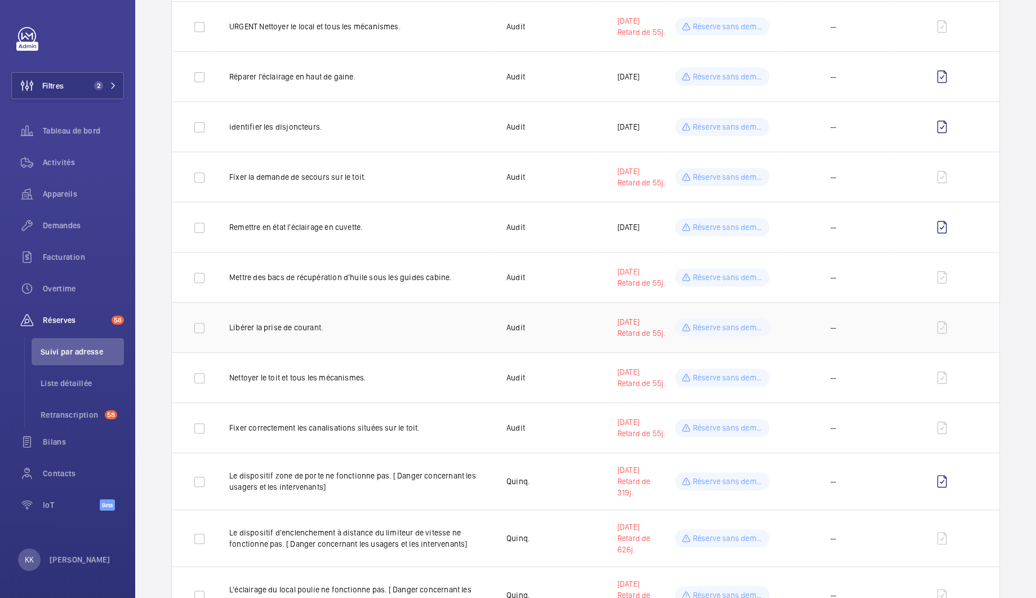
scroll to position [389, 0]
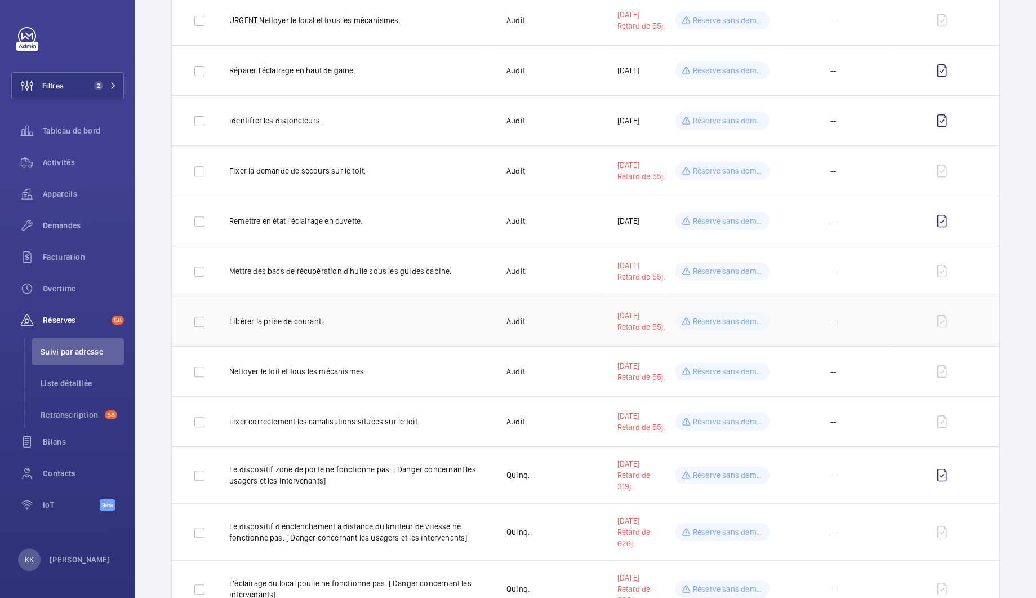
click at [300, 327] on td "Libérer la prise de courant." at bounding box center [349, 321] width 277 height 50
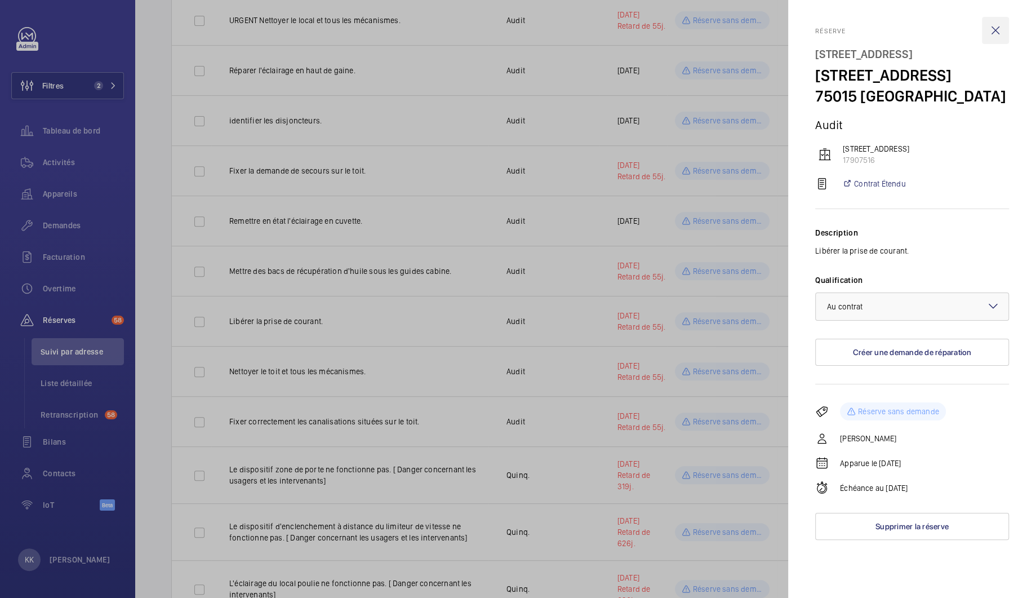
click at [995, 32] on wm-front-icon-button at bounding box center [995, 30] width 27 height 27
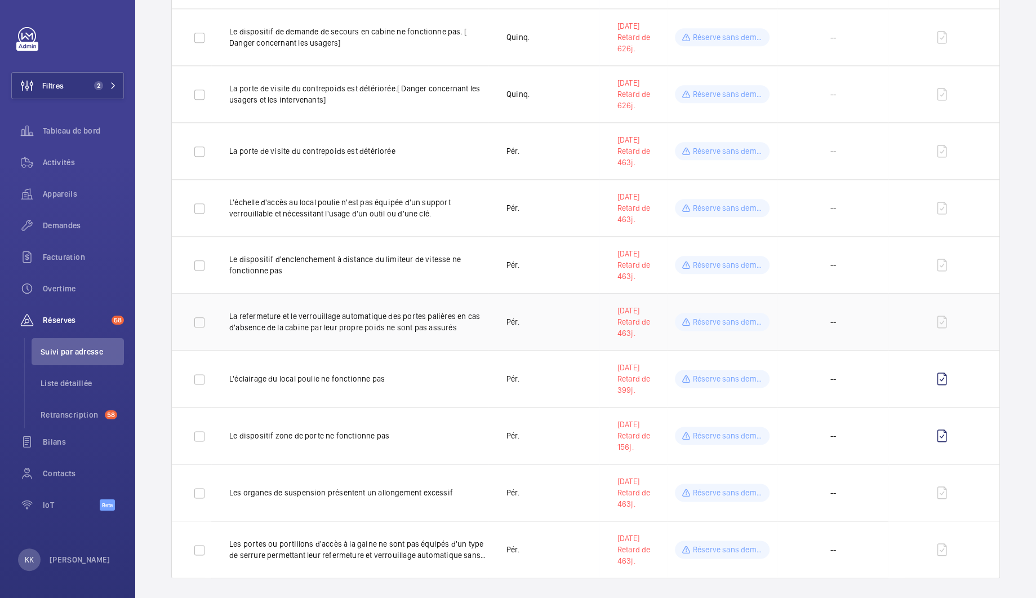
scroll to position [0, 0]
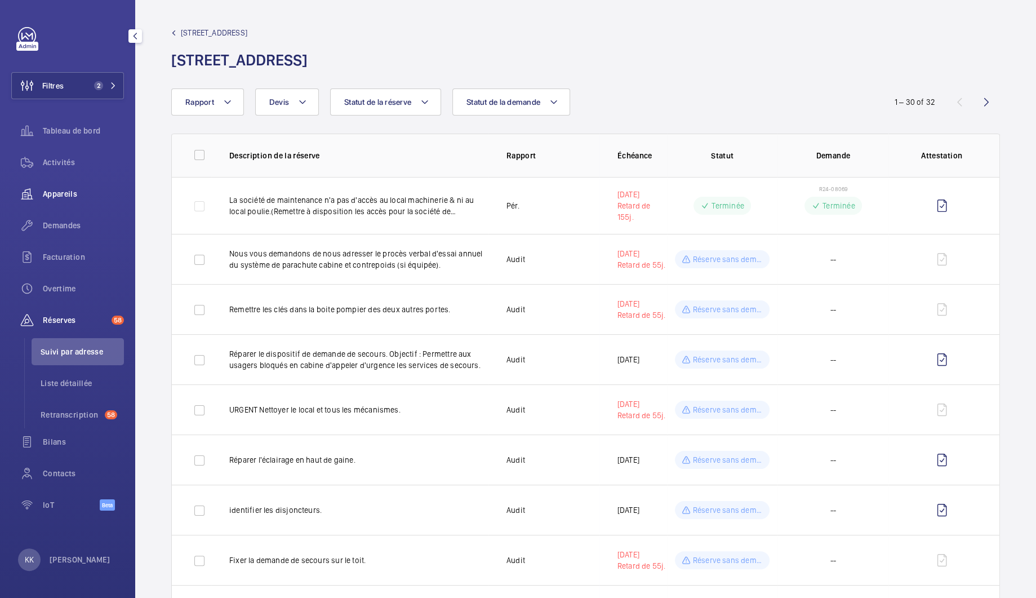
click at [59, 195] on span "Appareils" at bounding box center [83, 193] width 81 height 11
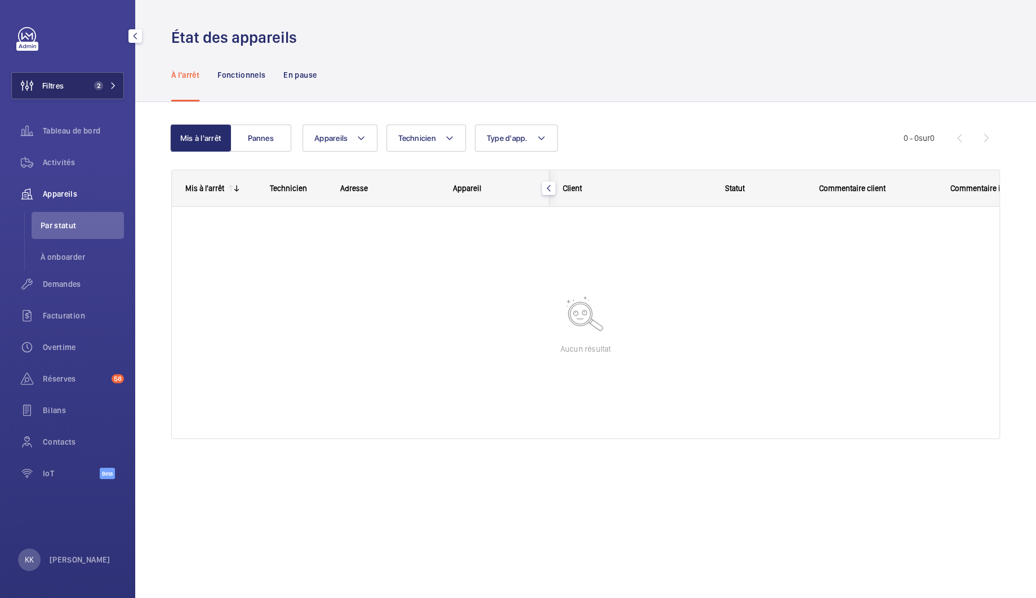
click at [103, 94] on button "Filtres 2" at bounding box center [67, 85] width 113 height 27
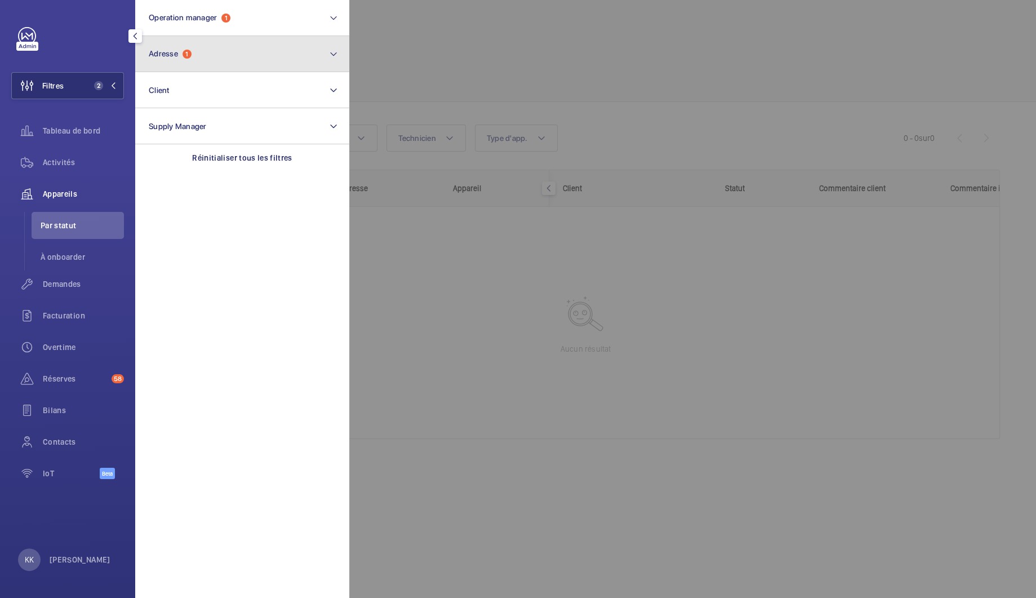
click at [194, 56] on button "Adresse 1" at bounding box center [242, 54] width 214 height 36
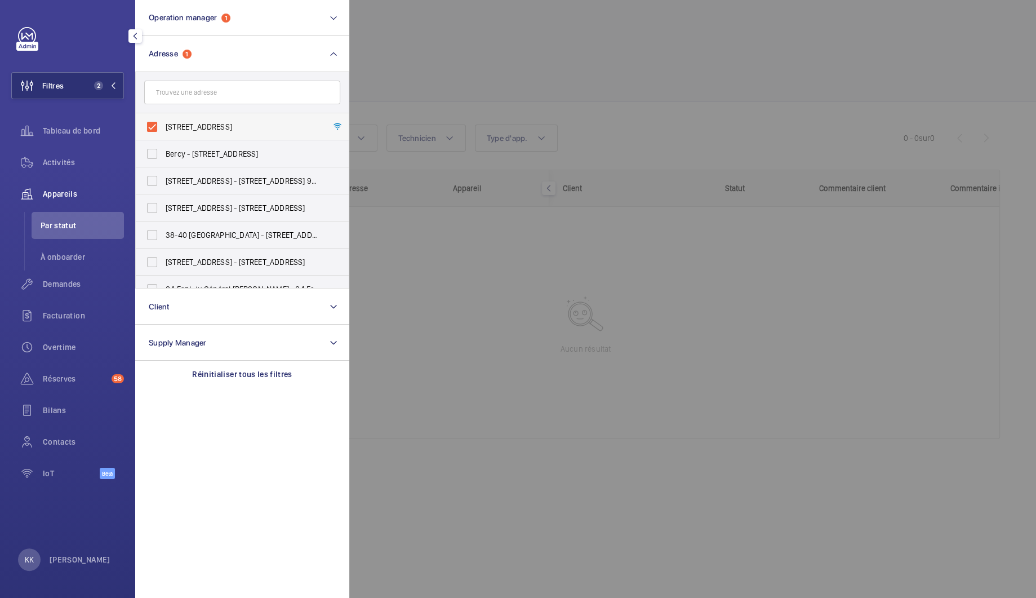
click at [151, 126] on label "1 Rue Marmontel - 1 Rue Marmontel, 75015 PARIS, PARIS 75015" at bounding box center [234, 126] width 196 height 27
click at [151, 126] on input "1 Rue Marmontel - 1 Rue Marmontel, 75015 PARIS, PARIS 75015" at bounding box center [152, 127] width 23 height 23
checkbox input "false"
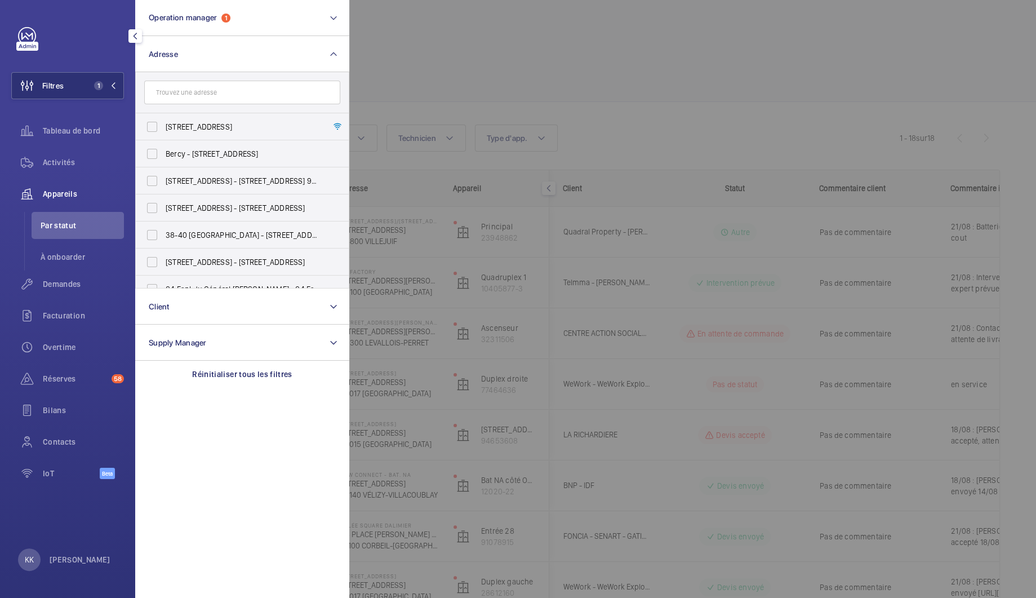
click at [382, 17] on div at bounding box center [867, 299] width 1036 height 598
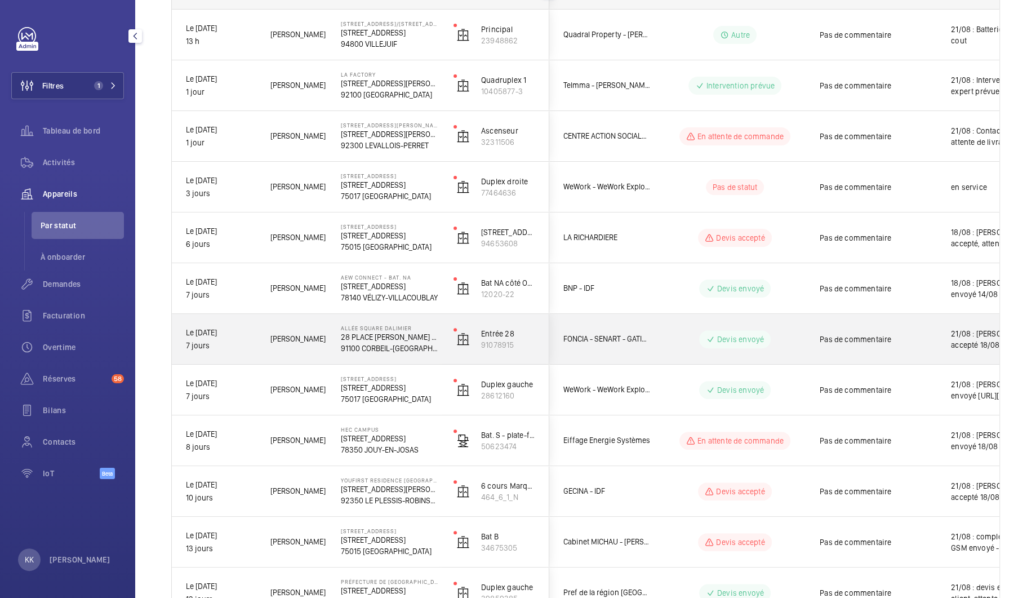
scroll to position [238, 0]
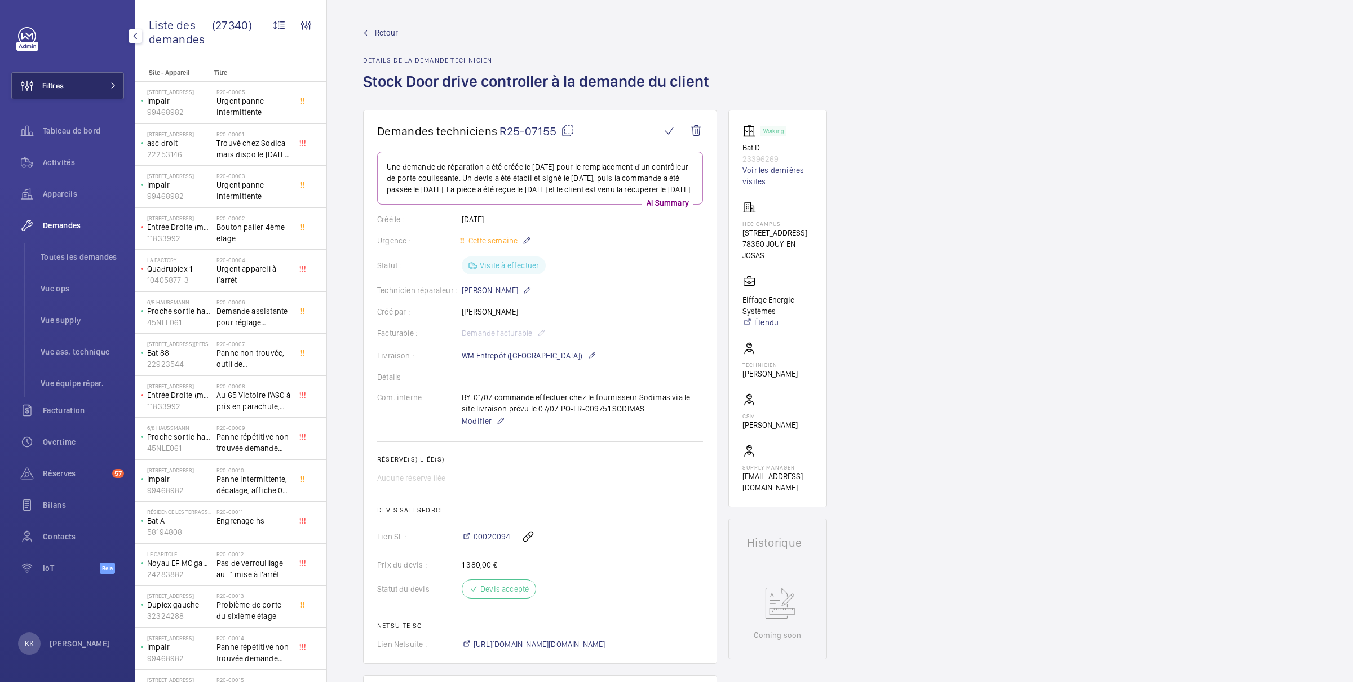
click at [74, 85] on button "Filtres" at bounding box center [67, 85] width 113 height 27
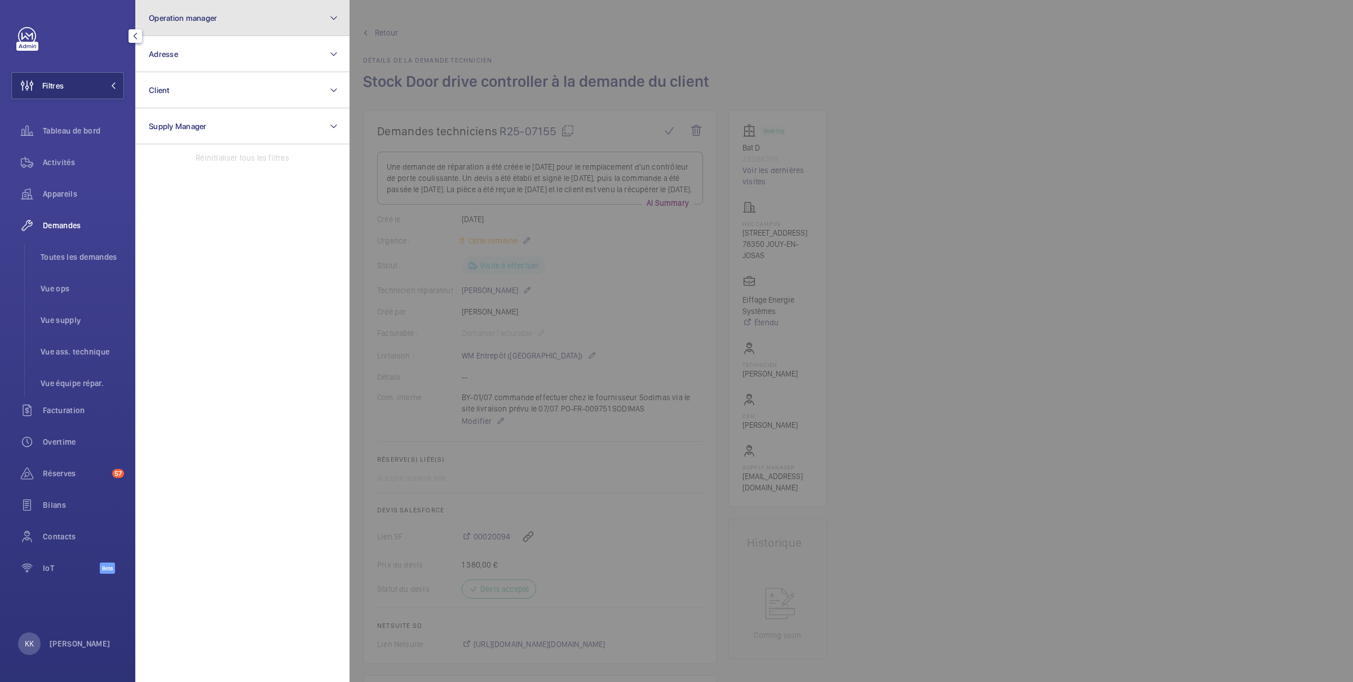
click at [188, 33] on button "Operation manager" at bounding box center [242, 18] width 214 height 36
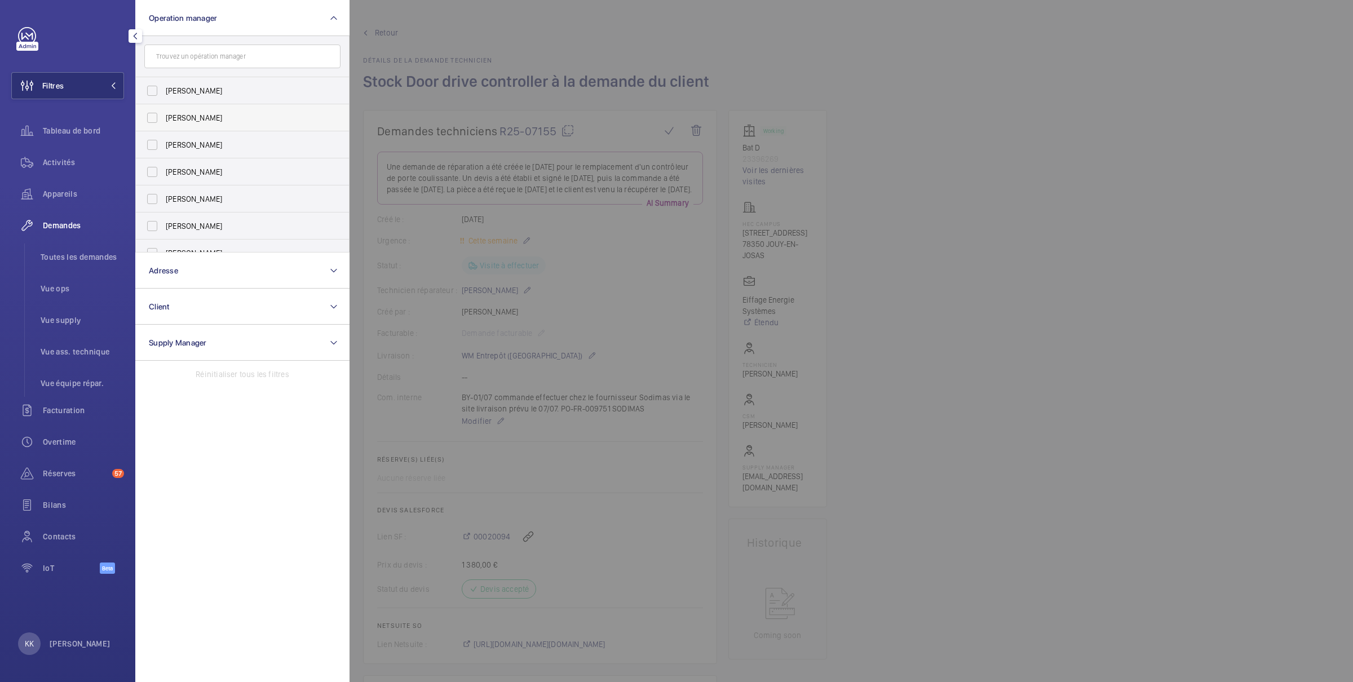
click at [191, 114] on span "Zohra Hamdani" at bounding box center [243, 117] width 155 height 11
click at [163, 114] on input "Zohra Hamdani" at bounding box center [152, 118] width 23 height 23
checkbox input "true"
click at [44, 191] on span "Appareils" at bounding box center [83, 193] width 81 height 11
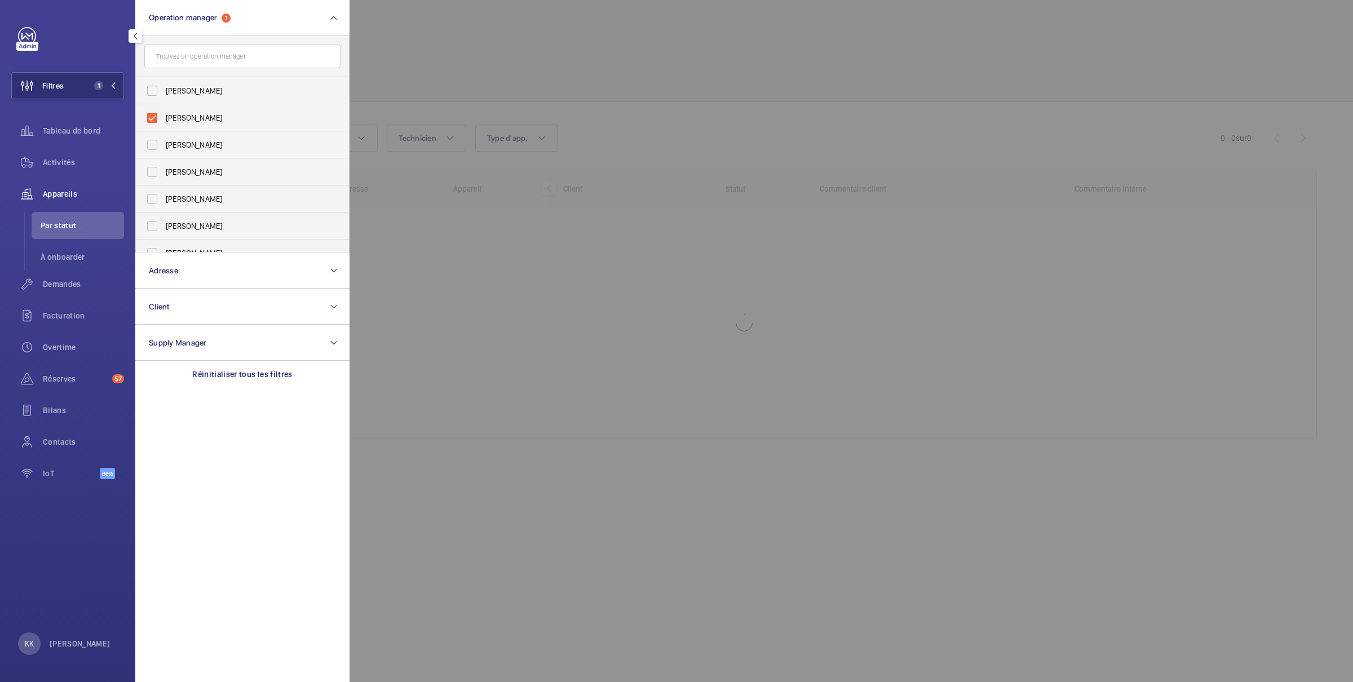
click at [551, 48] on div at bounding box center [1025, 341] width 1353 height 682
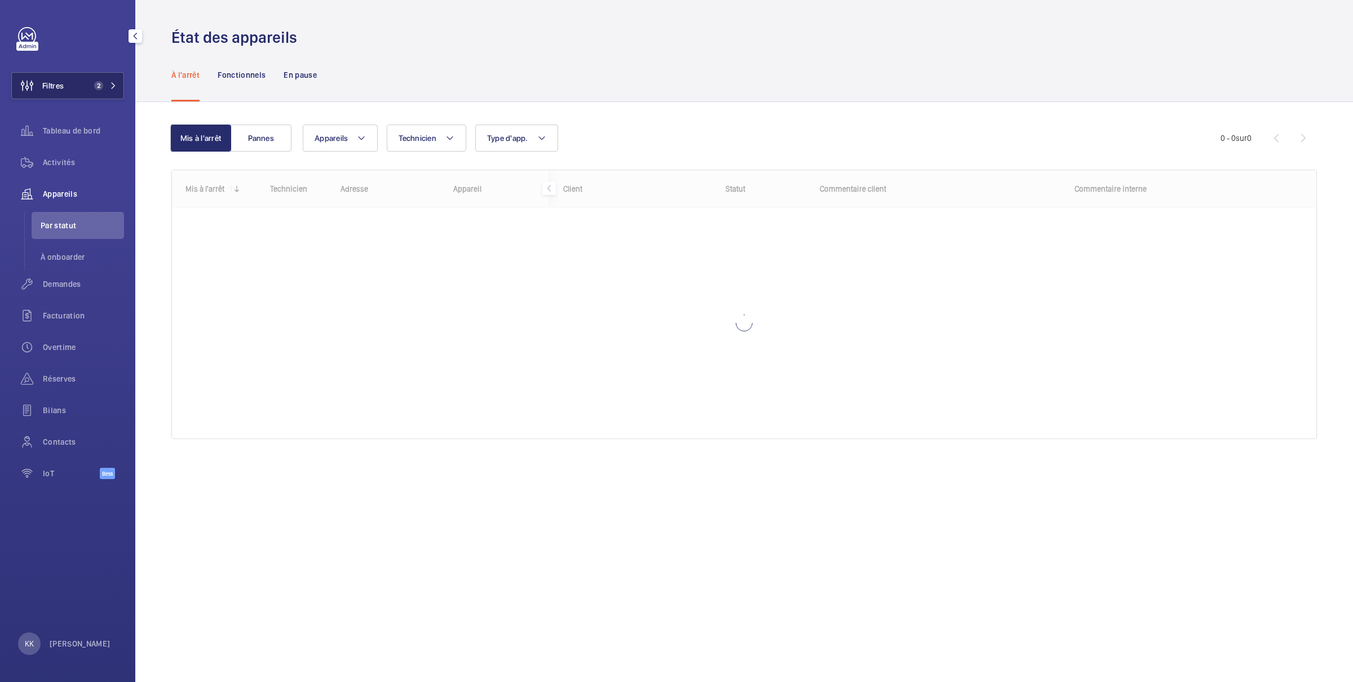
click at [50, 85] on span "Filtres" at bounding box center [52, 85] width 21 height 11
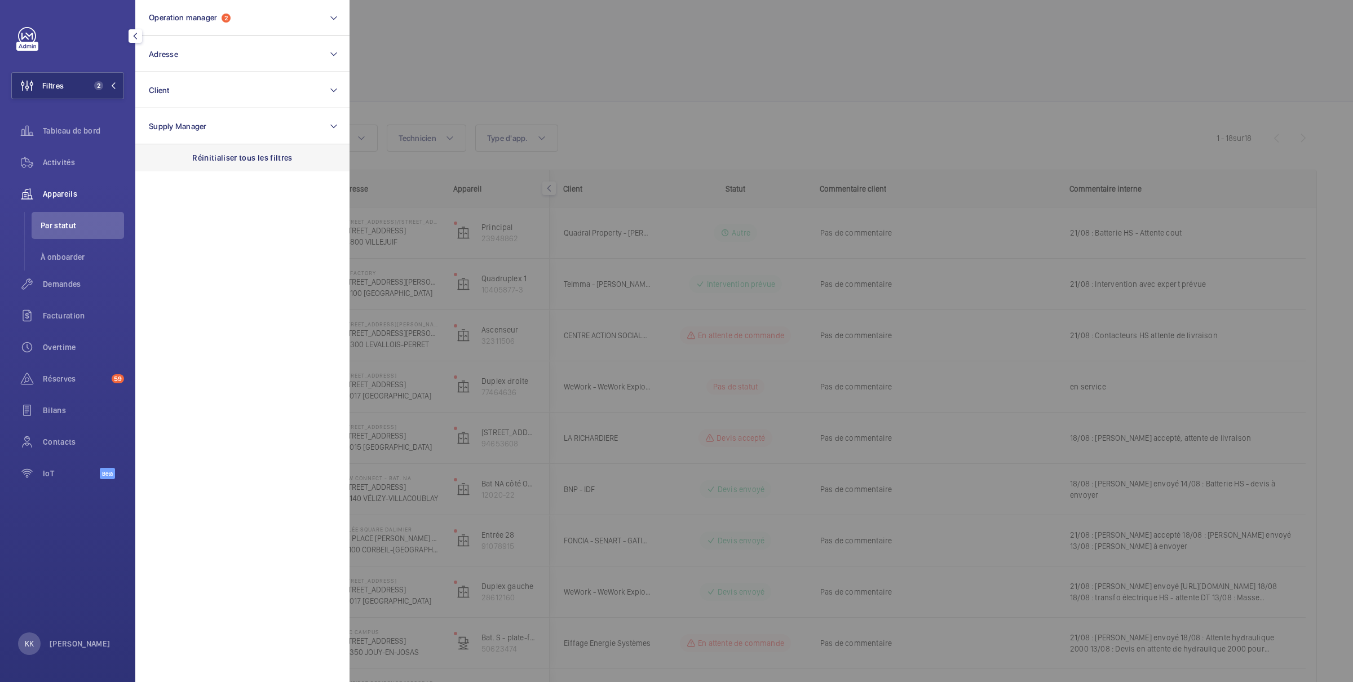
click at [224, 161] on p "Réinitialiser tous les filtres" at bounding box center [242, 157] width 100 height 11
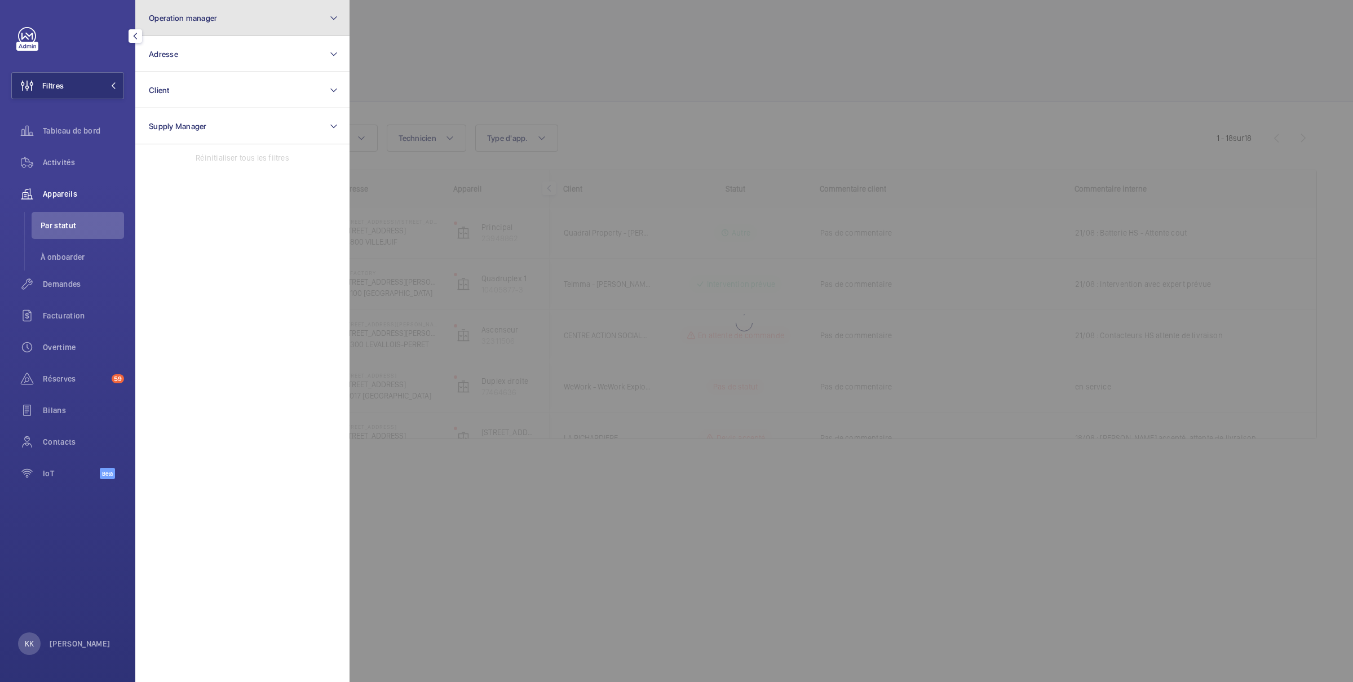
click at [217, 22] on button "Operation manager" at bounding box center [242, 18] width 214 height 36
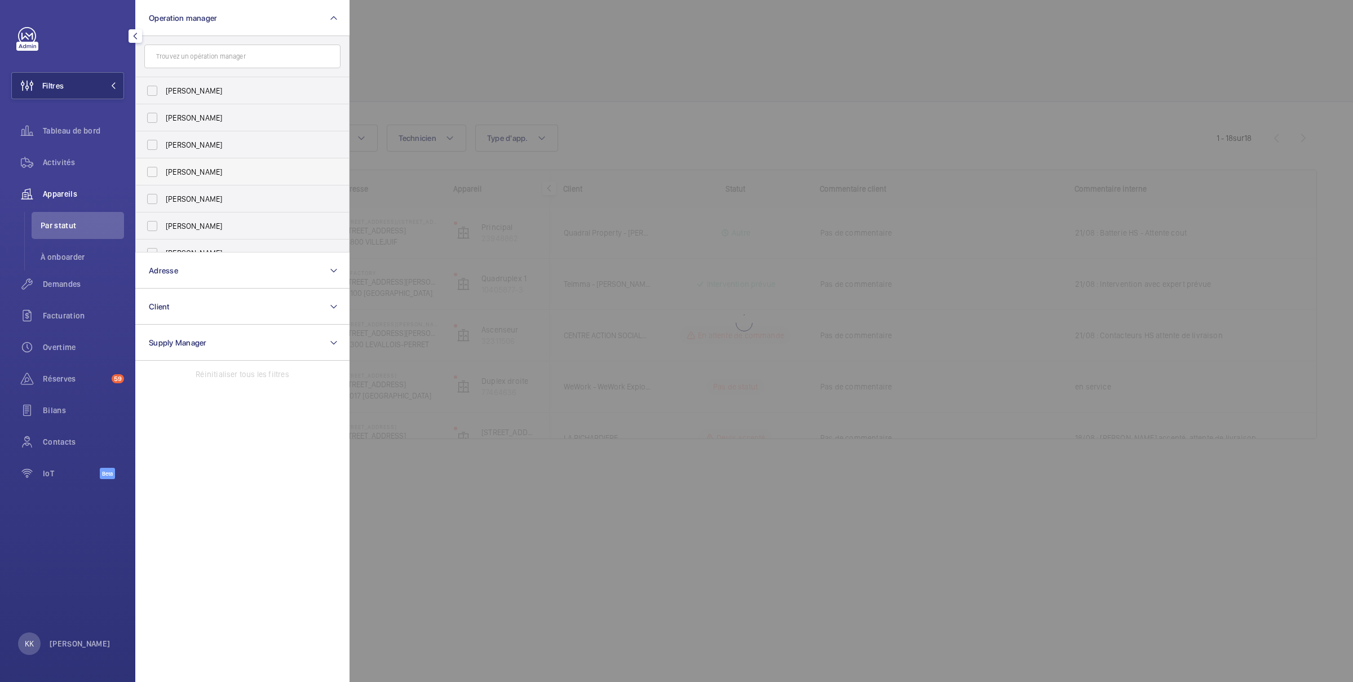
click at [171, 168] on span "[PERSON_NAME]" at bounding box center [243, 171] width 155 height 11
click at [163, 168] on input "[PERSON_NAME]" at bounding box center [152, 172] width 23 height 23
checkbox input "true"
click at [73, 128] on span "Tableau de bord" at bounding box center [83, 130] width 81 height 11
click at [569, 32] on div at bounding box center [1025, 341] width 1353 height 682
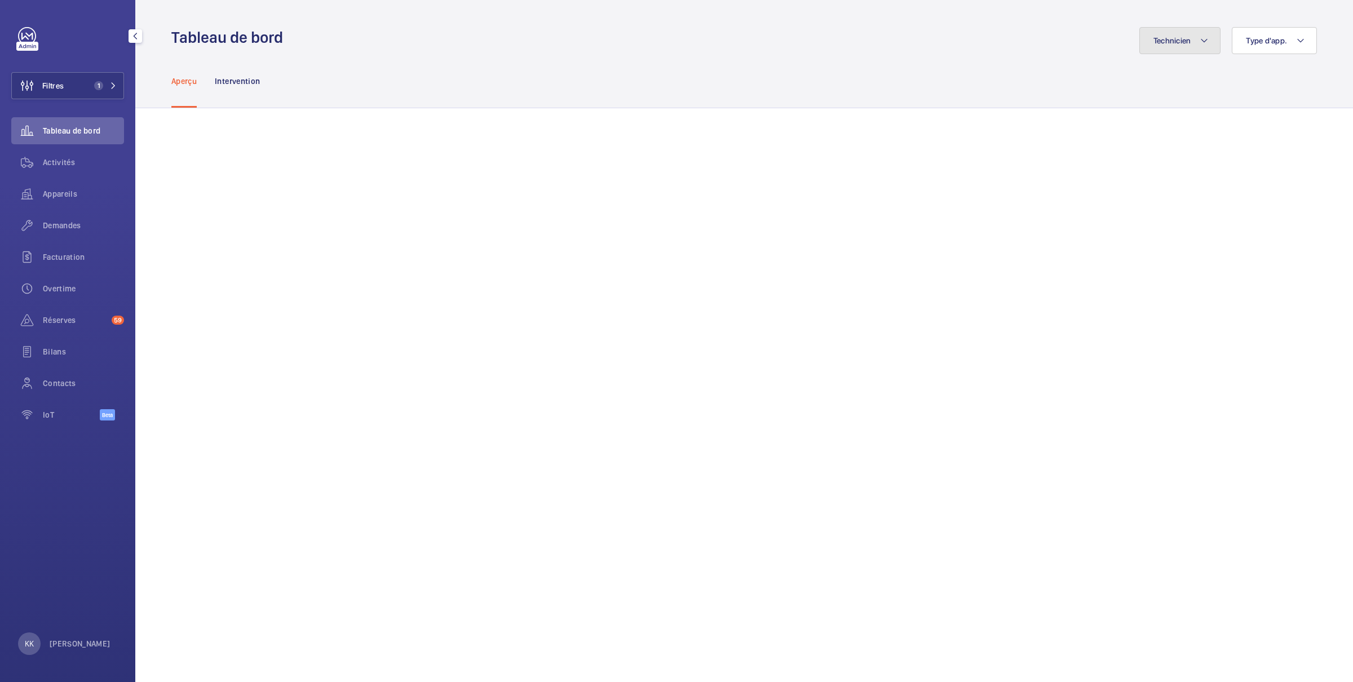
click at [1163, 51] on button "Technicien" at bounding box center [1180, 40] width 82 height 27
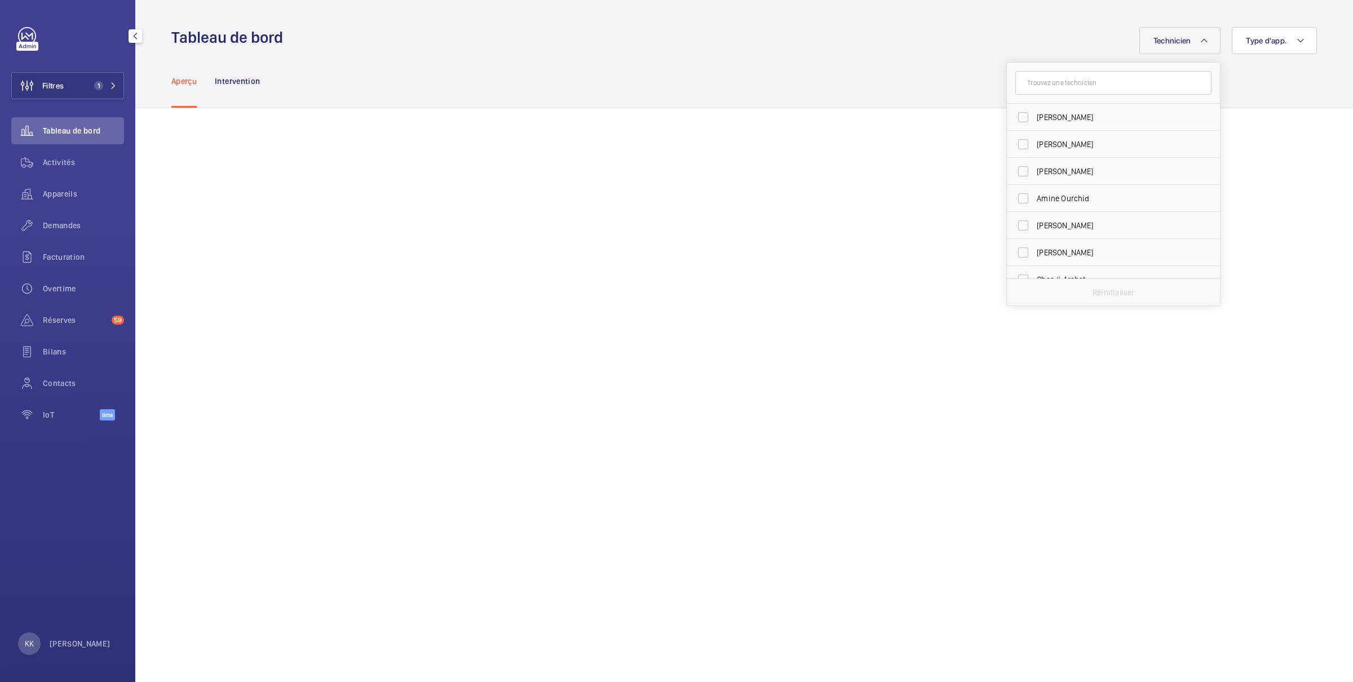
click at [1136, 87] on input "text" at bounding box center [1113, 83] width 196 height 24
type input "wille"
click at [1097, 123] on span "Willème Joassaint" at bounding box center [1113, 117] width 155 height 11
click at [1034, 123] on input "Willème Joassaint" at bounding box center [1023, 117] width 23 height 23
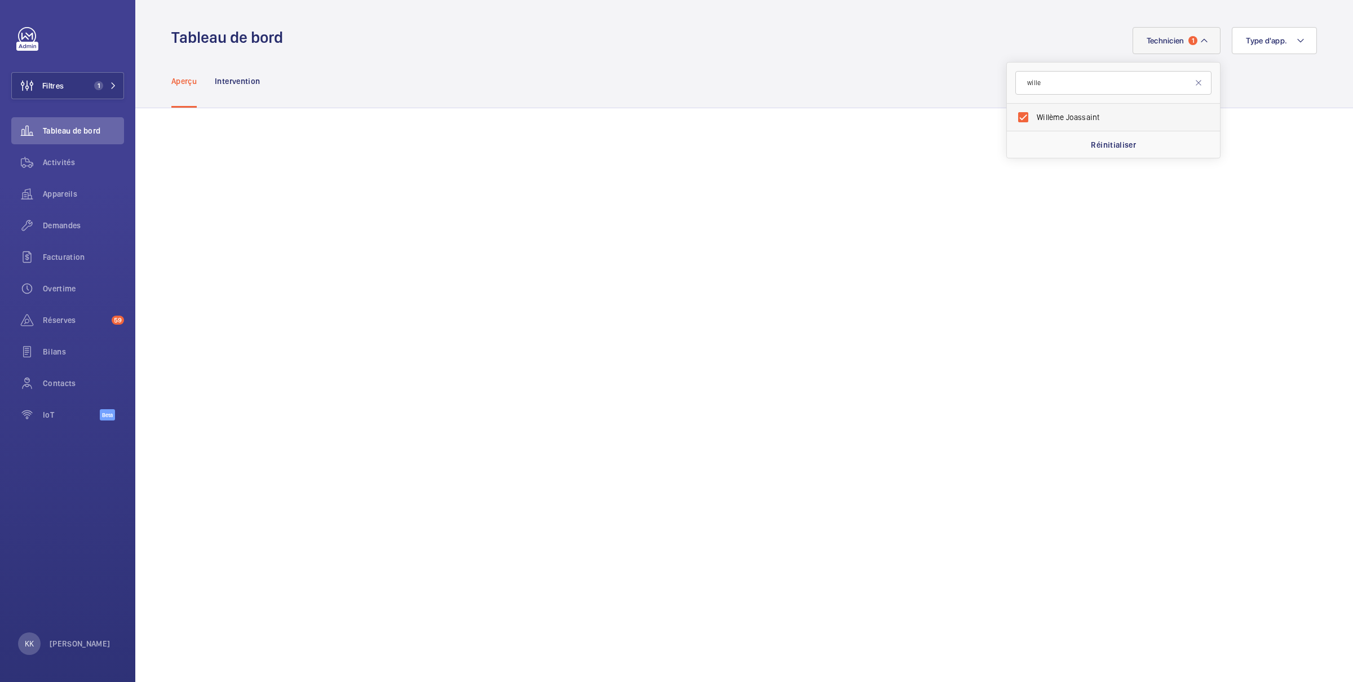
click at [1019, 113] on label "Willème Joassaint" at bounding box center [1105, 117] width 196 height 27
click at [1019, 113] on input "Willème Joassaint" at bounding box center [1023, 117] width 23 height 23
checkbox input "false"
drag, startPoint x: 1035, startPoint y: 88, endPoint x: 1015, endPoint y: 86, distance: 20.5
click at [1015, 86] on input "wille" at bounding box center [1113, 83] width 196 height 24
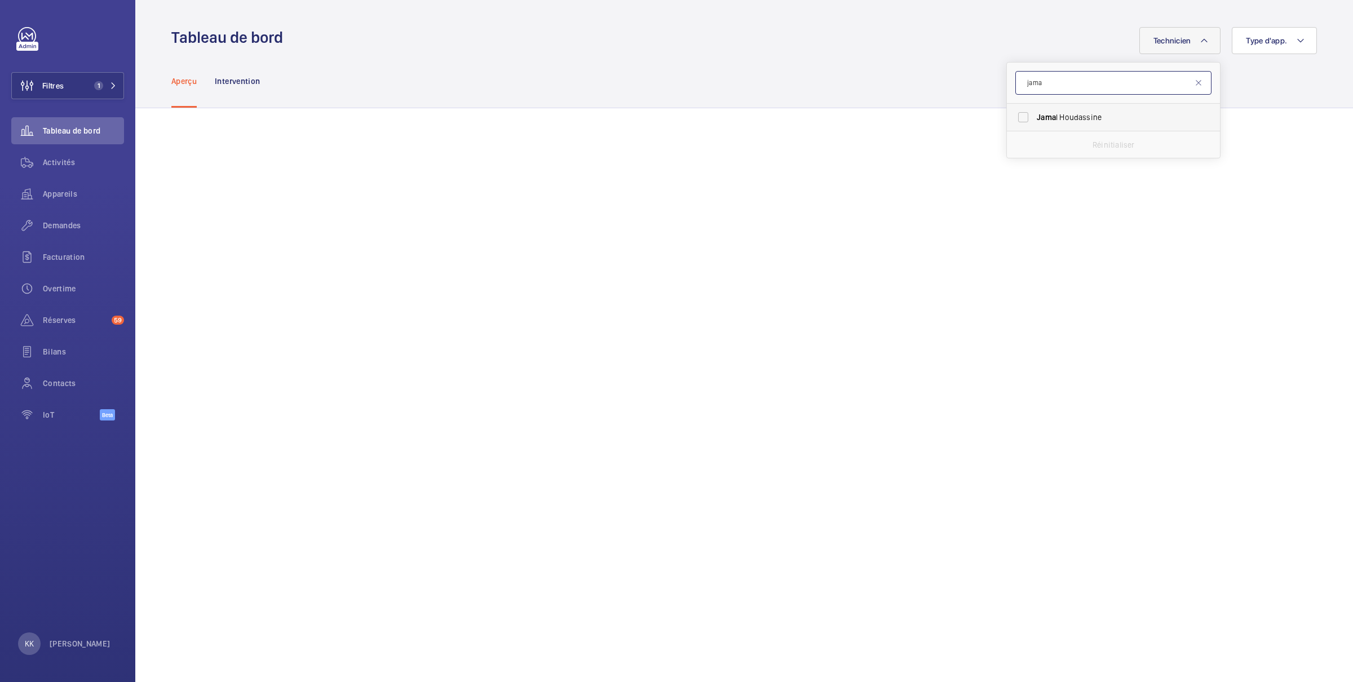
type input "jama"
click at [1053, 117] on span "Jama l Houdassine" at bounding box center [1113, 117] width 155 height 11
click at [1034, 117] on input "Jama l Houdassine" at bounding box center [1023, 117] width 23 height 23
checkbox input "true"
drag, startPoint x: 1038, startPoint y: 87, endPoint x: 1013, endPoint y: 89, distance: 24.3
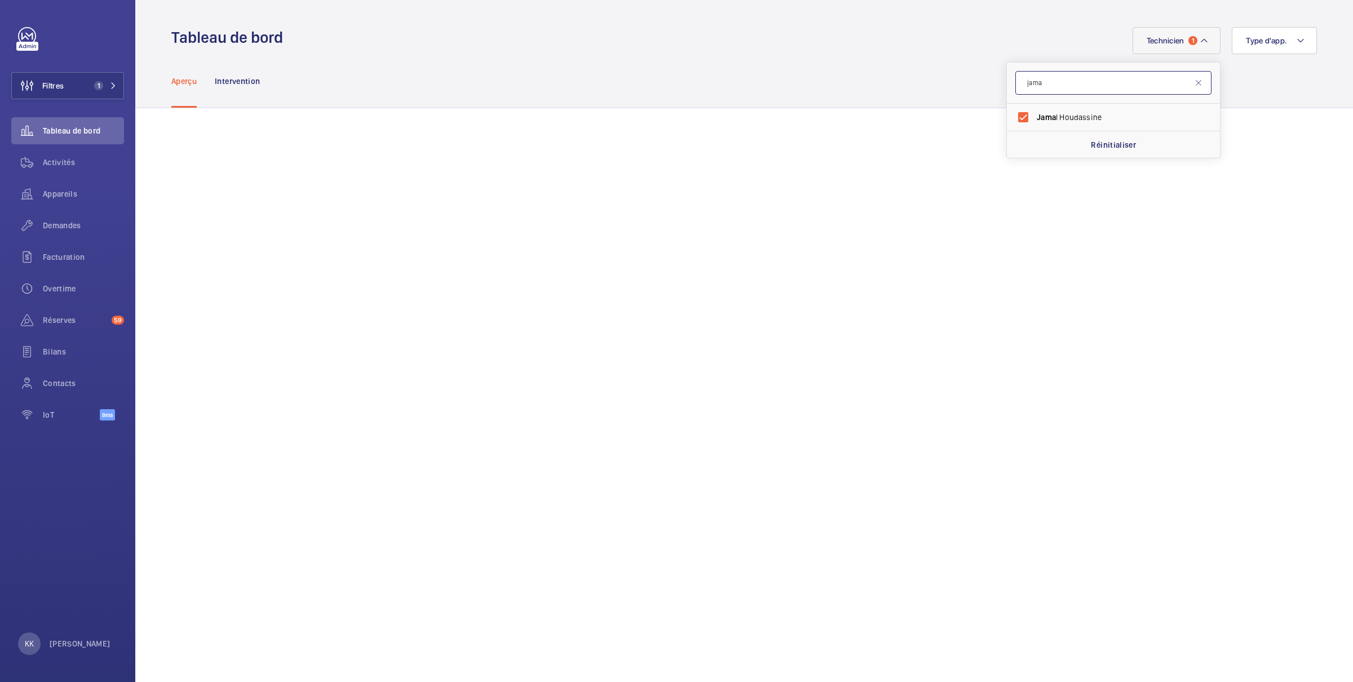
click at [1007, 88] on form "jama" at bounding box center [1113, 83] width 213 height 41
drag, startPoint x: 1026, startPoint y: 88, endPoint x: 999, endPoint y: 85, distance: 27.2
click at [1007, 85] on form "jama" at bounding box center [1113, 83] width 213 height 41
type input "ismail"
click at [1042, 120] on span "Ismail" at bounding box center [1065, 117] width 59 height 9
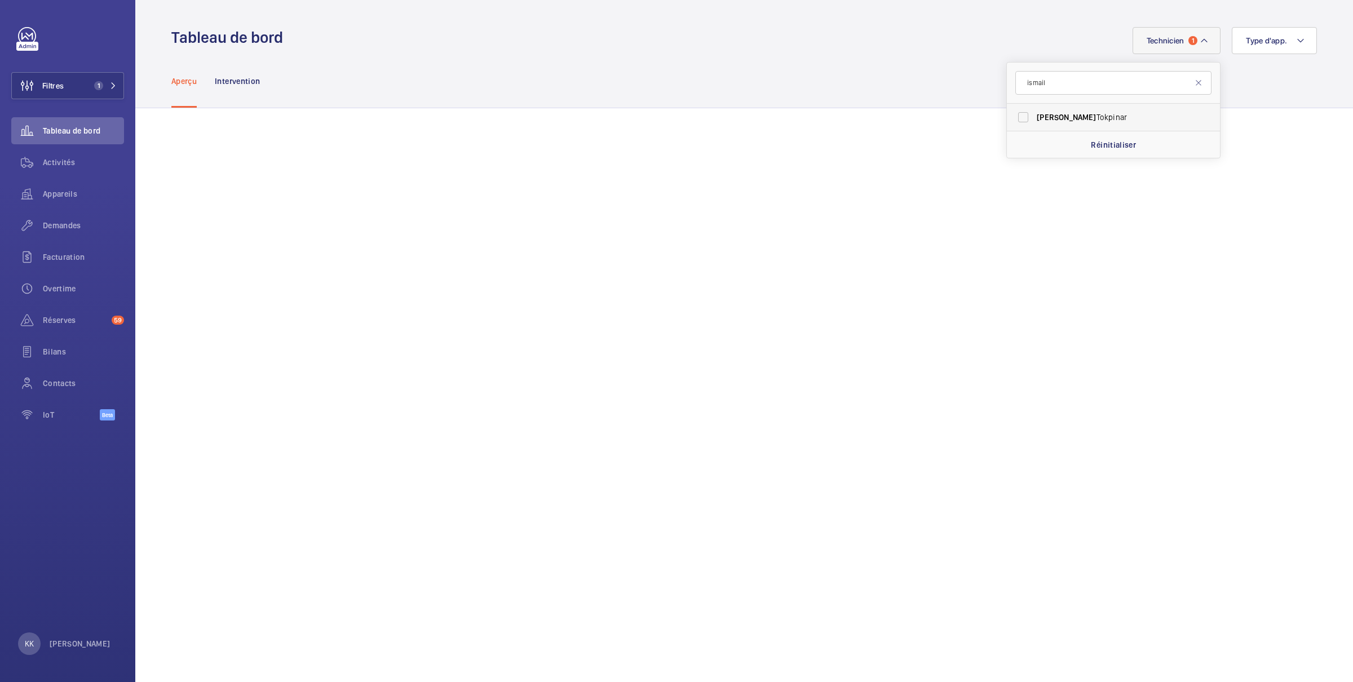
click at [1034, 120] on input "Ismail Tokpinar" at bounding box center [1023, 117] width 23 height 23
checkbox input "true"
drag, startPoint x: 1041, startPoint y: 86, endPoint x: 937, endPoint y: 77, distance: 105.2
click at [1179, 51] on button "Technicien 2" at bounding box center [1176, 40] width 88 height 27
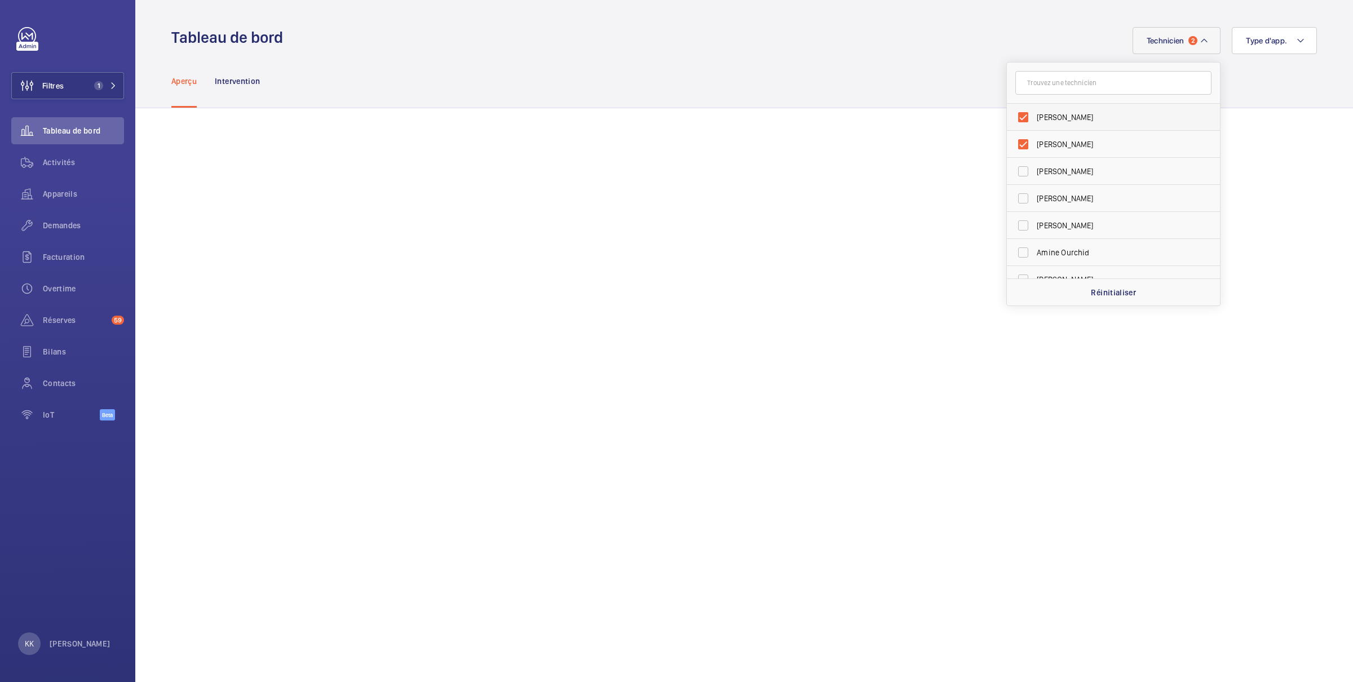
click at [1053, 118] on span "Jamal Houdassine" at bounding box center [1113, 117] width 155 height 11
click at [1034, 118] on input "Jamal Houdassine" at bounding box center [1023, 117] width 23 height 23
checkbox input "false"
click at [1023, 112] on label "Ismail Tokpinar" at bounding box center [1105, 117] width 196 height 27
click at [1023, 112] on input "Ismail Tokpinar" at bounding box center [1023, 117] width 23 height 23
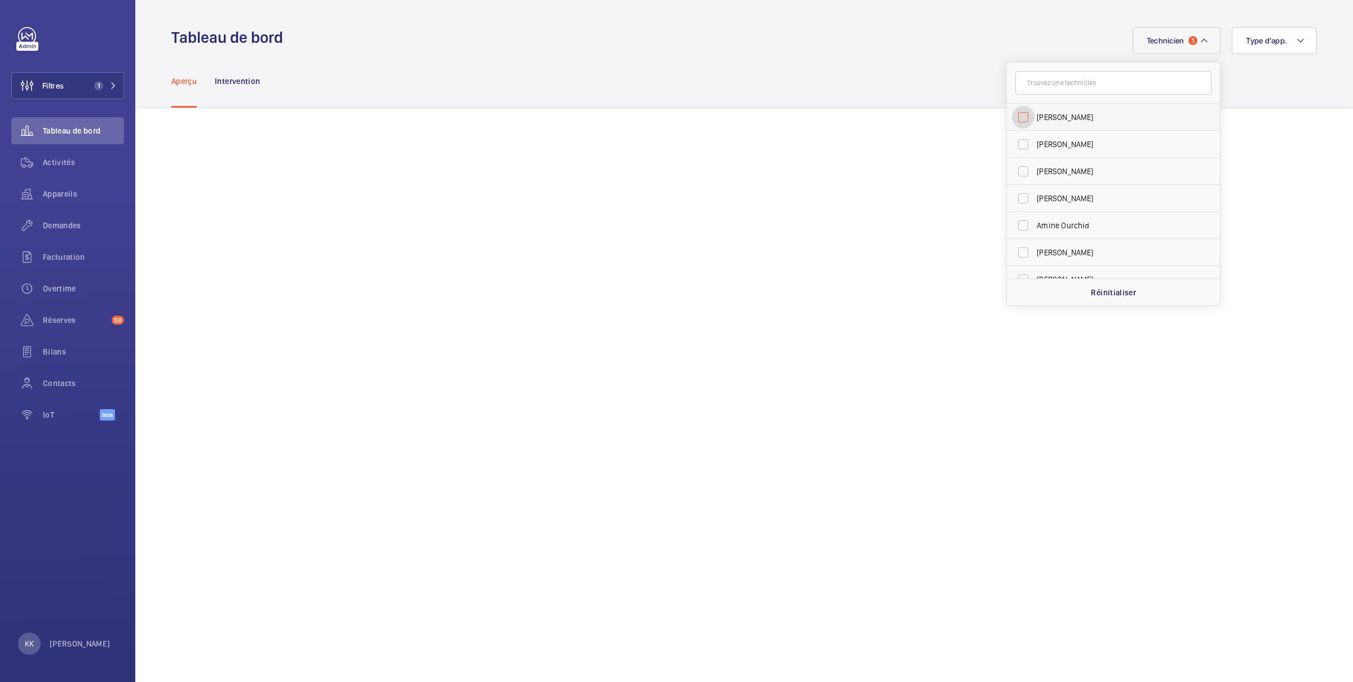
checkbox input "false"
click at [1020, 79] on input "text" at bounding box center [1113, 83] width 196 height 24
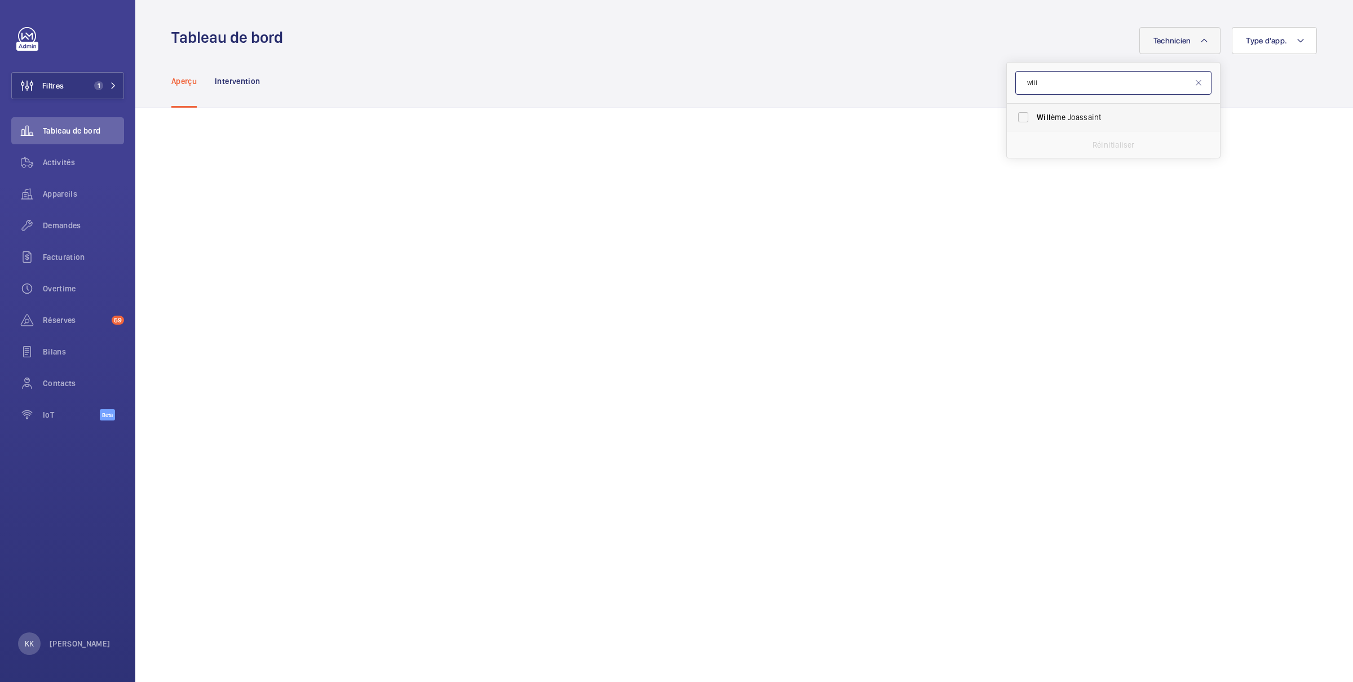
type input "will"
click at [1072, 122] on span "Will ème Joassaint" at bounding box center [1113, 117] width 155 height 11
click at [1034, 122] on input "Will ème Joassaint" at bounding box center [1023, 117] width 23 height 23
checkbox input "true"
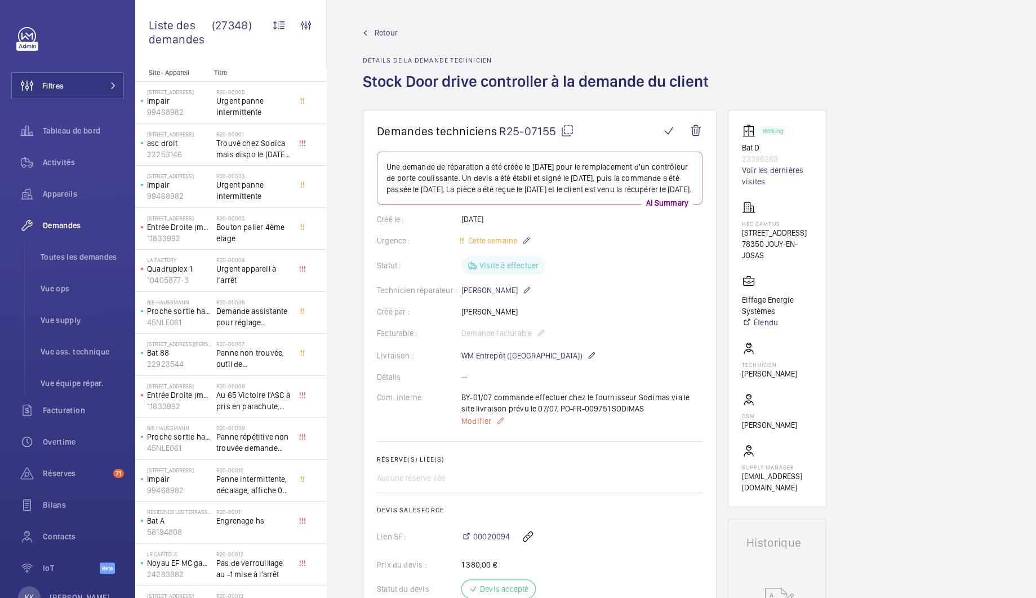
scroll to position [66, 0]
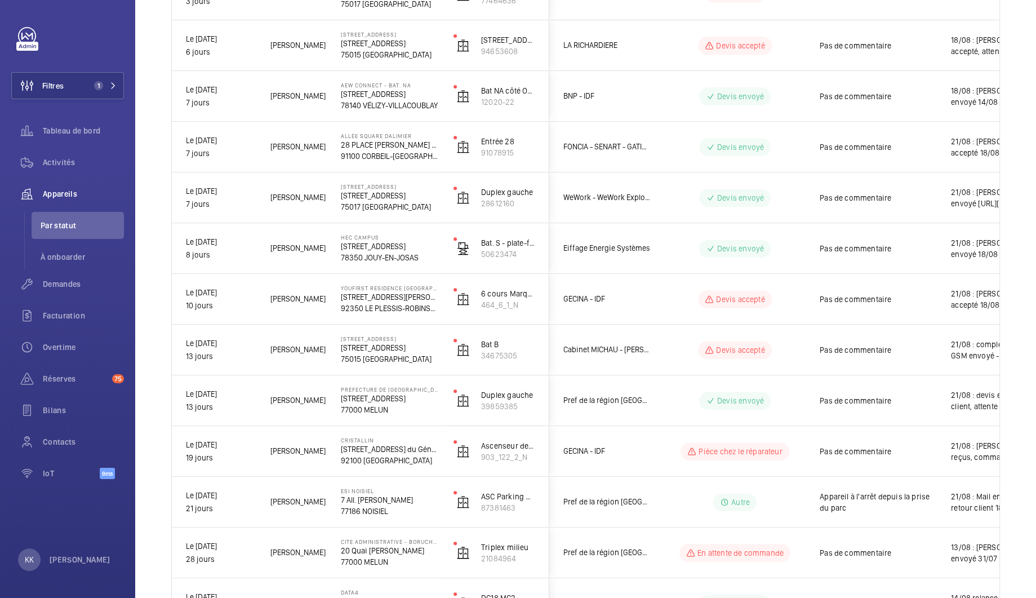
scroll to position [626, 0]
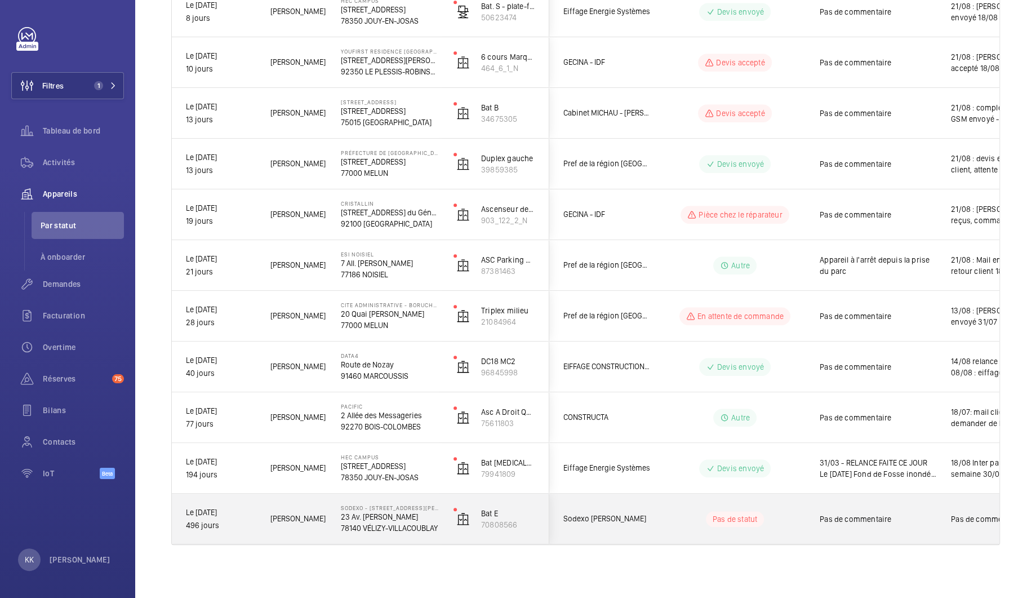
click at [348, 534] on div "SODEXO - [STREET_ADDRESS][PERSON_NAME] - SANTOS / DUMONT [STREET_ADDRESS] [PERS…" at bounding box center [383, 519] width 112 height 51
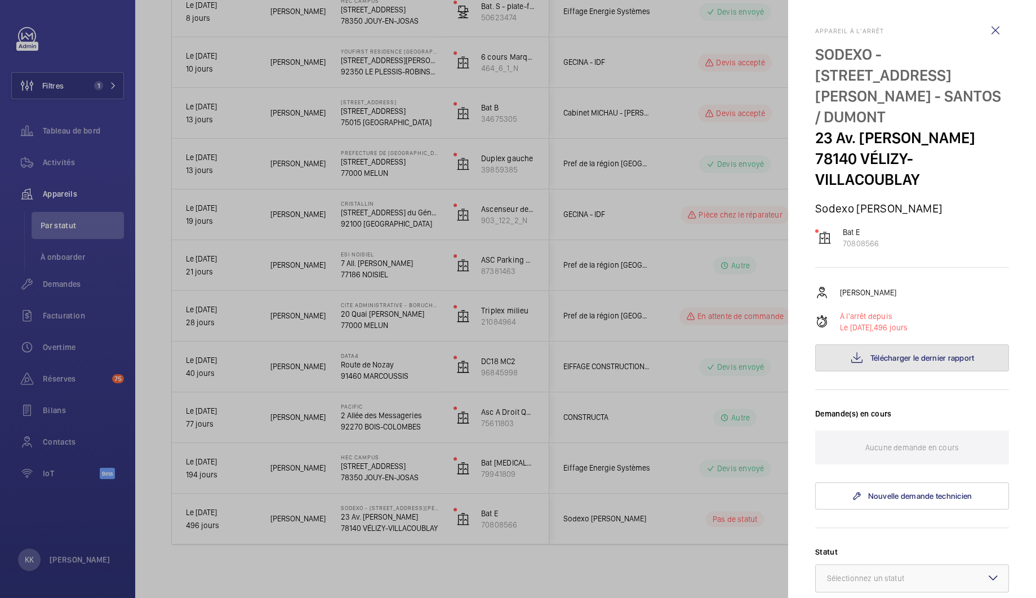
click at [863, 351] on mat-icon at bounding box center [857, 358] width 14 height 14
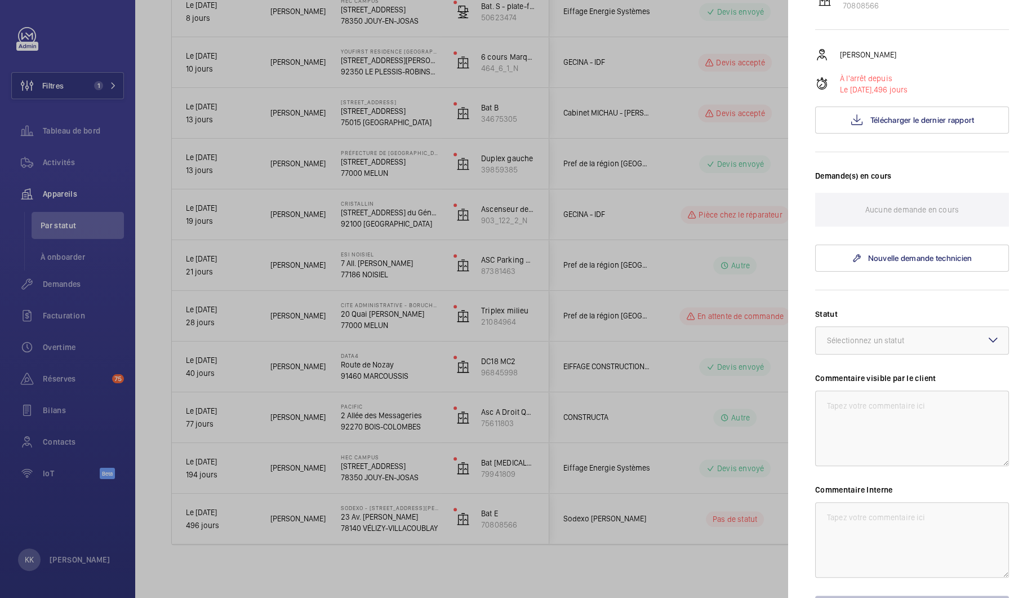
scroll to position [303, 0]
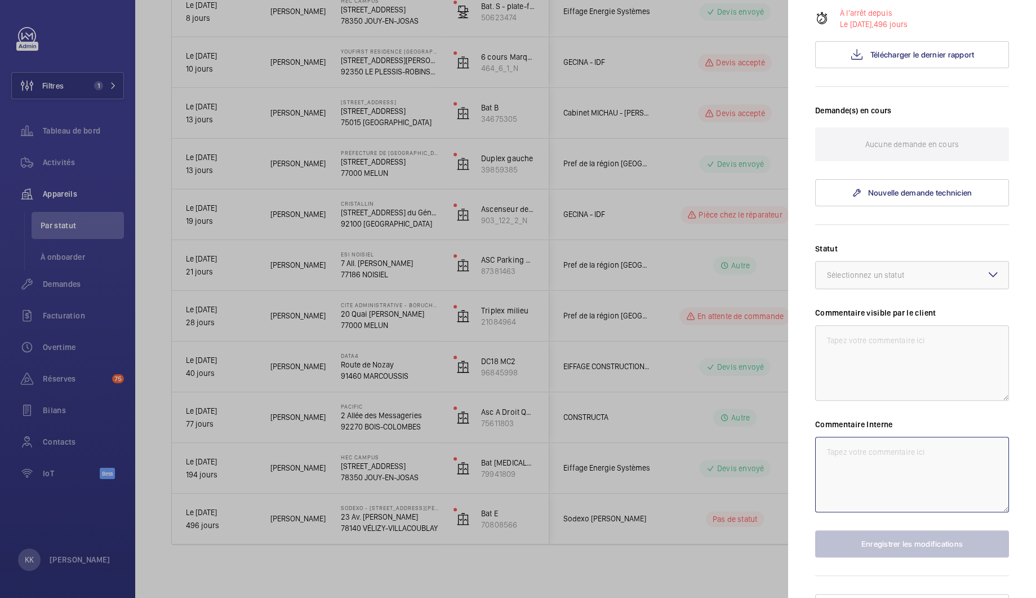
click at [850, 441] on textarea at bounding box center [912, 475] width 194 height 76
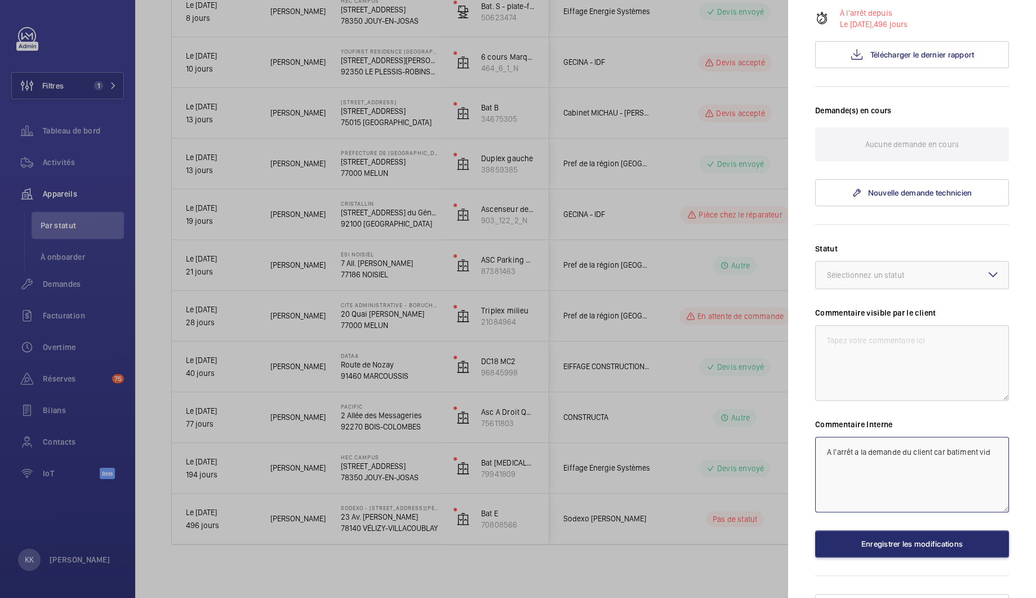
type textarea "A l'arrêt a la demande du client car batiment vide"
drag, startPoint x: 1003, startPoint y: 434, endPoint x: 706, endPoint y: 432, distance: 296.4
click at [706, 432] on mat-sidenav-container "Filtres 1 Tableau de bord Activités Appareils Par statut À onboarder Demandes F…" at bounding box center [518, 299] width 1036 height 598
click at [905, 485] on textarea "A l'arrêt a la demande du client car batiment vide" at bounding box center [912, 475] width 194 height 76
type textarea "A l'arrêt a la demande du client car batiment vide"
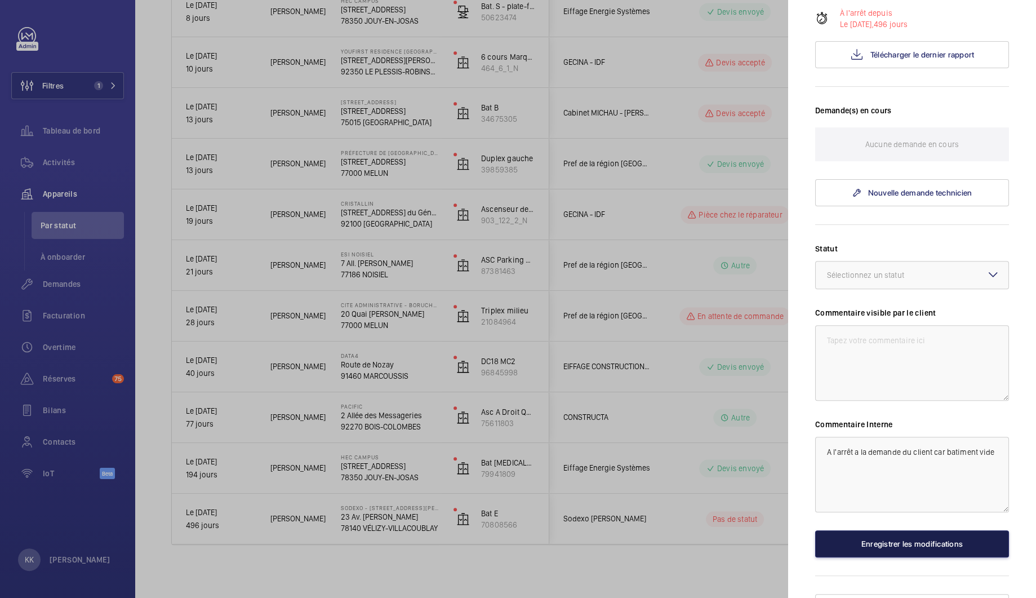
click at [906, 530] on button "Enregistrer les modifications" at bounding box center [912, 543] width 194 height 27
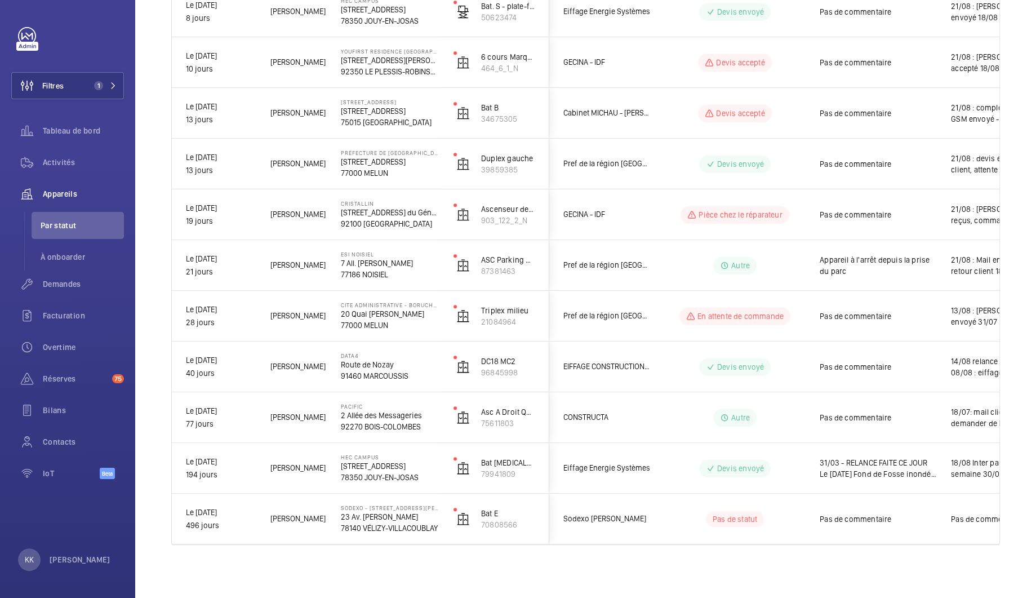
scroll to position [0, 0]
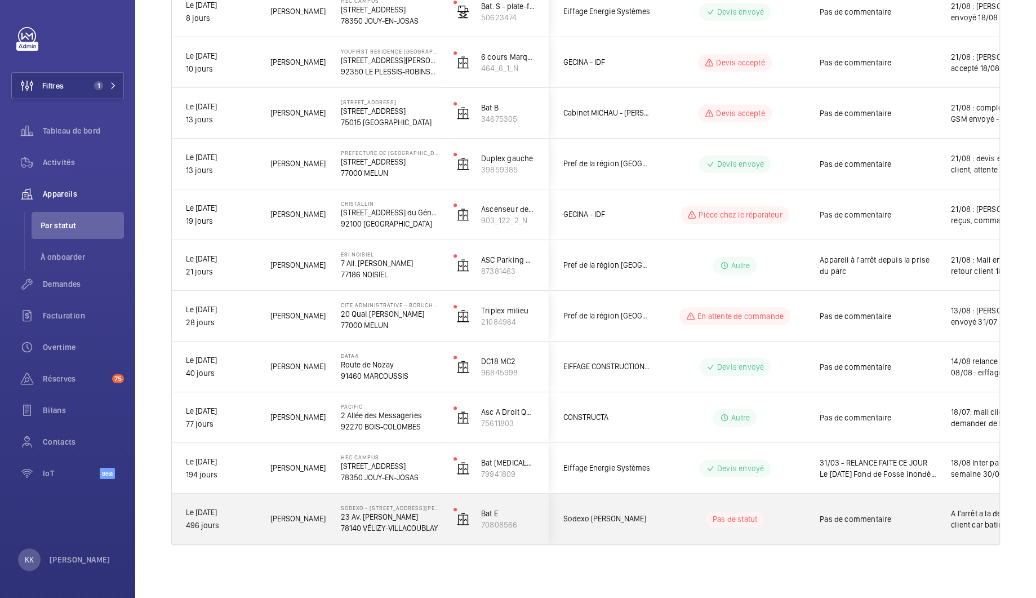
click at [782, 513] on wm-front-pills-cell "Pas de statut" at bounding box center [735, 519] width 140 height 16
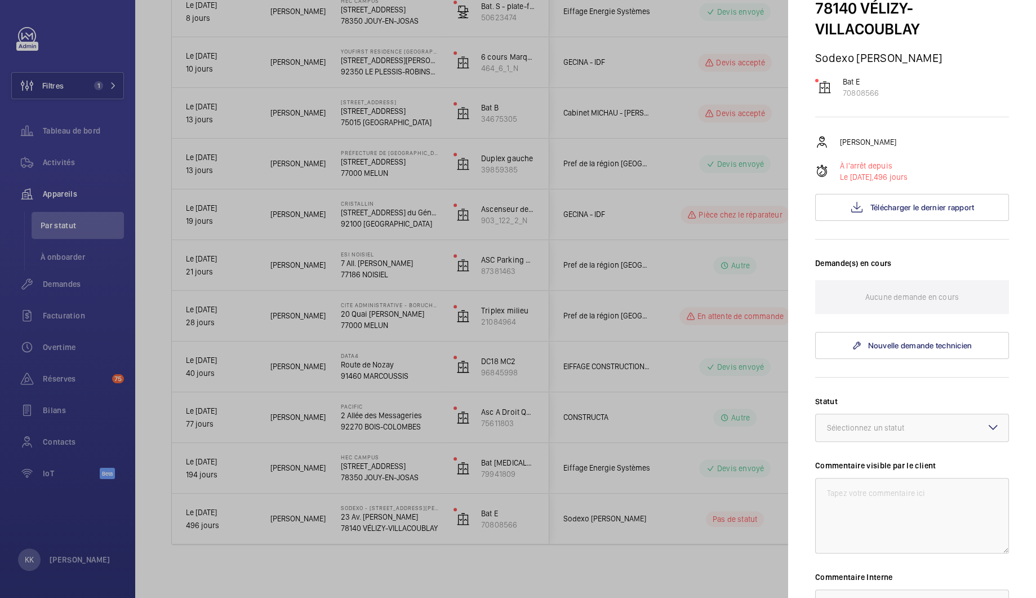
scroll to position [303, 0]
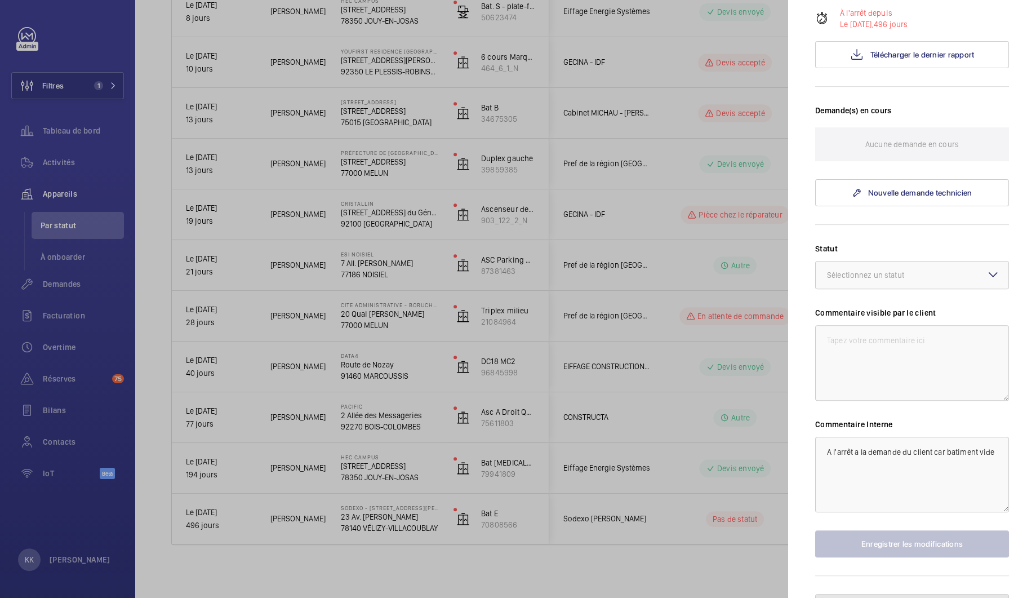
click at [888, 597] on span "Mettre l'appareil en pause" at bounding box center [920, 607] width 91 height 9
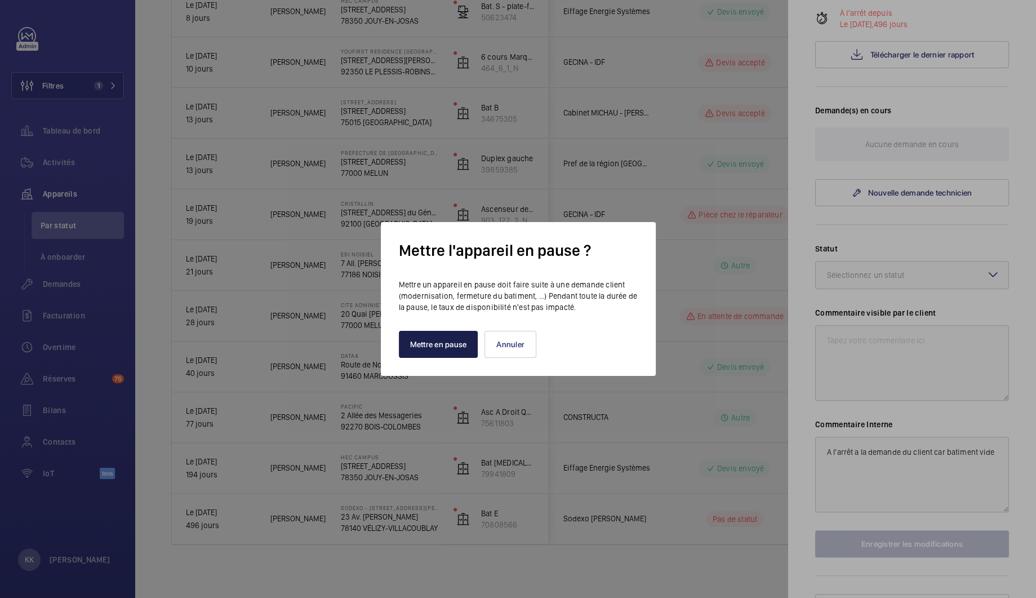
click at [455, 336] on button "Mettre en pause" at bounding box center [438, 344] width 79 height 27
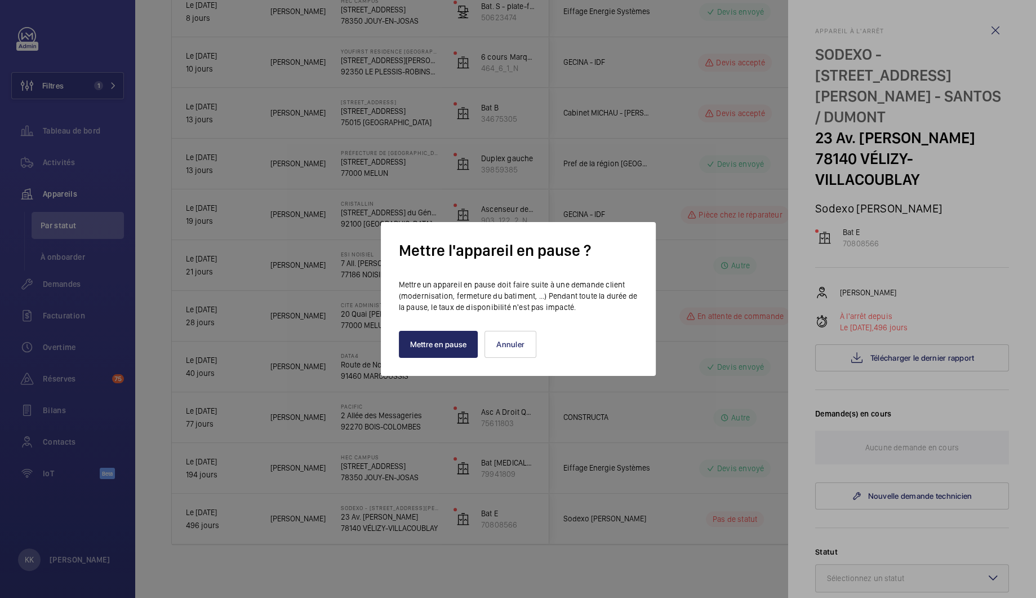
scroll to position [575, 0]
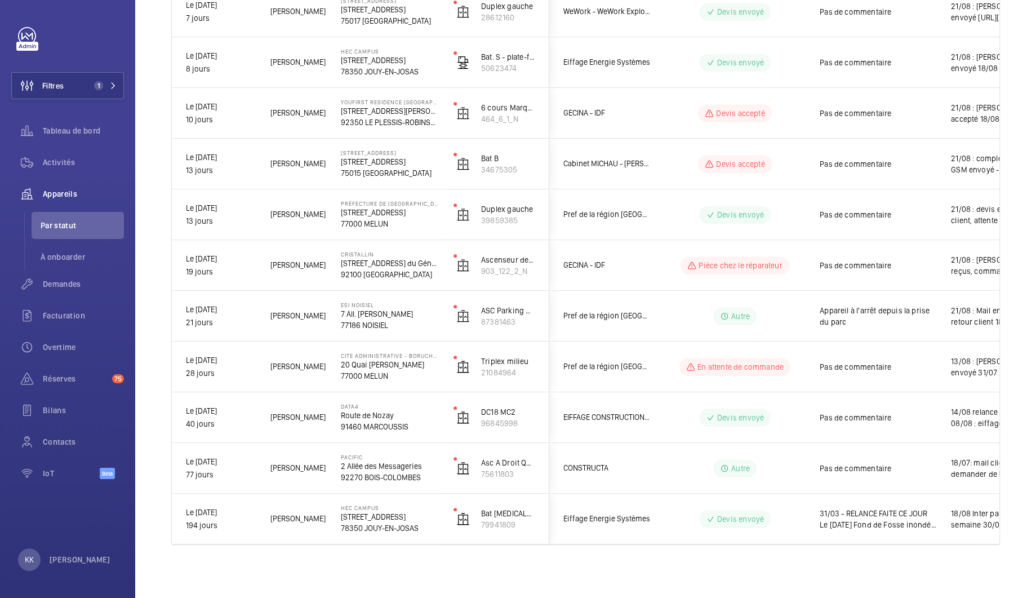
click at [526, 567] on div "Mis à l'arrêt Technicien Adresse Appareil Client" at bounding box center [585, 83] width 829 height 978
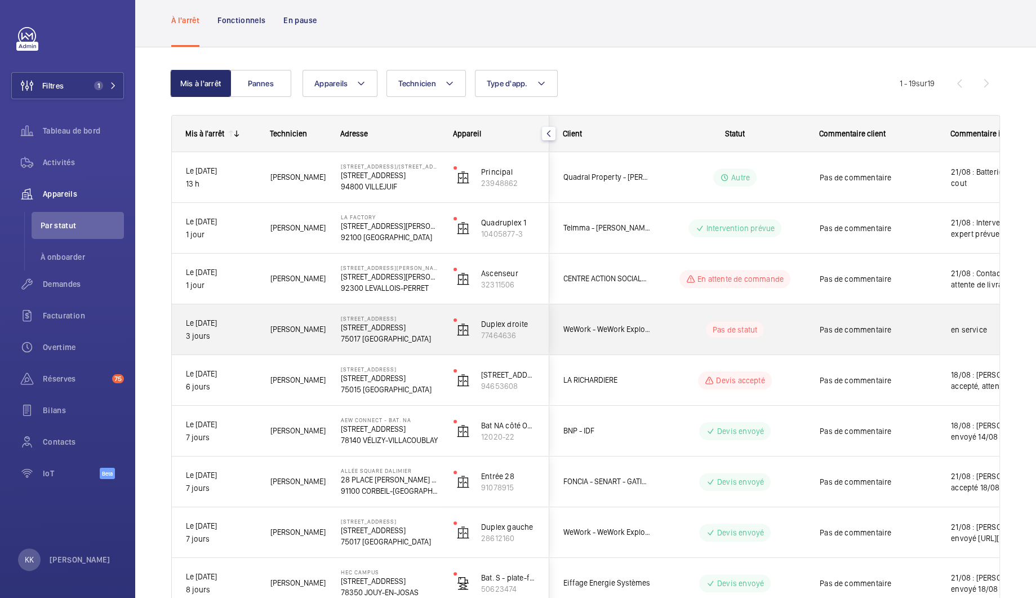
scroll to position [0, 0]
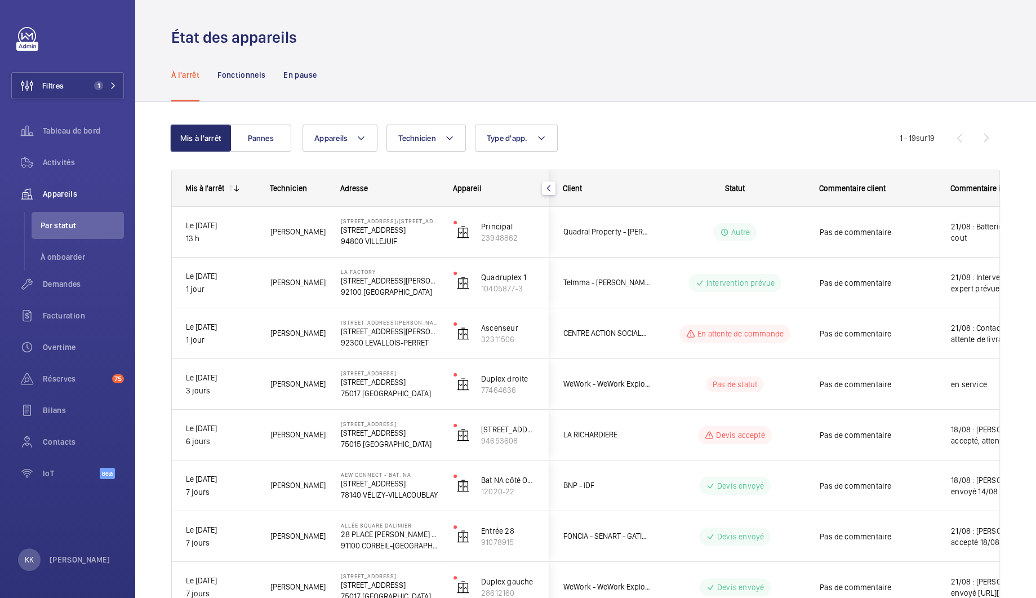
click at [339, 136] on span "Appareils" at bounding box center [330, 138] width 33 height 9
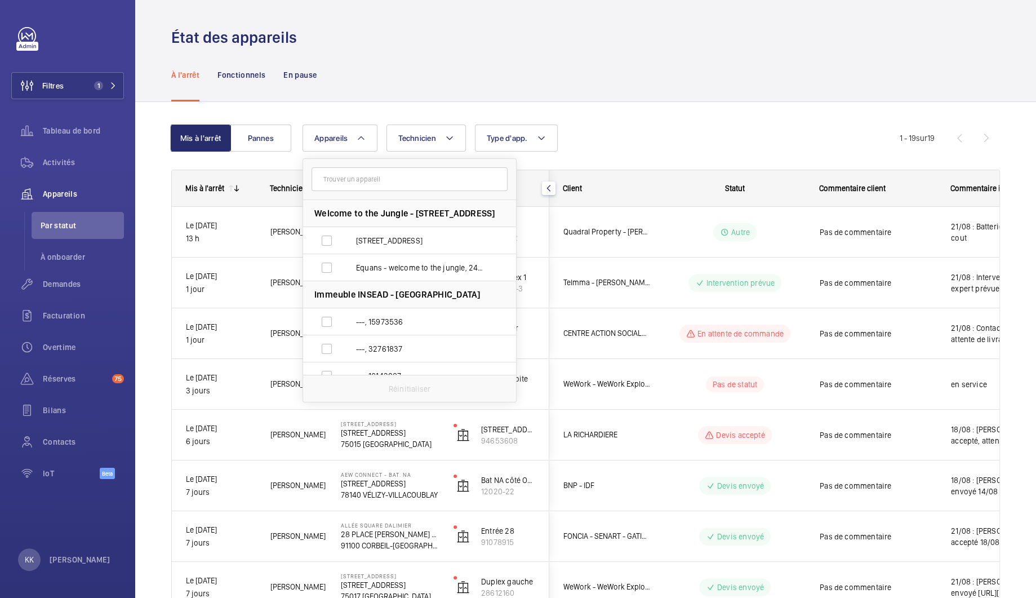
click at [341, 177] on input "text" at bounding box center [410, 179] width 196 height 24
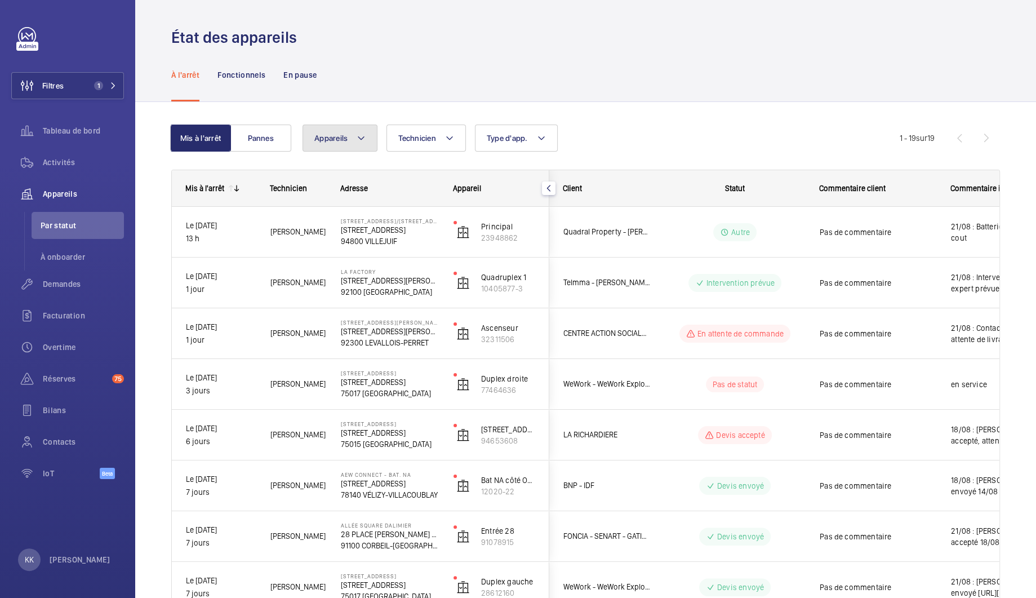
click at [359, 143] on mat-icon at bounding box center [361, 138] width 9 height 14
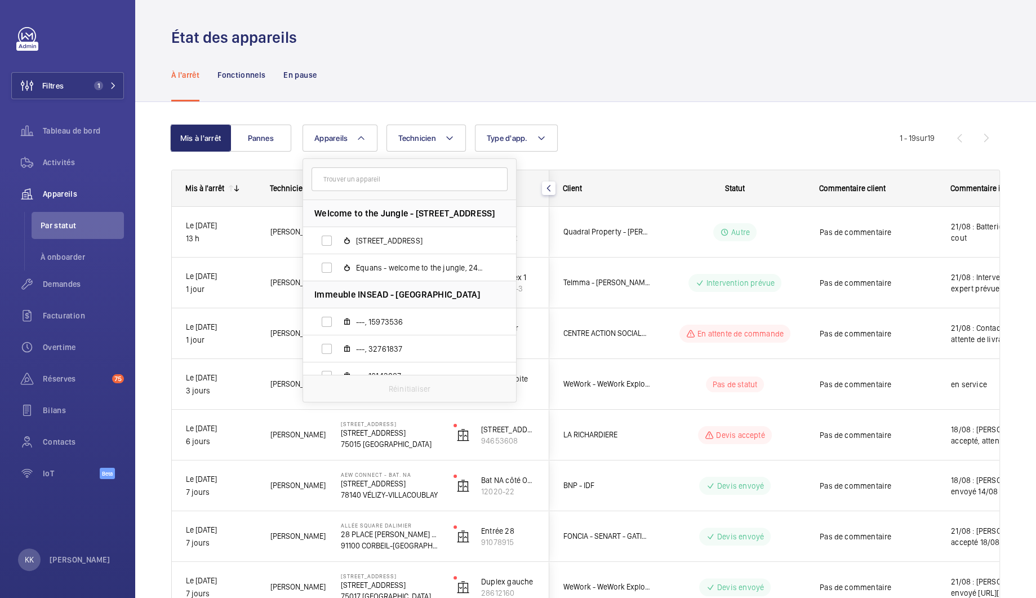
click at [339, 176] on input "text" at bounding box center [410, 179] width 196 height 24
click at [209, 176] on div "Mis à l'arrêt" at bounding box center [198, 188] width 52 height 36
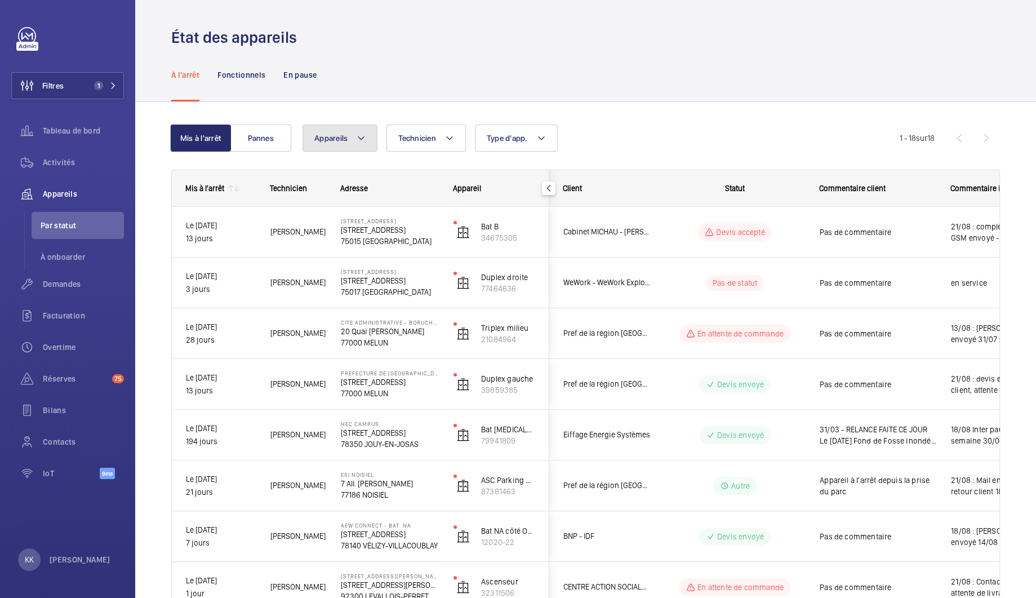
click at [335, 148] on button "Appareils" at bounding box center [340, 138] width 75 height 27
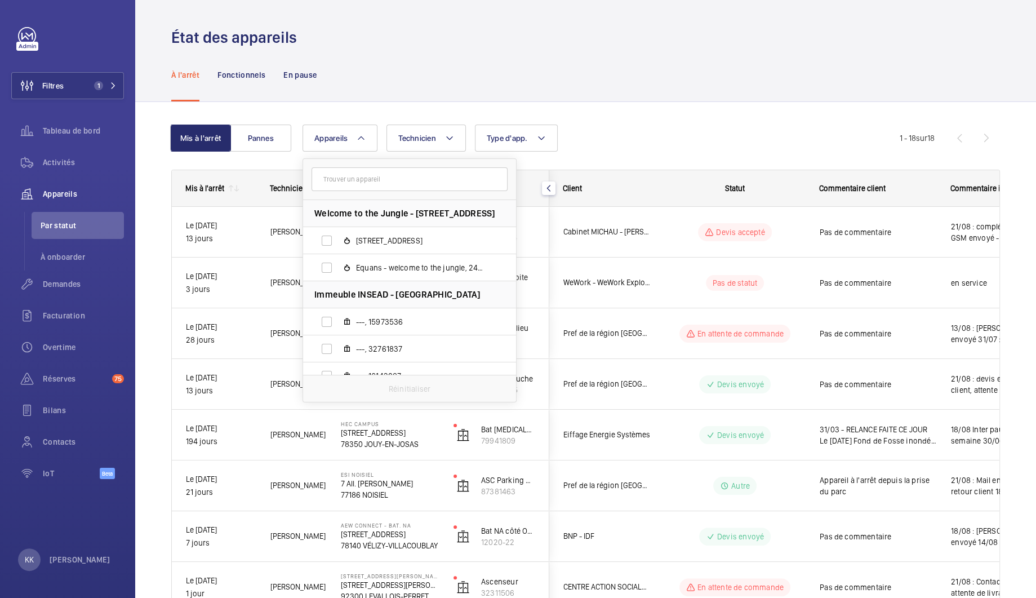
click at [345, 180] on input "text" at bounding box center [410, 179] width 196 height 24
click at [264, 172] on div "Technicien" at bounding box center [291, 188] width 70 height 36
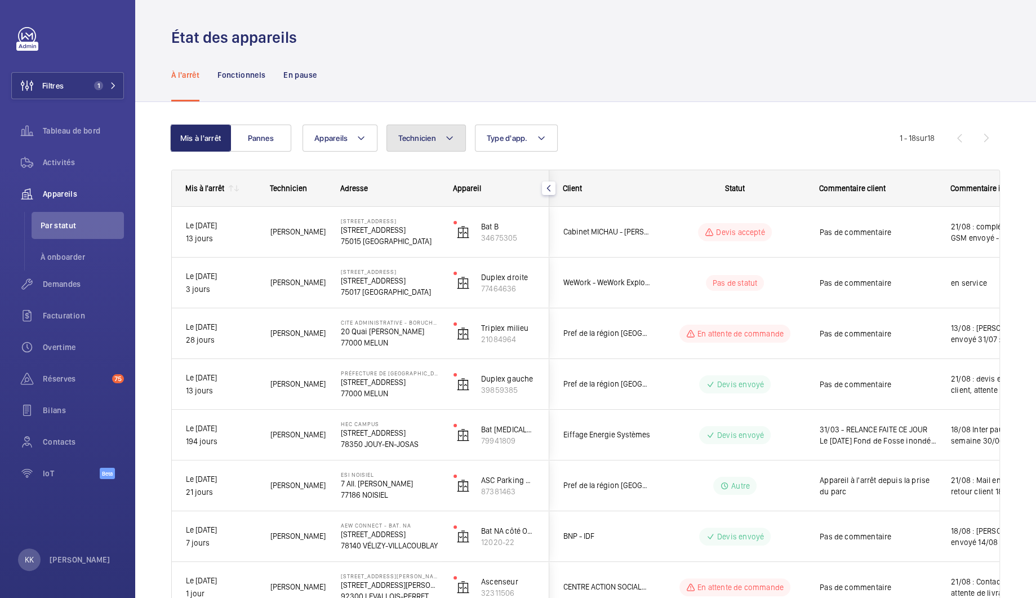
click at [420, 142] on span "Technicien" at bounding box center [417, 138] width 38 height 9
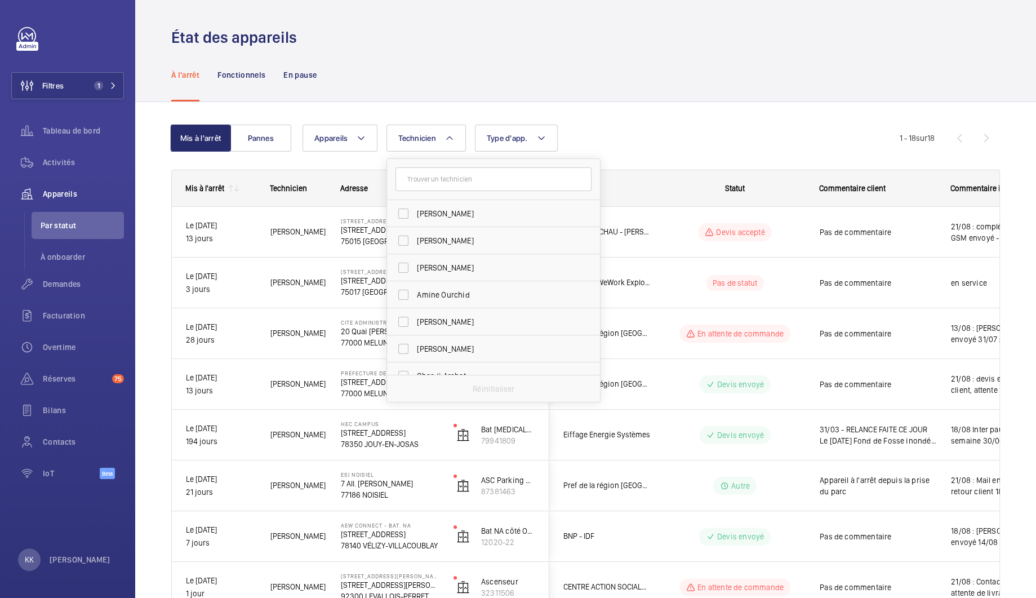
click at [342, 176] on div "Adresse" at bounding box center [383, 188] width 113 height 36
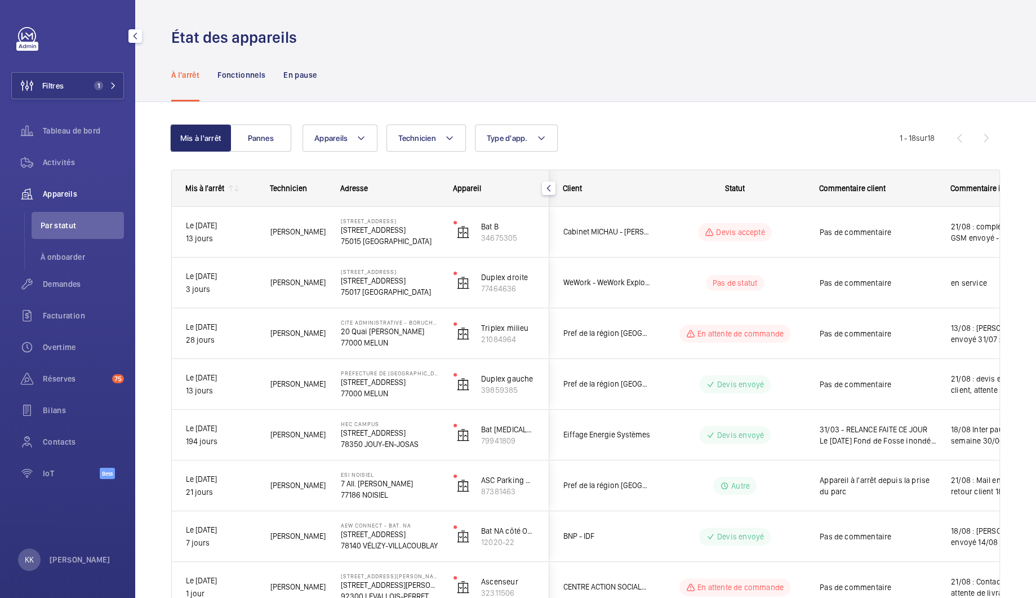
click at [57, 196] on span "Appareils" at bounding box center [83, 193] width 81 height 11
click at [59, 80] on span "Filtres" at bounding box center [52, 85] width 21 height 11
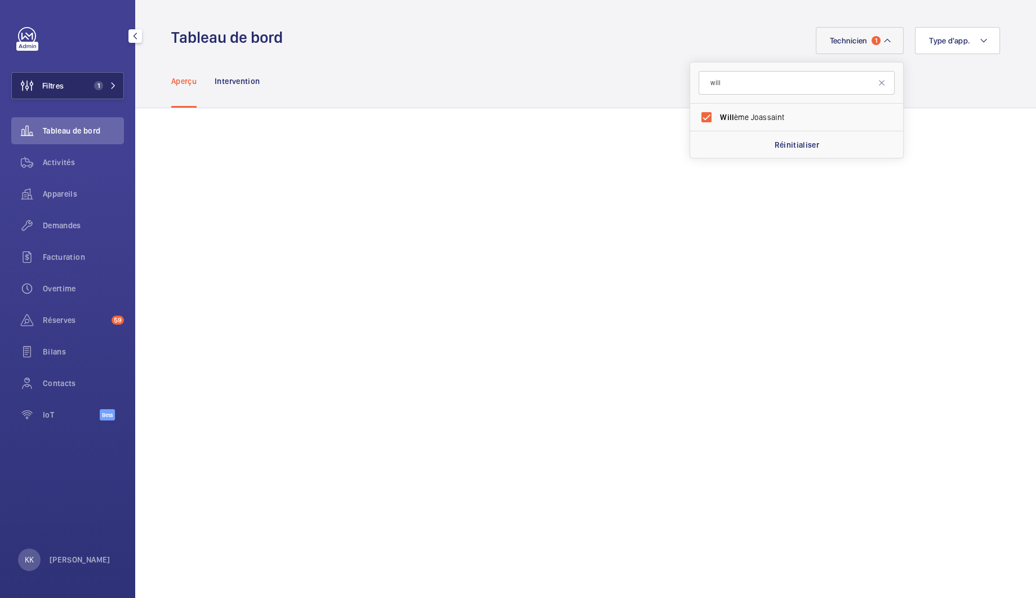
click at [66, 76] on button "Filtres 1" at bounding box center [67, 85] width 113 height 27
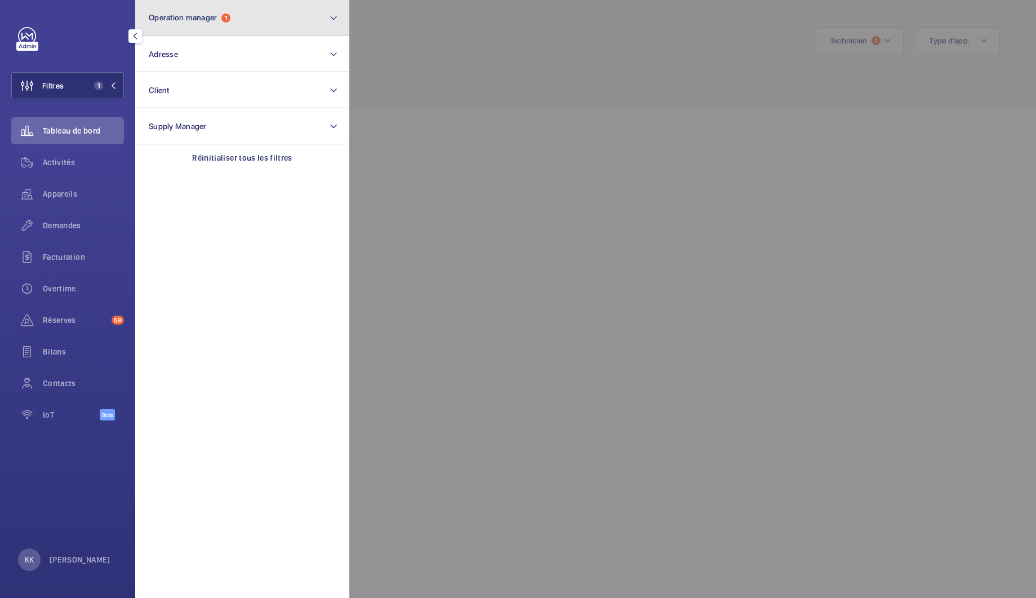
click at [202, 28] on button "Operation manager 1" at bounding box center [242, 18] width 214 height 36
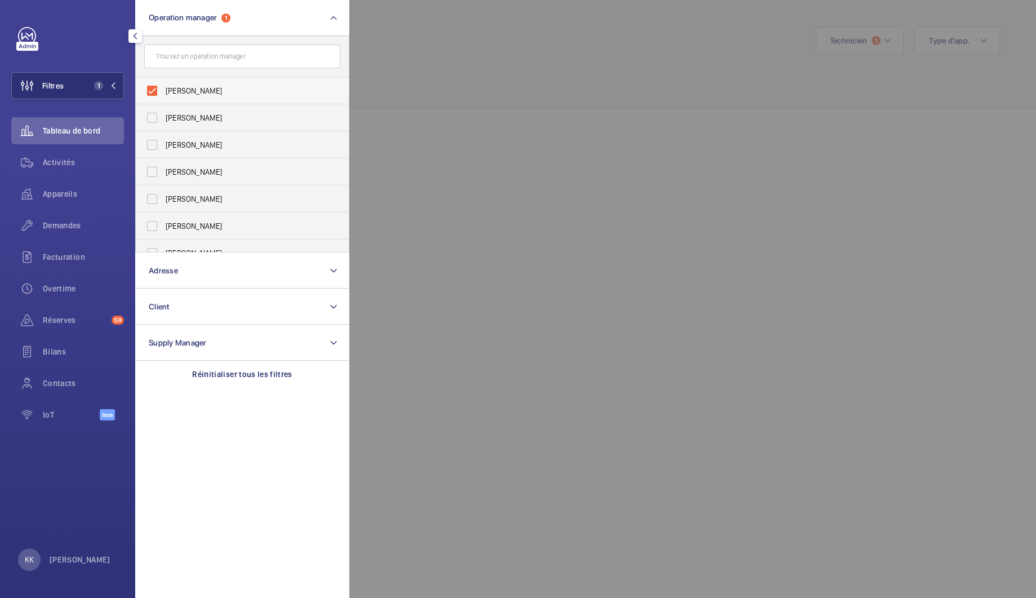
click at [175, 94] on span "[PERSON_NAME]" at bounding box center [243, 90] width 155 height 11
click at [163, 94] on input "[PERSON_NAME]" at bounding box center [152, 90] width 23 height 23
checkbox input "false"
click at [175, 147] on span "[PERSON_NAME]" at bounding box center [243, 144] width 155 height 11
click at [163, 147] on input "[PERSON_NAME]" at bounding box center [152, 145] width 23 height 23
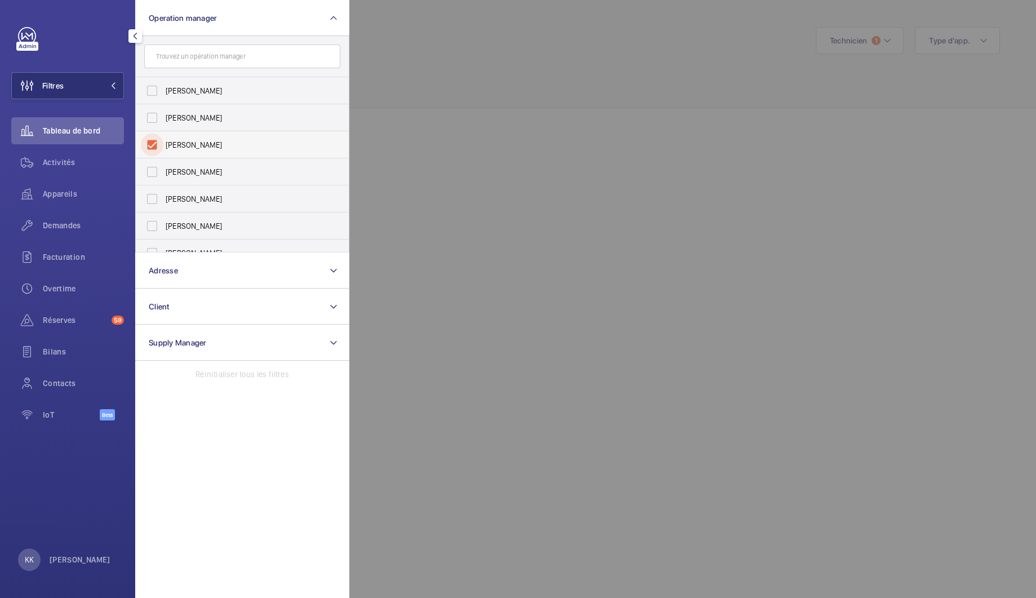
checkbox input "true"
click at [57, 200] on div "Appareils" at bounding box center [67, 193] width 113 height 27
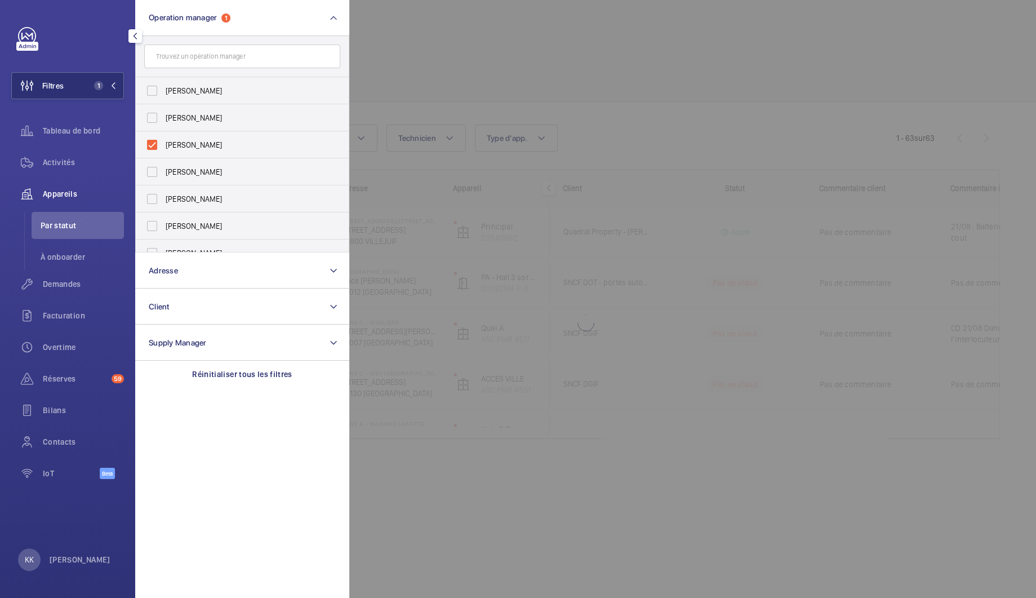
click at [503, 79] on div at bounding box center [867, 299] width 1036 height 598
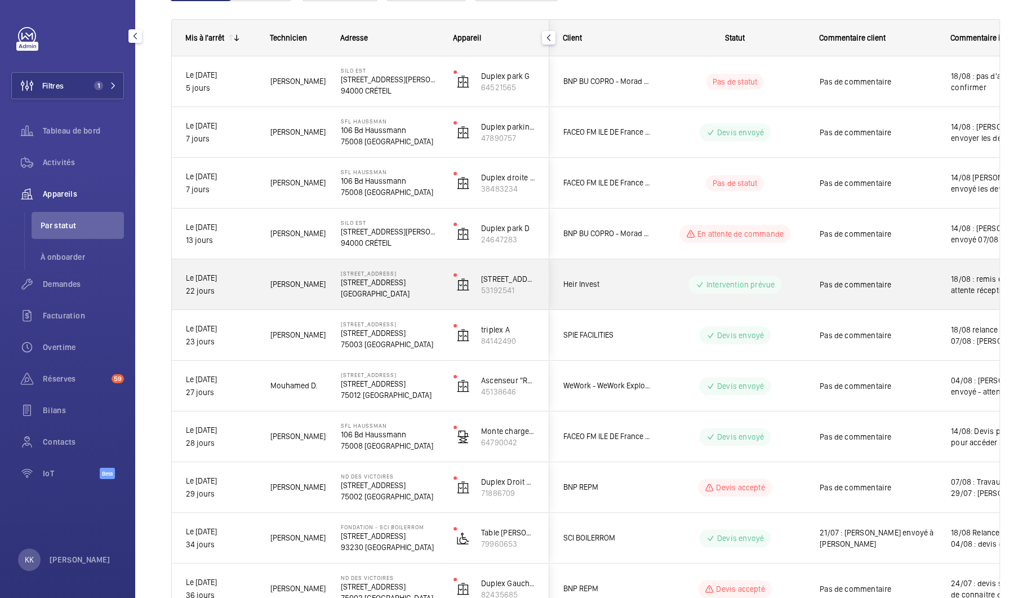
scroll to position [167, 0]
